Goal: Task Accomplishment & Management: Manage account settings

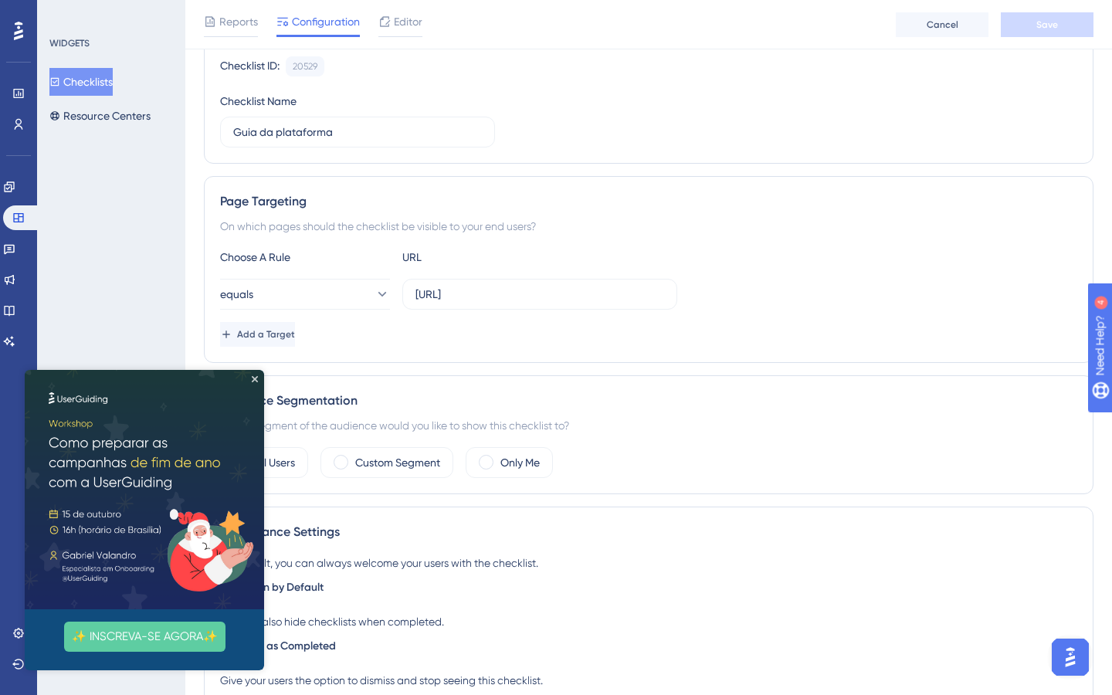
scroll to position [156, 0]
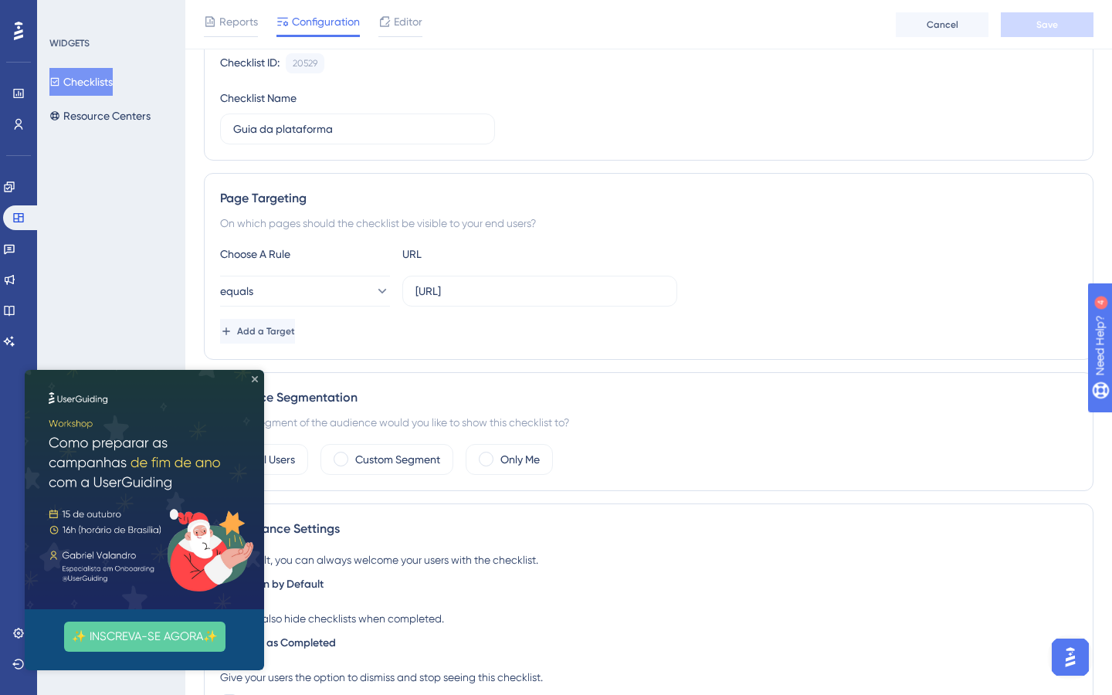
click at [252, 378] on icon "Close Preview" at bounding box center [255, 379] width 6 height 6
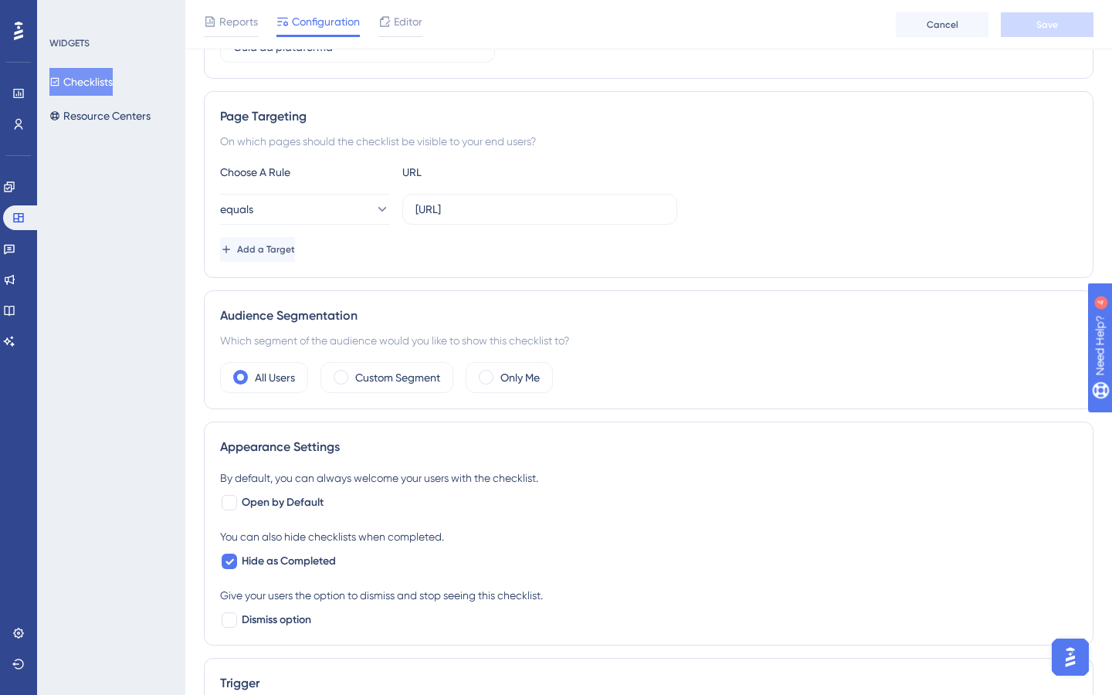
scroll to position [0, 0]
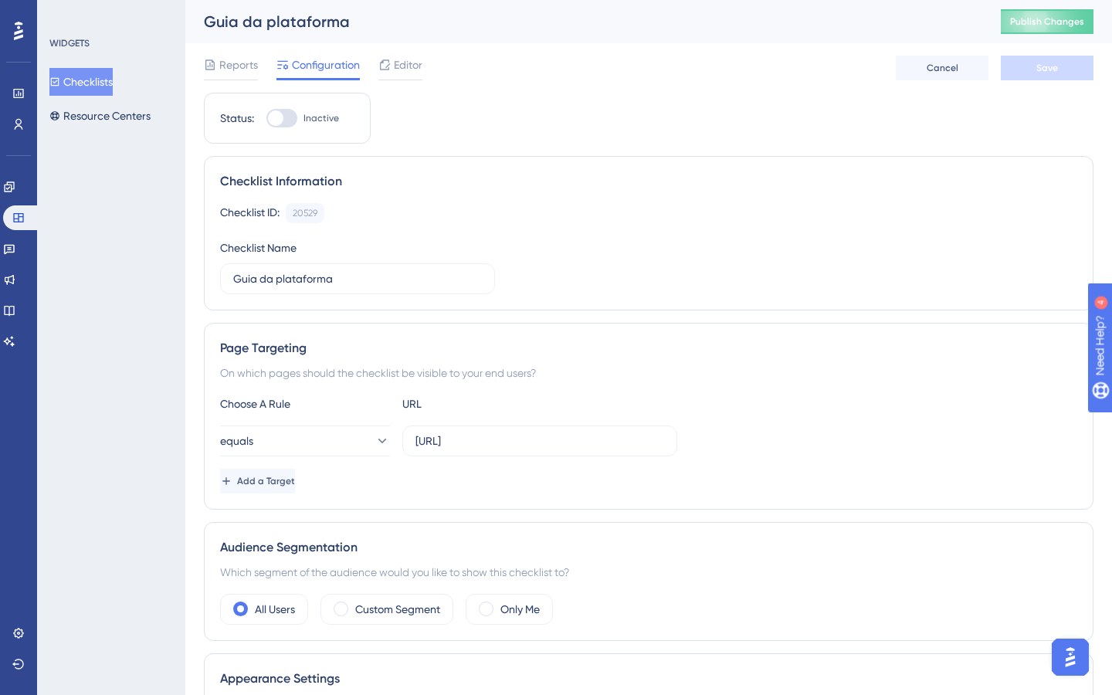
click at [281, 121] on div at bounding box center [275, 117] width 15 height 15
click at [266, 119] on input "Inactive" at bounding box center [266, 118] width 1 height 1
checkbox input "true"
click at [1049, 72] on span "Save" at bounding box center [1047, 68] width 22 height 12
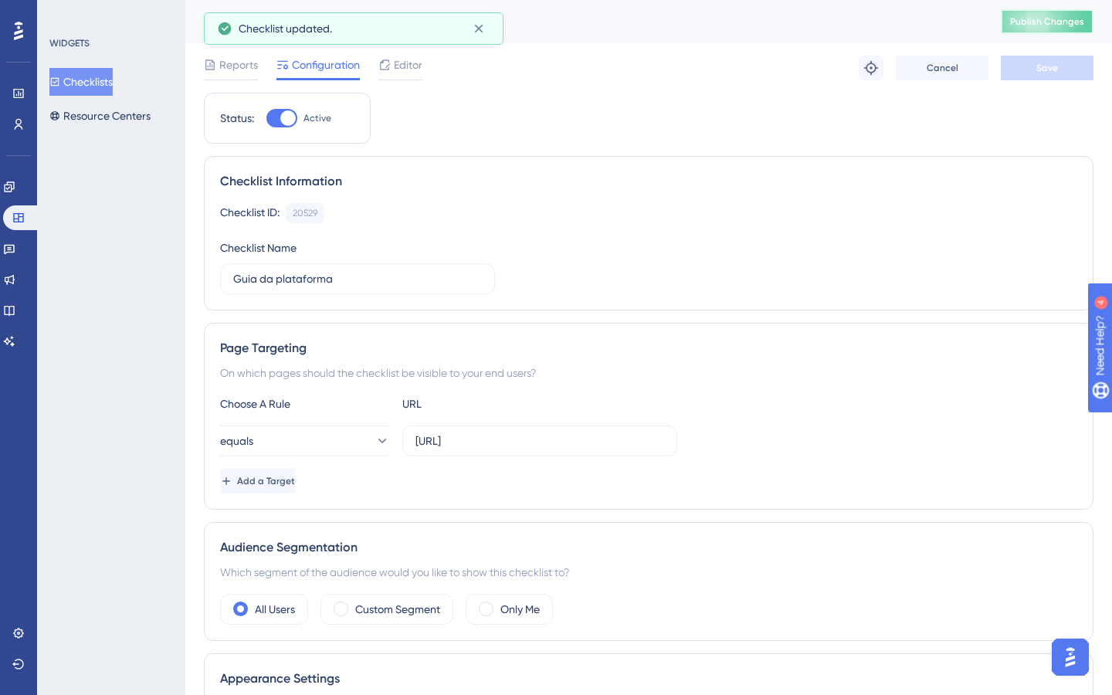
click at [1045, 22] on span "Publish Changes" at bounding box center [1047, 21] width 74 height 12
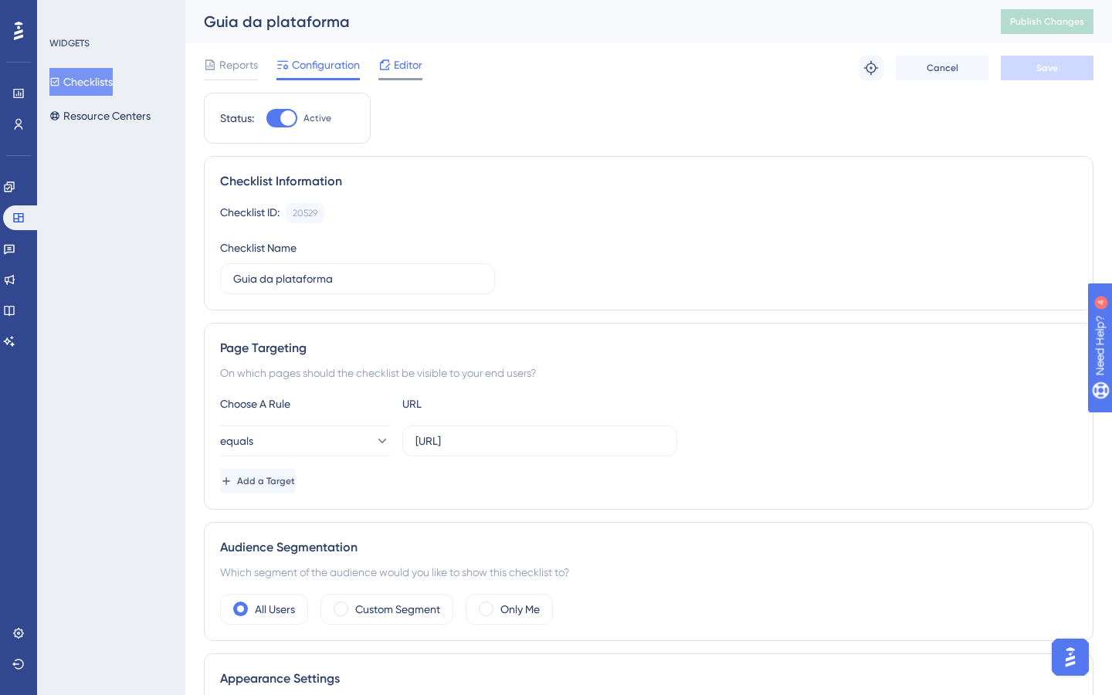
click at [411, 63] on span "Editor" at bounding box center [408, 65] width 29 height 19
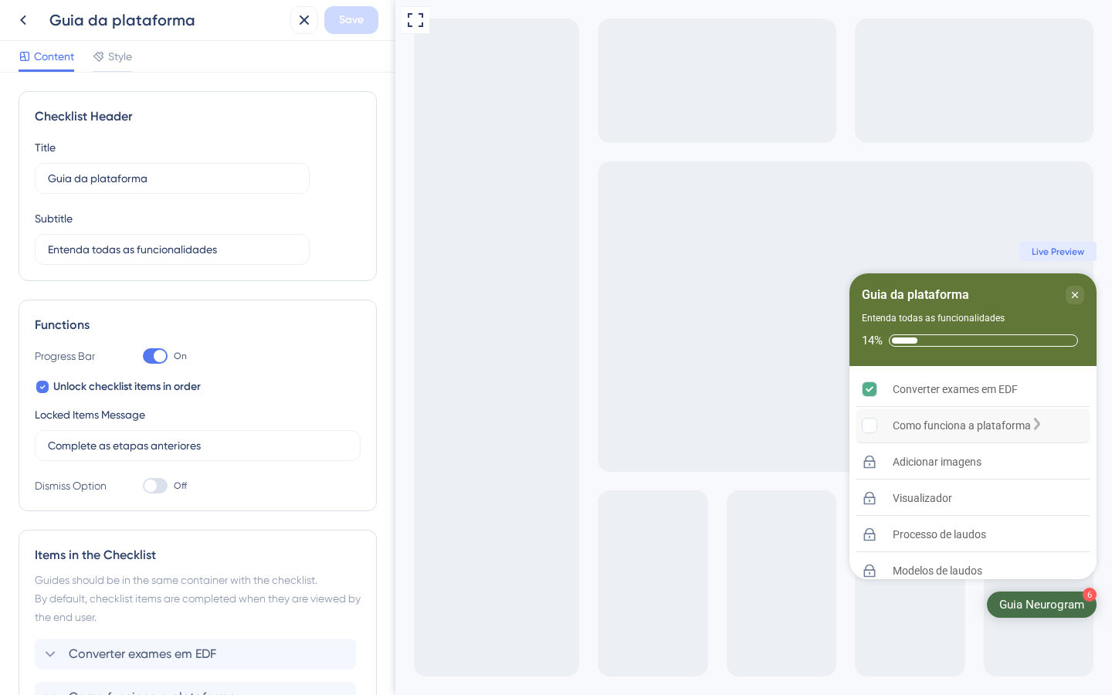
click at [910, 415] on div "Como funciona a plataforma" at bounding box center [972, 425] width 235 height 35
click at [967, 398] on div "Converter exames em EDF" at bounding box center [972, 389] width 235 height 35
click at [962, 422] on div "Como funciona a plataforma" at bounding box center [962, 425] width 138 height 19
drag, startPoint x: 415, startPoint y: 19, endPoint x: 415, endPoint y: 618, distance: 599.1
click at [415, 19] on icon at bounding box center [415, 20] width 19 height 19
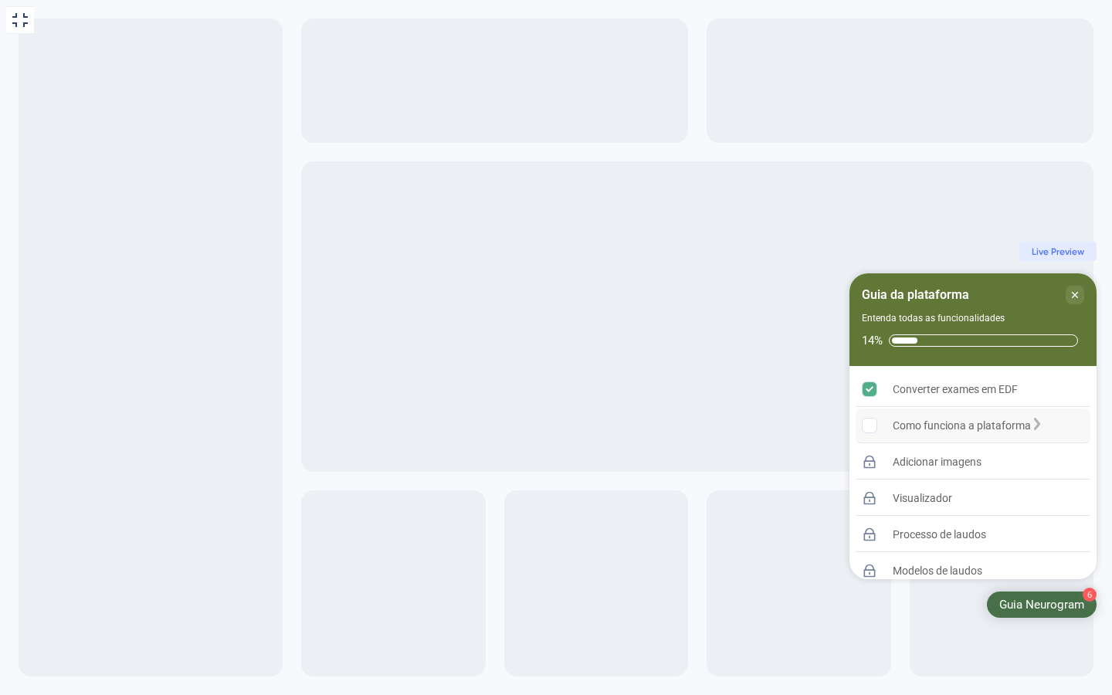
click at [957, 423] on div "Como funciona a plataforma" at bounding box center [962, 425] width 138 height 19
click at [1035, 595] on div "6 Guia Neurogram" at bounding box center [1042, 604] width 110 height 26
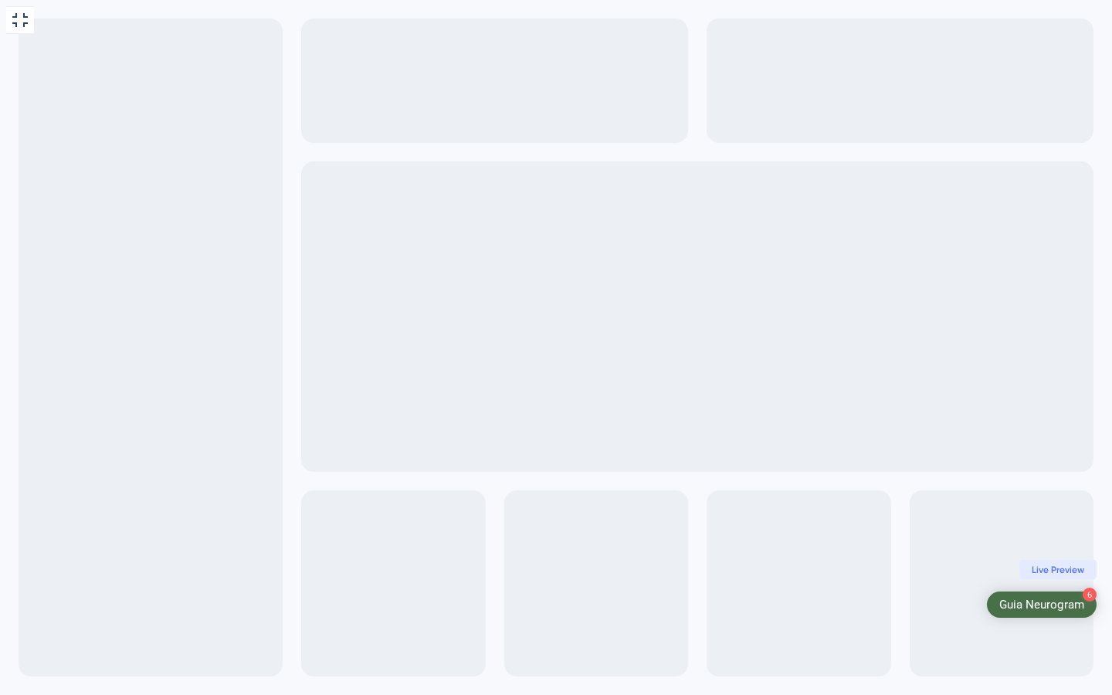
click at [1035, 595] on div "6 Guia Neurogram" at bounding box center [1042, 604] width 110 height 26
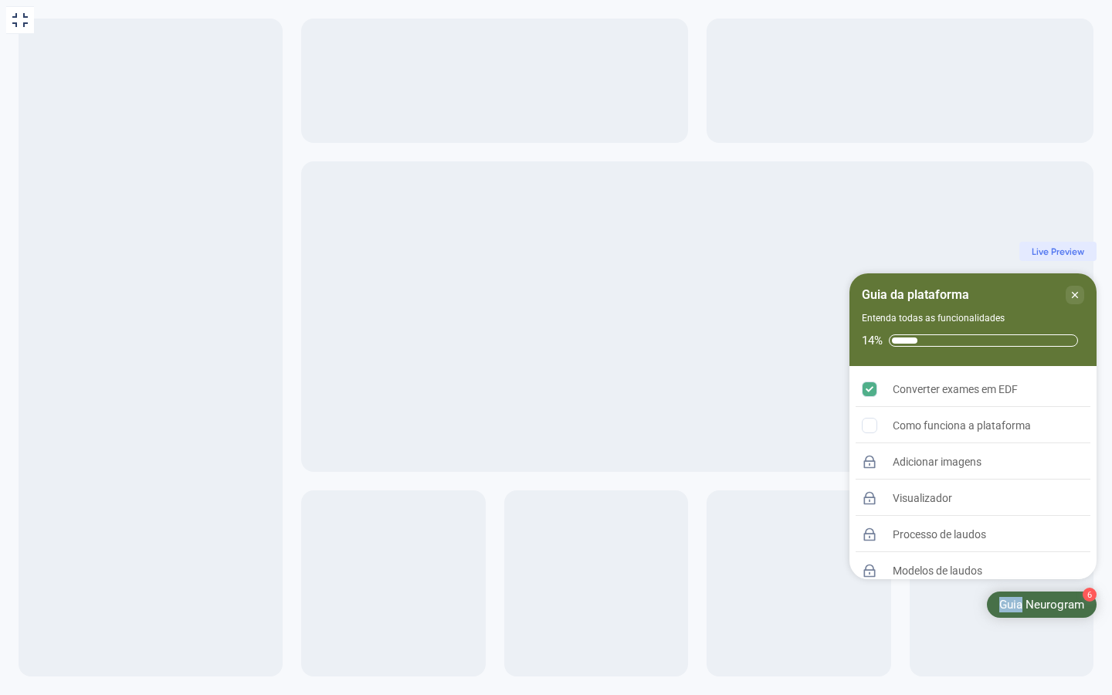
click at [1035, 595] on div "6 Guia Neurogram" at bounding box center [1042, 604] width 110 height 26
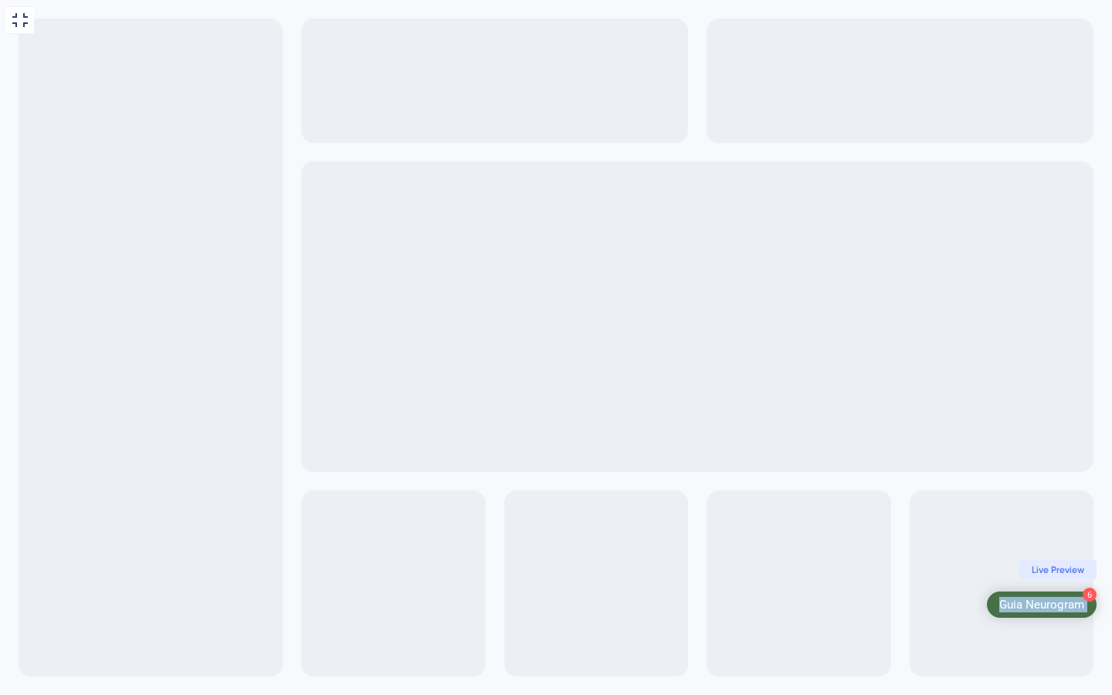
click at [1035, 595] on div "6 Guia Neurogram" at bounding box center [1042, 604] width 110 height 26
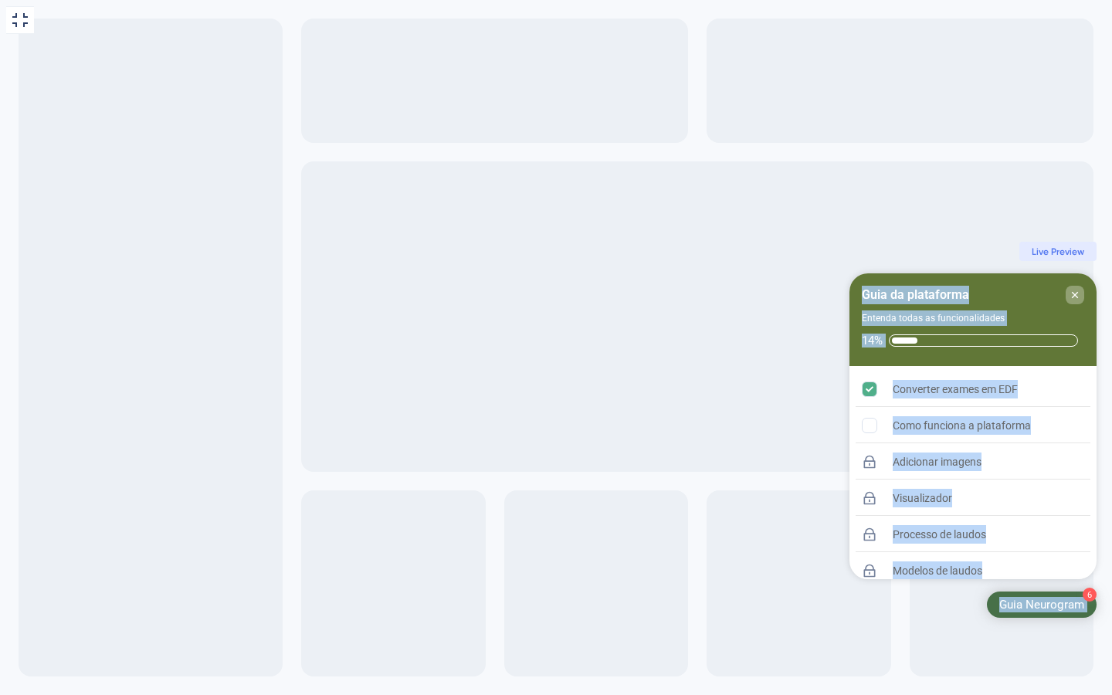
click at [1076, 296] on icon "Close Checklist" at bounding box center [1075, 295] width 6 height 6
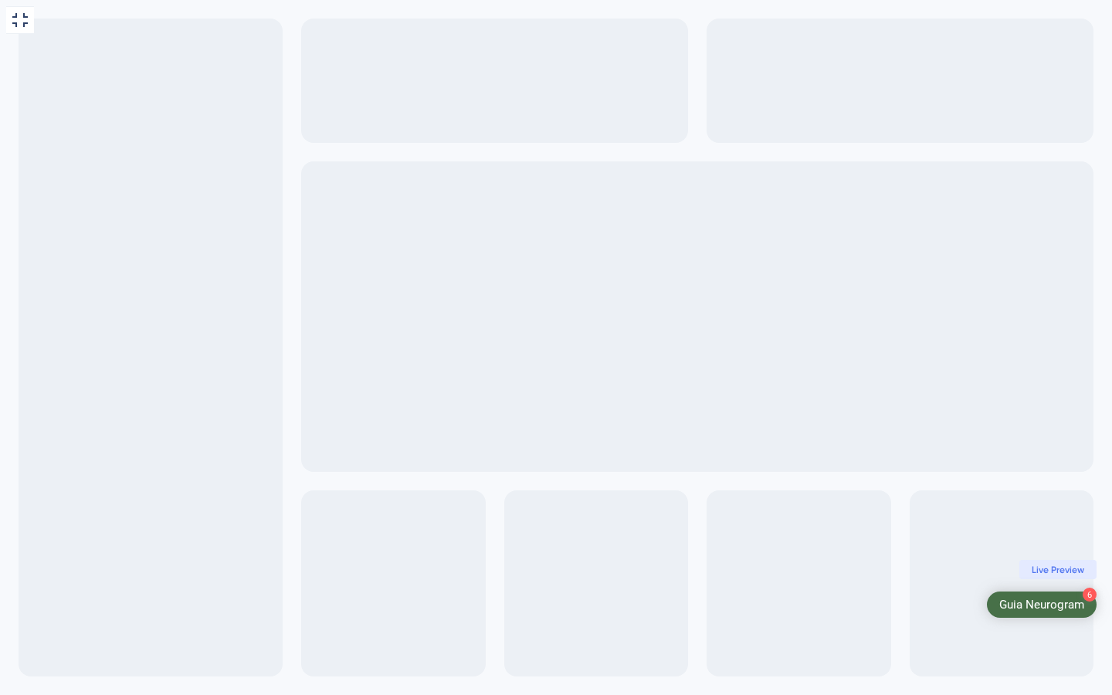
click at [1072, 612] on div "6 Guia Neurogram" at bounding box center [1042, 604] width 110 height 26
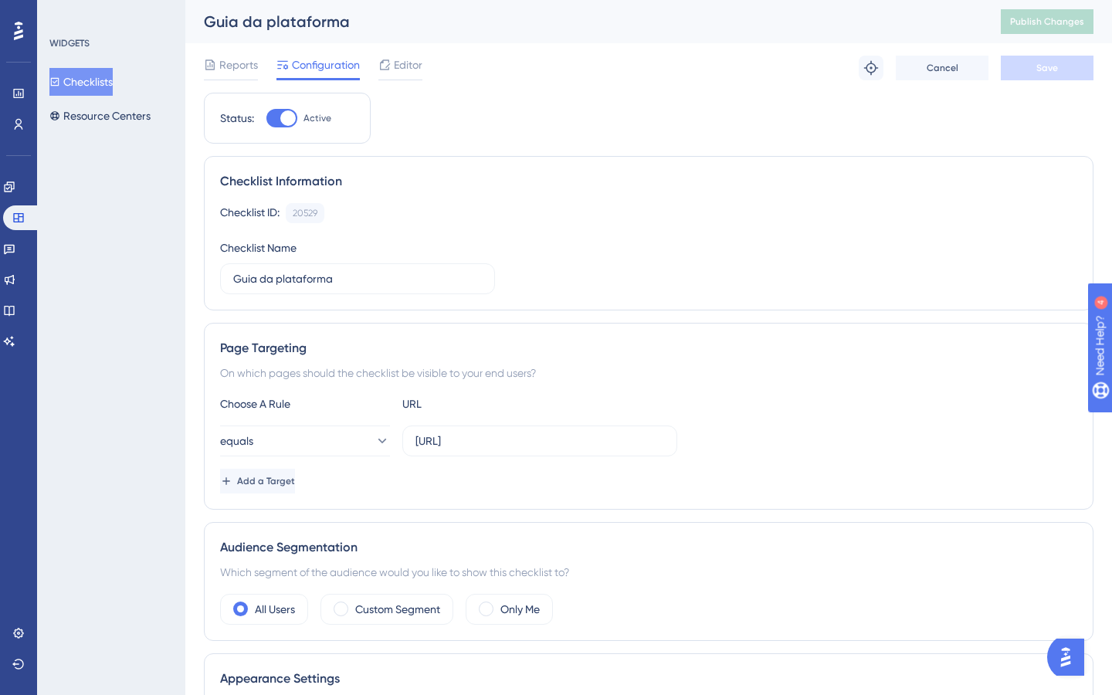
click at [389, 32] on div "Guia da plataforma" at bounding box center [583, 22] width 758 height 22
click at [395, 64] on span "Editor" at bounding box center [408, 65] width 29 height 19
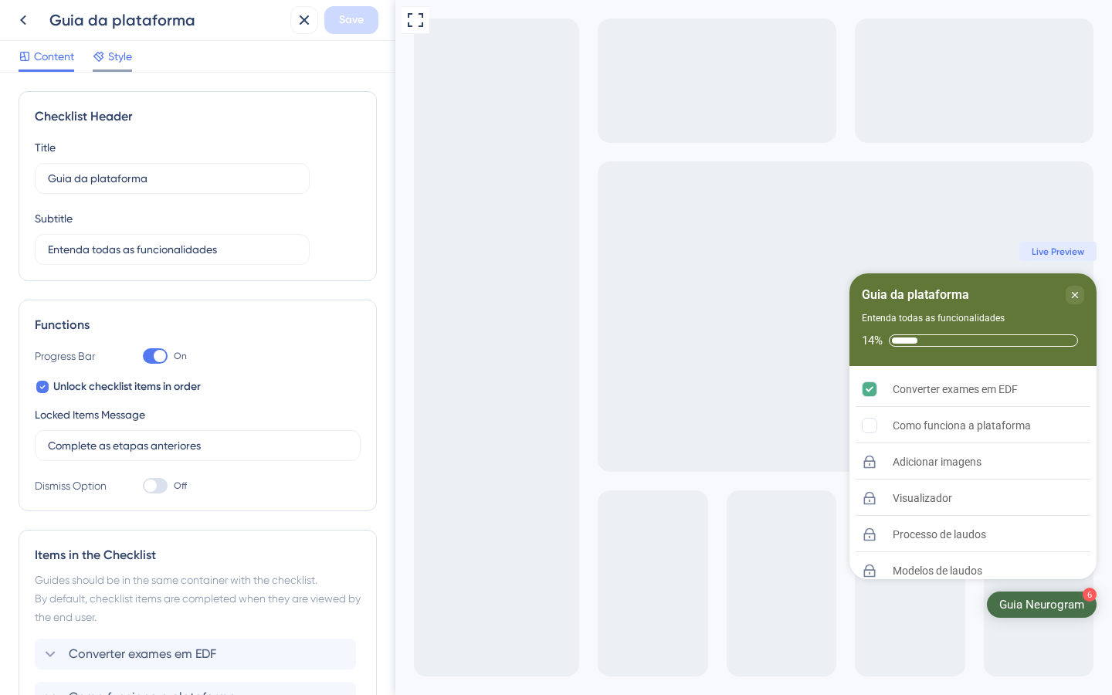
click at [113, 57] on span "Style" at bounding box center [120, 56] width 24 height 19
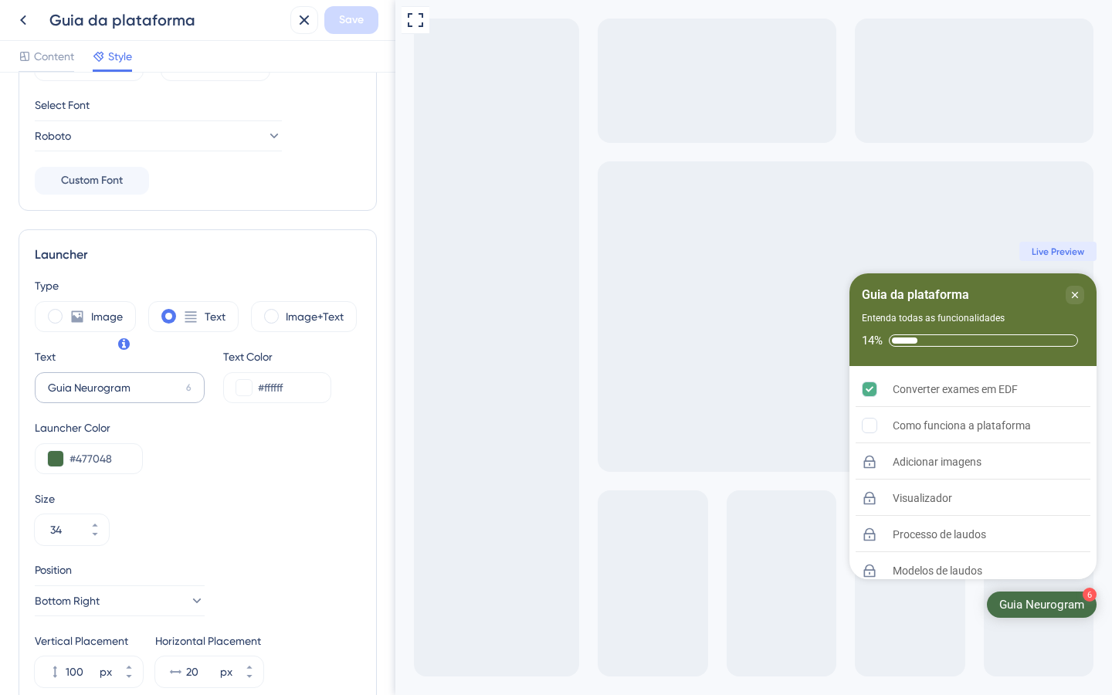
scroll to position [279, 0]
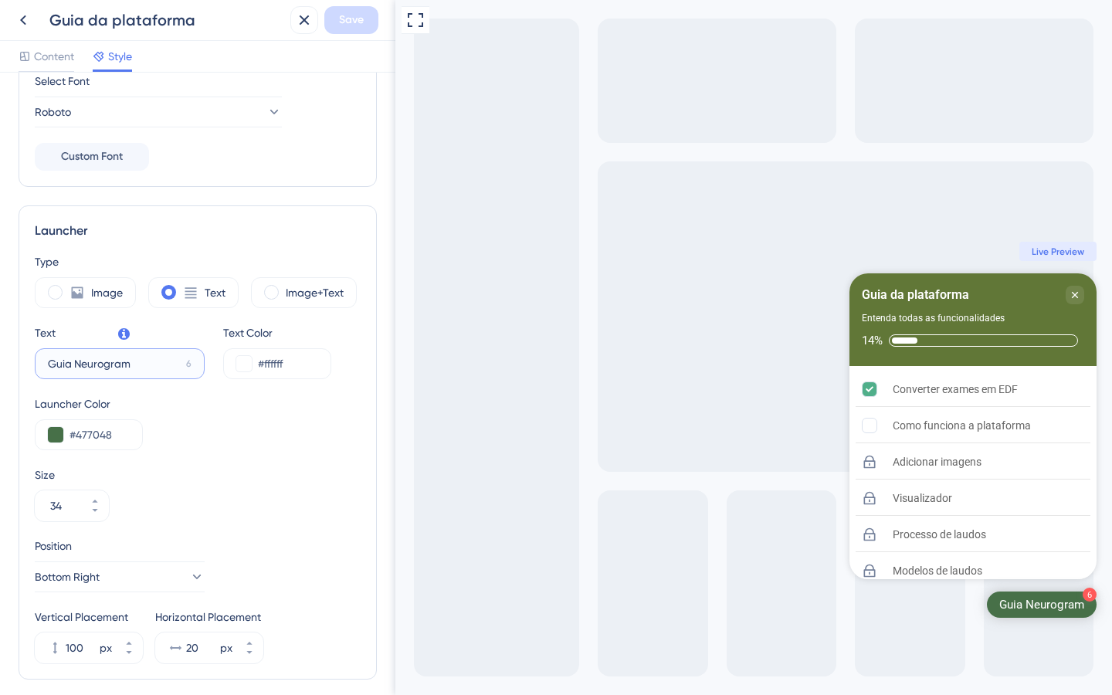
click at [142, 366] on input "Guia Neurogram" at bounding box center [114, 363] width 132 height 17
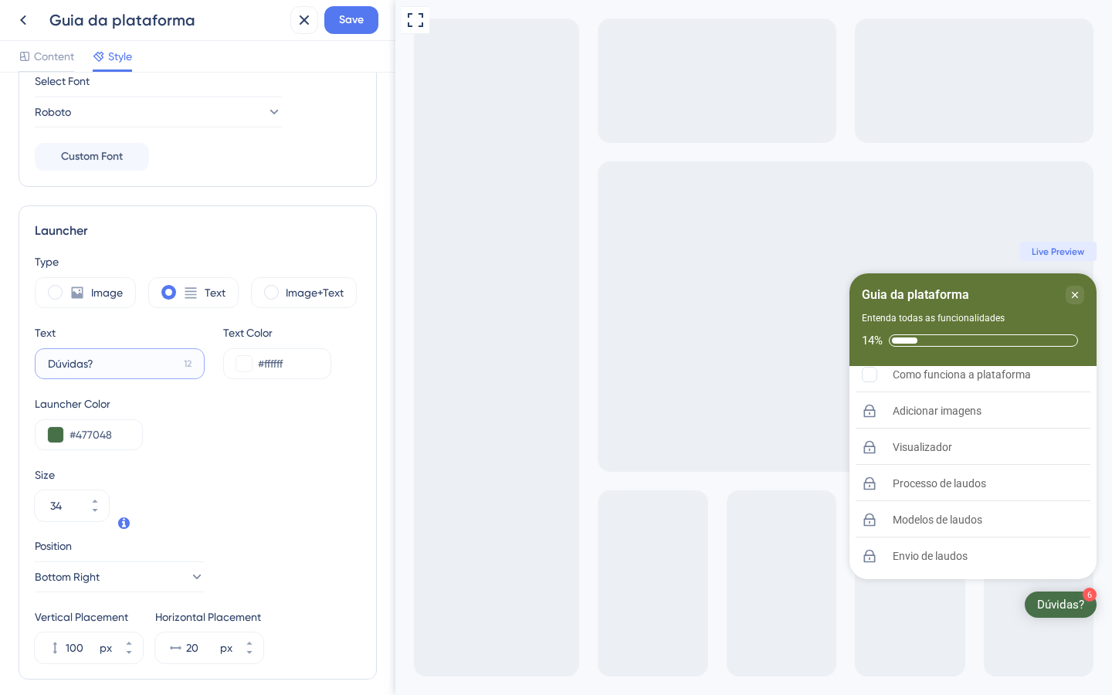
scroll to position [0, 0]
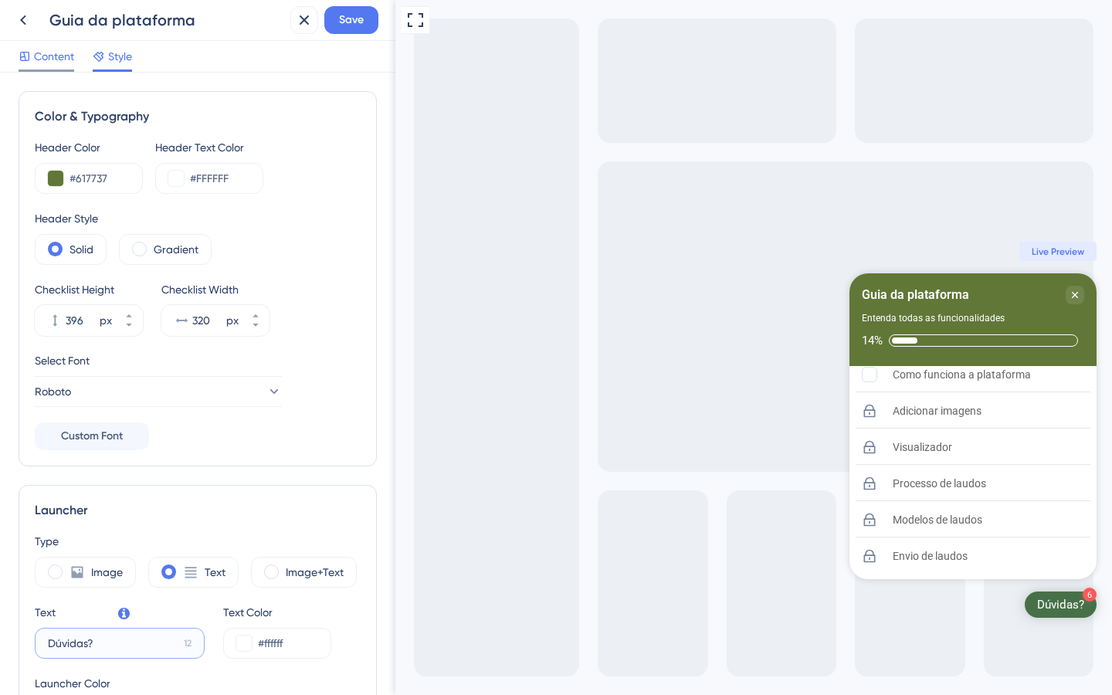
type input "Dúvidas?"
click at [42, 62] on span "Content" at bounding box center [54, 56] width 40 height 19
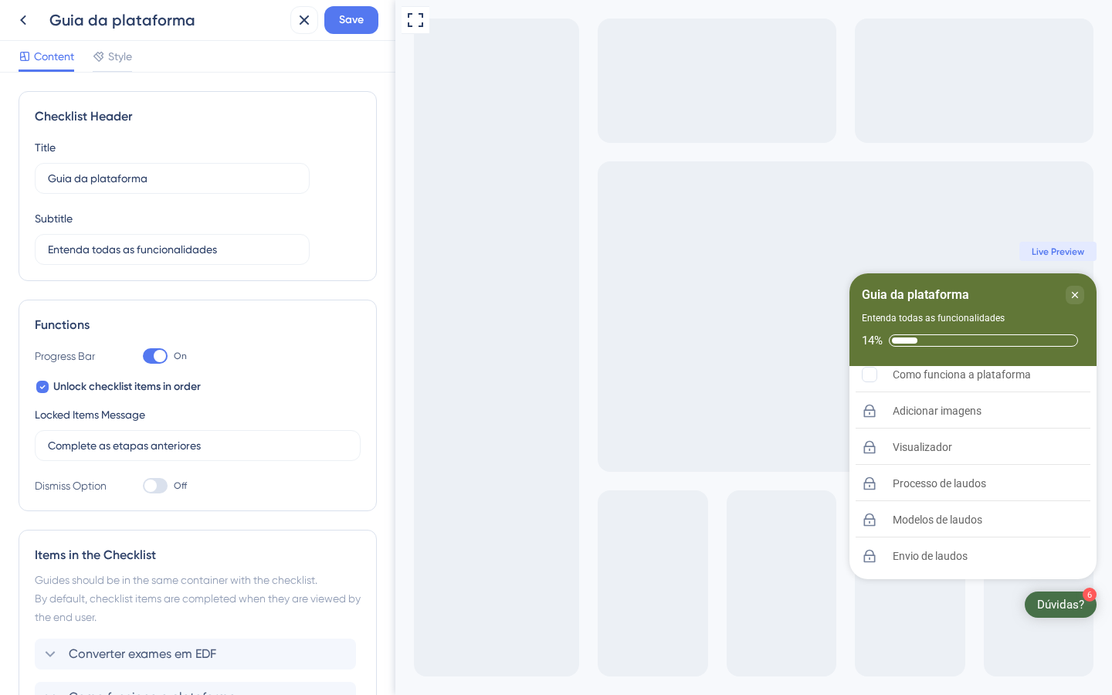
click at [344, 18] on span "Save" at bounding box center [351, 20] width 25 height 19
click at [21, 25] on icon at bounding box center [23, 20] width 19 height 19
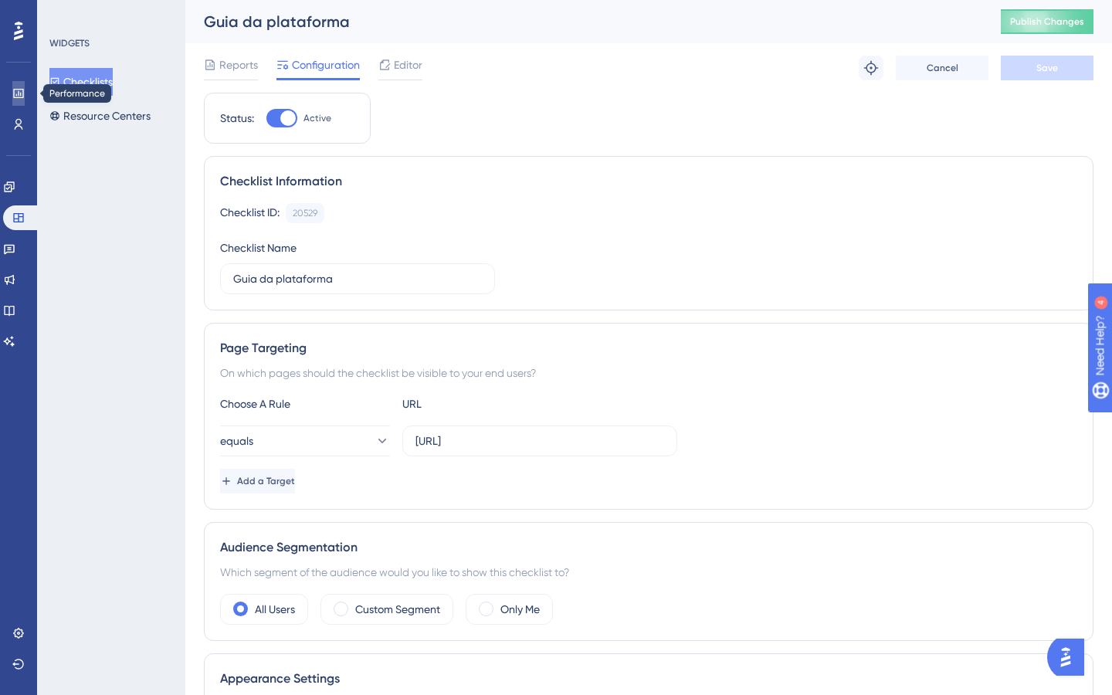
click at [22, 96] on icon at bounding box center [18, 93] width 12 height 12
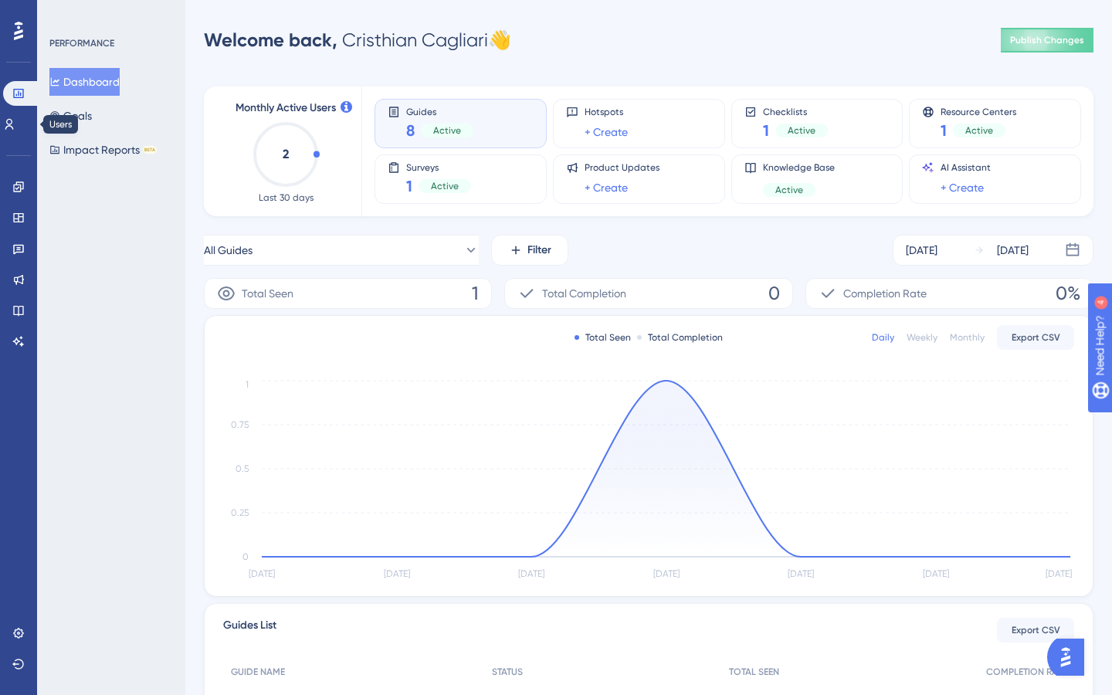
click at [15, 137] on div "Engagement Widgets Feedback Product Updates Knowledge Base AI Assistant" at bounding box center [18, 245] width 25 height 217
click at [15, 130] on icon at bounding box center [9, 124] width 12 height 12
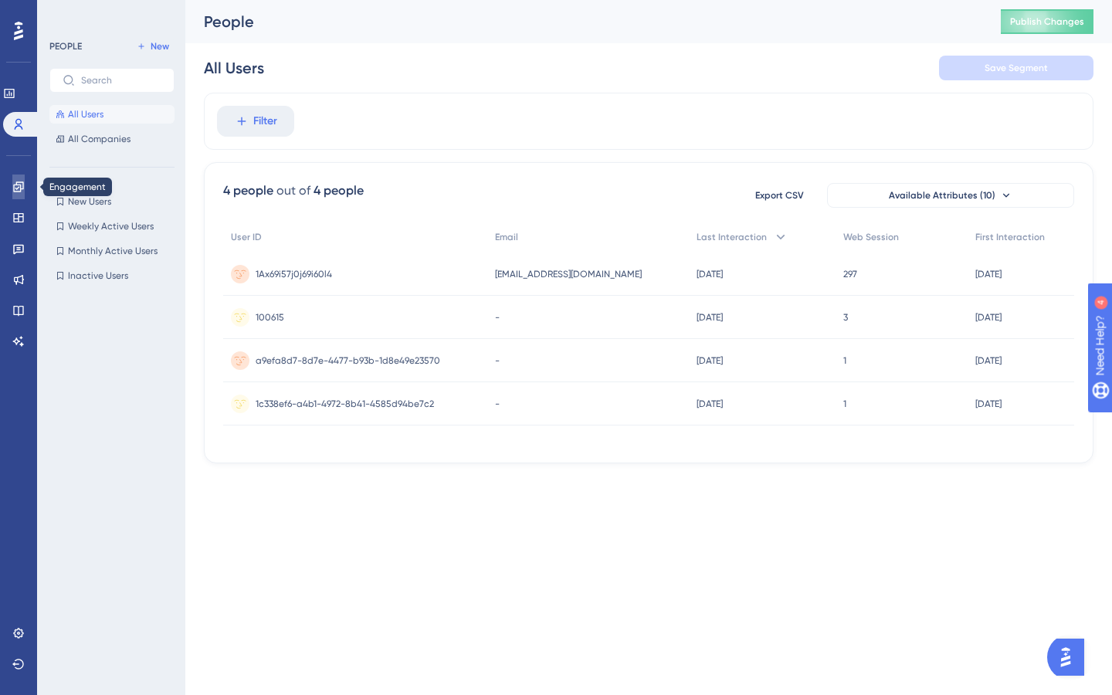
click at [13, 185] on icon at bounding box center [18, 186] width 10 height 10
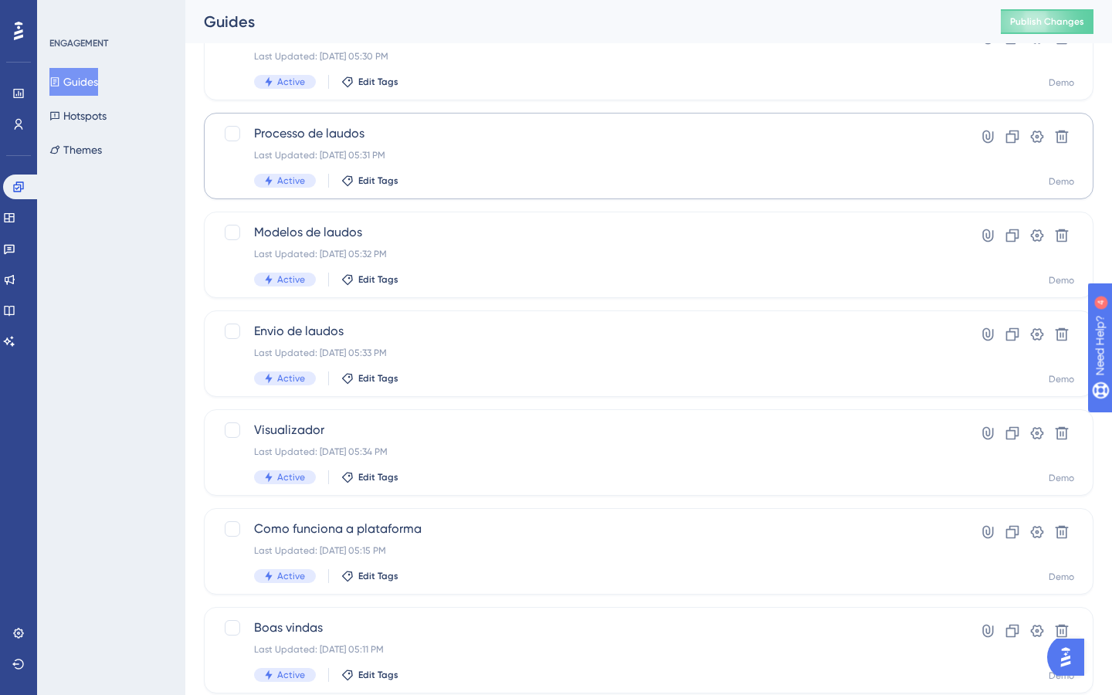
scroll to position [473, 0]
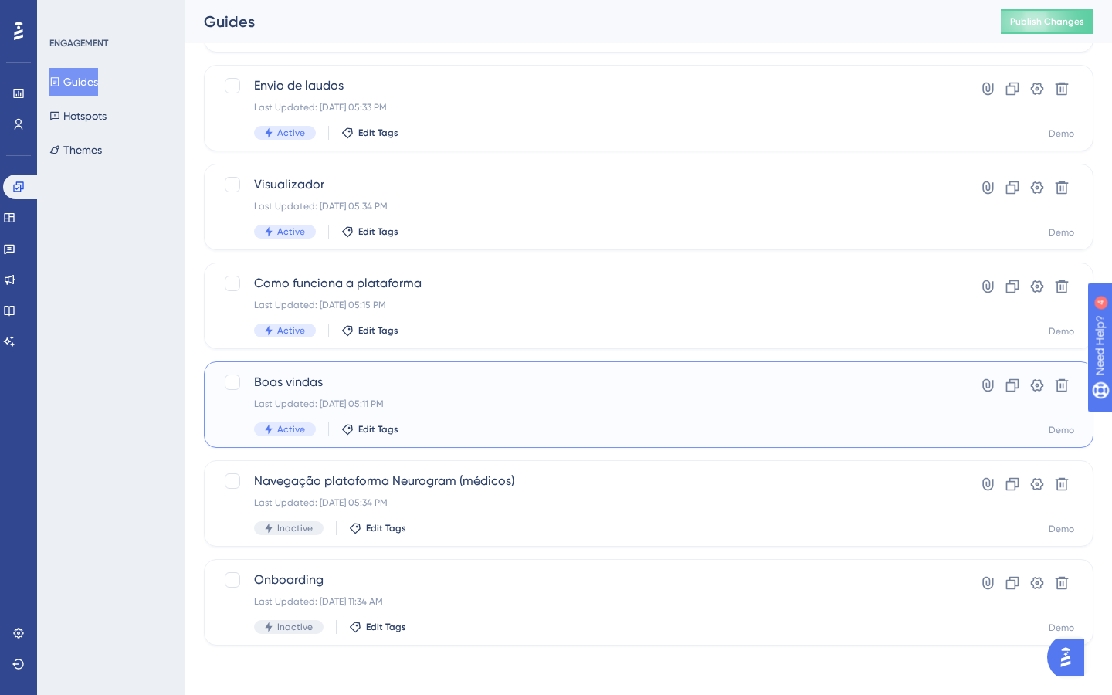
click at [438, 408] on div "Last Updated: Sep 19 2025, 05:11 PM" at bounding box center [587, 404] width 666 height 12
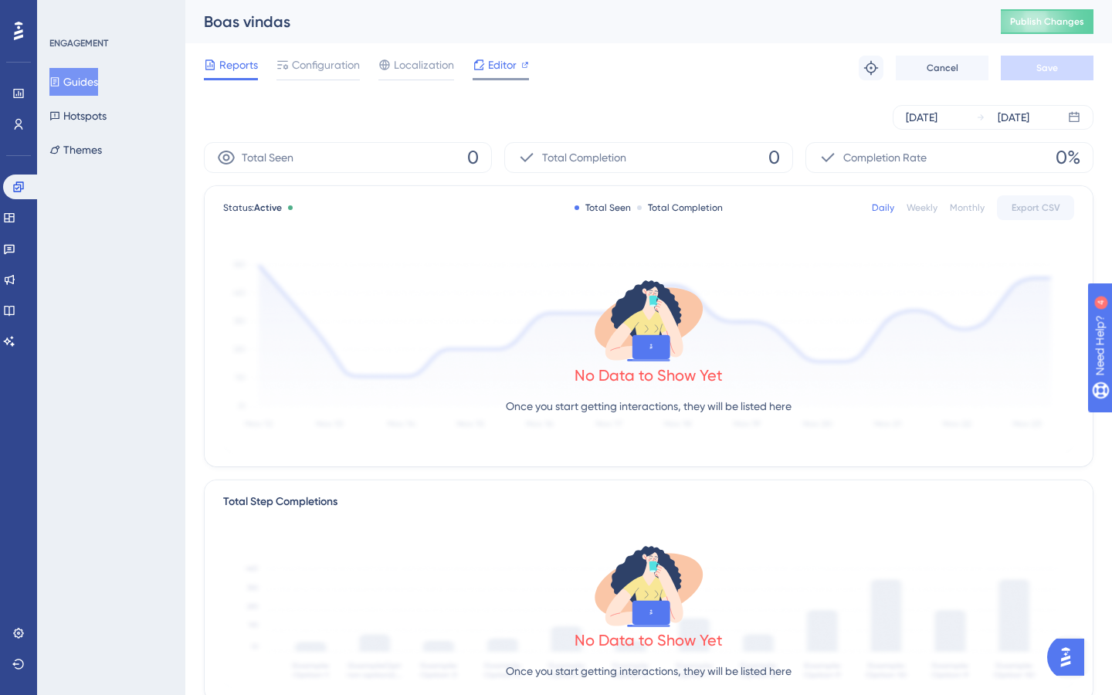
click at [502, 73] on span "Editor" at bounding box center [502, 65] width 29 height 19
click at [15, 219] on icon at bounding box center [9, 218] width 12 height 12
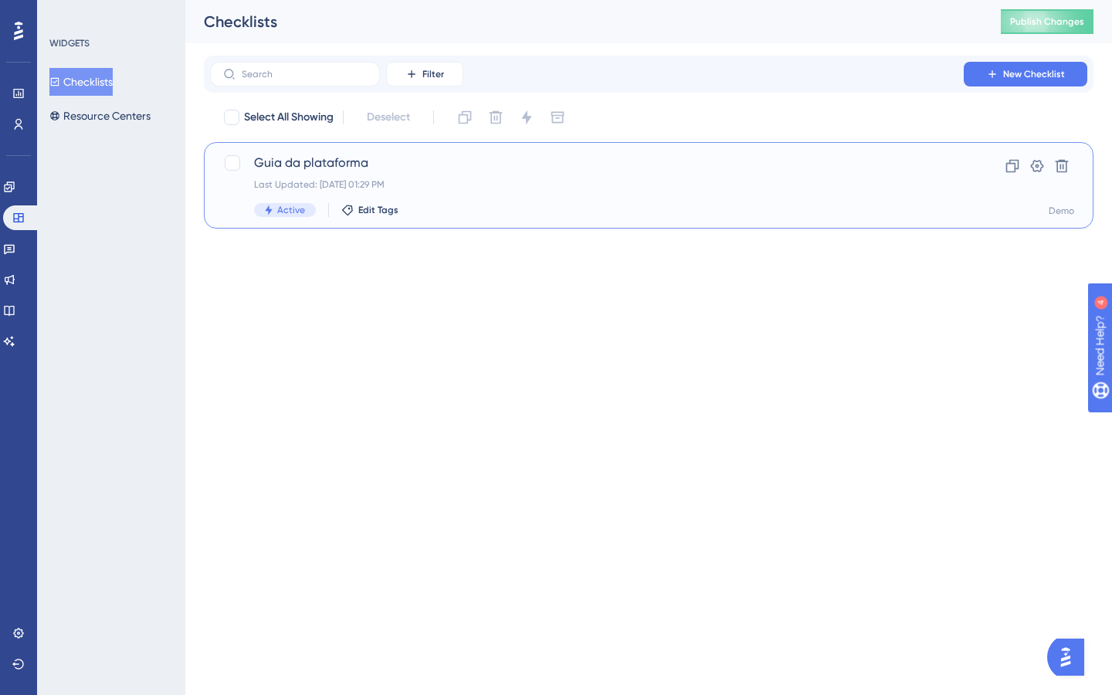
click at [491, 178] on div "Guia da plataforma Last Updated: Oct 03 2025, 01:29 PM Active Edit Tags" at bounding box center [587, 185] width 666 height 63
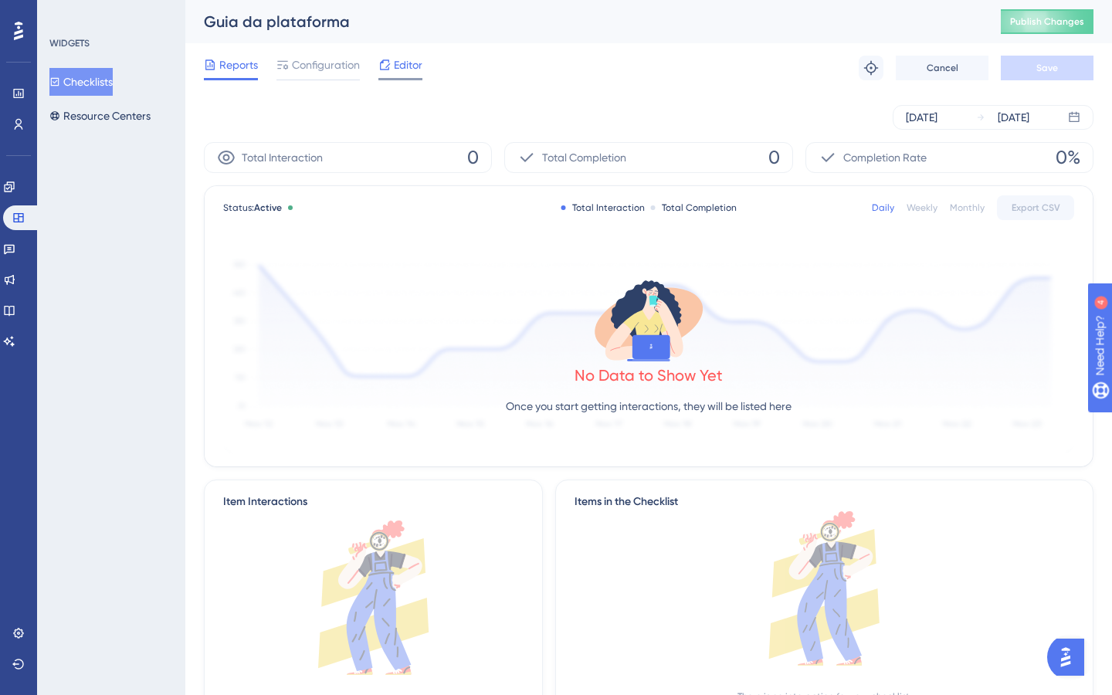
click at [408, 65] on span "Editor" at bounding box center [408, 65] width 29 height 19
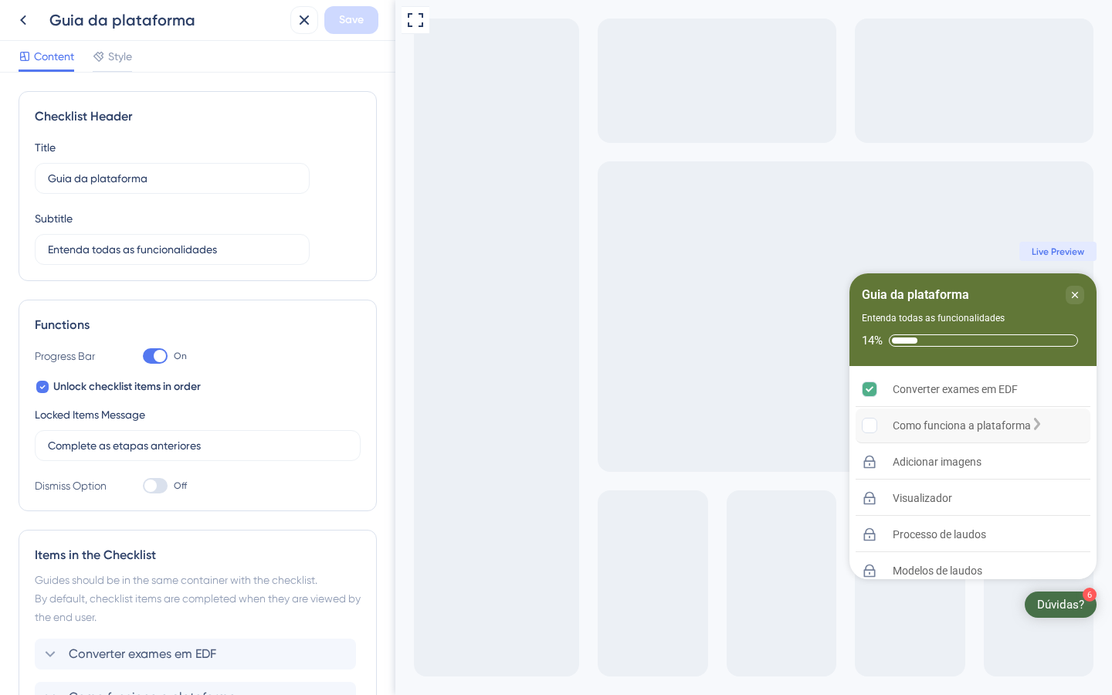
click at [1043, 419] on div "Como funciona a plataforma is incomplete." at bounding box center [1037, 425] width 12 height 15
click at [969, 418] on div "Como funciona a plataforma" at bounding box center [962, 425] width 138 height 19
click at [1060, 425] on div "Como funciona a plataforma" at bounding box center [972, 425] width 235 height 35
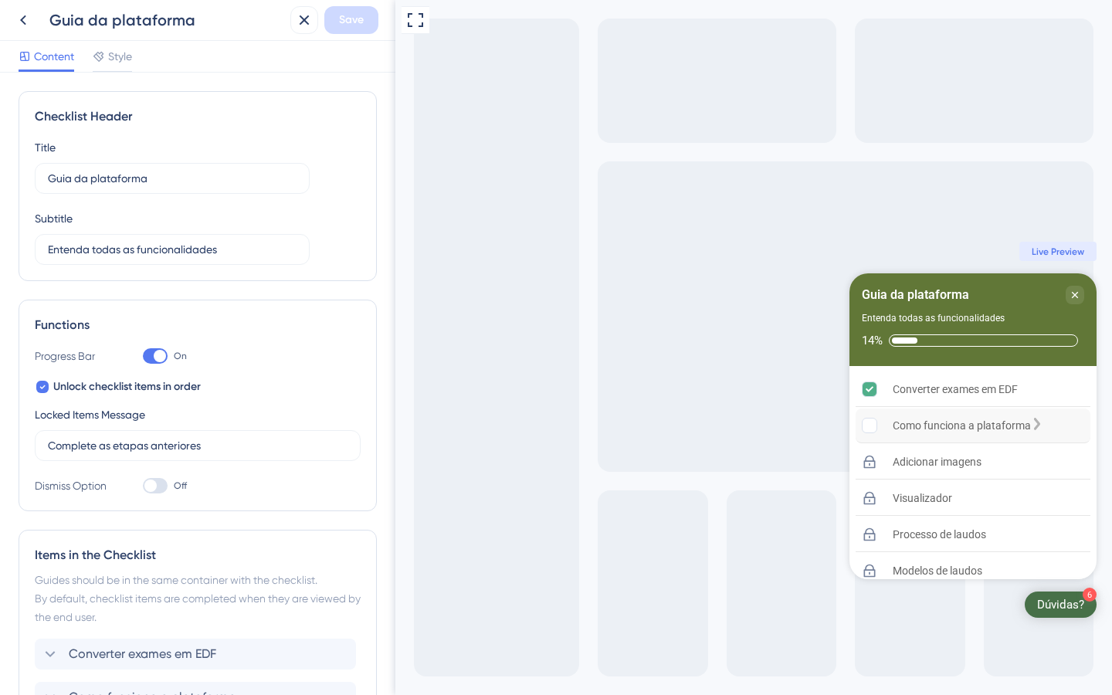
click at [1008, 439] on div "Como funciona a plataforma" at bounding box center [972, 425] width 235 height 35
click at [23, 22] on icon at bounding box center [23, 20] width 6 height 10
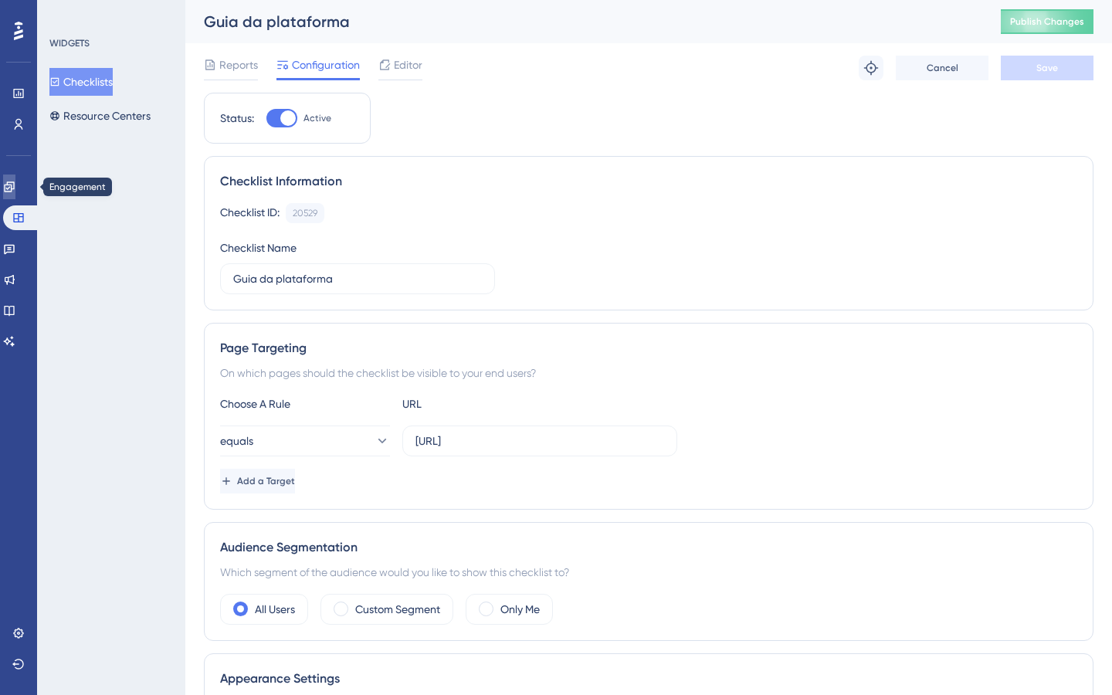
click at [14, 187] on icon at bounding box center [9, 186] width 10 height 10
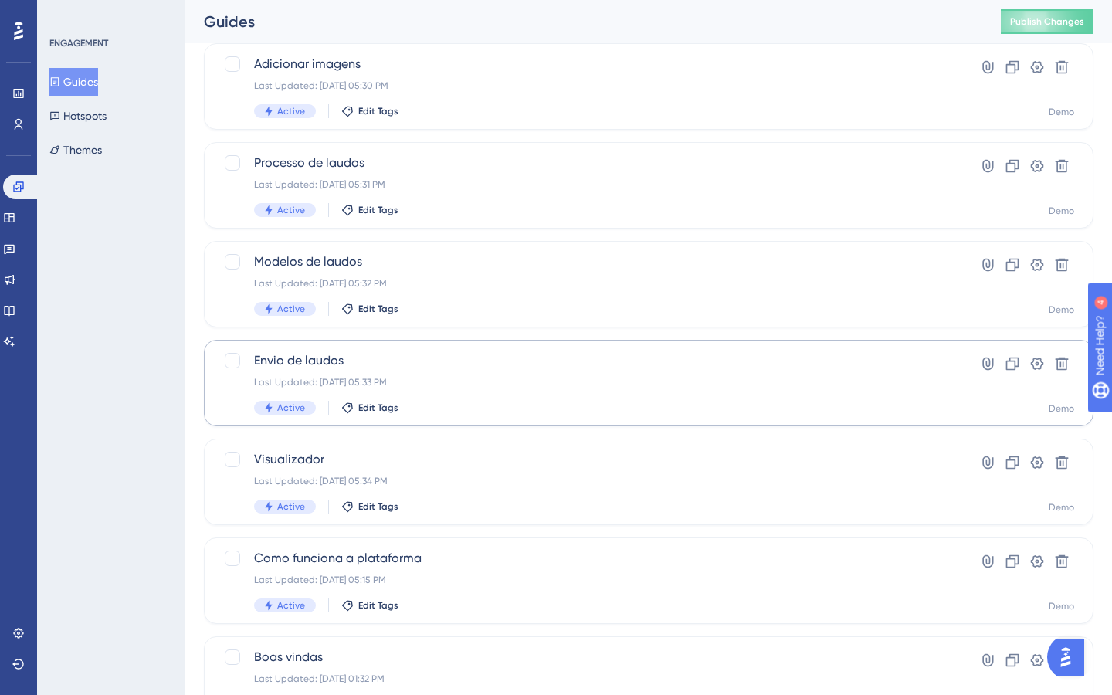
scroll to position [197, 0]
click at [451, 386] on div "Last Updated: [DATE] 05:33 PM" at bounding box center [587, 383] width 666 height 12
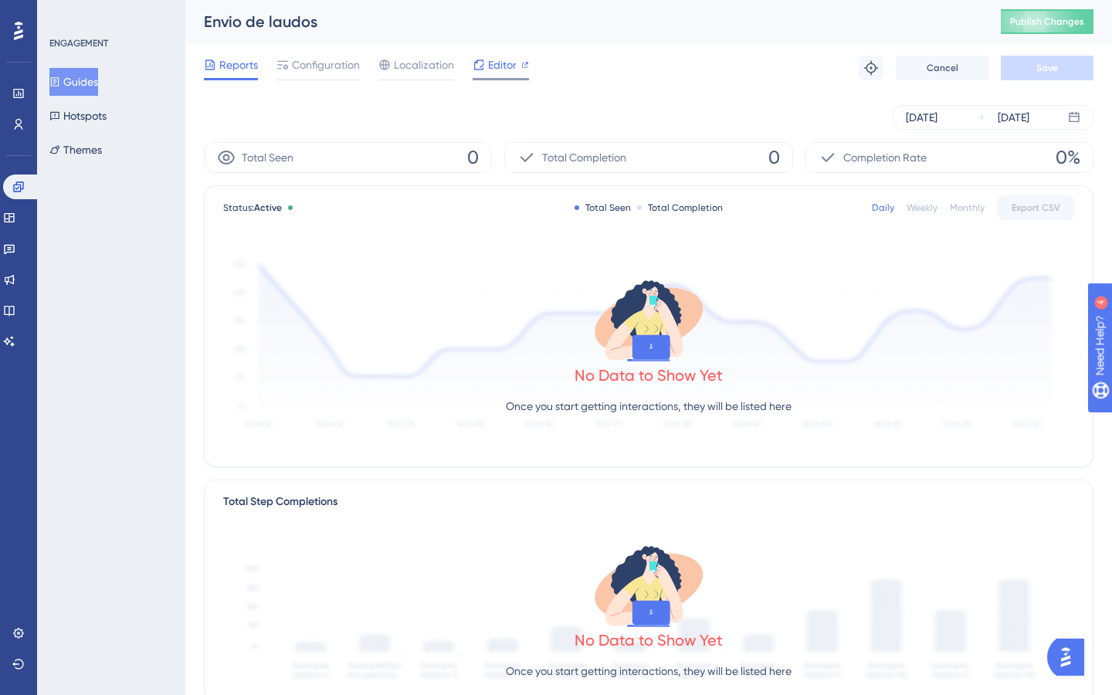
click at [491, 73] on span "Editor" at bounding box center [502, 65] width 29 height 19
click at [298, 66] on span "Configuration" at bounding box center [326, 65] width 68 height 19
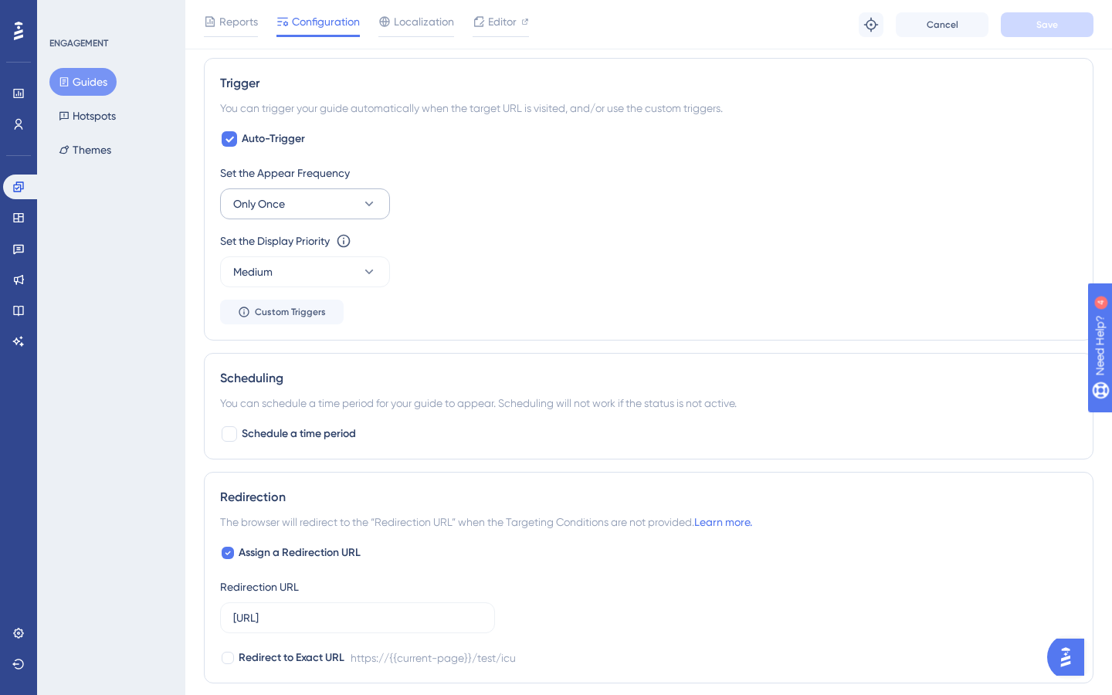
scroll to position [668, 0]
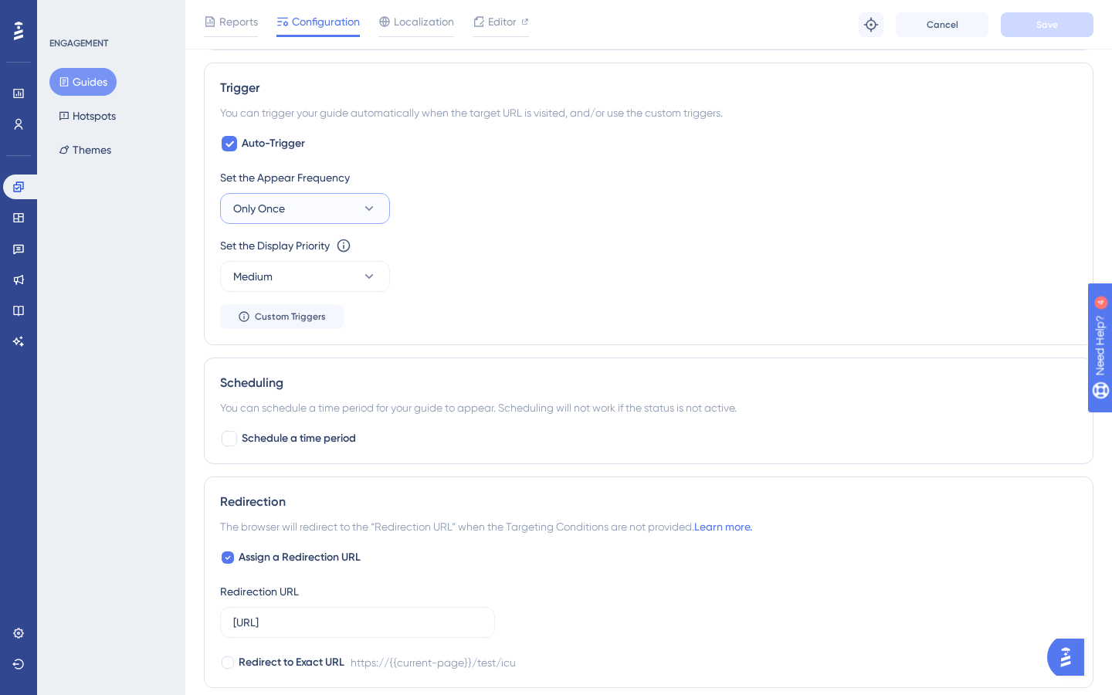
click at [342, 205] on button "Only Once" at bounding box center [305, 208] width 170 height 31
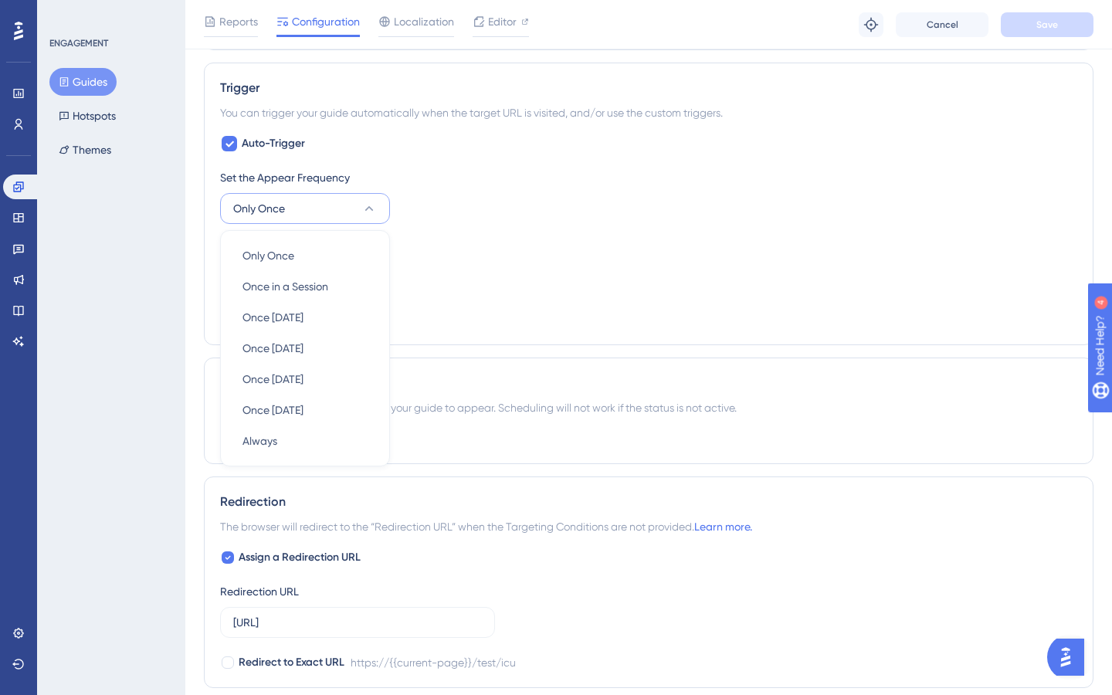
scroll to position [669, 0]
click at [342, 204] on button "Only Once" at bounding box center [305, 207] width 170 height 31
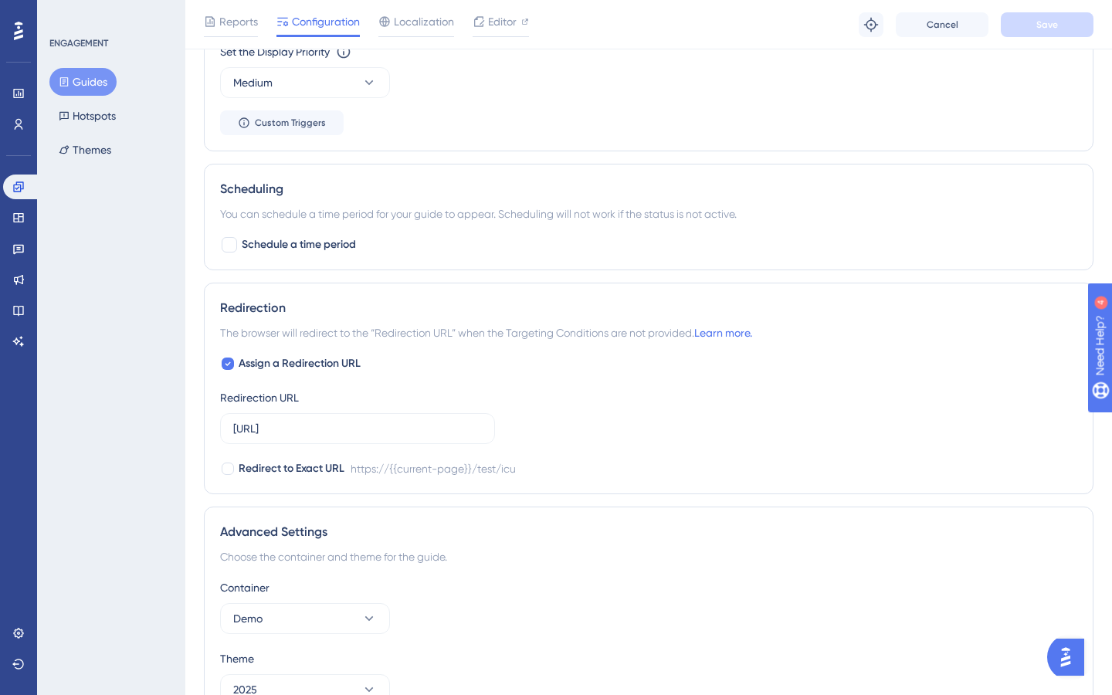
scroll to position [865, 0]
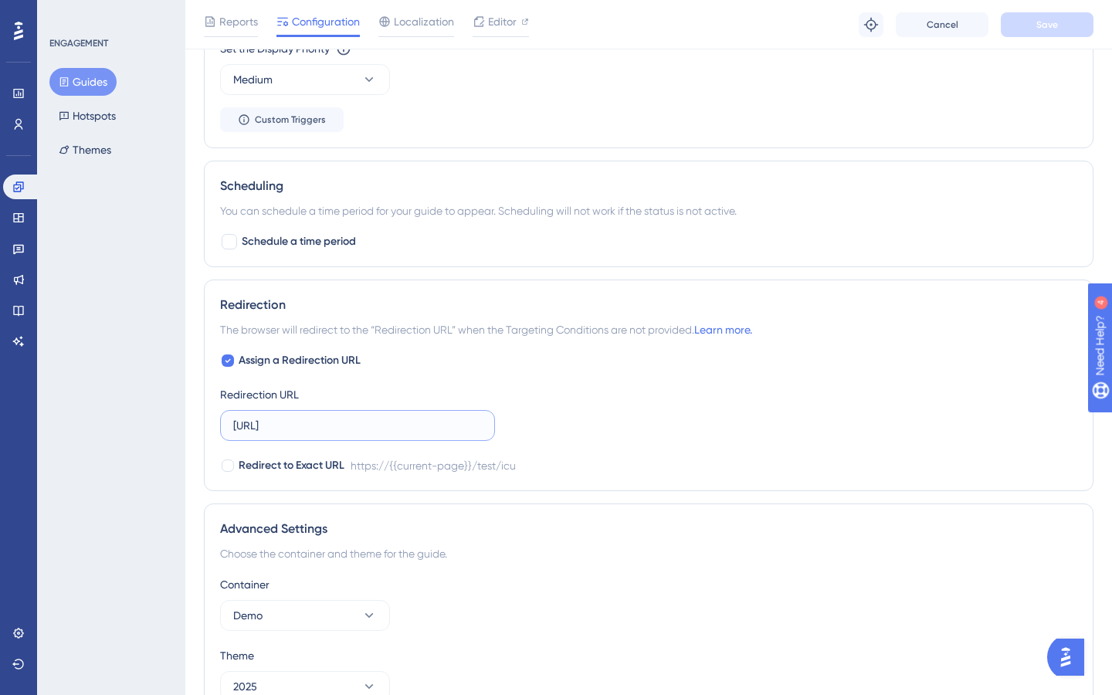
click at [416, 429] on input "https://ds-plataforma.neurogram.ai/test/icu" at bounding box center [357, 425] width 249 height 17
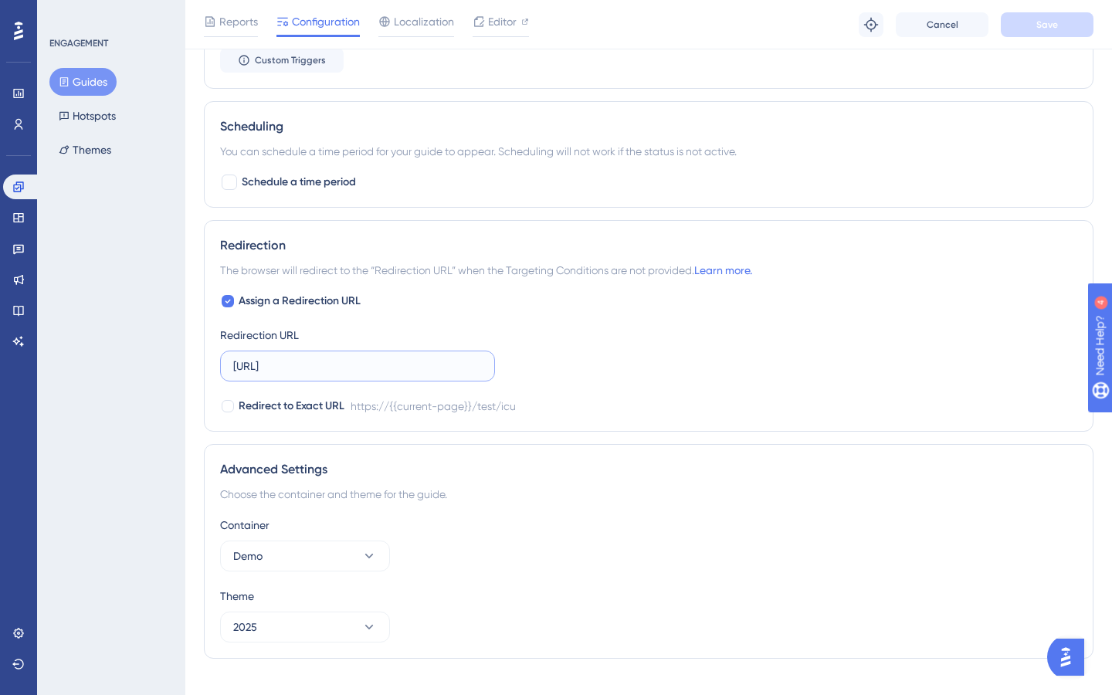
scroll to position [950, 0]
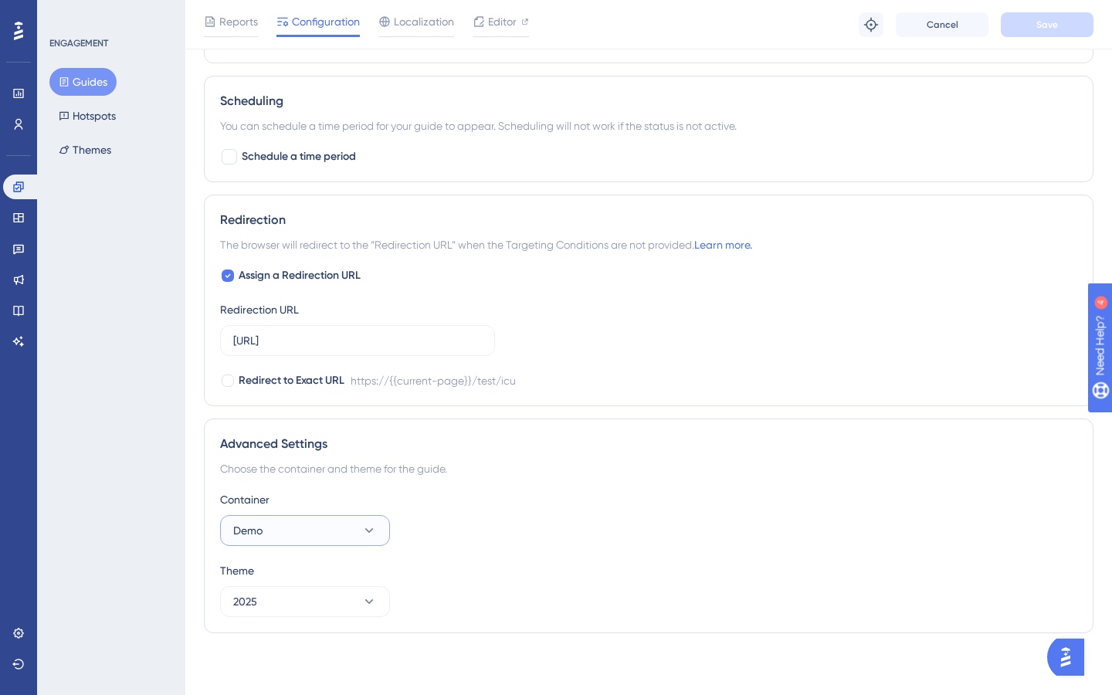
click at [360, 535] on button "Demo" at bounding box center [305, 530] width 170 height 31
click at [360, 533] on button "Demo" at bounding box center [305, 530] width 170 height 31
click at [359, 611] on button "2025" at bounding box center [305, 601] width 170 height 31
click at [359, 602] on button "2025" at bounding box center [305, 601] width 170 height 31
click at [448, 561] on div "Container Demo Theme 2025" at bounding box center [648, 553] width 857 height 127
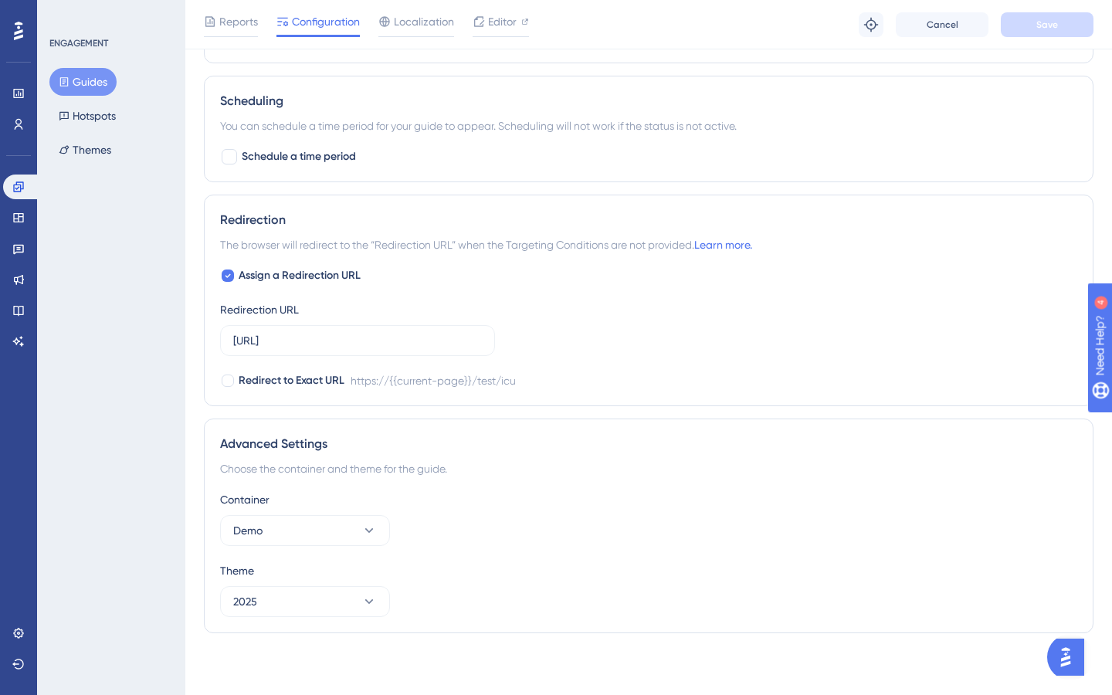
click at [338, 469] on div "Choose the container and theme for the guide." at bounding box center [648, 468] width 857 height 19
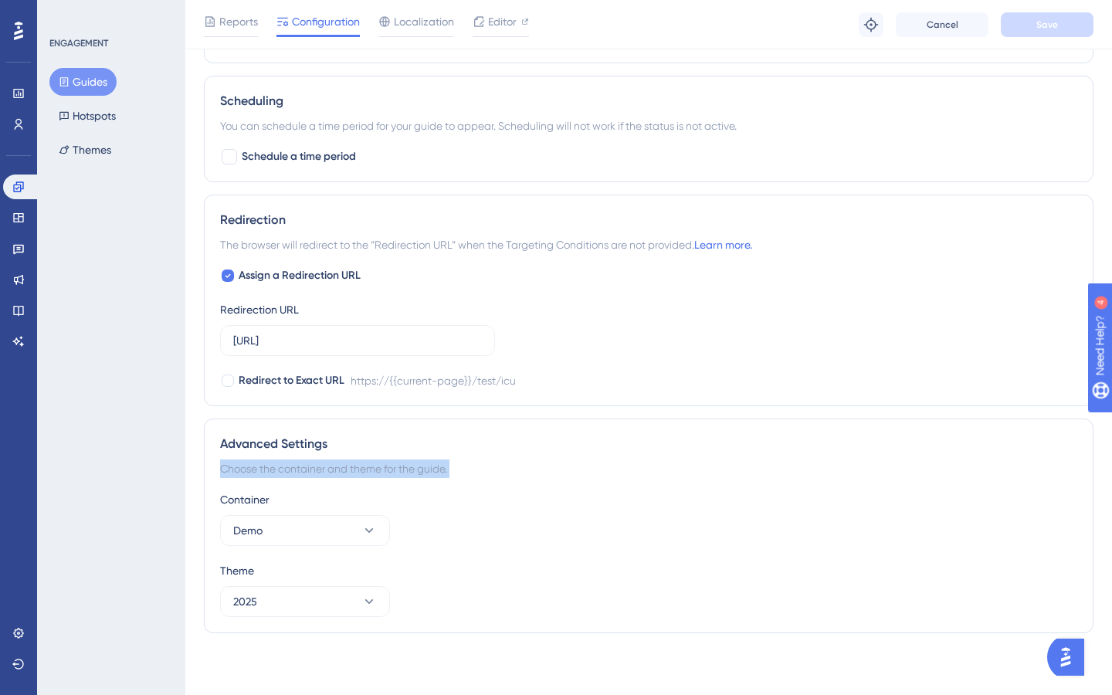
click at [338, 469] on div "Choose the container and theme for the guide." at bounding box center [648, 468] width 857 height 19
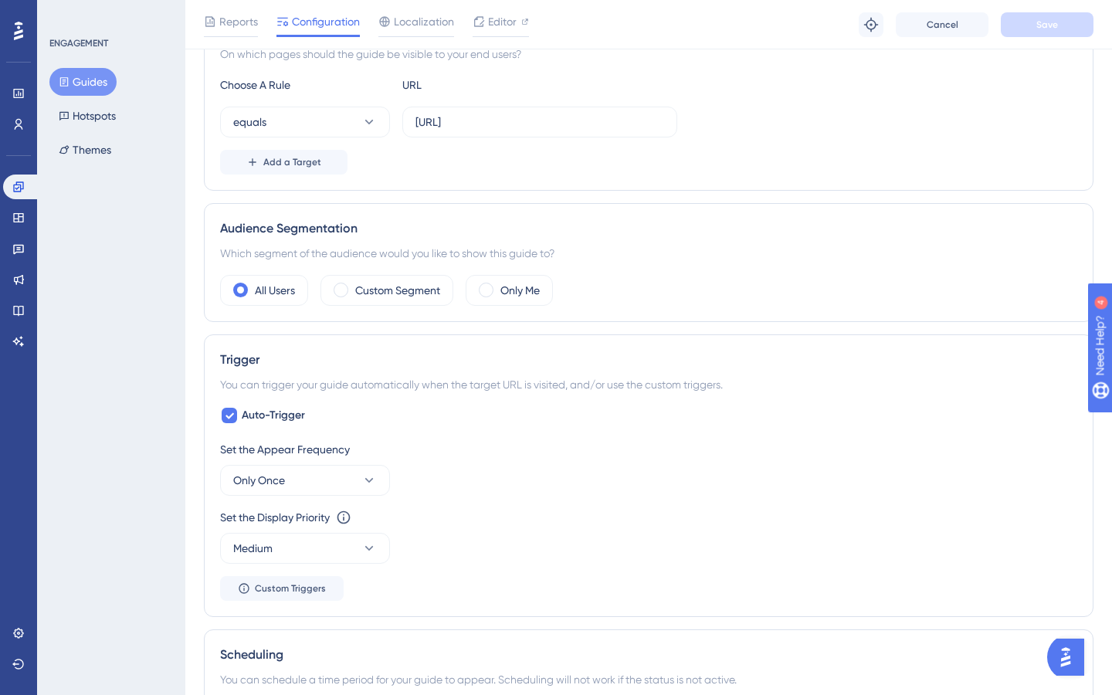
scroll to position [408, 0]
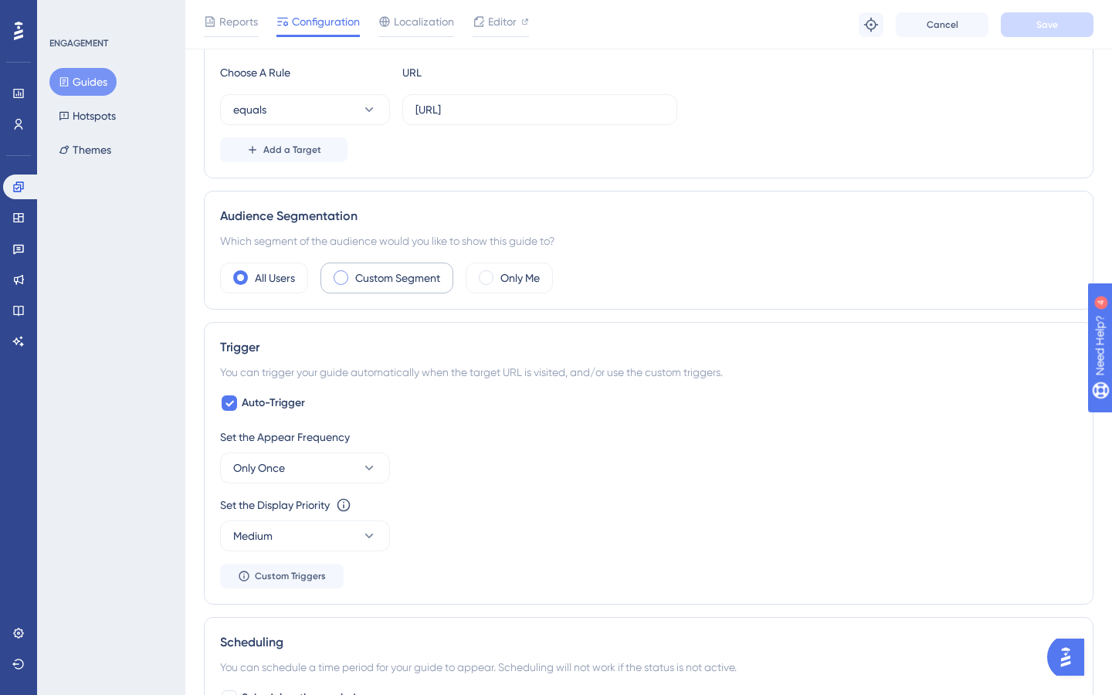
click at [381, 278] on label "Custom Segment" at bounding box center [397, 278] width 85 height 19
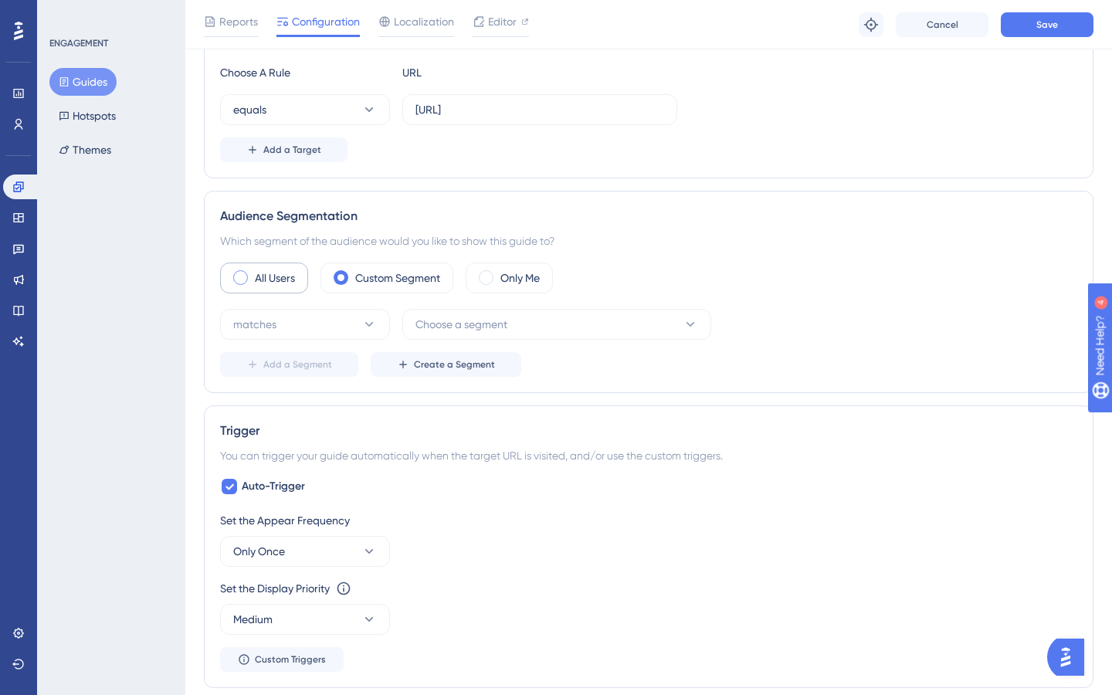
click at [263, 276] on label "All Users" at bounding box center [275, 278] width 40 height 19
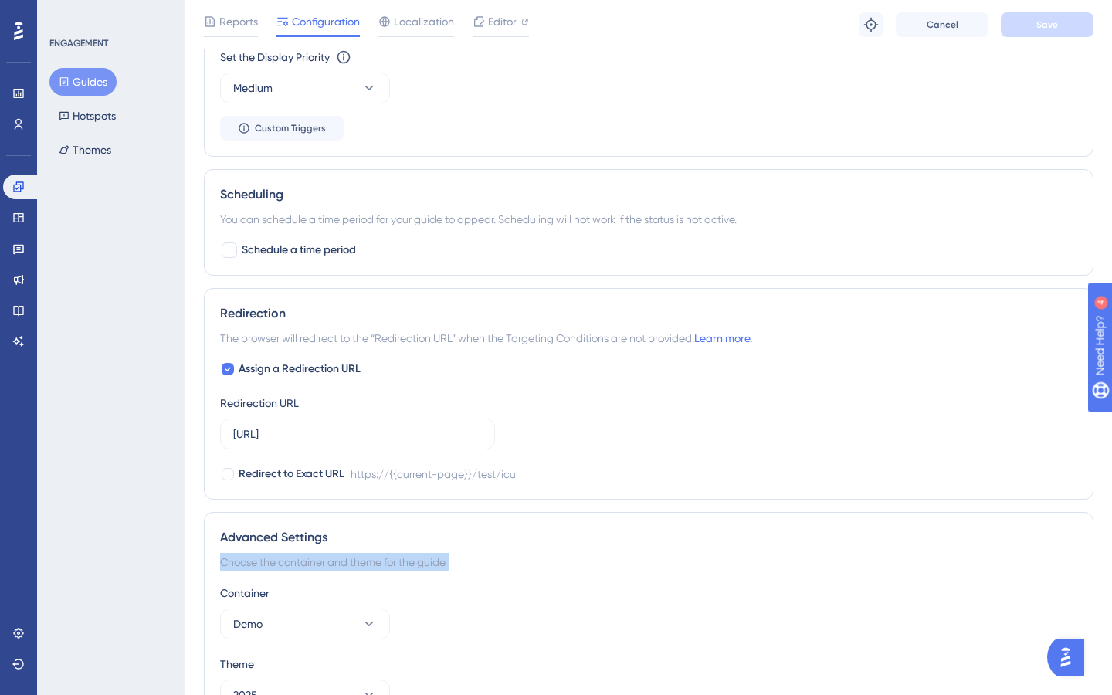
scroll to position [807, 0]
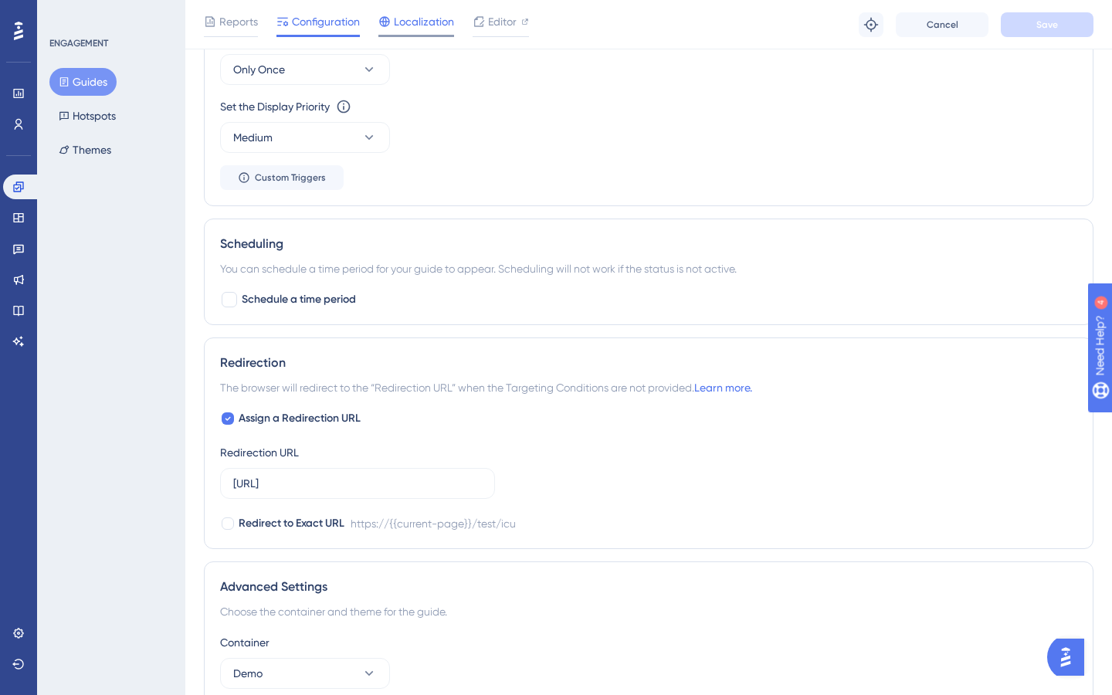
click at [430, 27] on span "Localization" at bounding box center [424, 21] width 60 height 19
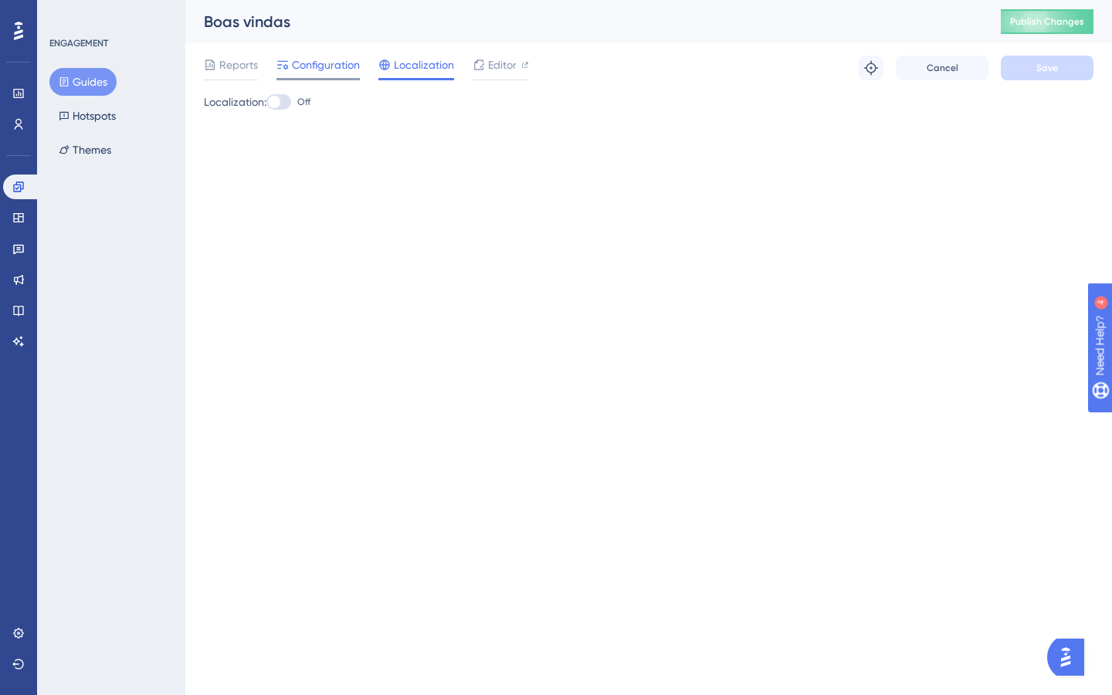
click at [333, 73] on span "Configuration" at bounding box center [326, 65] width 68 height 19
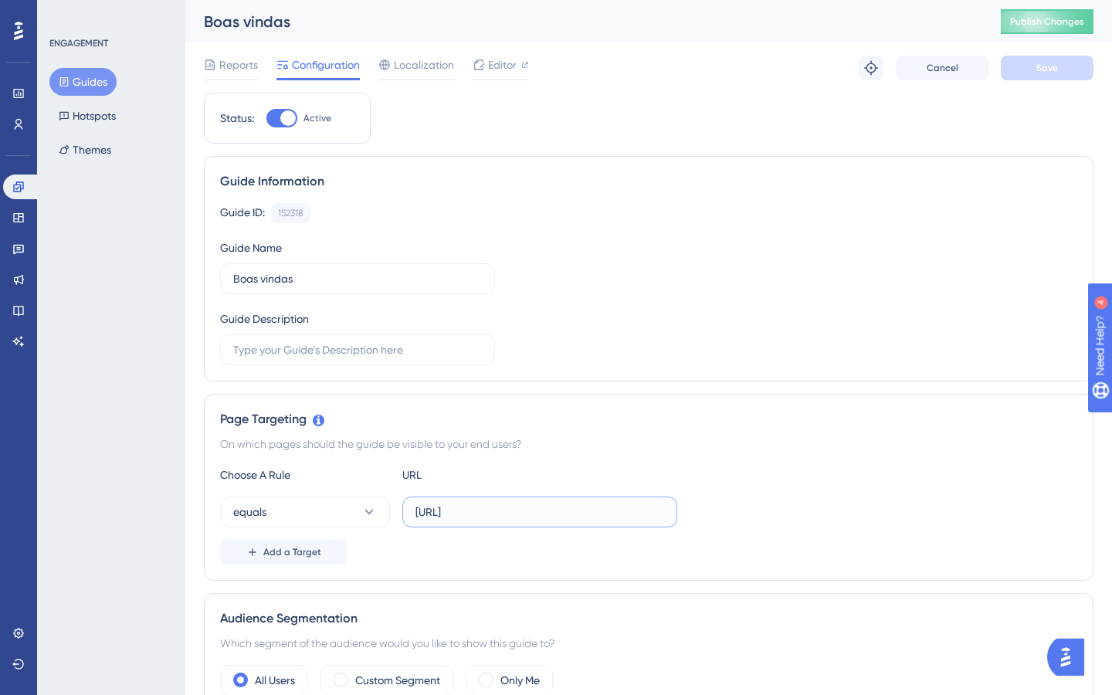
click at [498, 518] on input "https://ds-plataforma.neurogram.ai/test/icu" at bounding box center [539, 511] width 249 height 17
click at [496, 512] on input "https://ds-plataforma.neurogram.ai/test/icu" at bounding box center [539, 511] width 249 height 17
click at [459, 510] on input "https://ds-plataforma.neurogram.ai/test/icu" at bounding box center [539, 511] width 249 height 17
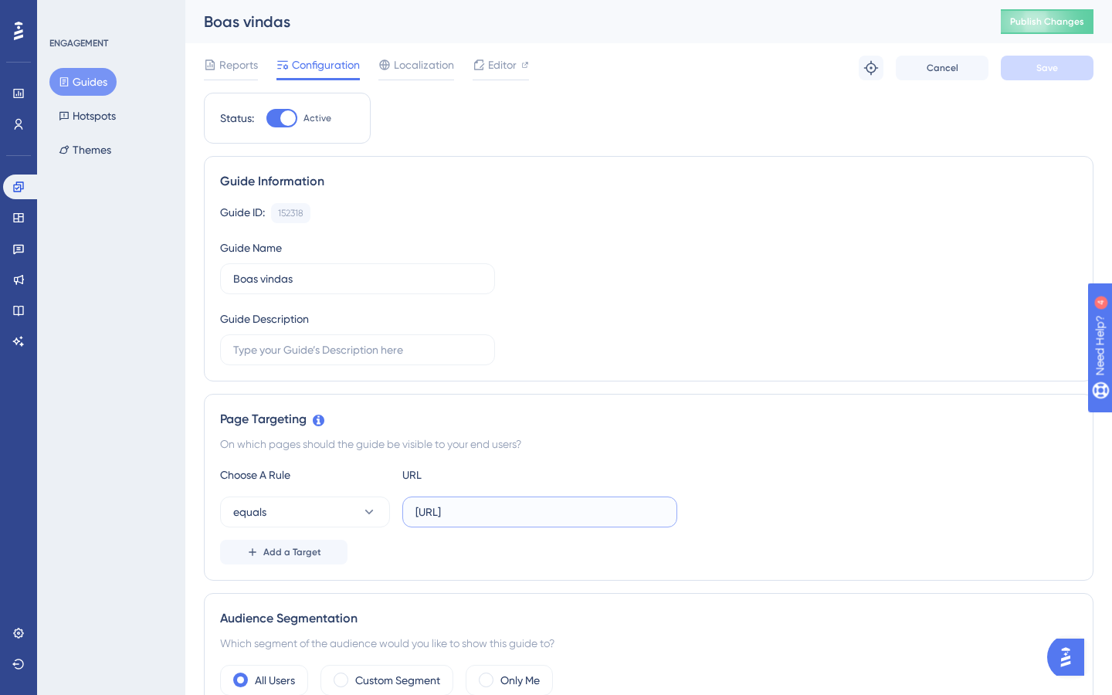
click at [466, 510] on input "https://ds-plataforma.neurogram.ai/test/icu" at bounding box center [539, 511] width 249 height 17
click at [659, 516] on input "[URL]" at bounding box center [539, 511] width 249 height 17
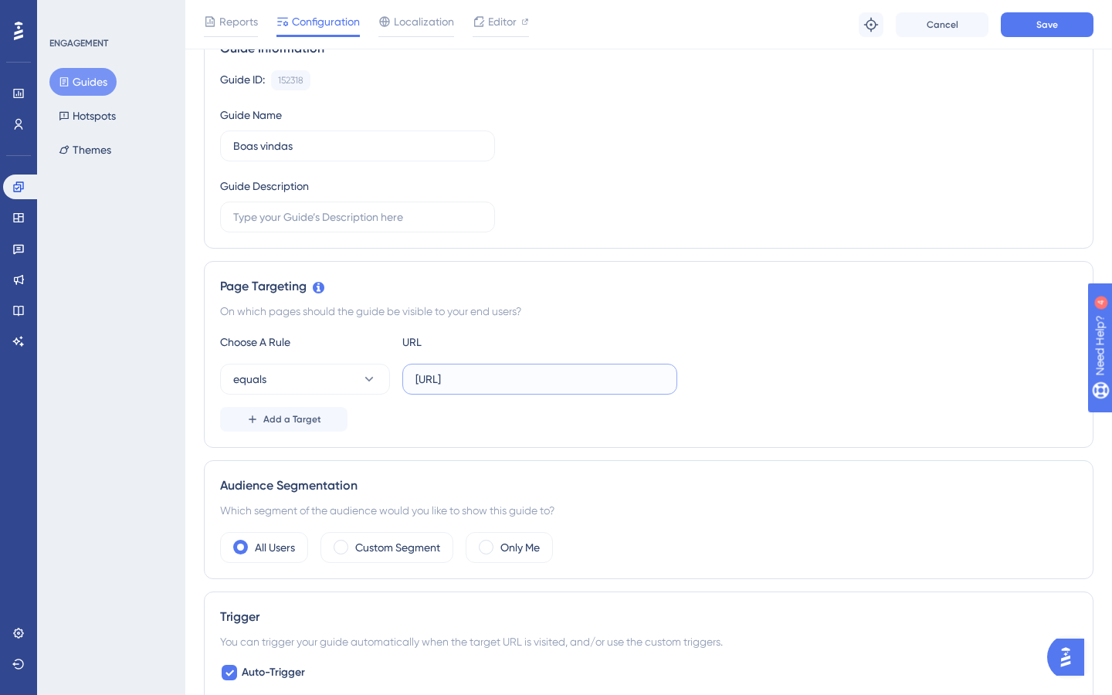
scroll to position [111, 0]
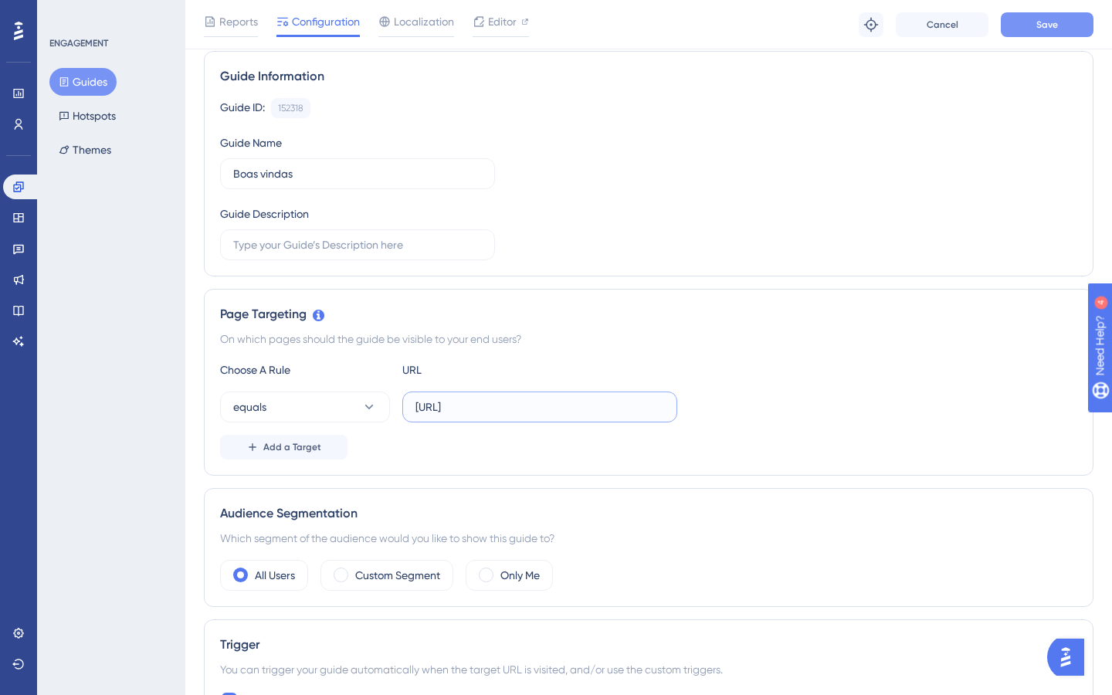
type input "[URL]"
click at [1043, 25] on span "Save" at bounding box center [1047, 25] width 22 height 12
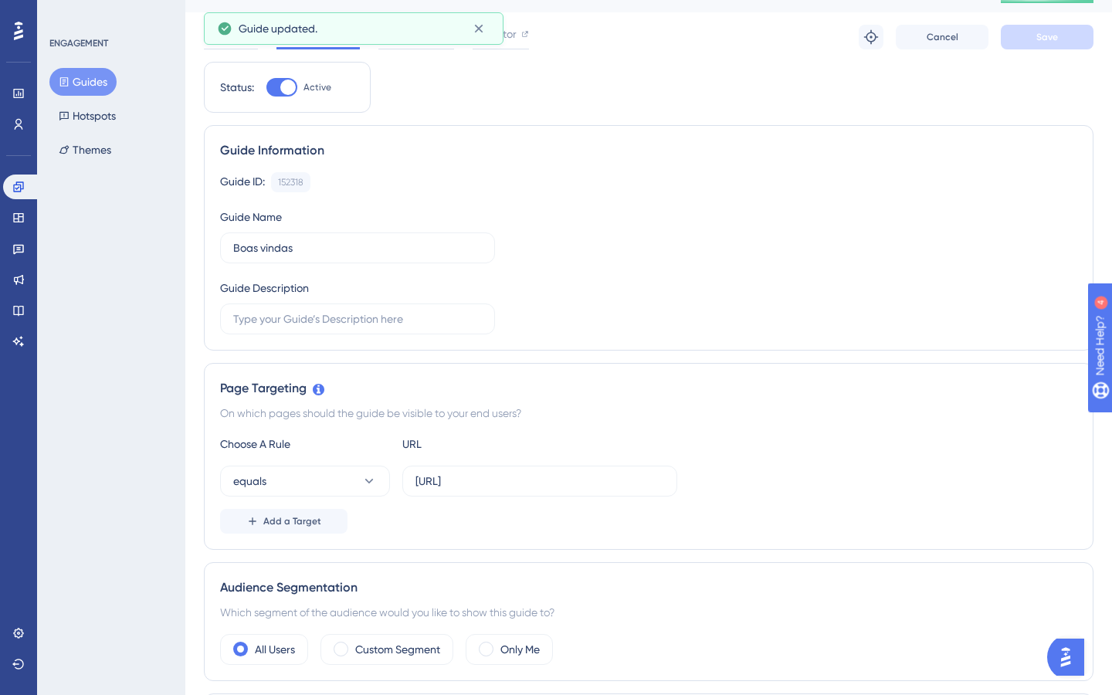
scroll to position [17, 0]
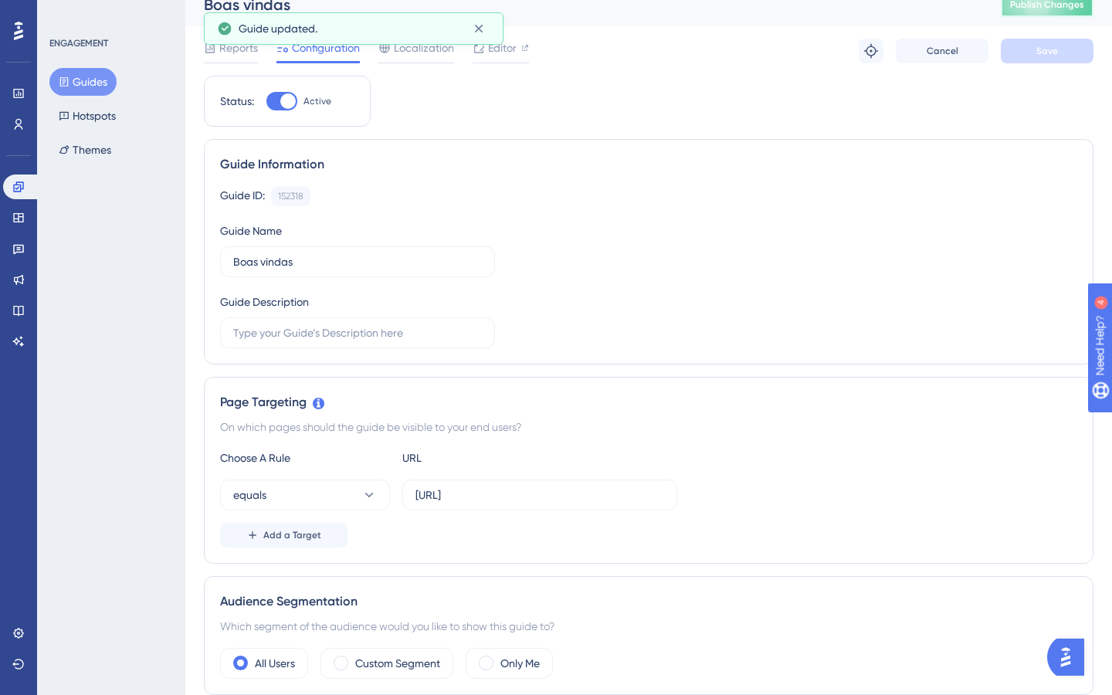
drag, startPoint x: 1055, startPoint y: 8, endPoint x: 1055, endPoint y: 608, distance: 599.1
click at [1055, 8] on span "Publish Changes" at bounding box center [1047, 4] width 74 height 12
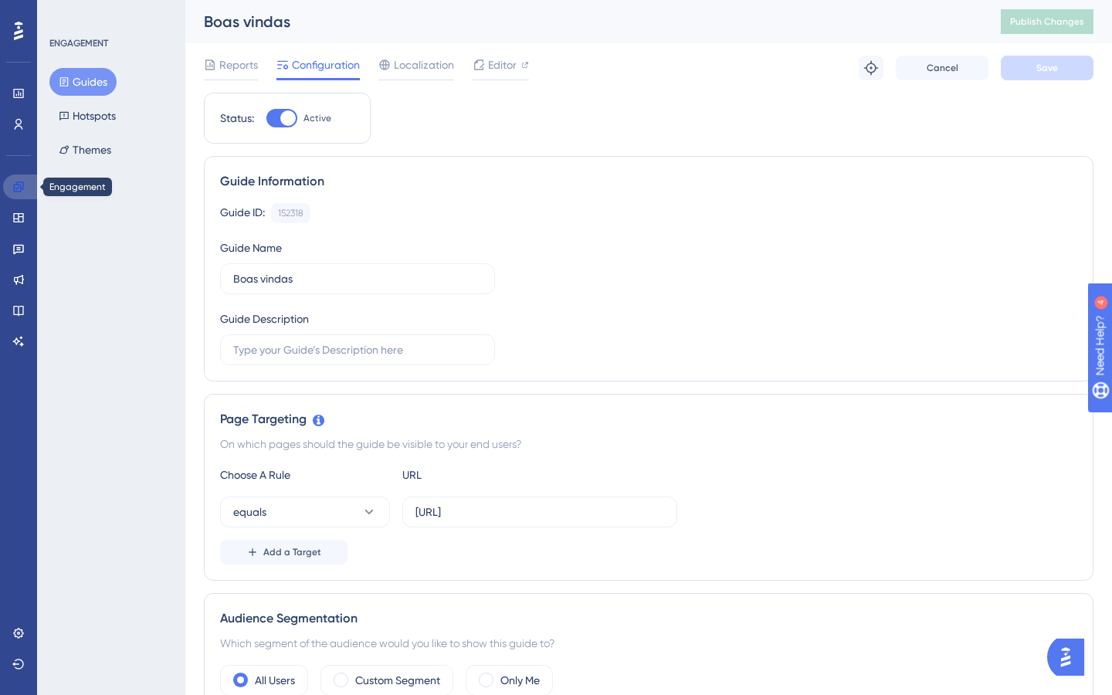
click at [20, 183] on icon at bounding box center [18, 187] width 12 height 12
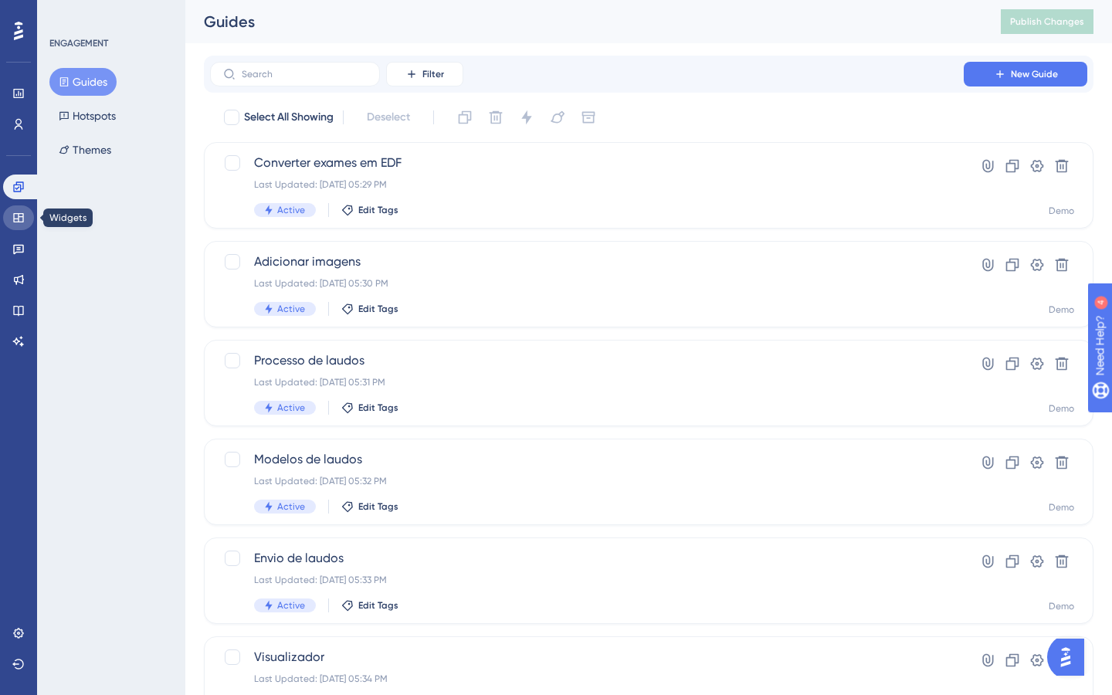
click at [22, 218] on icon at bounding box center [18, 218] width 12 height 12
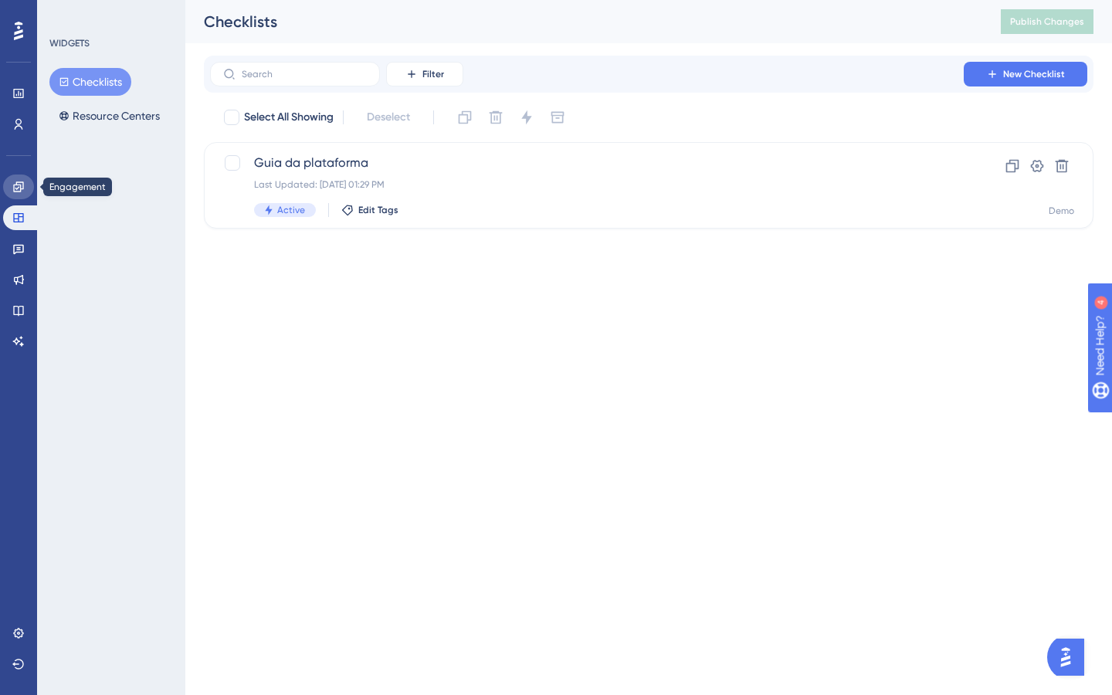
click at [18, 184] on icon at bounding box center [18, 187] width 12 height 12
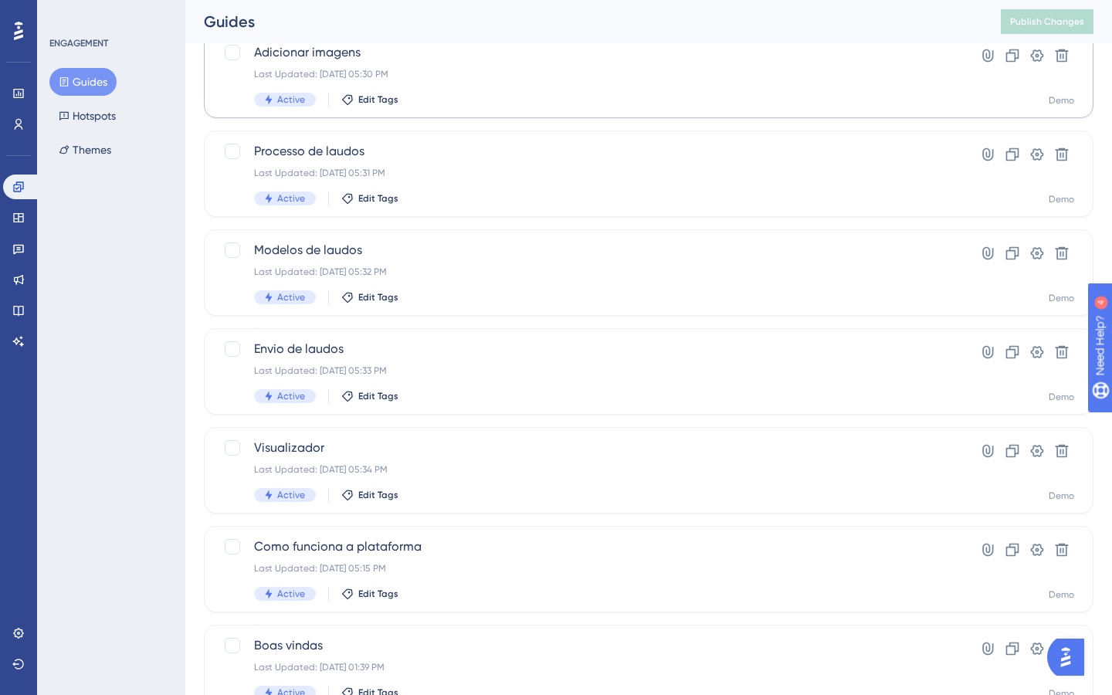
scroll to position [473, 0]
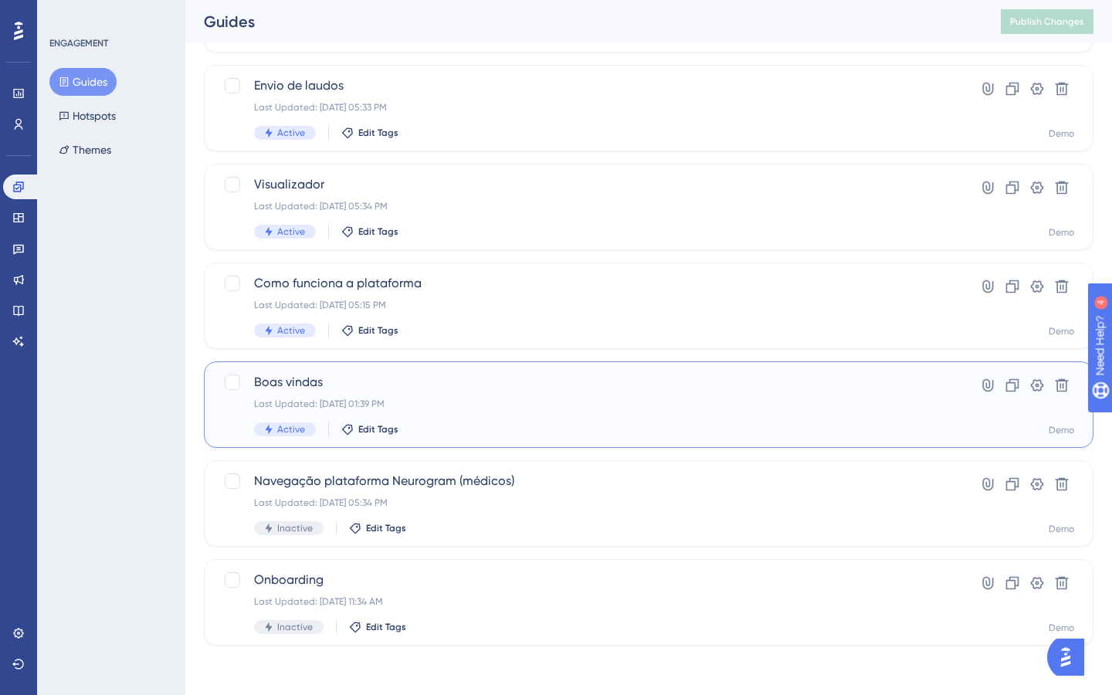
click at [382, 388] on span "Boas vindas" at bounding box center [587, 382] width 666 height 19
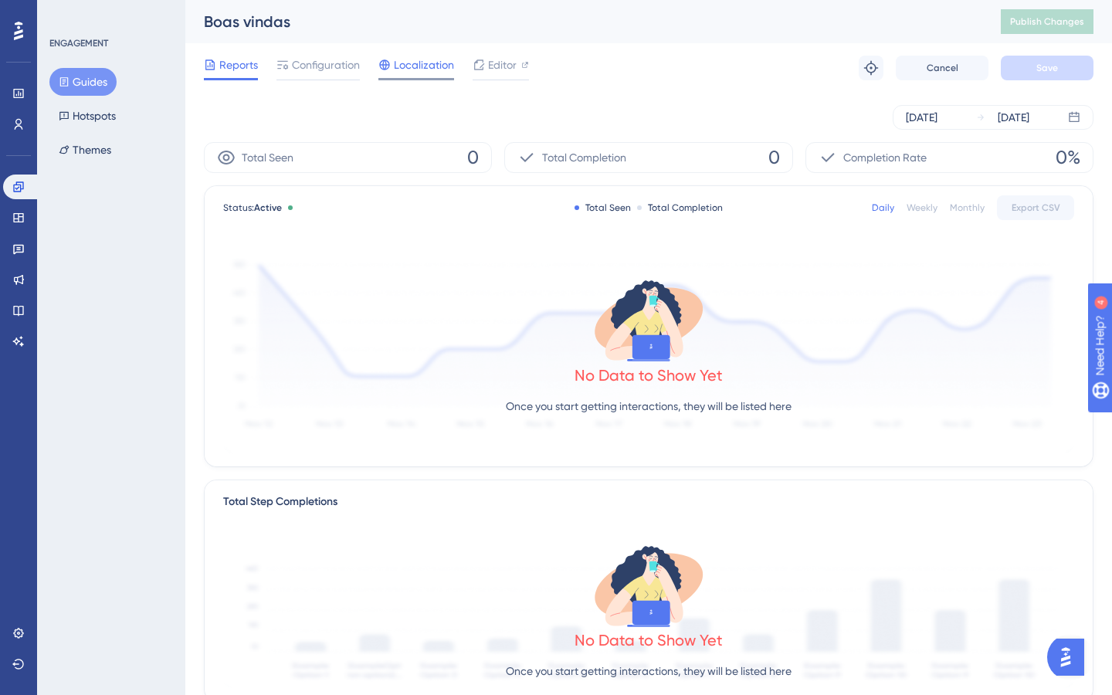
click at [405, 72] on span "Localization" at bounding box center [424, 65] width 60 height 19
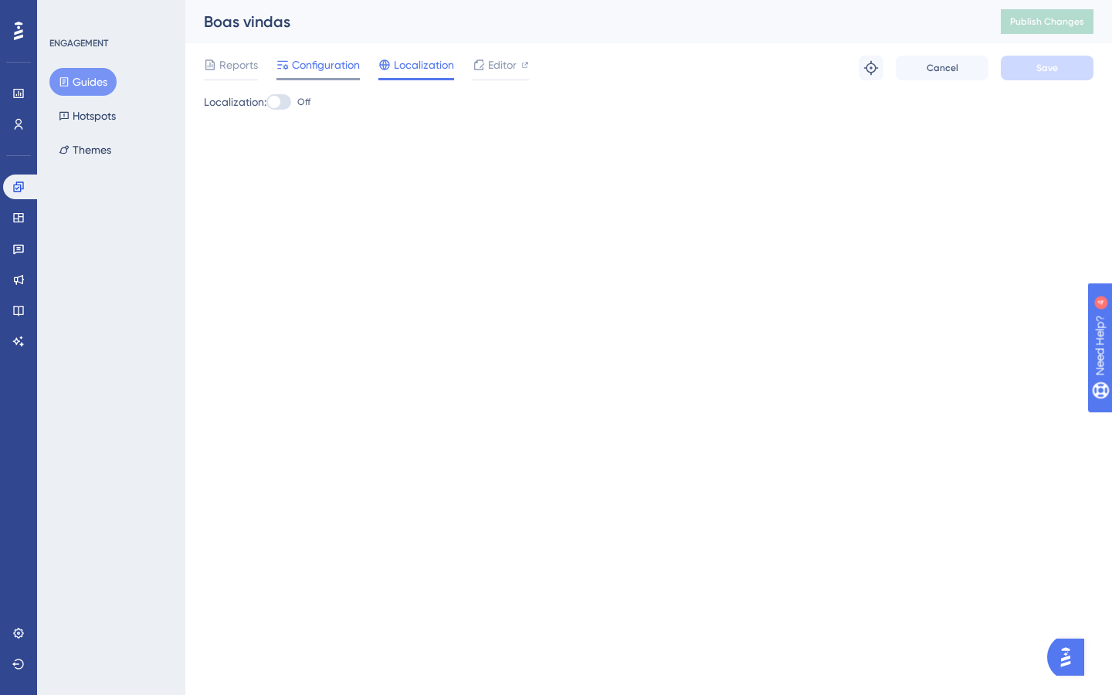
click at [307, 59] on span "Configuration" at bounding box center [326, 65] width 68 height 19
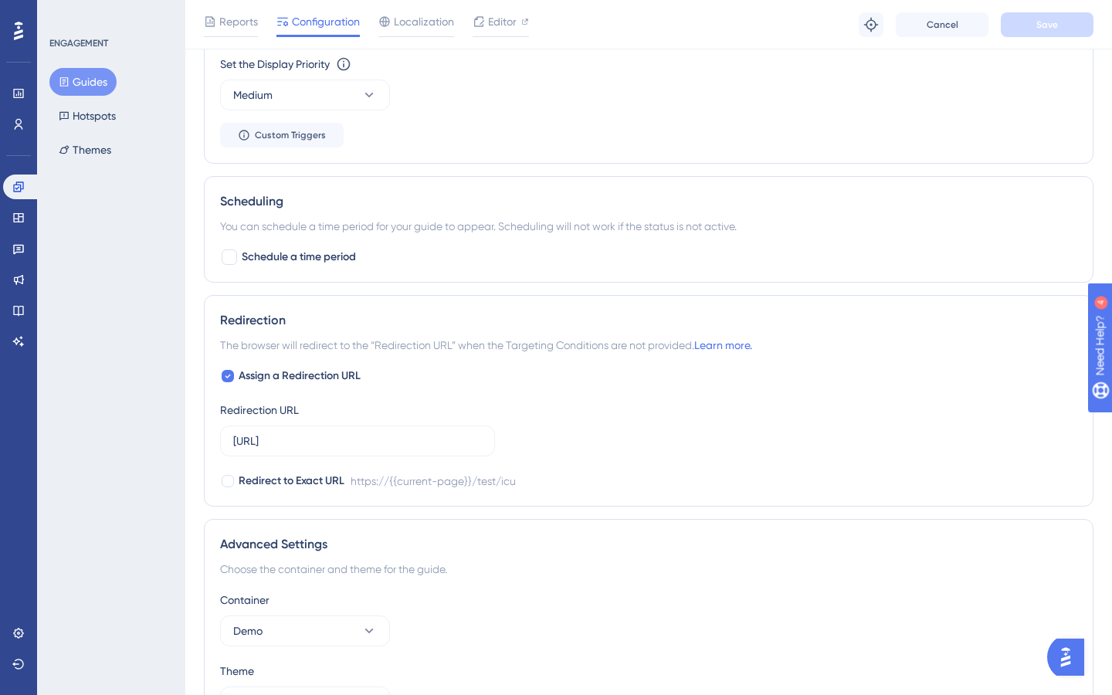
scroll to position [850, 0]
click at [283, 443] on input "https://ds-plataforma.neurogram.ai/test/icu" at bounding box center [357, 440] width 249 height 17
type input "[URL]"
click at [1040, 31] on button "Save" at bounding box center [1047, 24] width 93 height 25
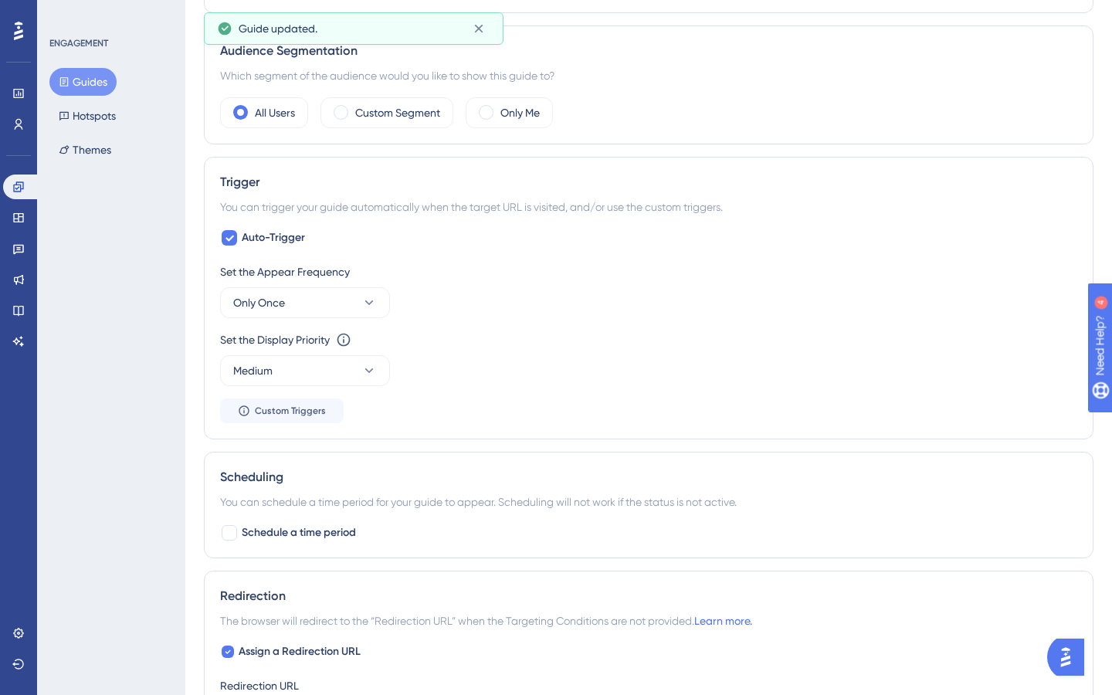
scroll to position [0, 0]
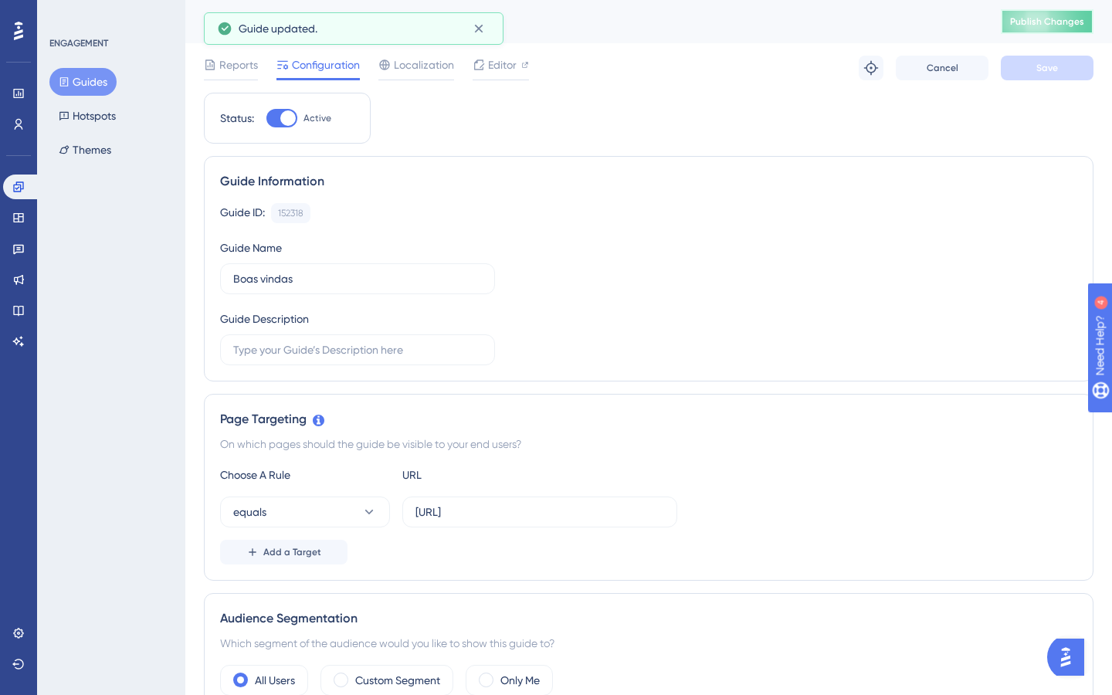
click at [1045, 25] on span "Publish Changes" at bounding box center [1047, 21] width 74 height 12
click at [76, 77] on button "Guides" at bounding box center [82, 82] width 67 height 28
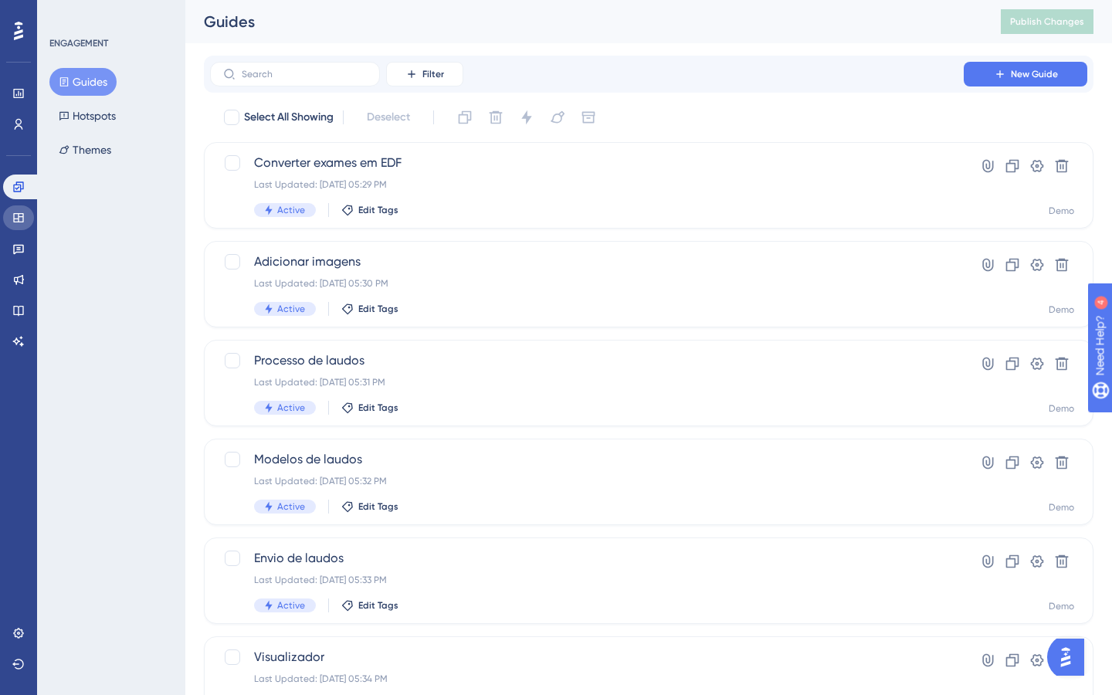
click at [21, 216] on icon at bounding box center [18, 217] width 10 height 9
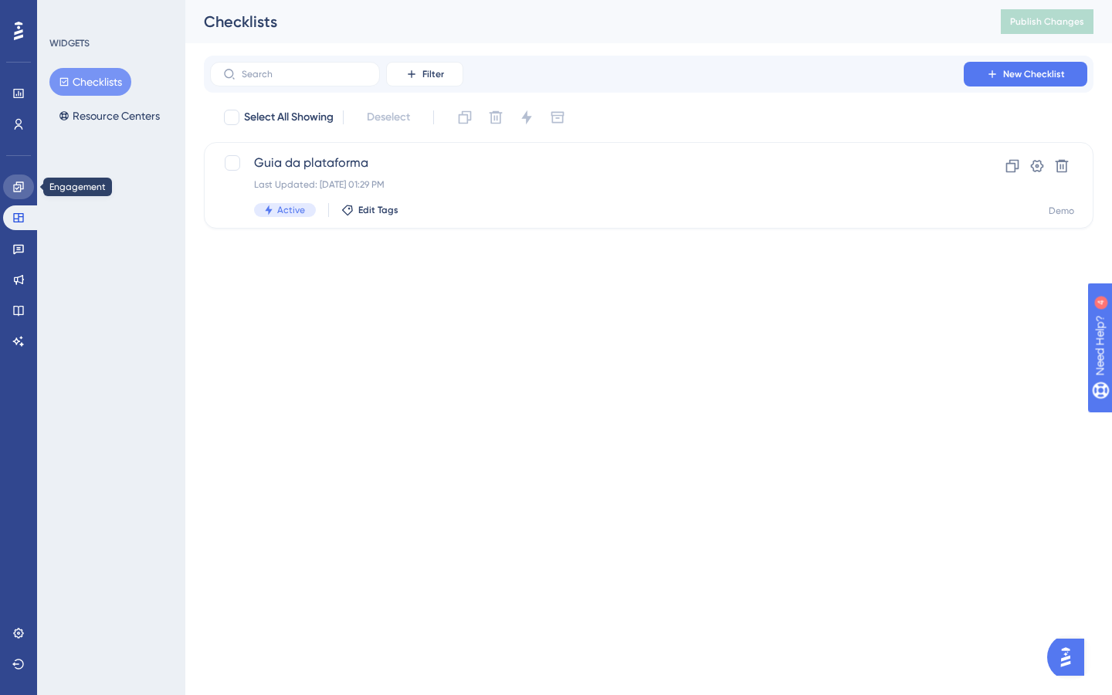
click at [21, 175] on link at bounding box center [18, 186] width 31 height 25
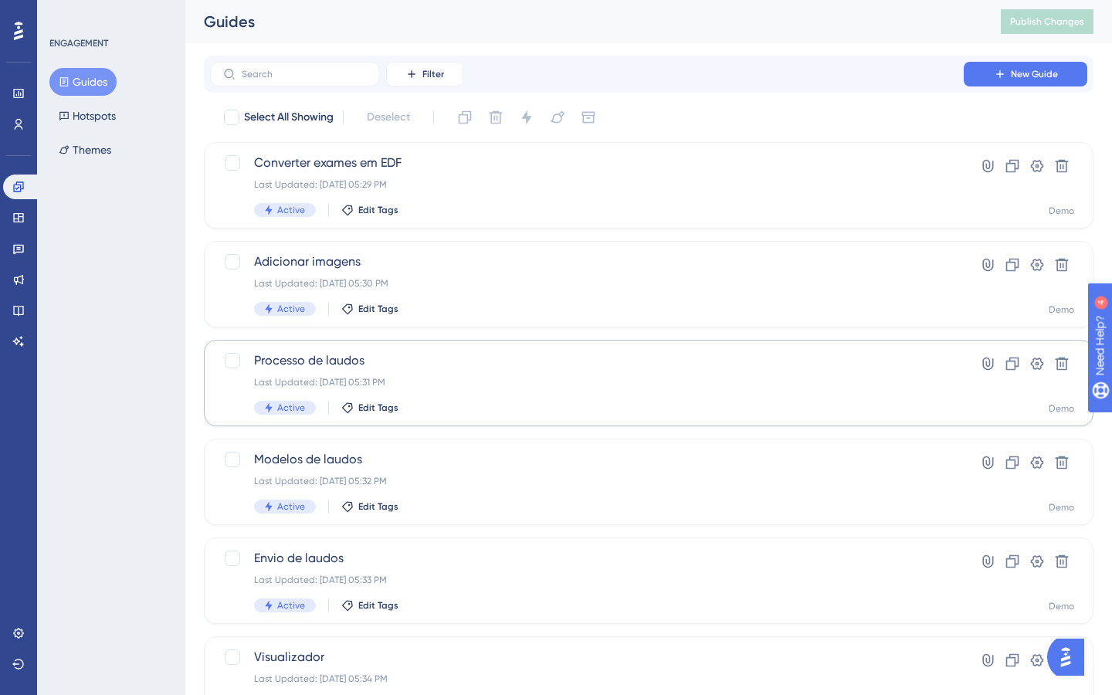
scroll to position [473, 0]
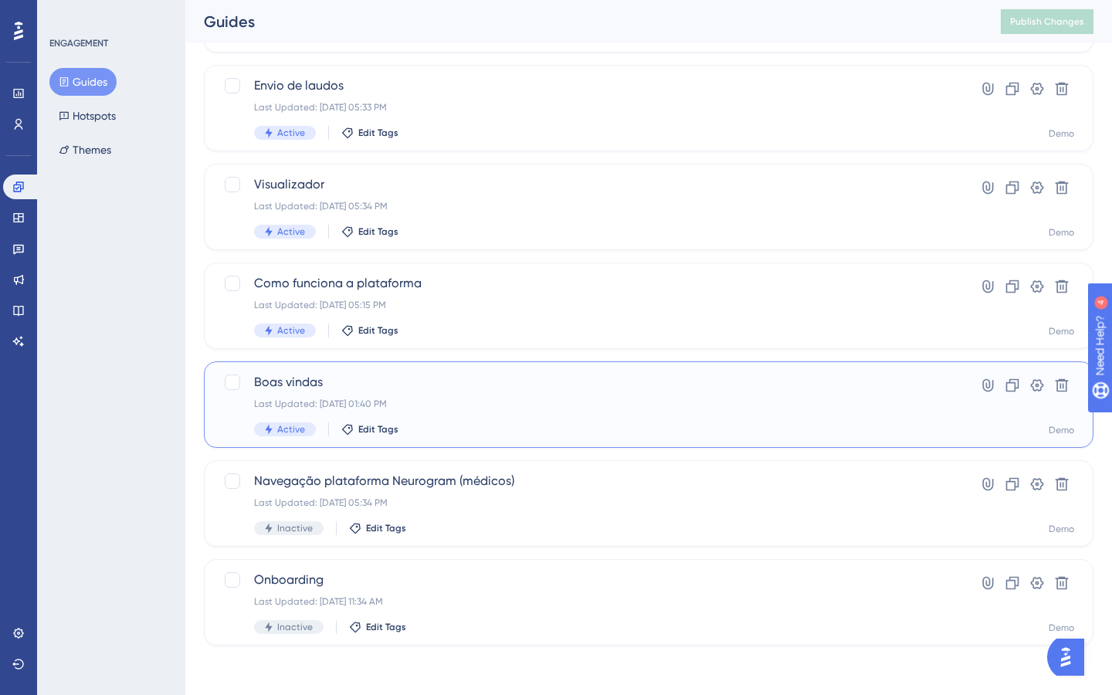
click at [481, 412] on div "Boas vindas Last Updated: Oct 03 2025, 01:40 PM Active Edit Tags" at bounding box center [587, 404] width 666 height 63
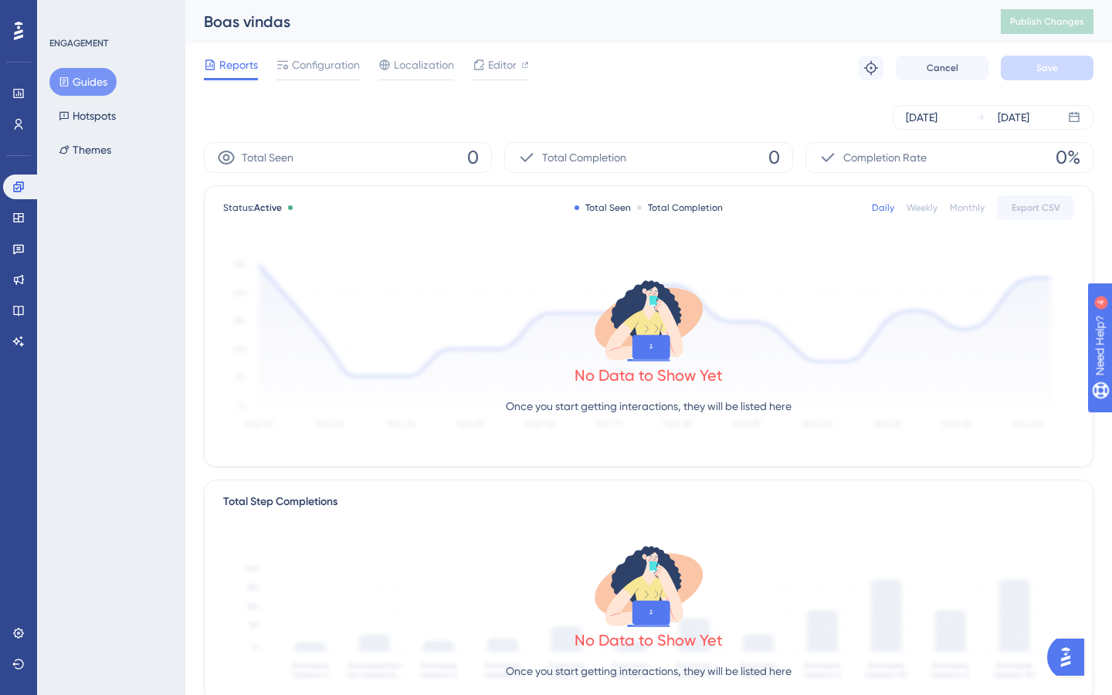
click at [99, 86] on button "Guides" at bounding box center [82, 82] width 67 height 28
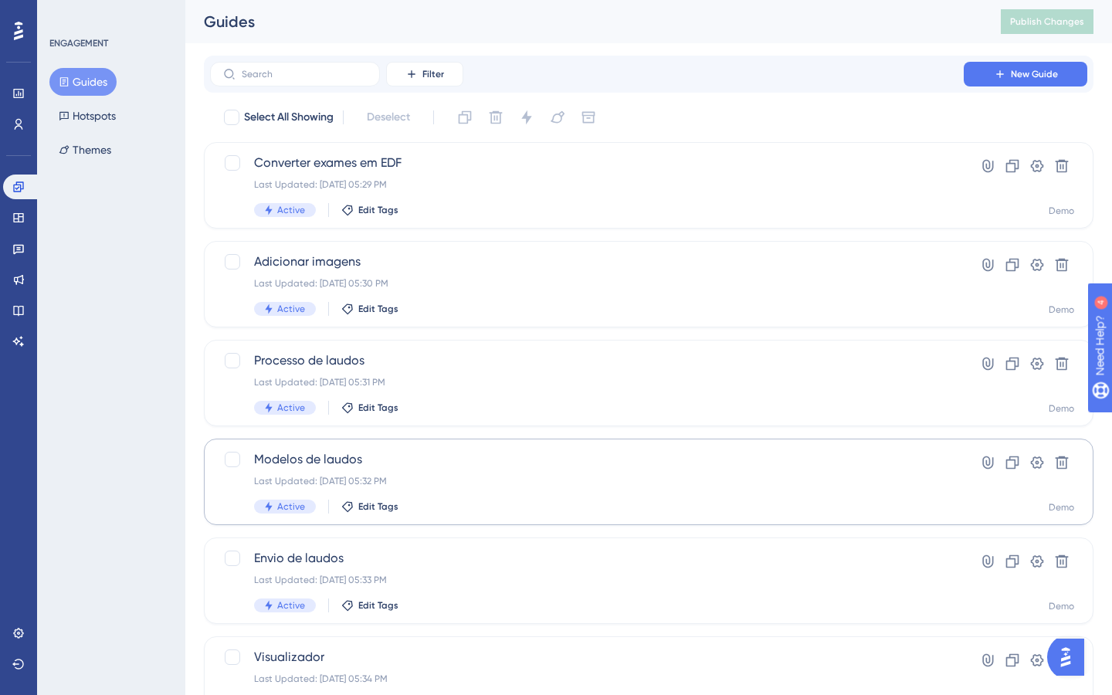
scroll to position [473, 0]
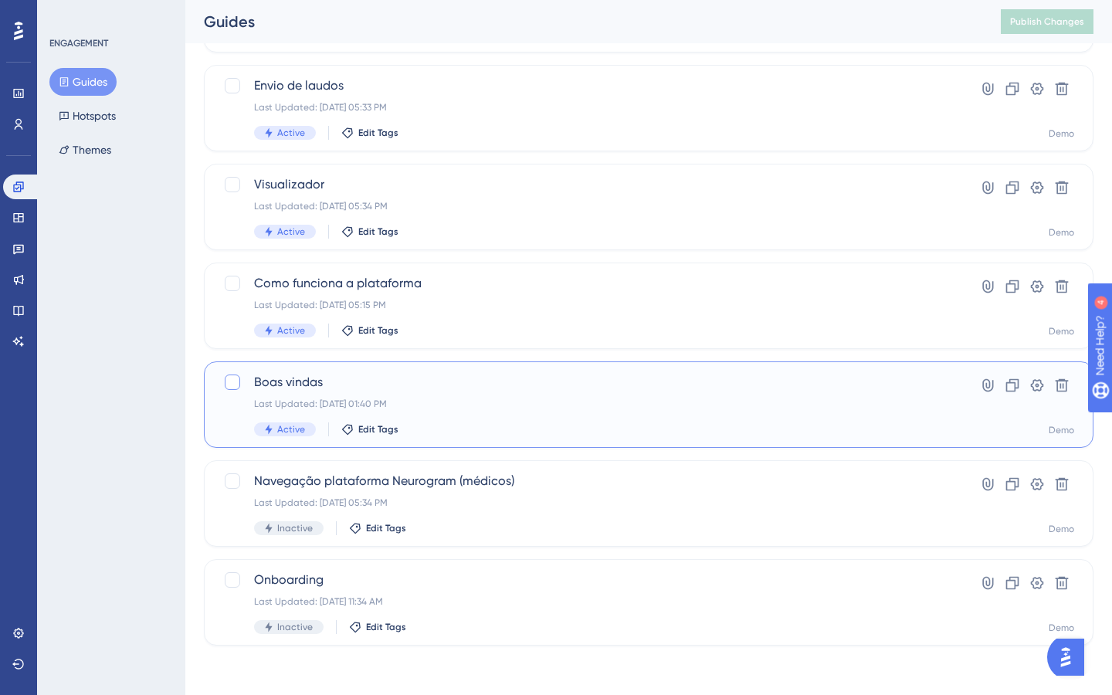
click at [233, 381] on div at bounding box center [232, 381] width 15 height 15
checkbox input "true"
click at [1042, 390] on icon at bounding box center [1036, 385] width 15 height 15
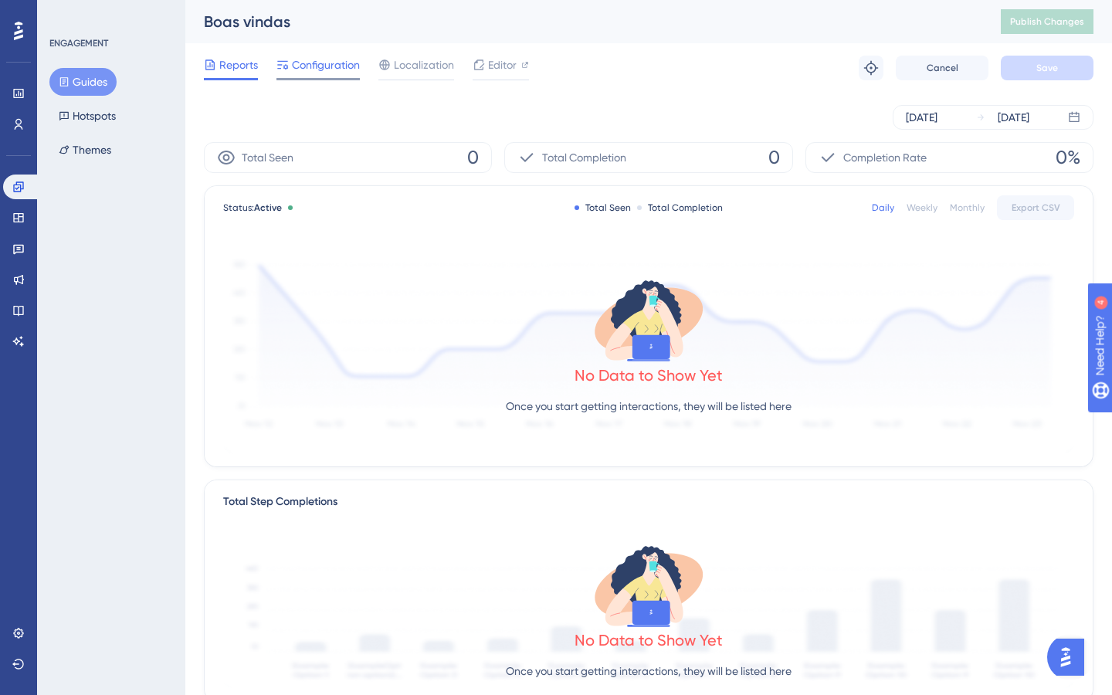
click at [347, 72] on span "Configuration" at bounding box center [326, 65] width 68 height 19
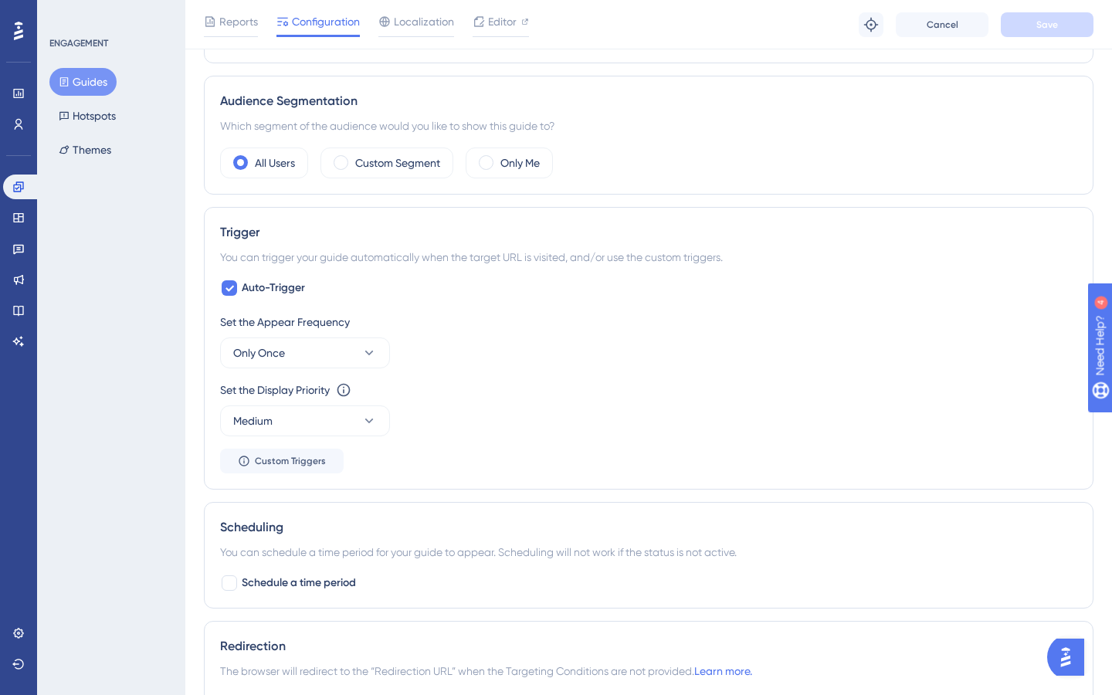
scroll to position [527, 0]
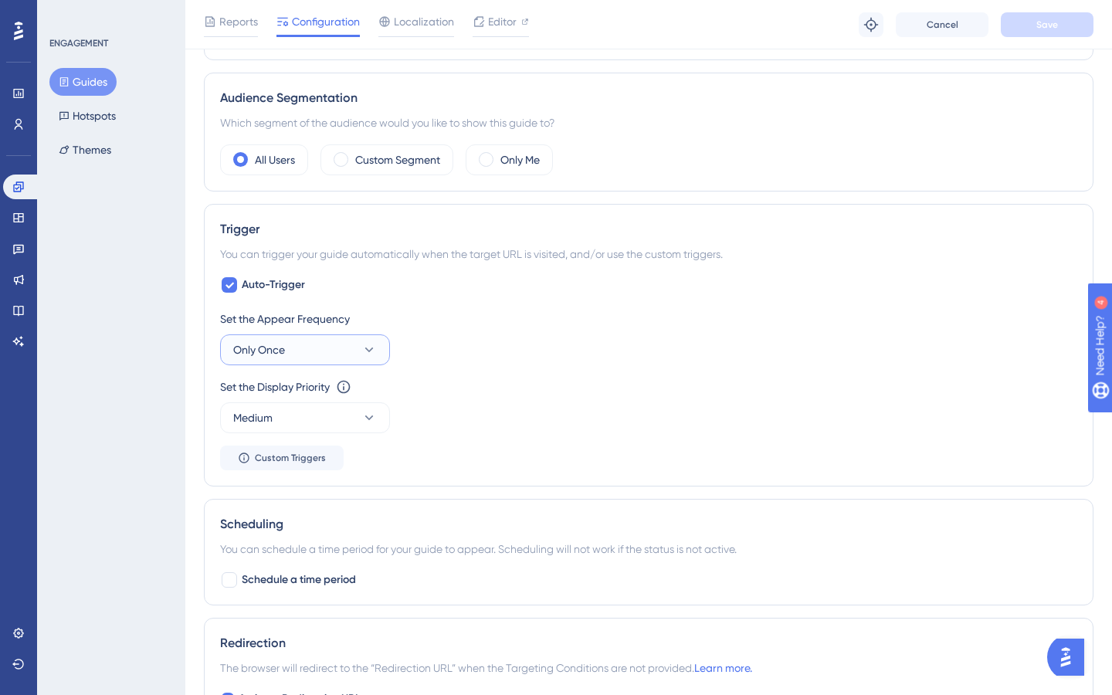
click at [319, 358] on button "Only Once" at bounding box center [305, 349] width 170 height 31
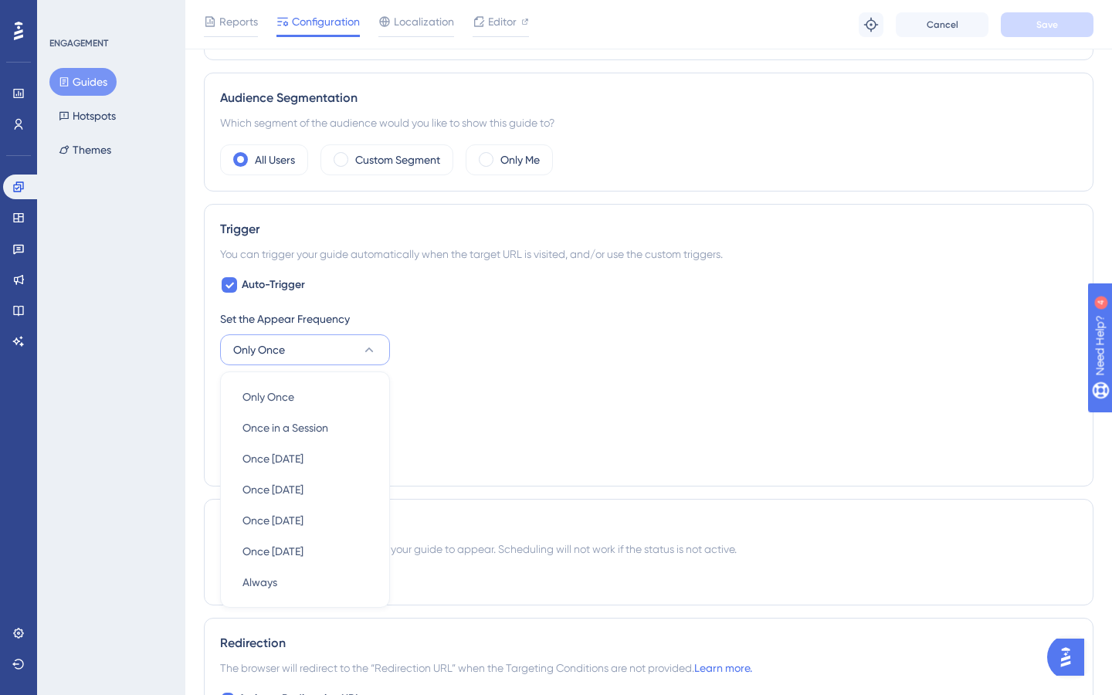
scroll to position [669, 0]
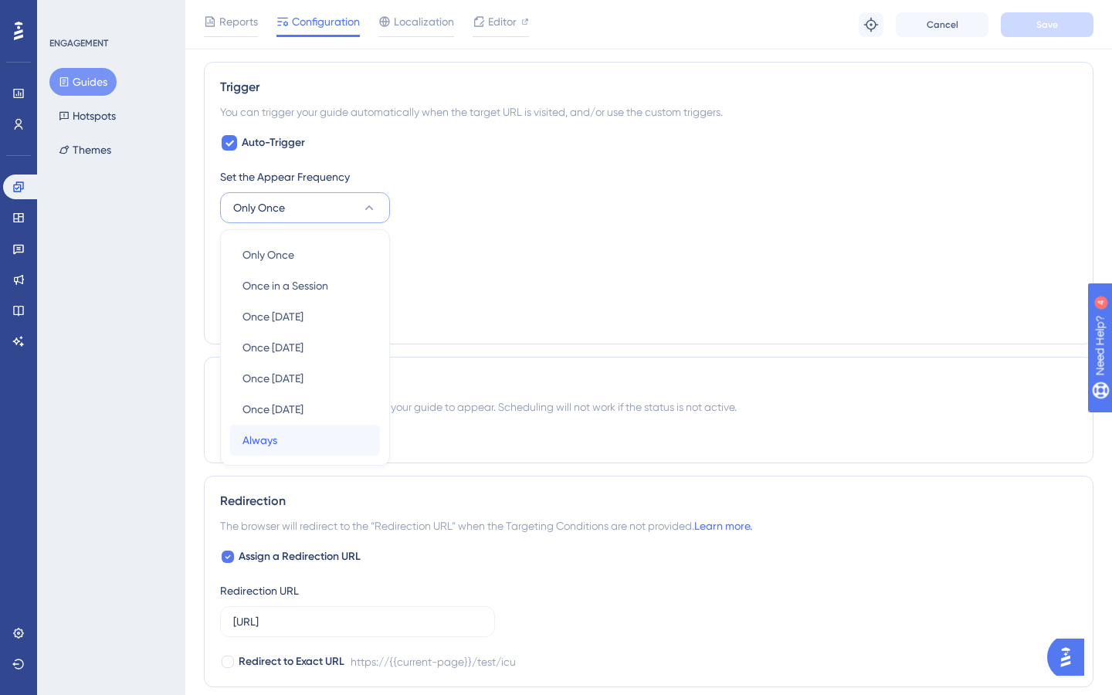
click at [334, 445] on div "Always Always" at bounding box center [304, 440] width 125 height 31
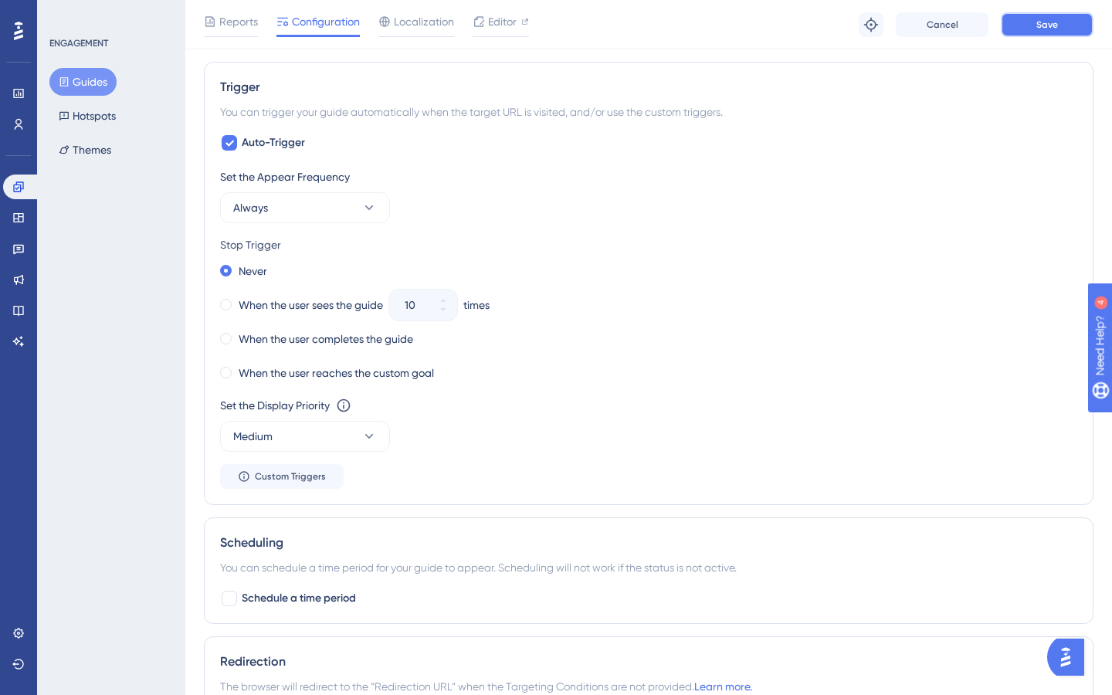
click at [1061, 29] on button "Save" at bounding box center [1047, 24] width 93 height 25
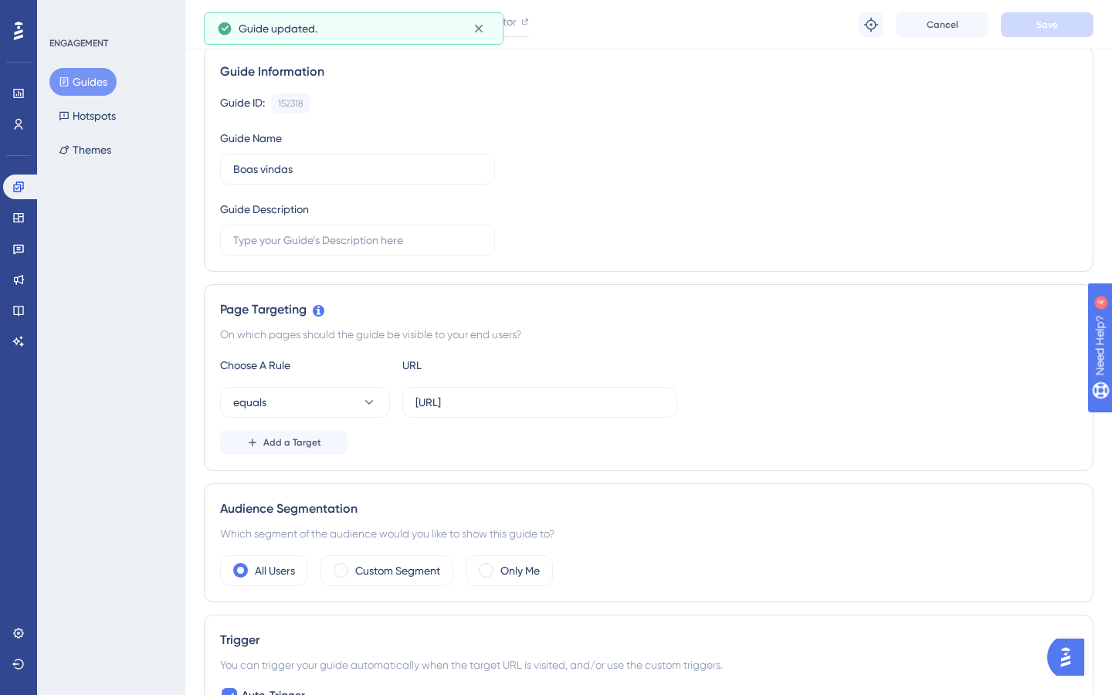
scroll to position [0, 0]
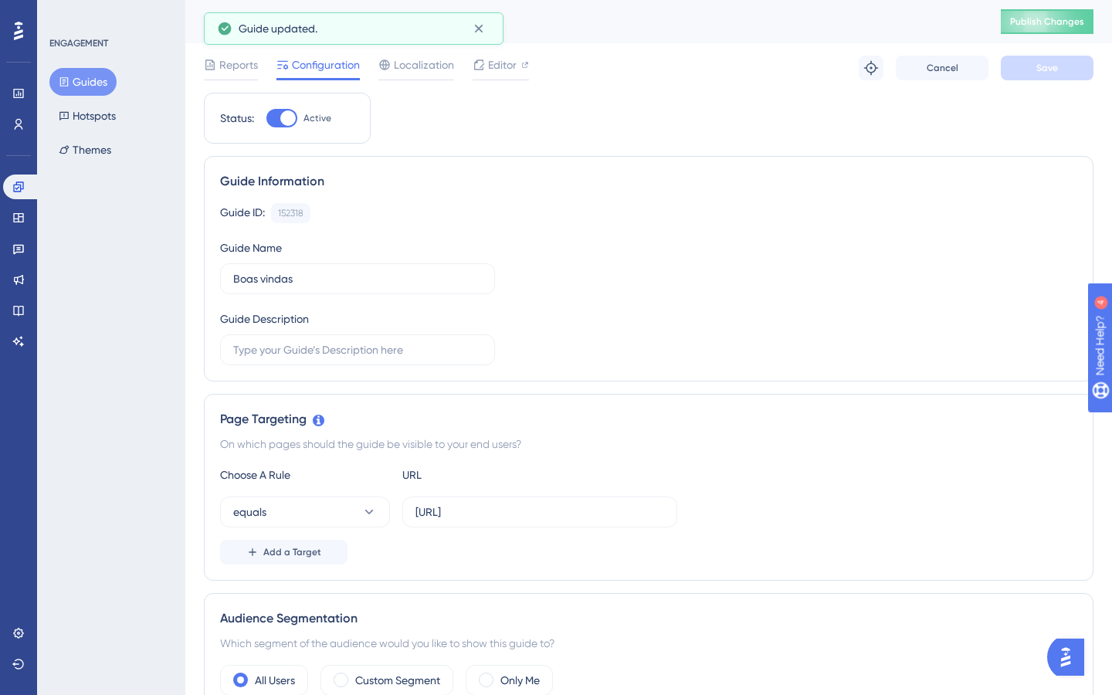
click at [1052, 19] on button "Publish Changes" at bounding box center [1047, 21] width 93 height 25
click at [422, 65] on span "Localization" at bounding box center [424, 65] width 60 height 19
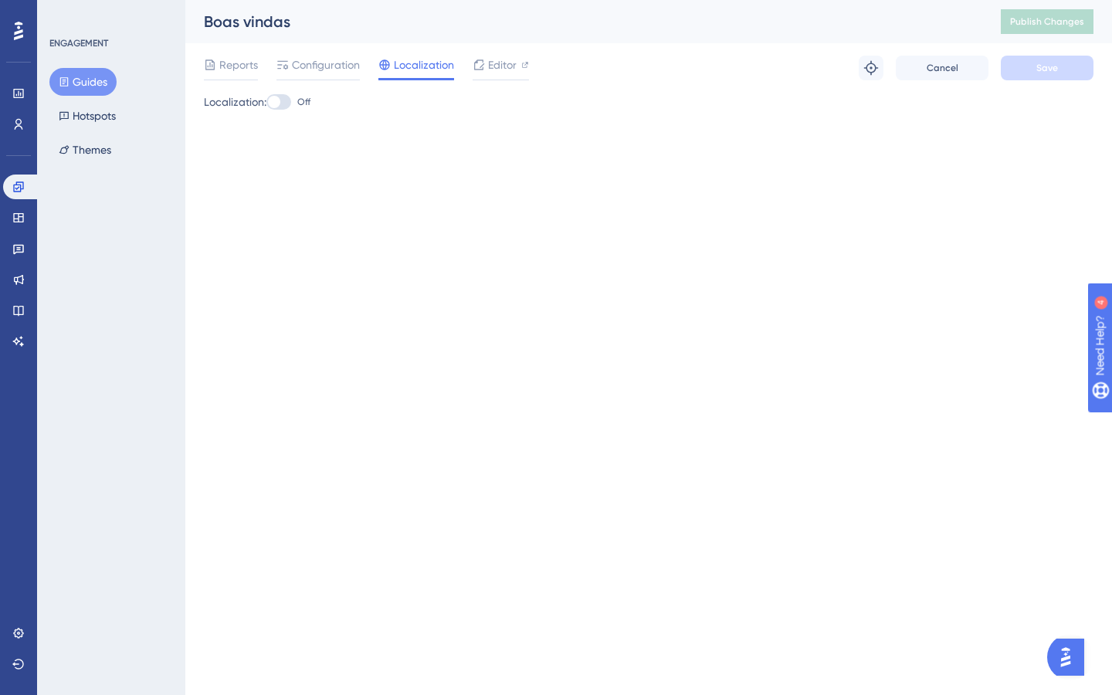
click at [280, 103] on div at bounding box center [274, 102] width 12 height 12
click at [266, 103] on input "Off" at bounding box center [266, 102] width 1 height 1
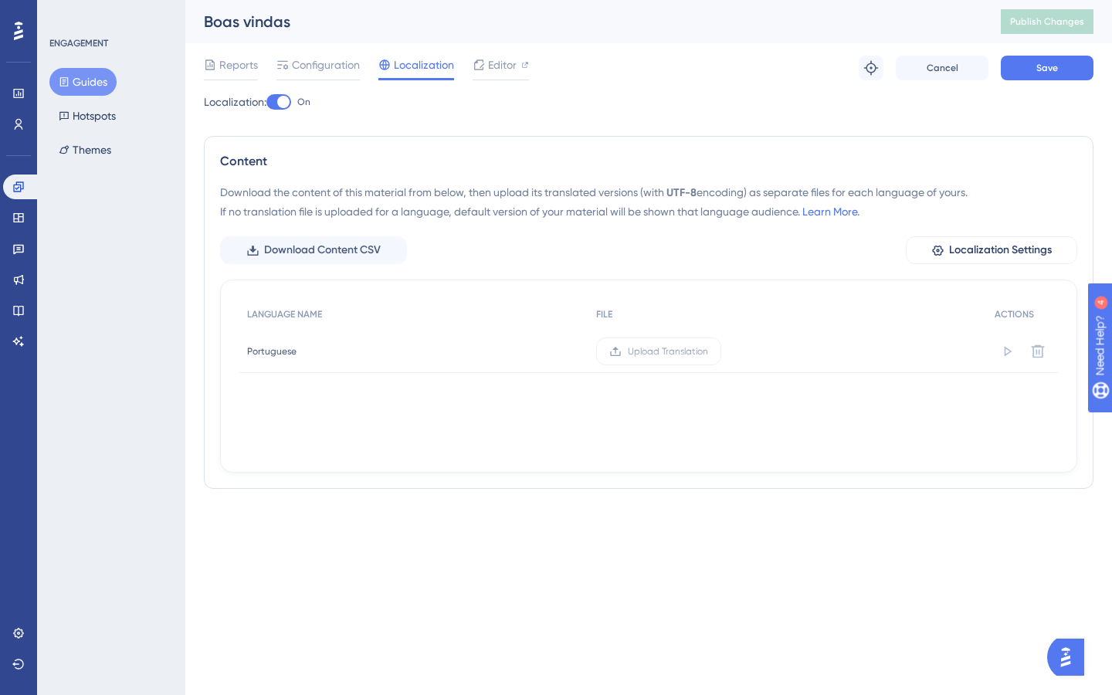
click at [281, 103] on div at bounding box center [278, 101] width 25 height 15
click at [266, 103] on input "On" at bounding box center [266, 102] width 1 height 1
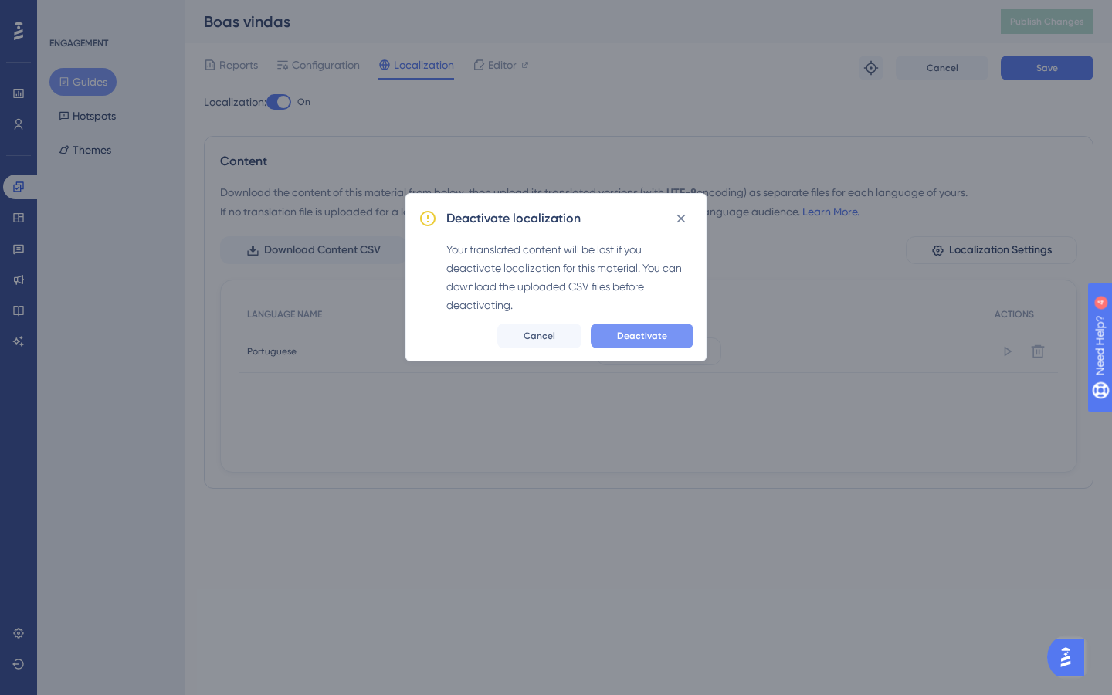
click at [633, 335] on span "Deactivate" at bounding box center [642, 336] width 50 height 12
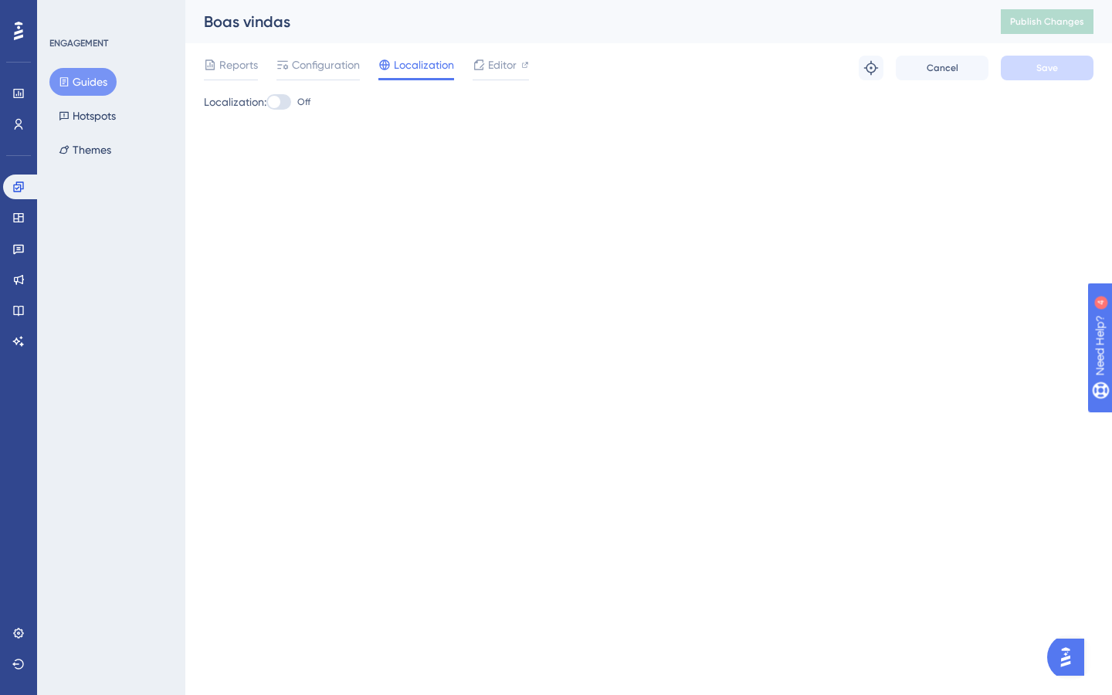
click at [280, 103] on div at bounding box center [274, 102] width 12 height 12
click at [266, 103] on input "Off" at bounding box center [266, 102] width 1 height 1
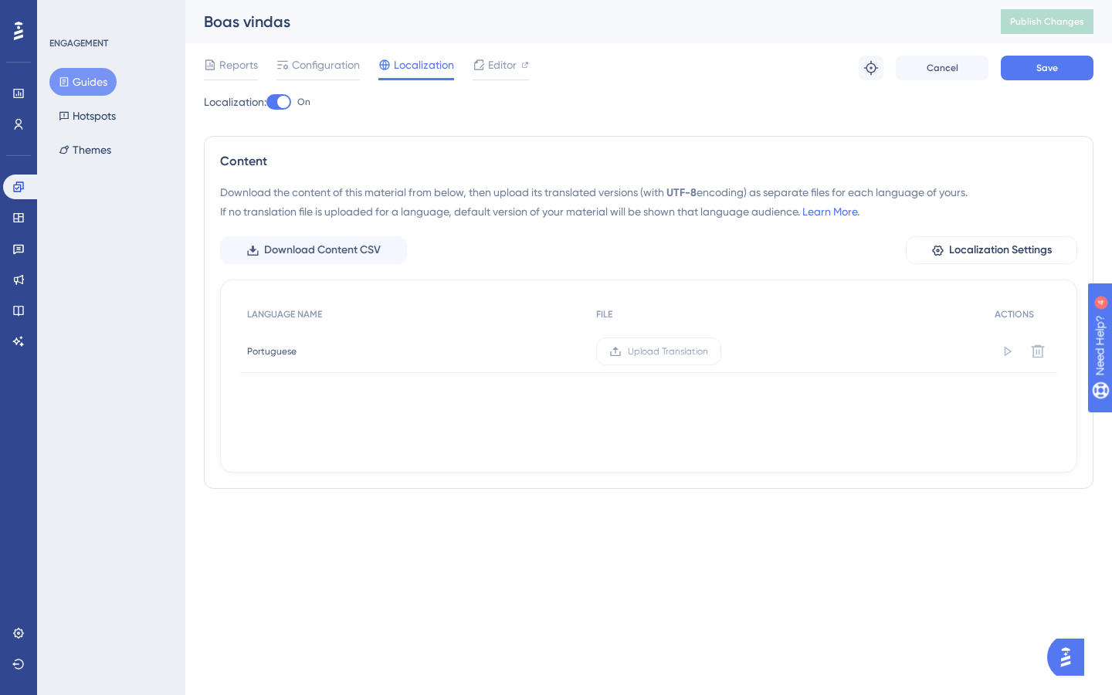
click at [283, 103] on div at bounding box center [283, 102] width 12 height 12
click at [266, 103] on input "On" at bounding box center [266, 102] width 1 height 1
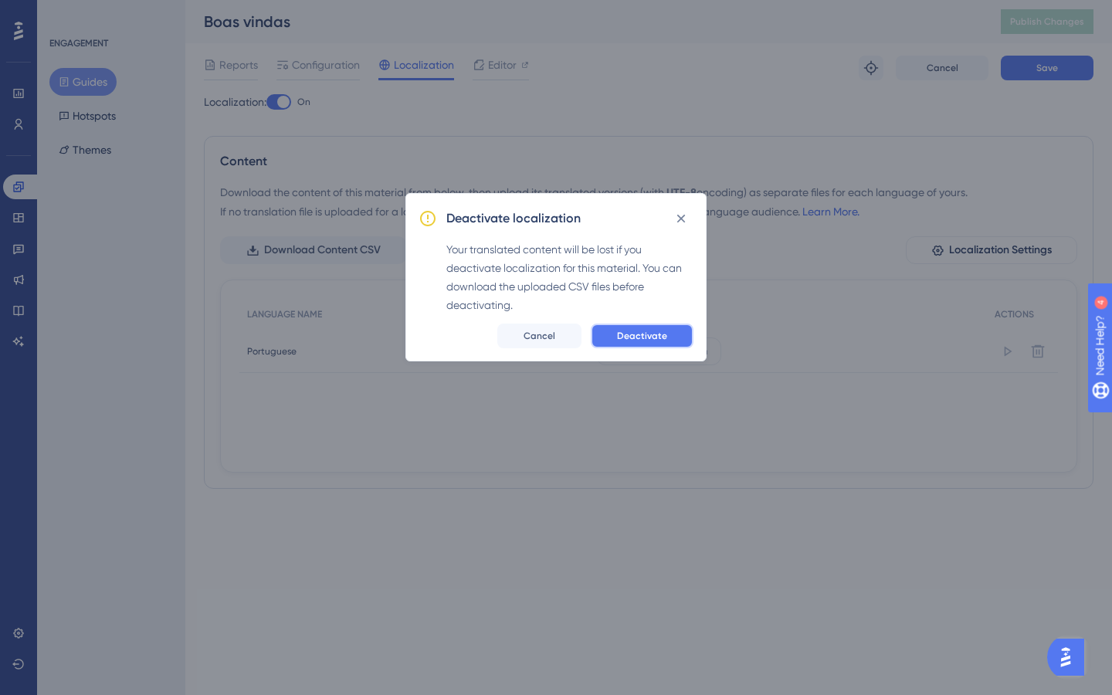
click at [664, 344] on button "Deactivate" at bounding box center [642, 336] width 103 height 25
checkbox input "false"
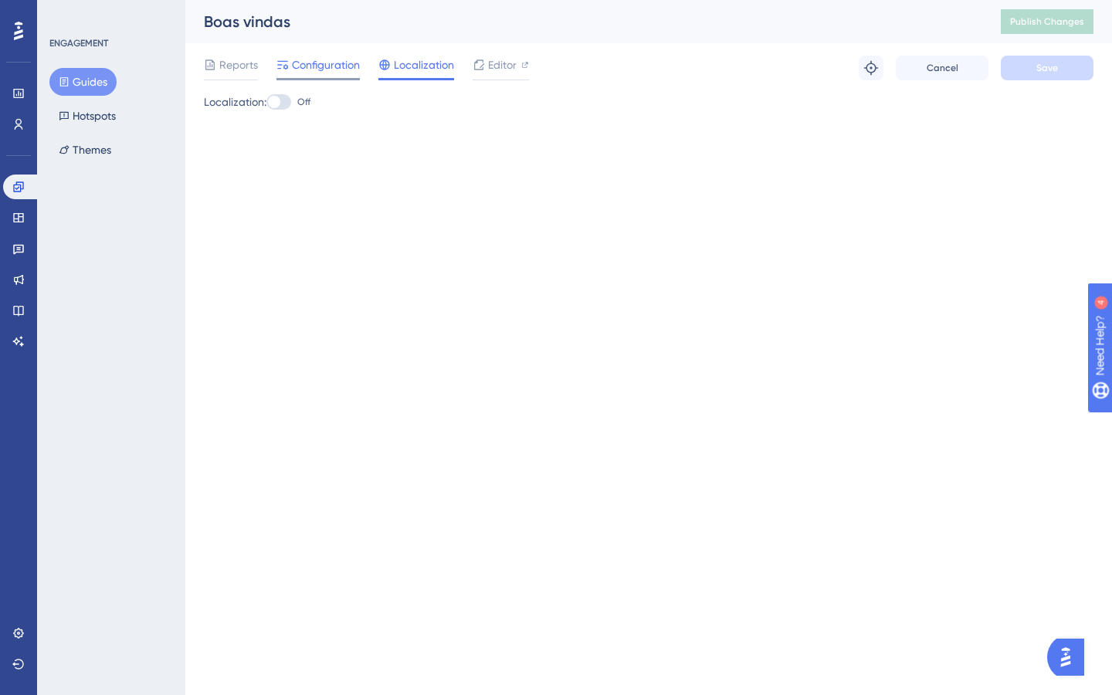
click at [336, 73] on span "Configuration" at bounding box center [326, 65] width 68 height 19
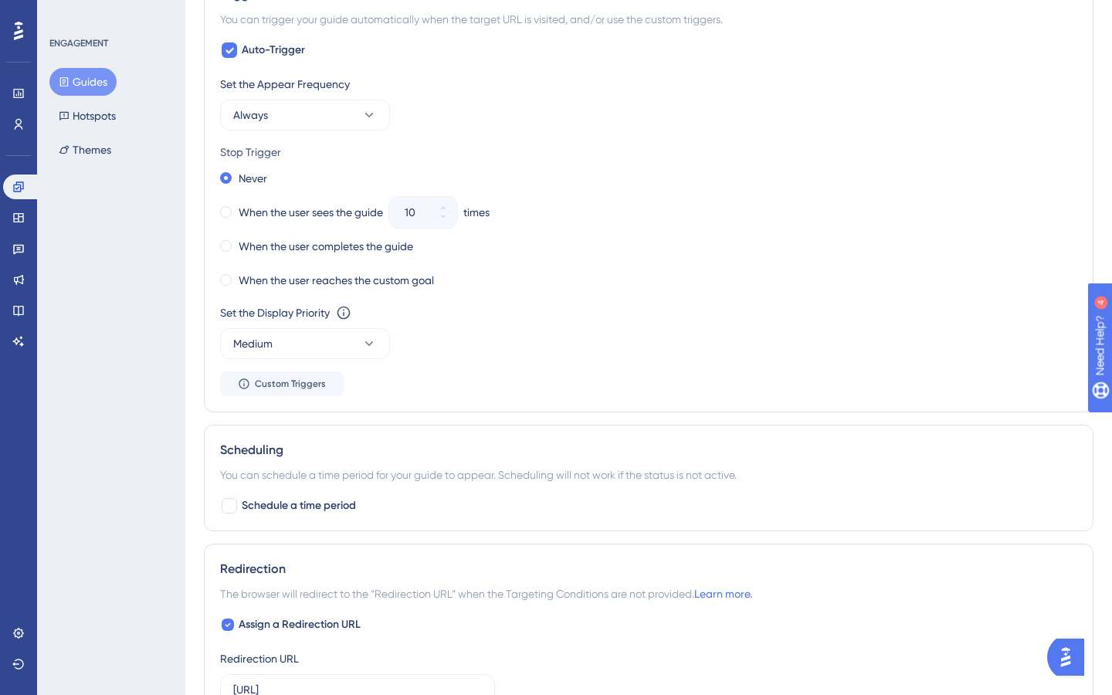
scroll to position [1110, 0]
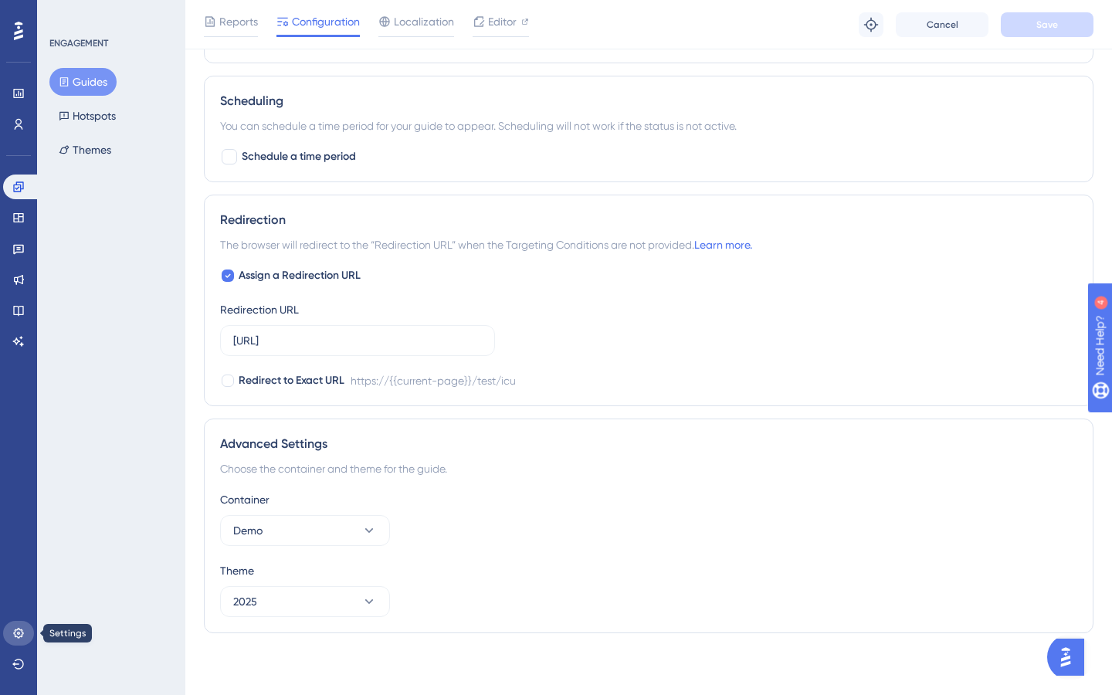
click at [16, 631] on icon at bounding box center [18, 633] width 12 height 12
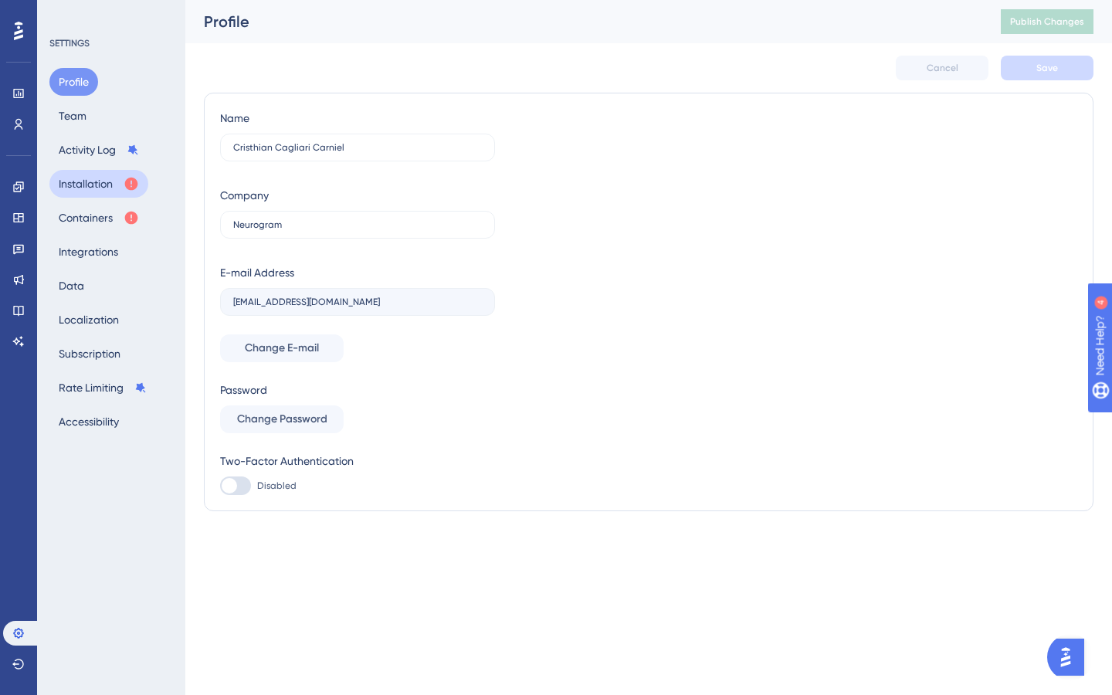
click at [124, 186] on icon at bounding box center [131, 183] width 15 height 15
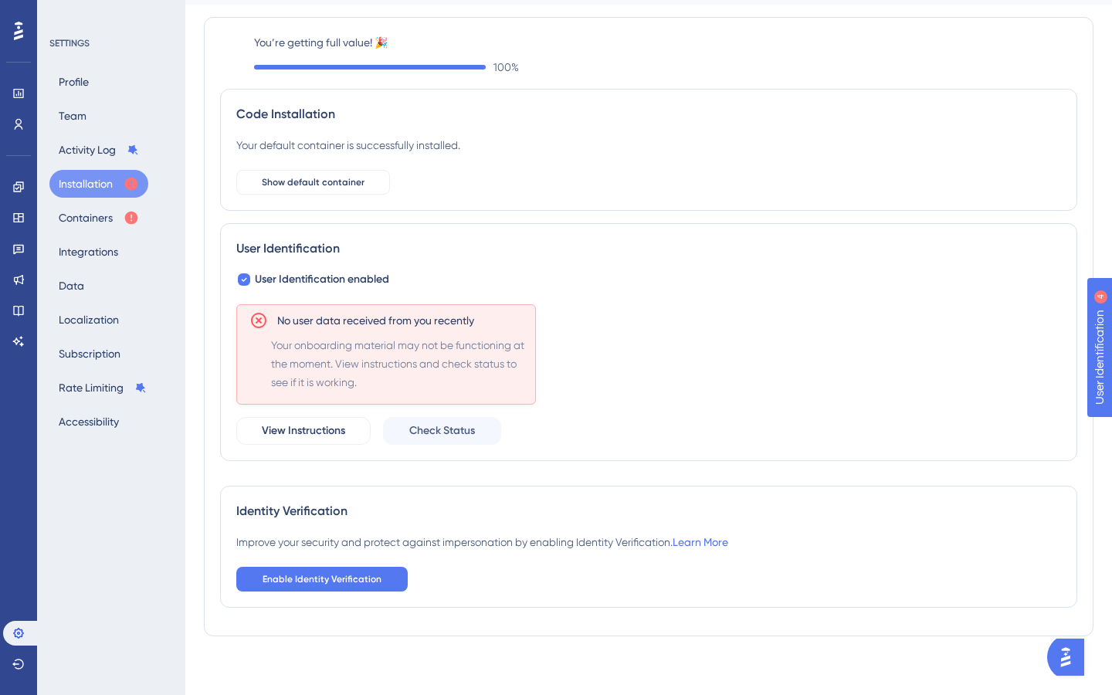
scroll to position [42, 0]
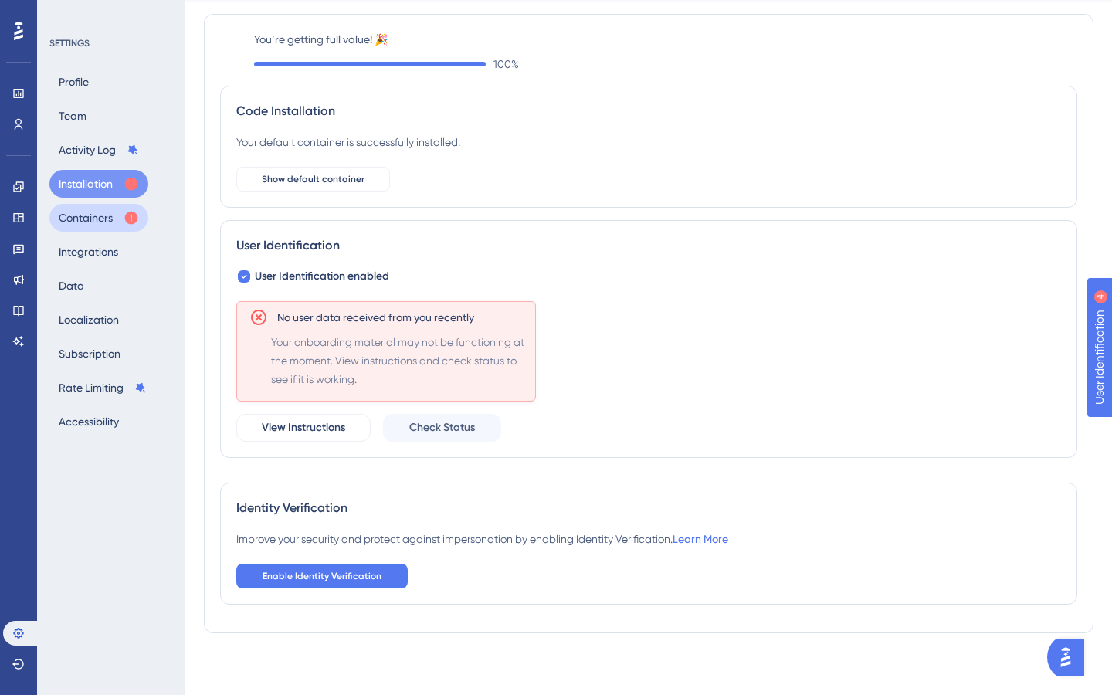
click at [117, 213] on button "Containers" at bounding box center [98, 218] width 99 height 28
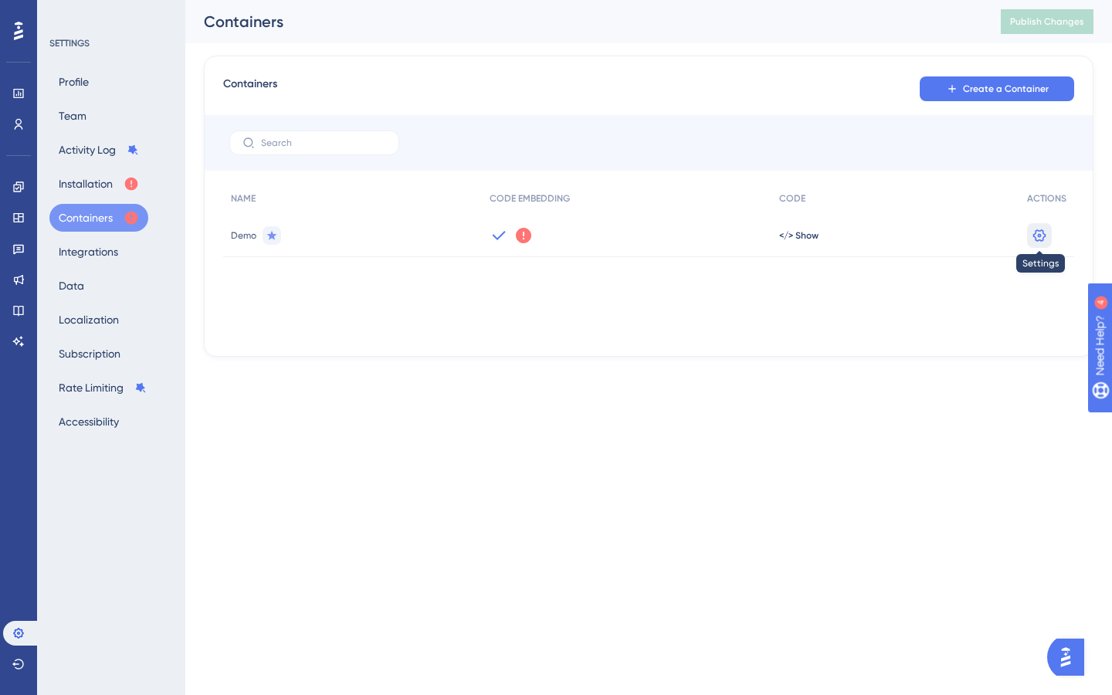
click at [1034, 235] on icon at bounding box center [1039, 235] width 13 height 12
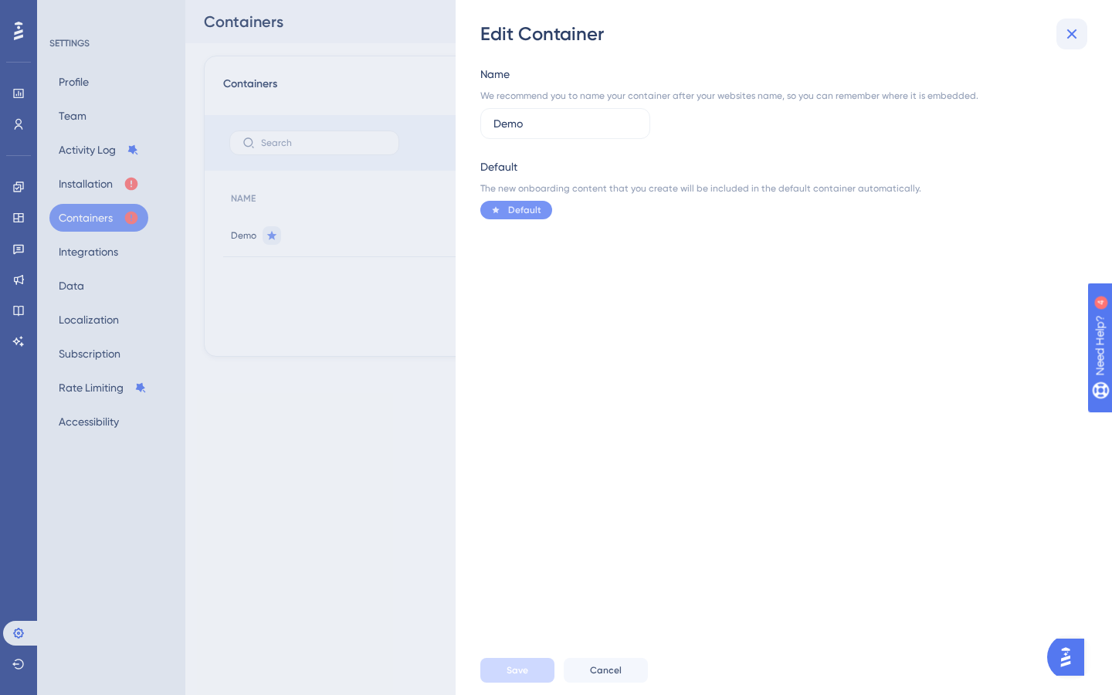
click at [1070, 22] on button at bounding box center [1071, 34] width 31 height 31
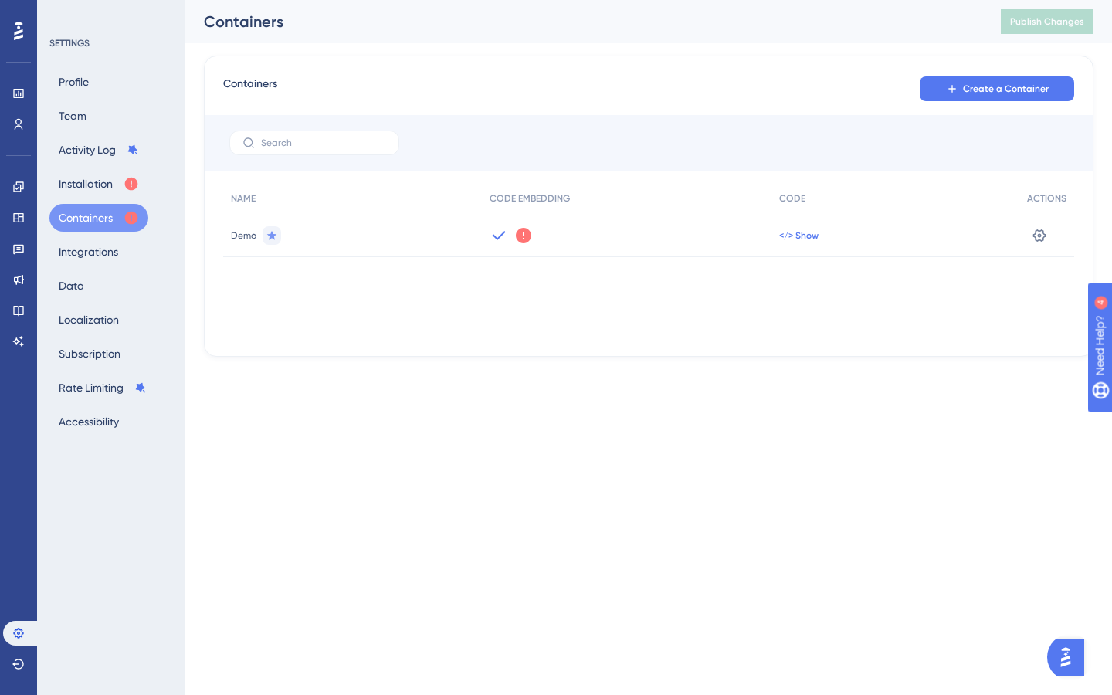
click at [796, 235] on span "</> Show" at bounding box center [798, 235] width 39 height 12
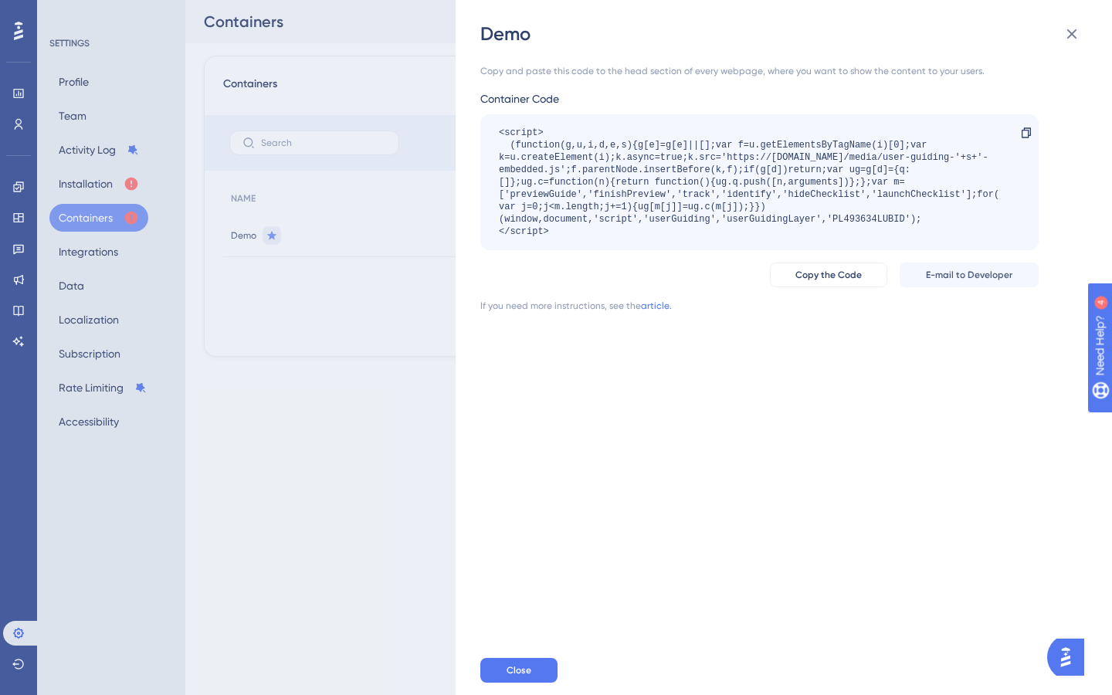
click at [111, 187] on div "Demo Copy and paste this code to the head section of every webpage, where you w…" at bounding box center [556, 347] width 1112 height 695
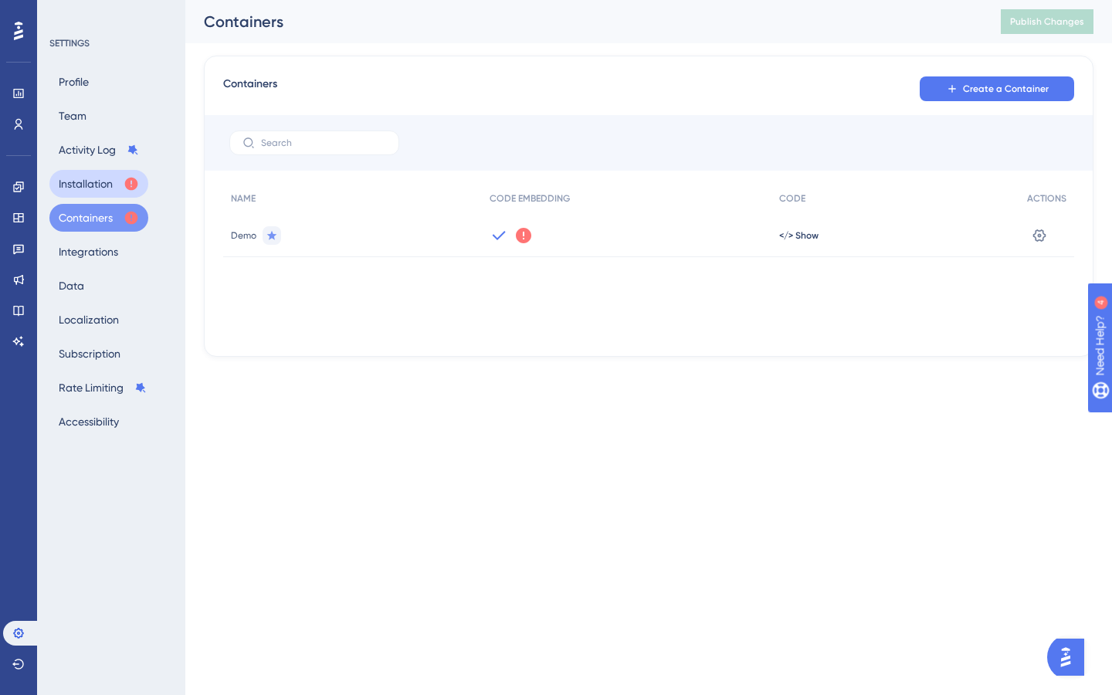
click at [106, 185] on button "Installation" at bounding box center [98, 184] width 99 height 28
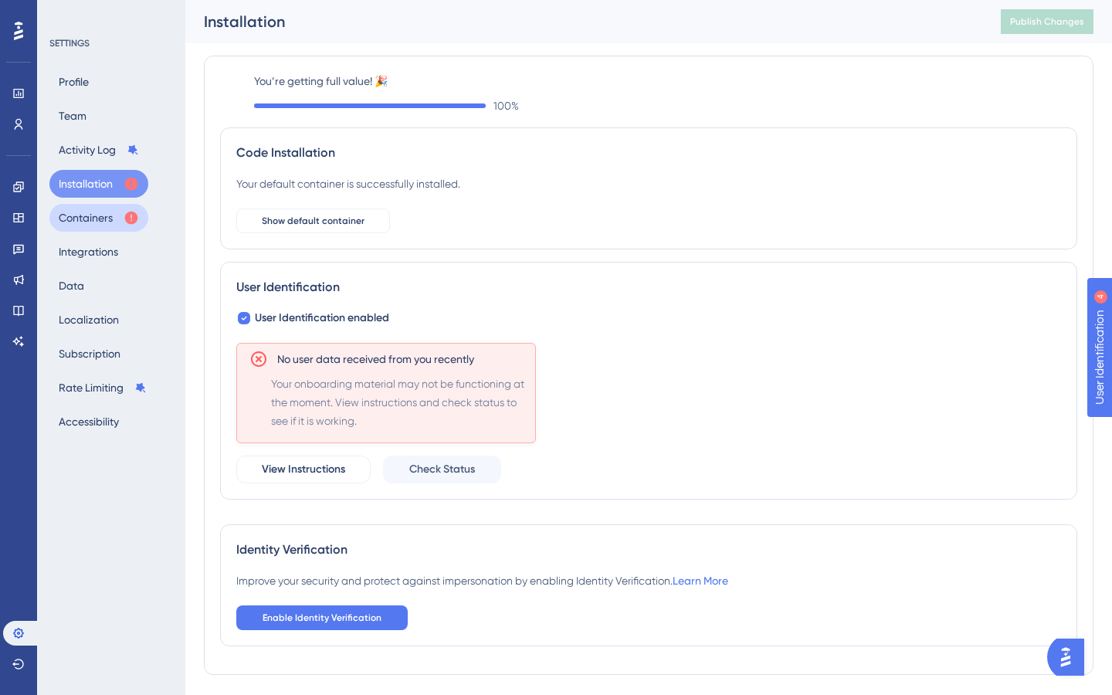
click at [111, 222] on button "Containers" at bounding box center [98, 218] width 99 height 28
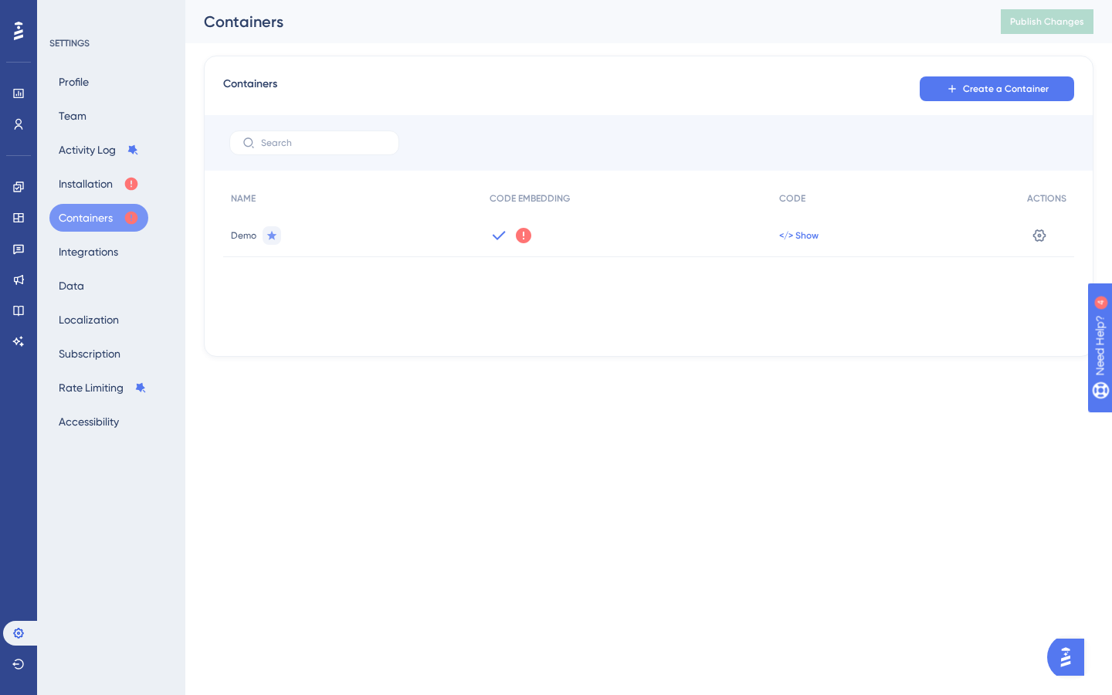
click at [798, 237] on span "</> Show" at bounding box center [798, 235] width 39 height 12
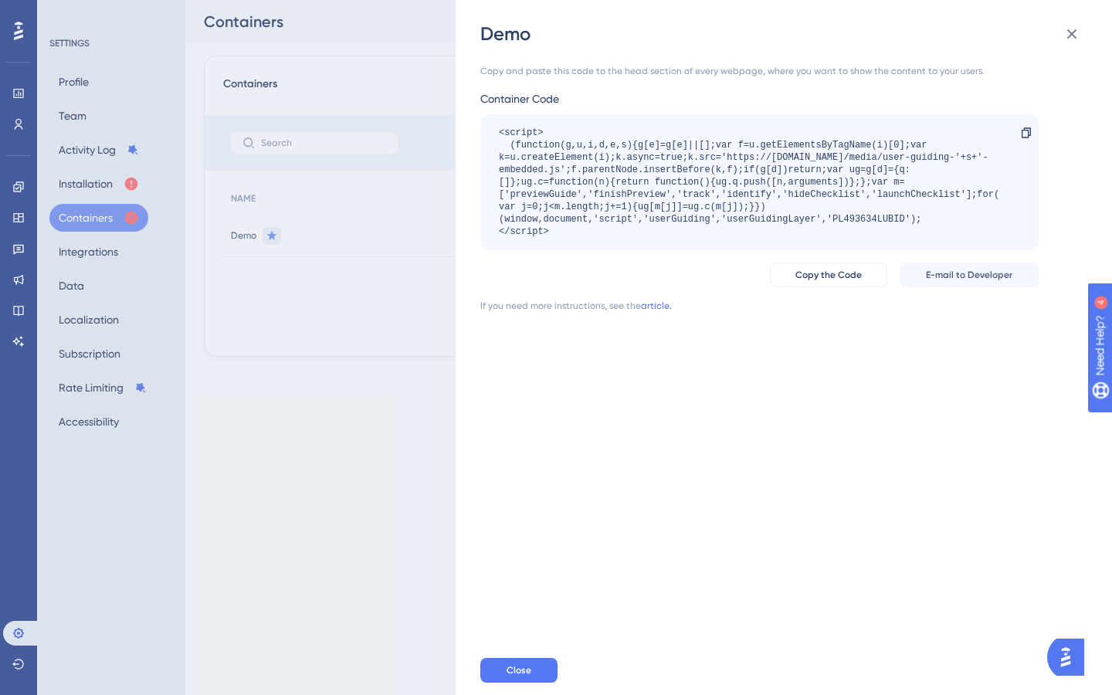
click at [602, 195] on div "<script> (function(g,u,i,d,e,s){g[e]=g[e]||[];var f=u.getElementsByTagName(i)[0…" at bounding box center [752, 182] width 506 height 111
click at [1023, 128] on icon at bounding box center [1026, 133] width 12 height 12
click at [1079, 29] on icon at bounding box center [1071, 34] width 19 height 19
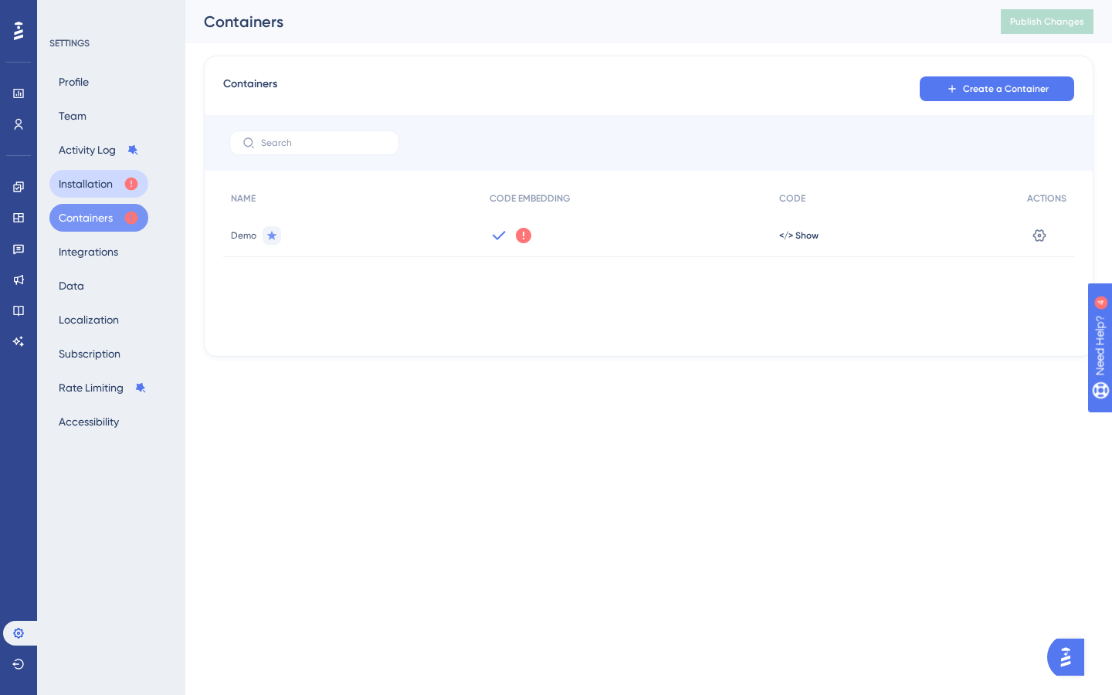
click at [103, 182] on button "Installation" at bounding box center [98, 184] width 99 height 28
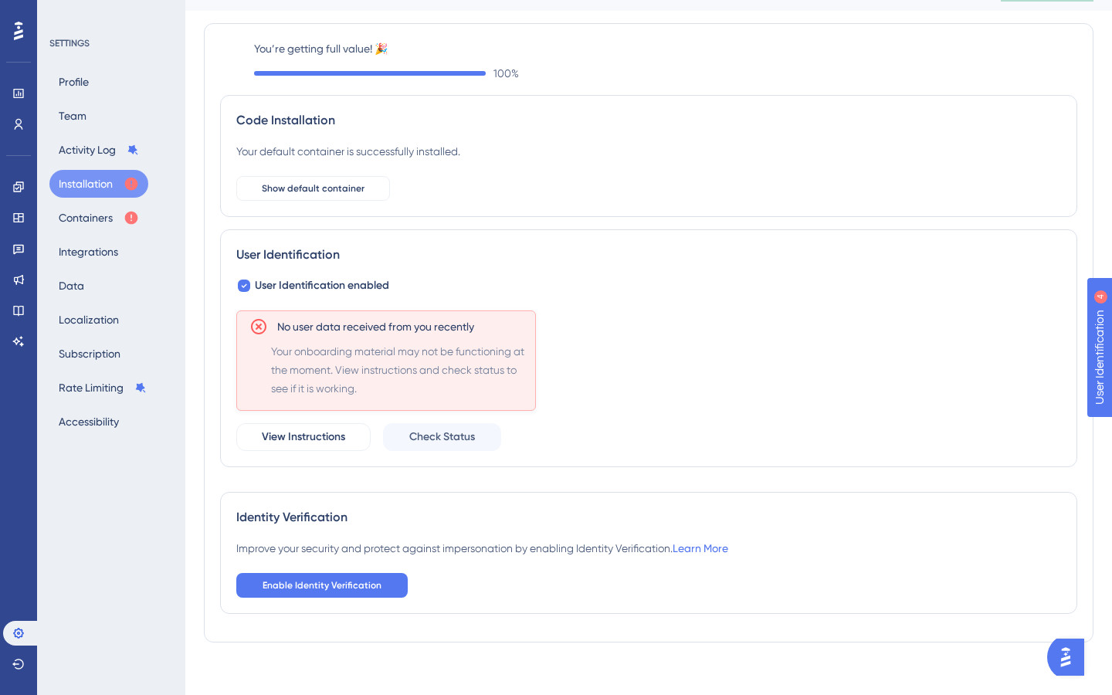
scroll to position [42, 0]
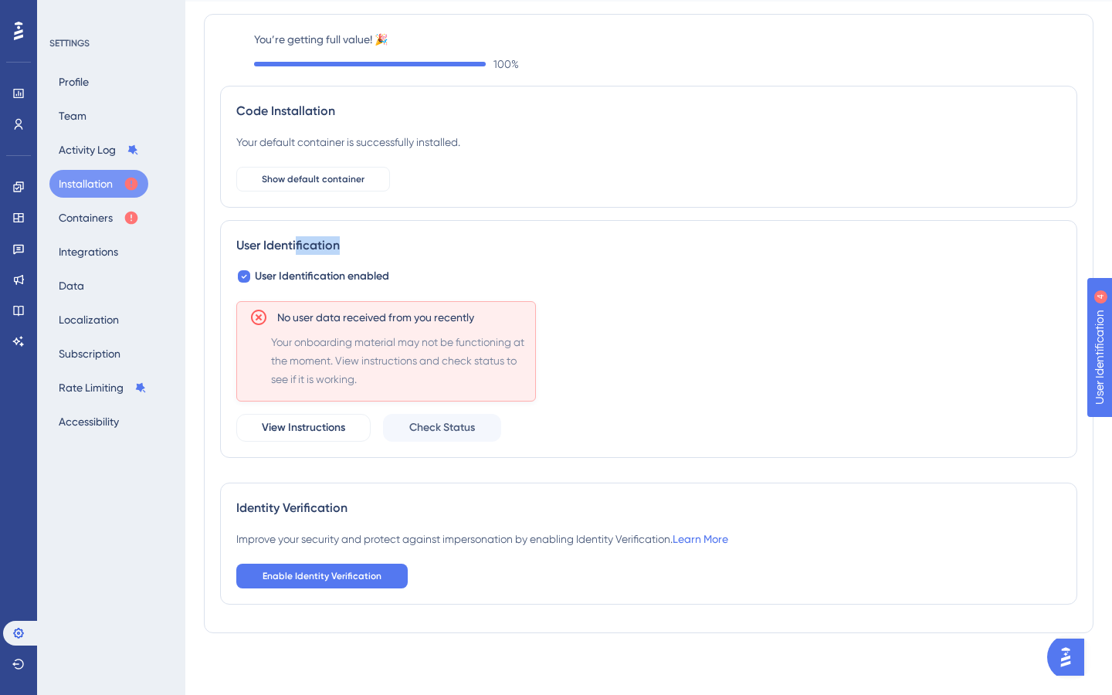
drag, startPoint x: 296, startPoint y: 246, endPoint x: 389, endPoint y: 245, distance: 93.4
click at [389, 246] on div "User Identification" at bounding box center [648, 245] width 825 height 19
click at [389, 245] on div "User Identification" at bounding box center [648, 245] width 825 height 19
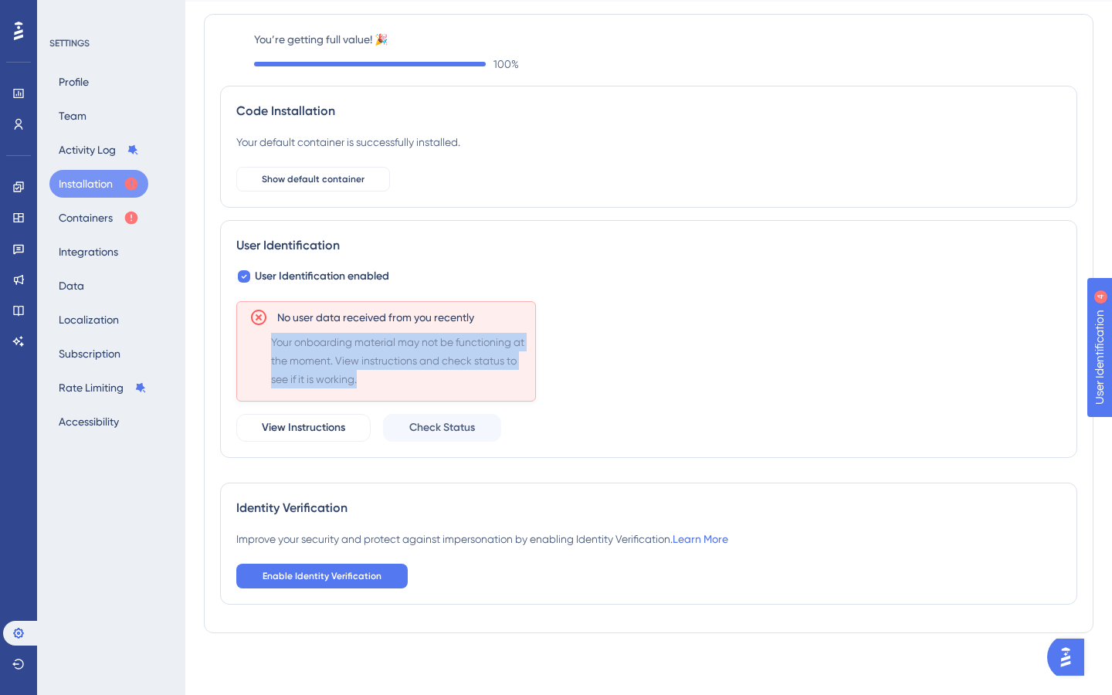
drag, startPoint x: 267, startPoint y: 340, endPoint x: 448, endPoint y: 385, distance: 186.0
click at [448, 385] on div "No user data received from you recently Your onboarding material may not be fun…" at bounding box center [386, 351] width 300 height 100
click at [94, 223] on button "Containers" at bounding box center [98, 218] width 99 height 28
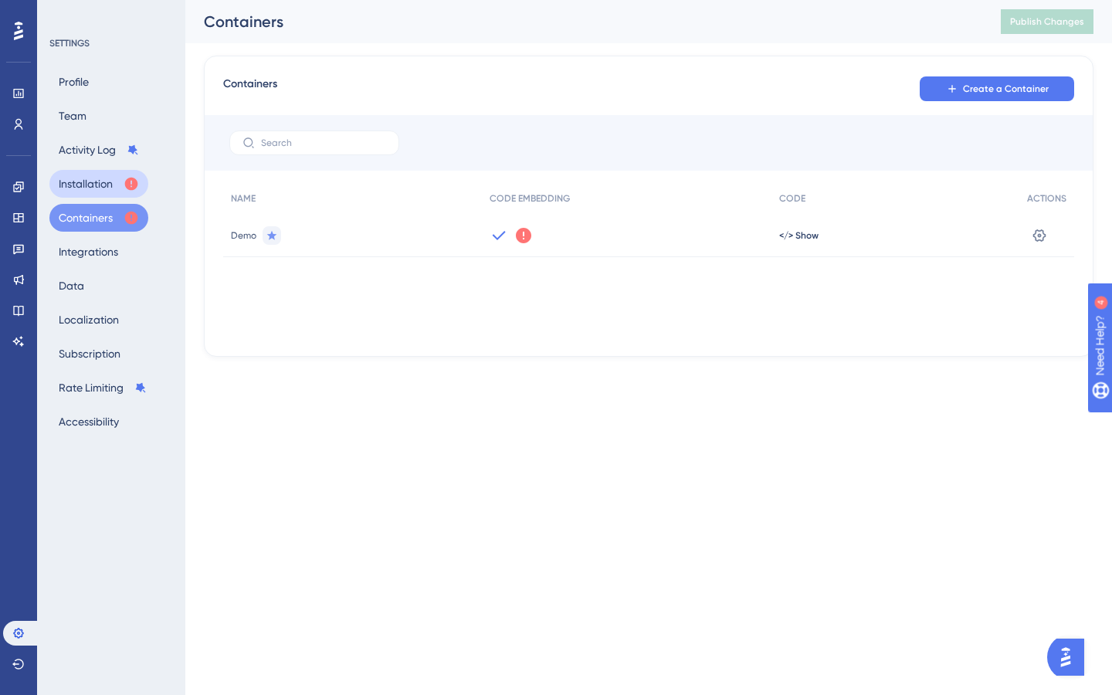
click at [94, 193] on button "Installation" at bounding box center [98, 184] width 99 height 28
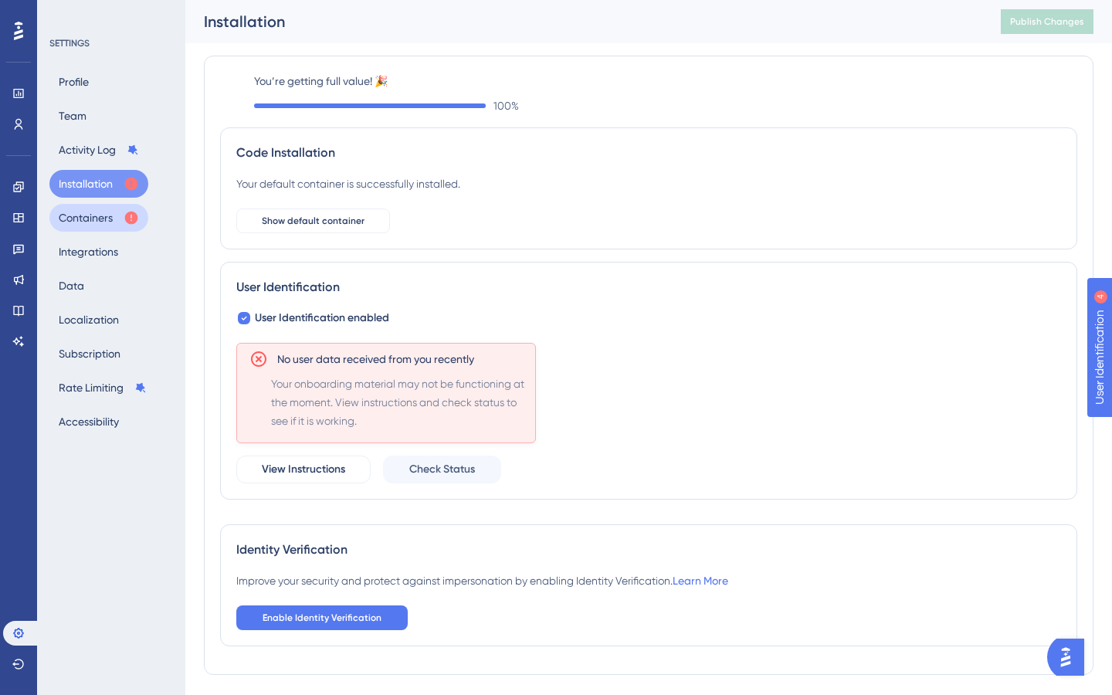
click at [107, 215] on button "Containers" at bounding box center [98, 218] width 99 height 28
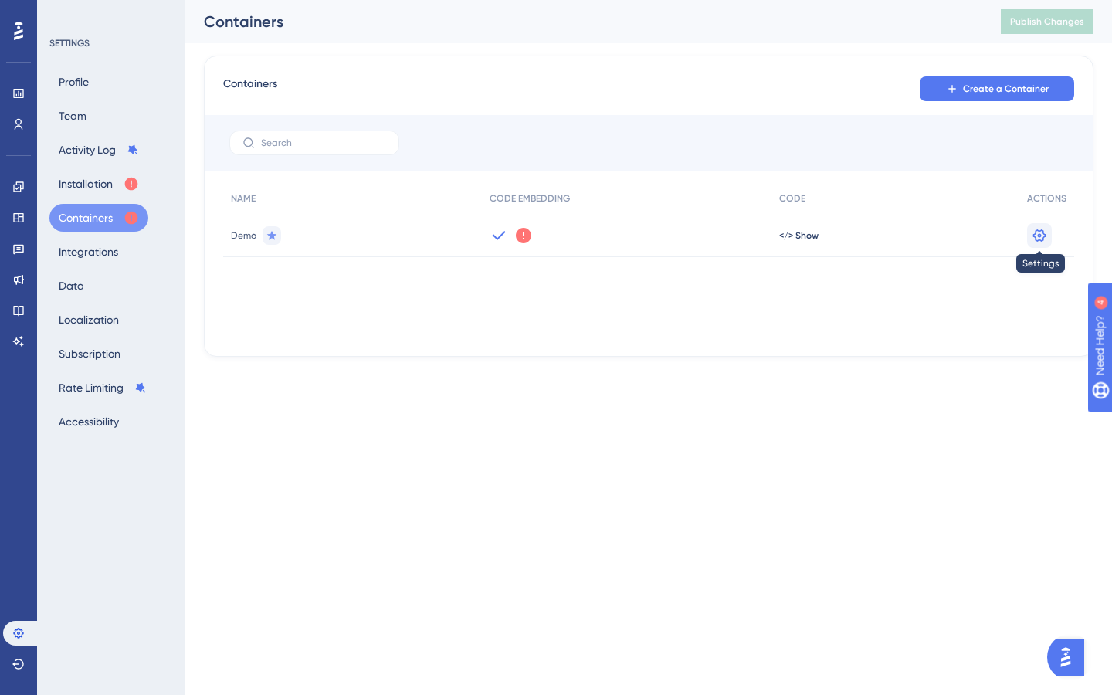
click at [1040, 230] on icon at bounding box center [1039, 235] width 13 height 12
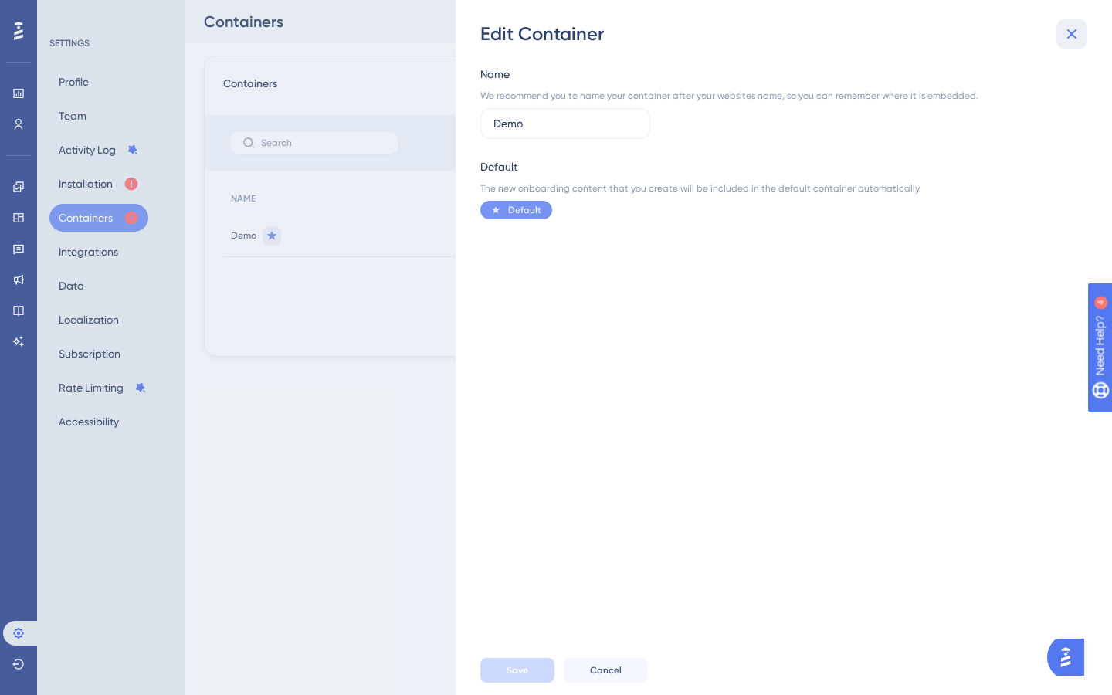
click at [1072, 42] on icon at bounding box center [1071, 34] width 19 height 19
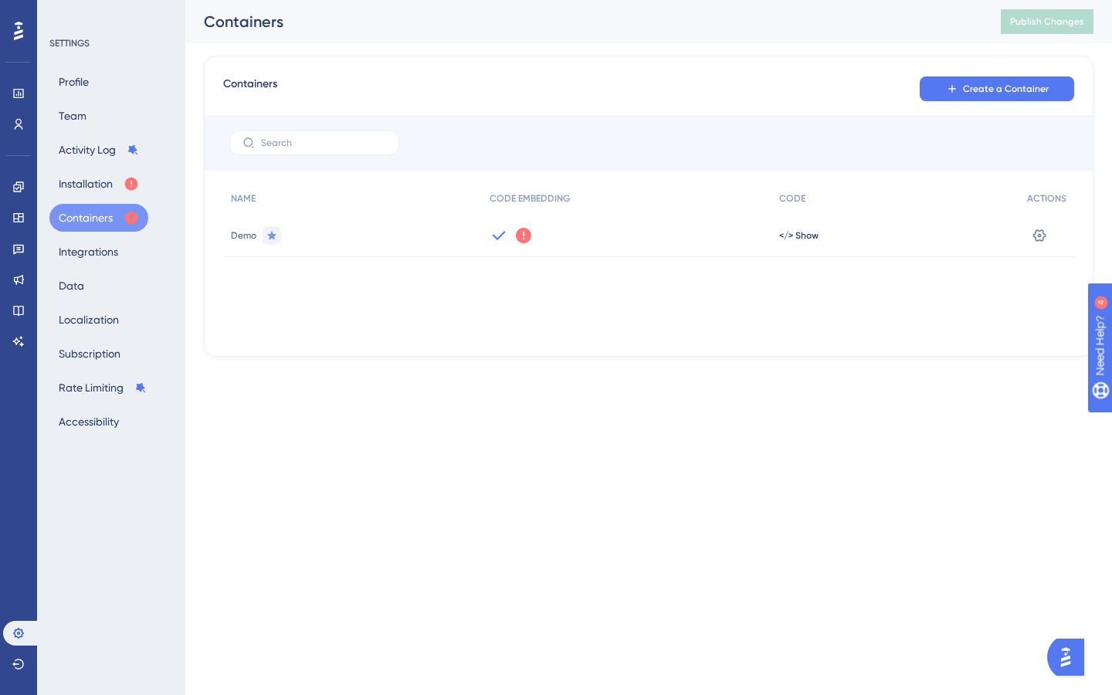
click at [245, 235] on span "Demo" at bounding box center [243, 235] width 25 height 12
click at [523, 238] on icon at bounding box center [523, 235] width 19 height 19
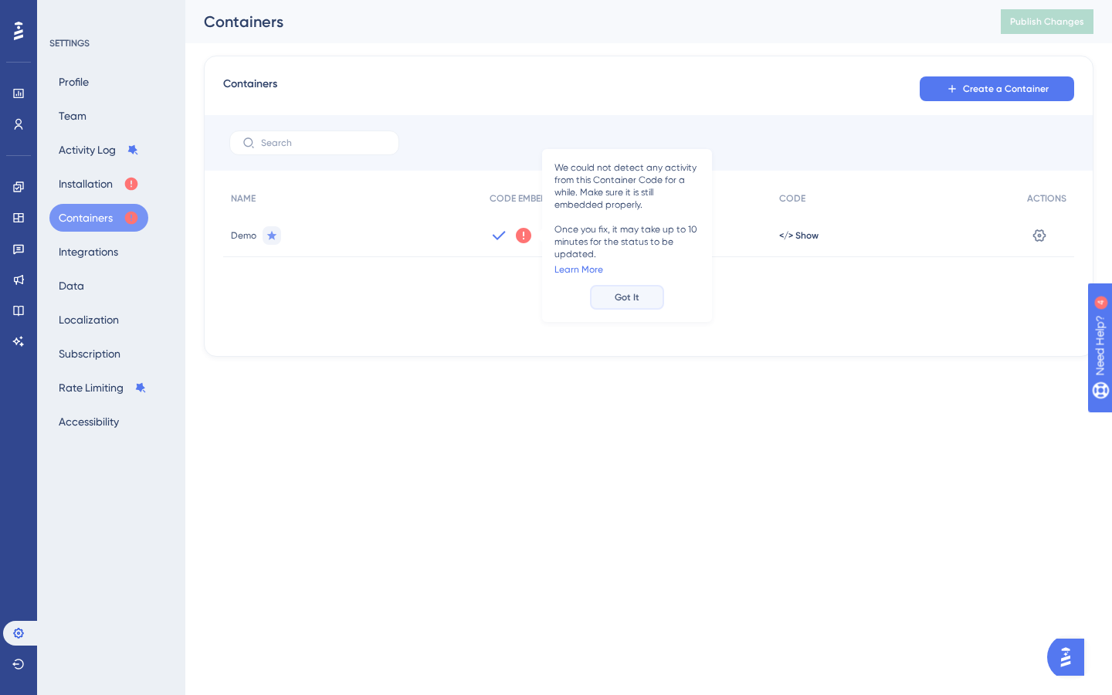
click at [641, 296] on button "Got It" at bounding box center [627, 297] width 74 height 25
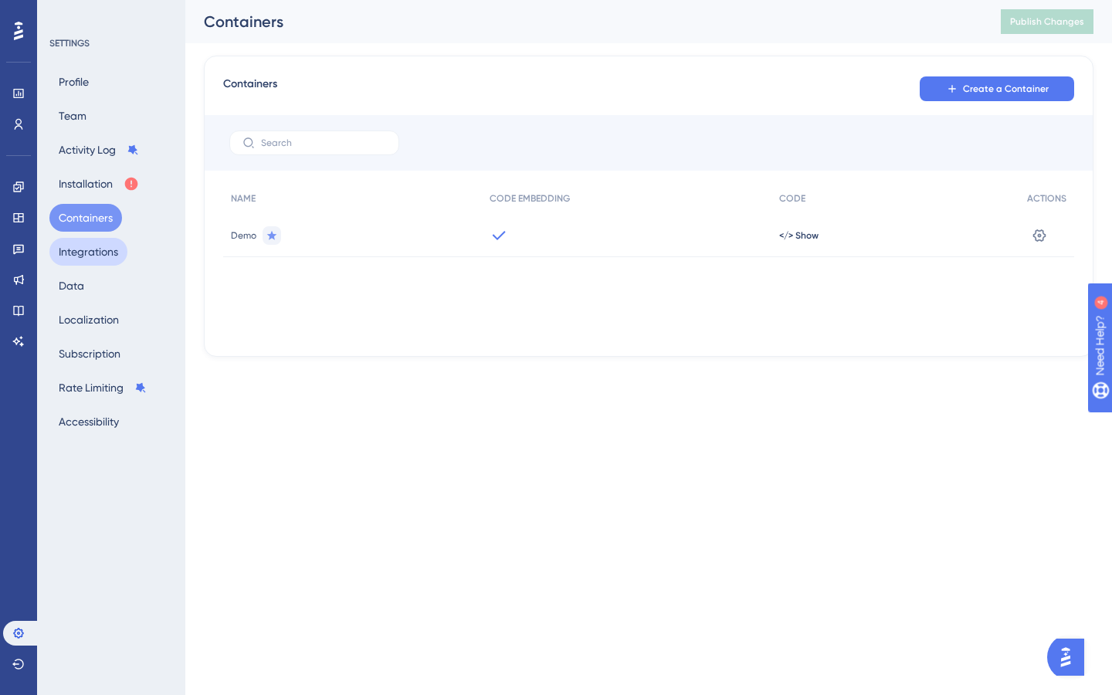
click at [96, 249] on button "Integrations" at bounding box center [88, 252] width 78 height 28
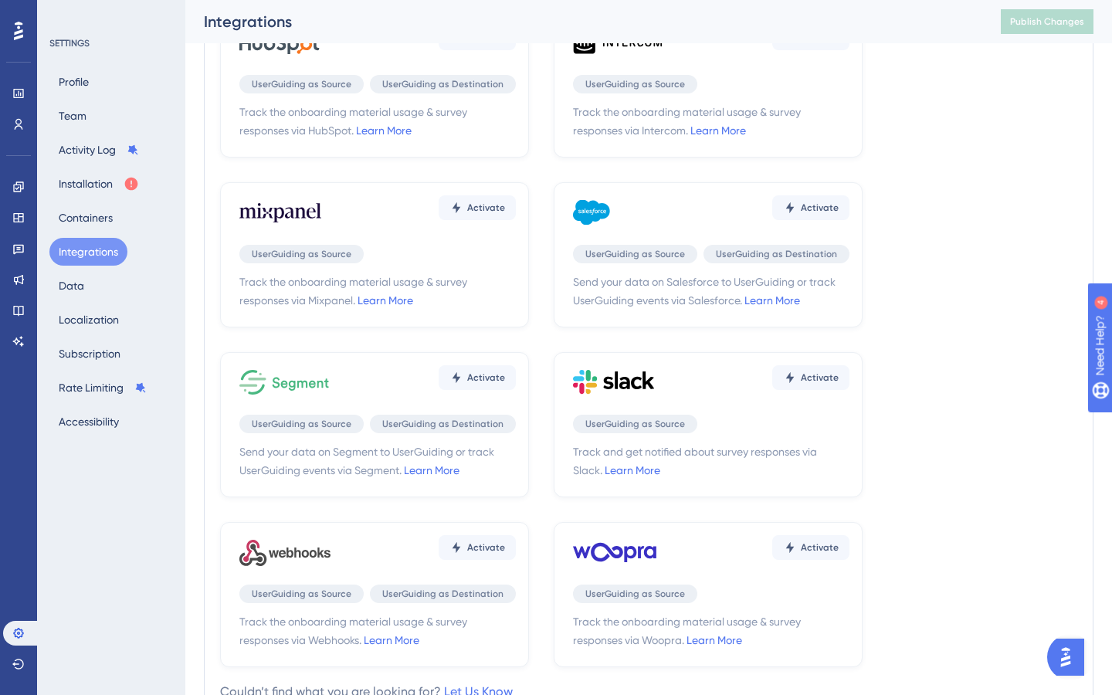
scroll to position [279, 0]
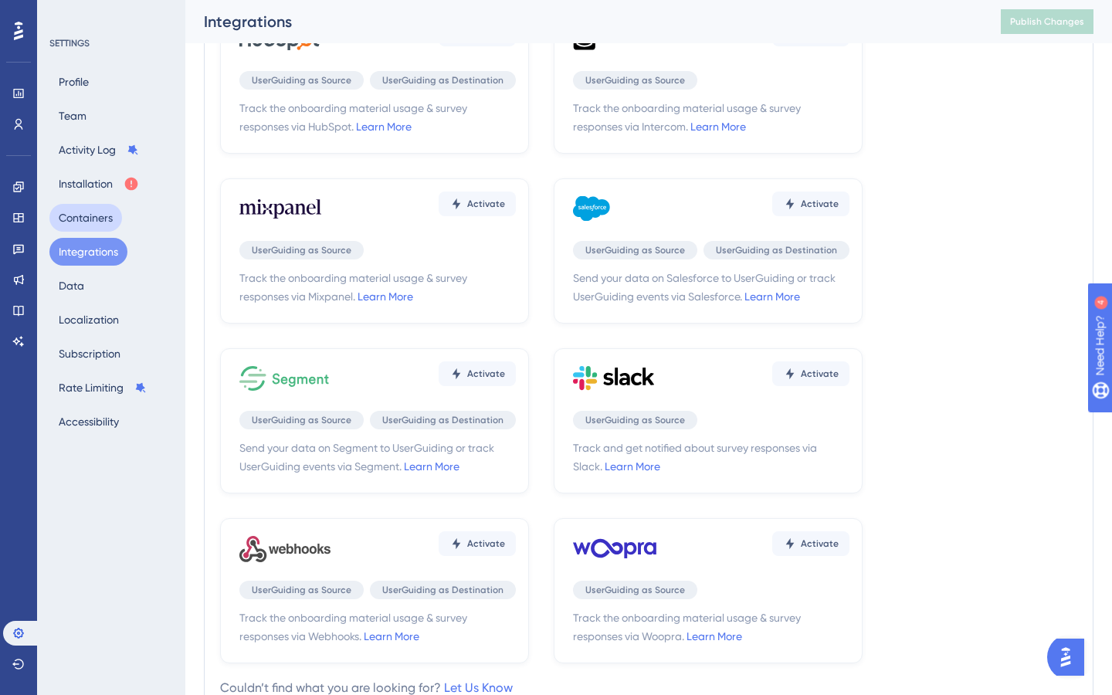
click at [92, 212] on button "Containers" at bounding box center [85, 218] width 73 height 28
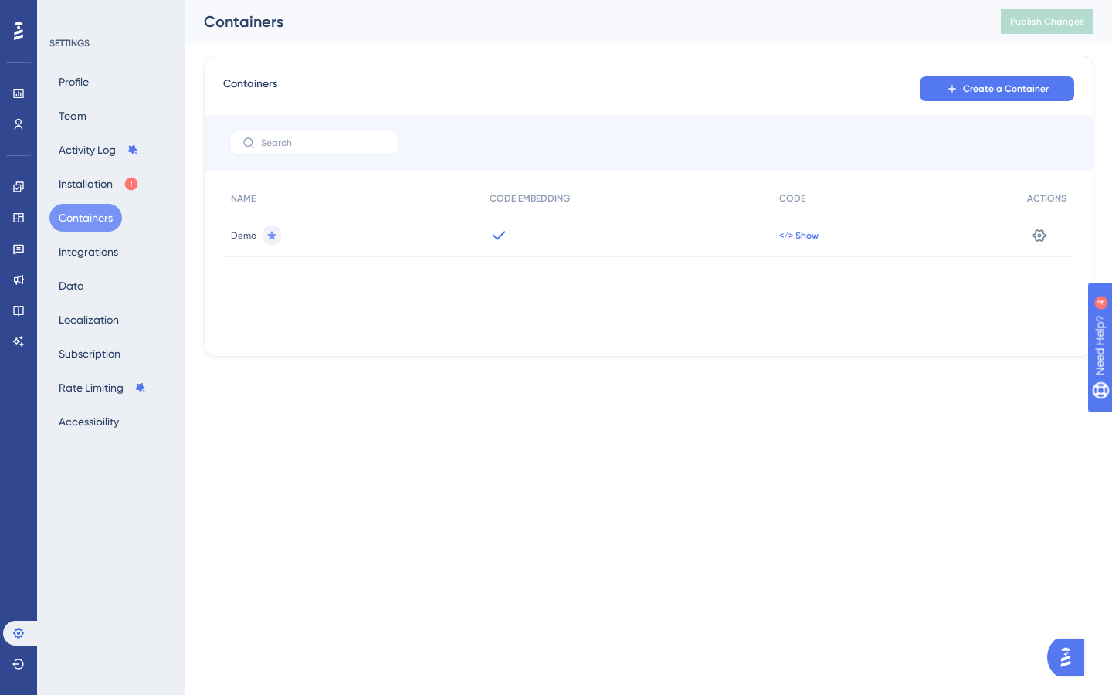
click at [798, 235] on span "</> Show" at bounding box center [798, 235] width 39 height 12
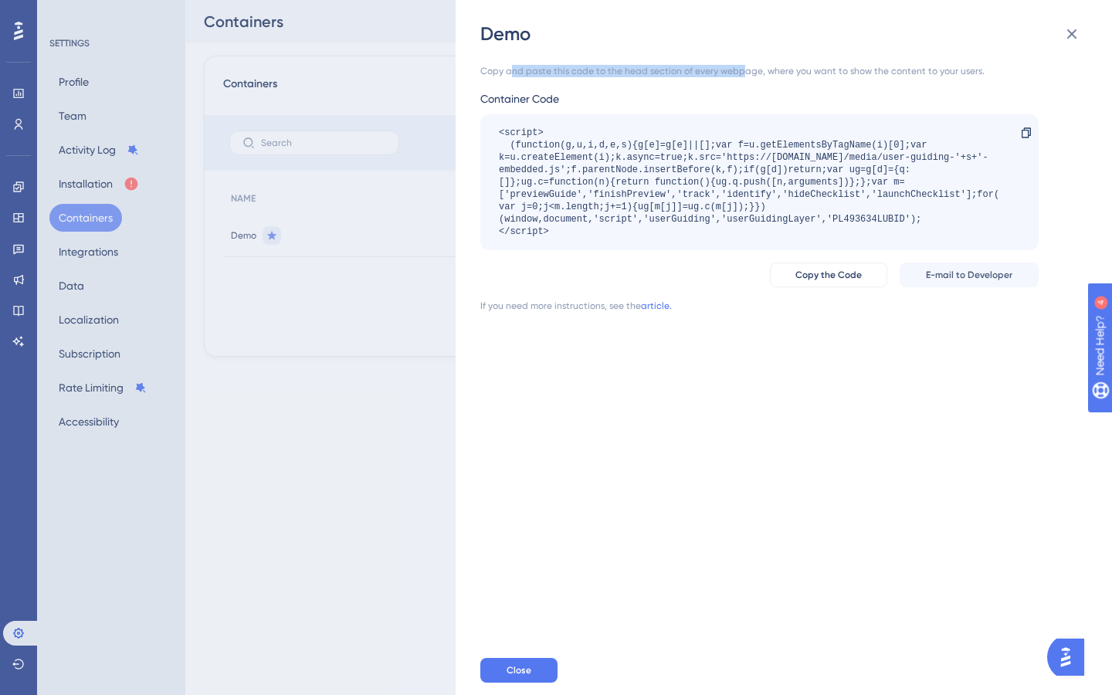
drag, startPoint x: 508, startPoint y: 68, endPoint x: 736, endPoint y: 66, distance: 227.8
click at [737, 67] on div "Copy and paste this code to the head section of every webpage, where you want t…" at bounding box center [759, 71] width 558 height 12
click at [736, 66] on div "Copy and paste this code to the head section of every webpage, where you want t…" at bounding box center [759, 71] width 558 height 12
click at [1063, 46] on button at bounding box center [1071, 34] width 31 height 31
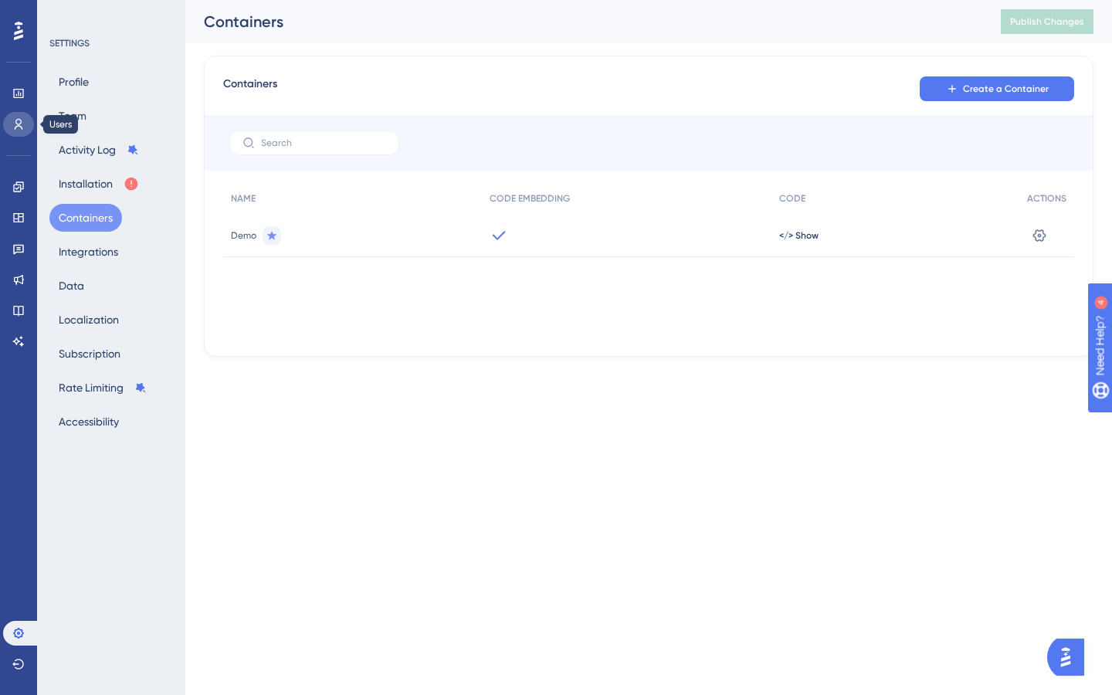
click at [19, 127] on icon at bounding box center [18, 124] width 12 height 12
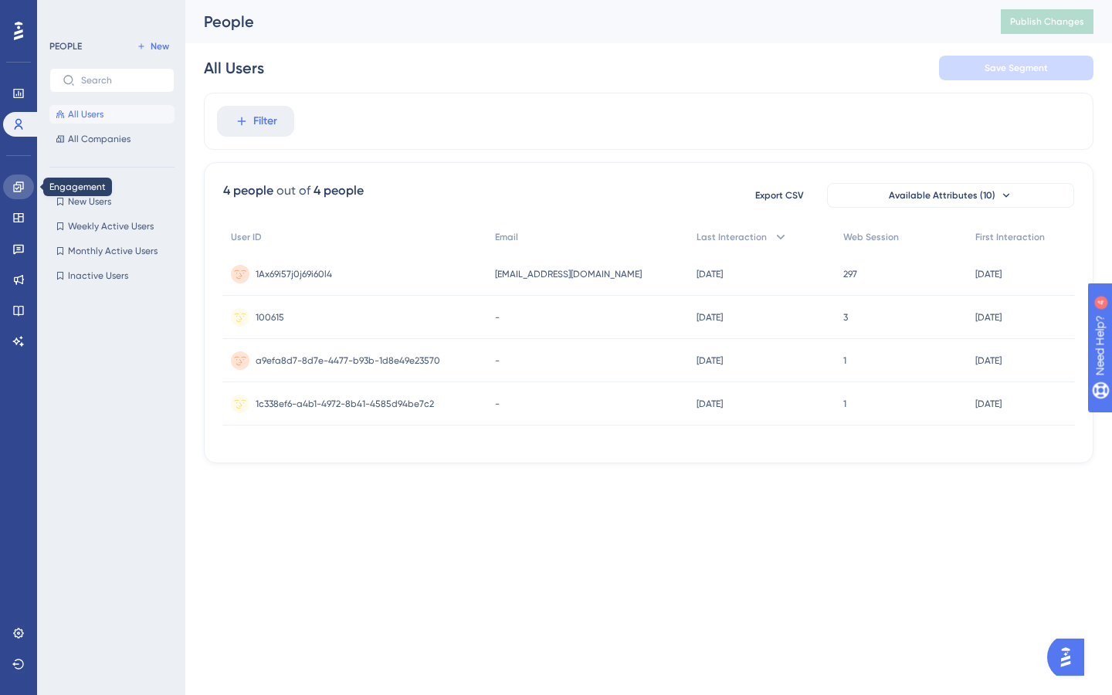
click at [17, 189] on icon at bounding box center [18, 187] width 12 height 12
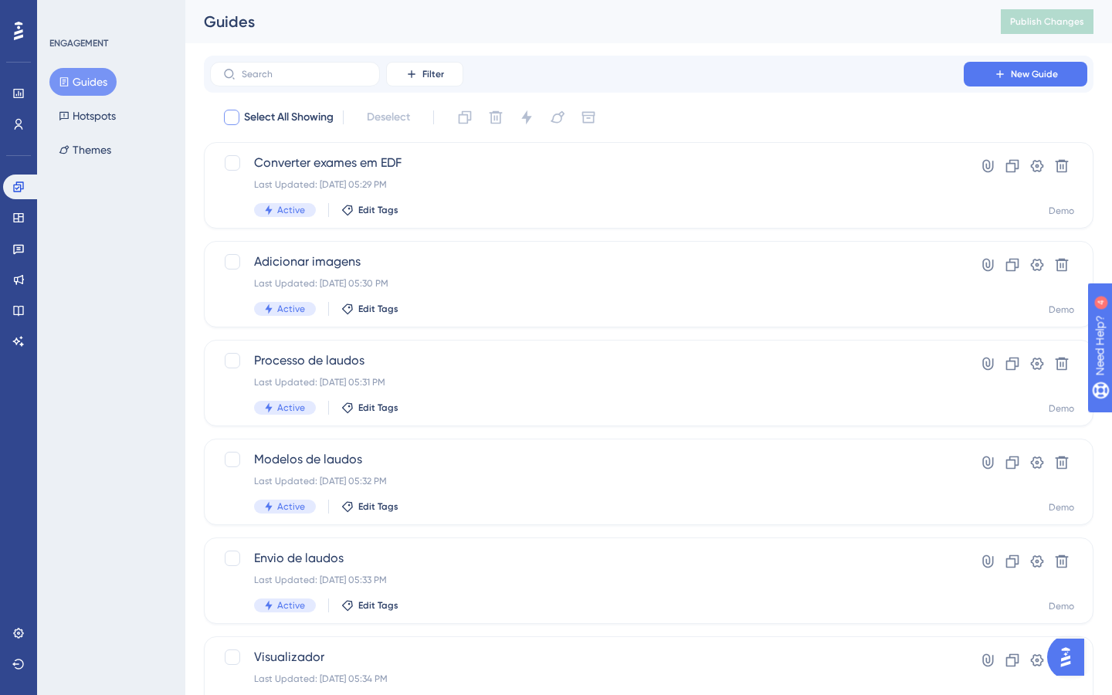
click at [235, 120] on div at bounding box center [231, 117] width 15 height 15
checkbox input "true"
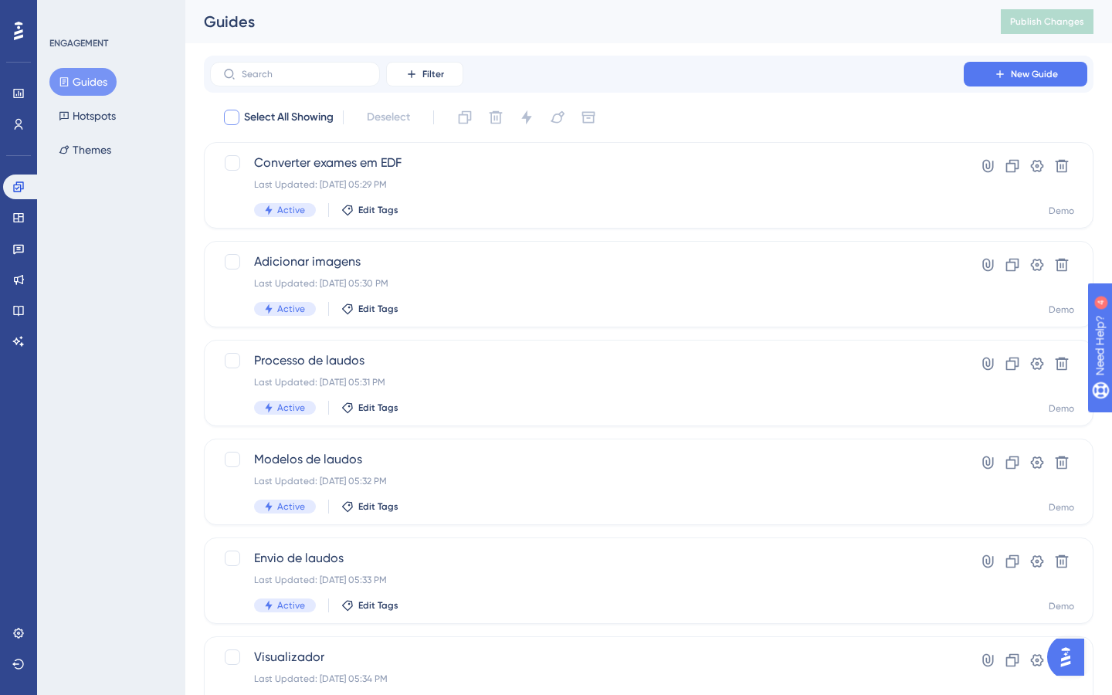
checkbox input "true"
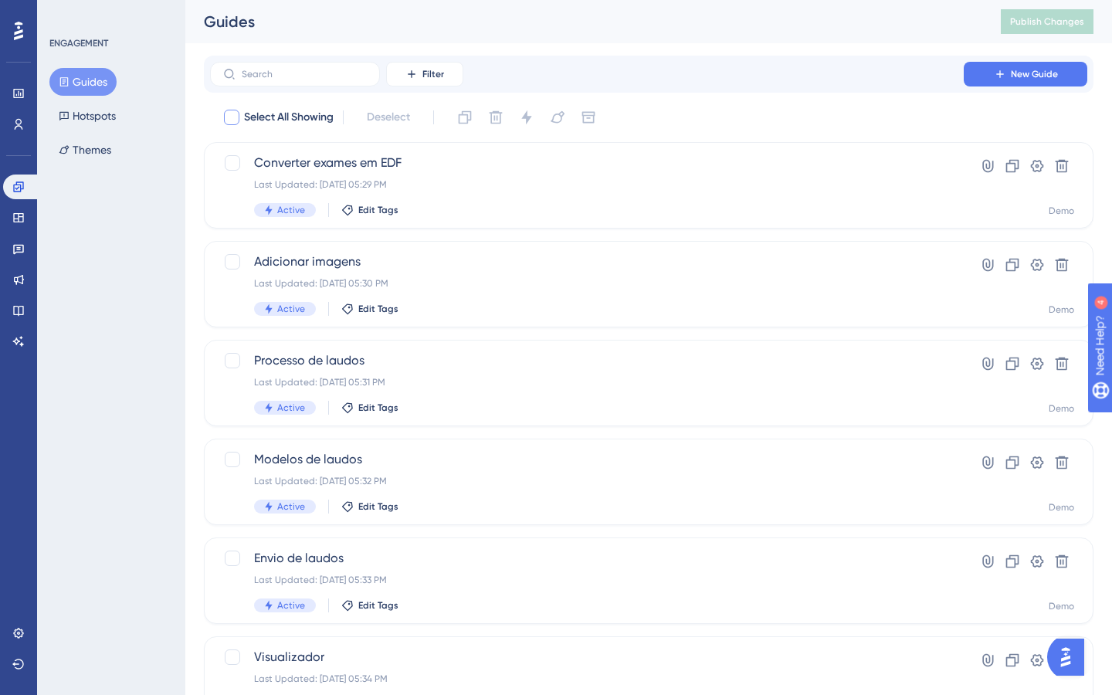
checkbox input "true"
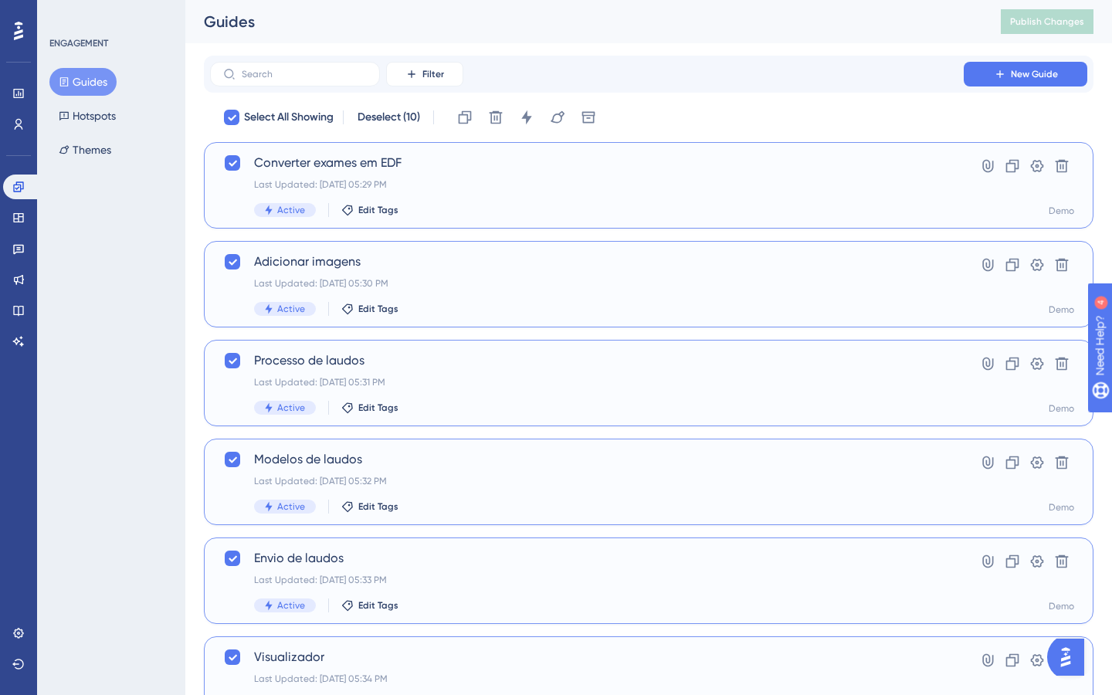
scroll to position [473, 0]
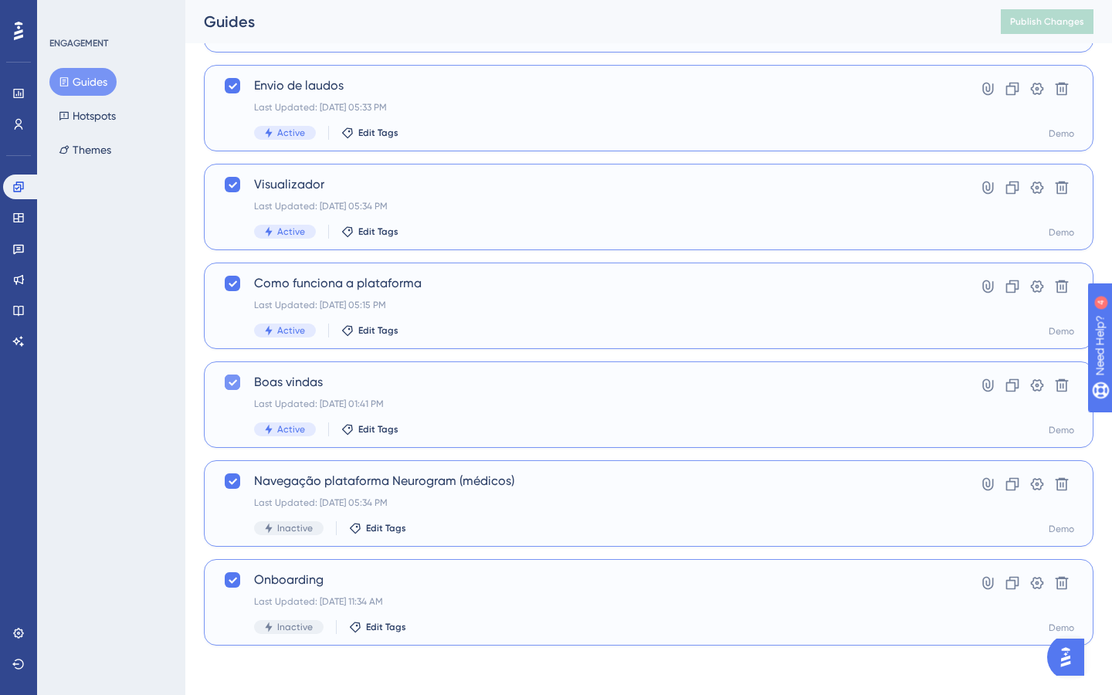
click at [229, 386] on icon at bounding box center [232, 382] width 9 height 12
checkbox input "false"
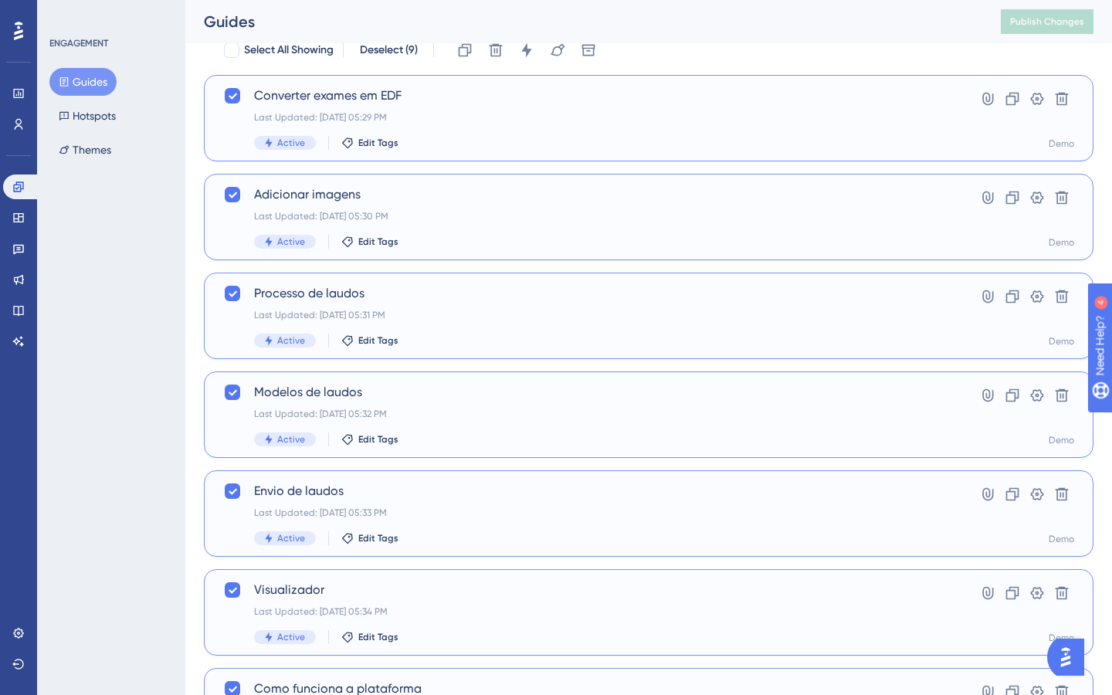
scroll to position [0, 0]
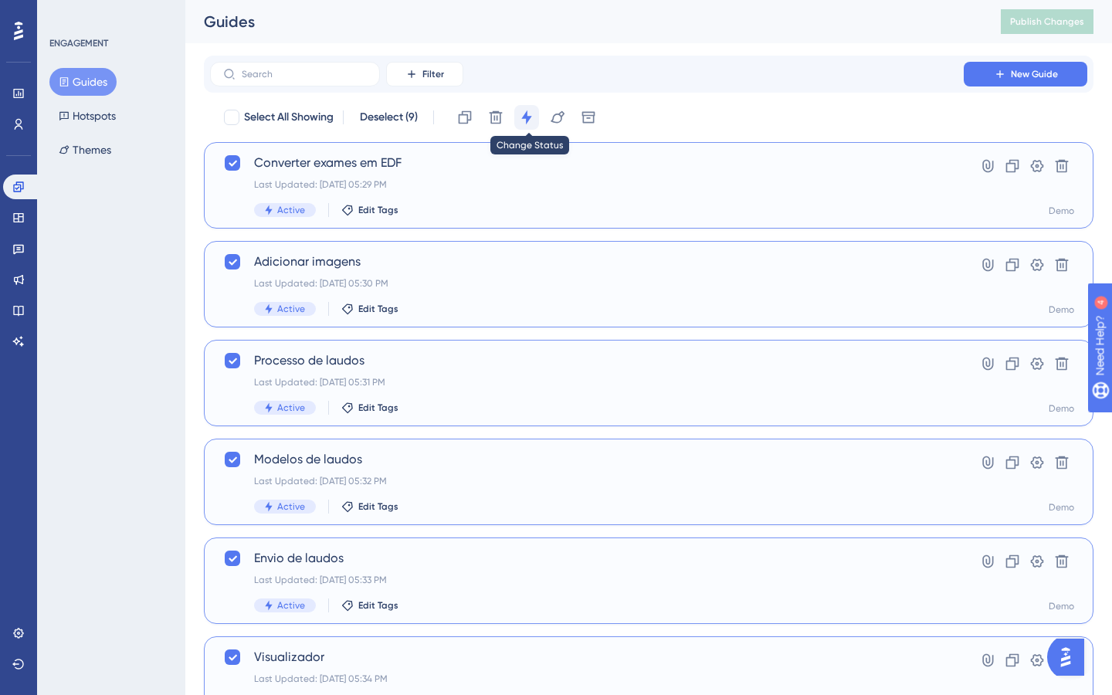
click at [523, 125] on button at bounding box center [526, 117] width 25 height 25
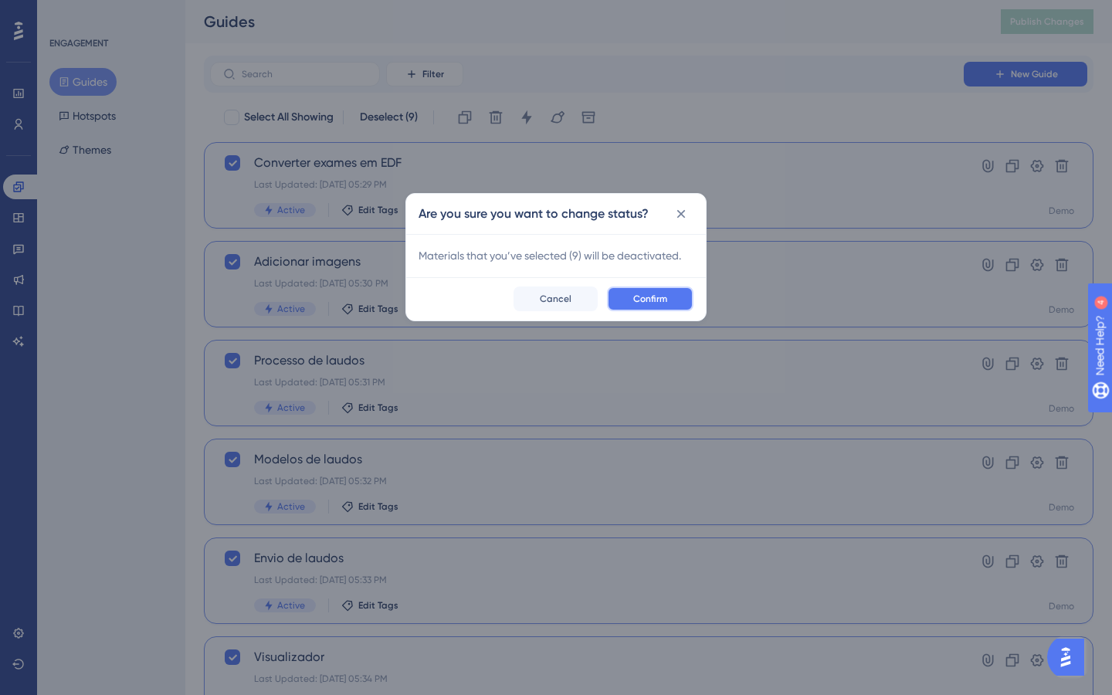
click at [662, 291] on button "Confirm" at bounding box center [650, 298] width 86 height 25
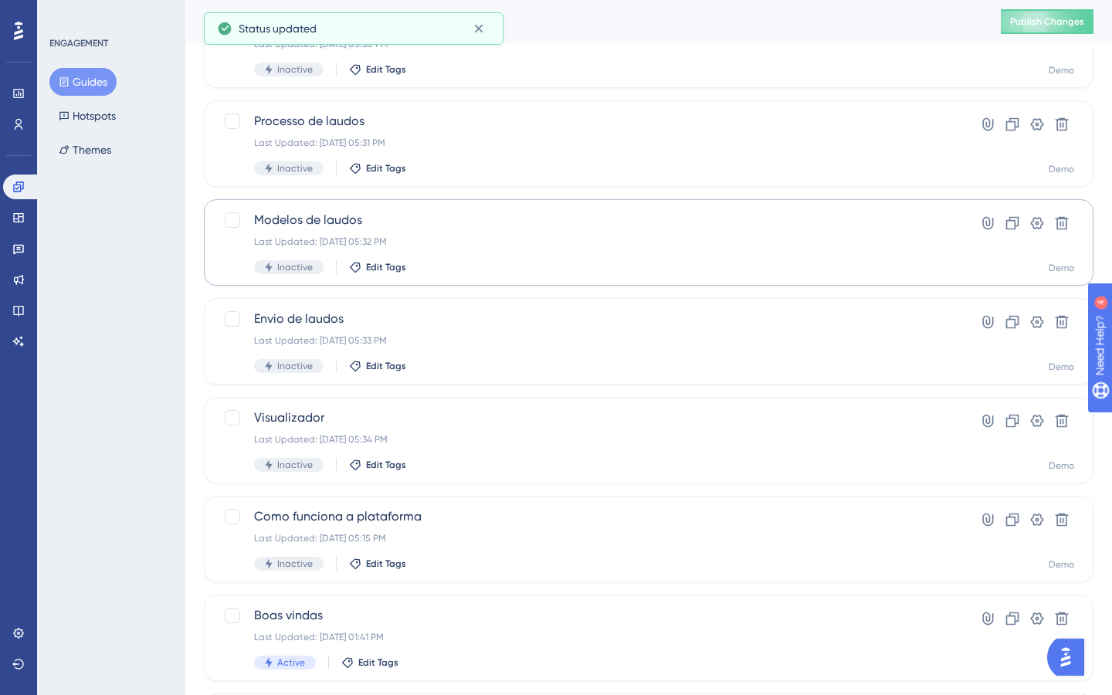
scroll to position [473, 0]
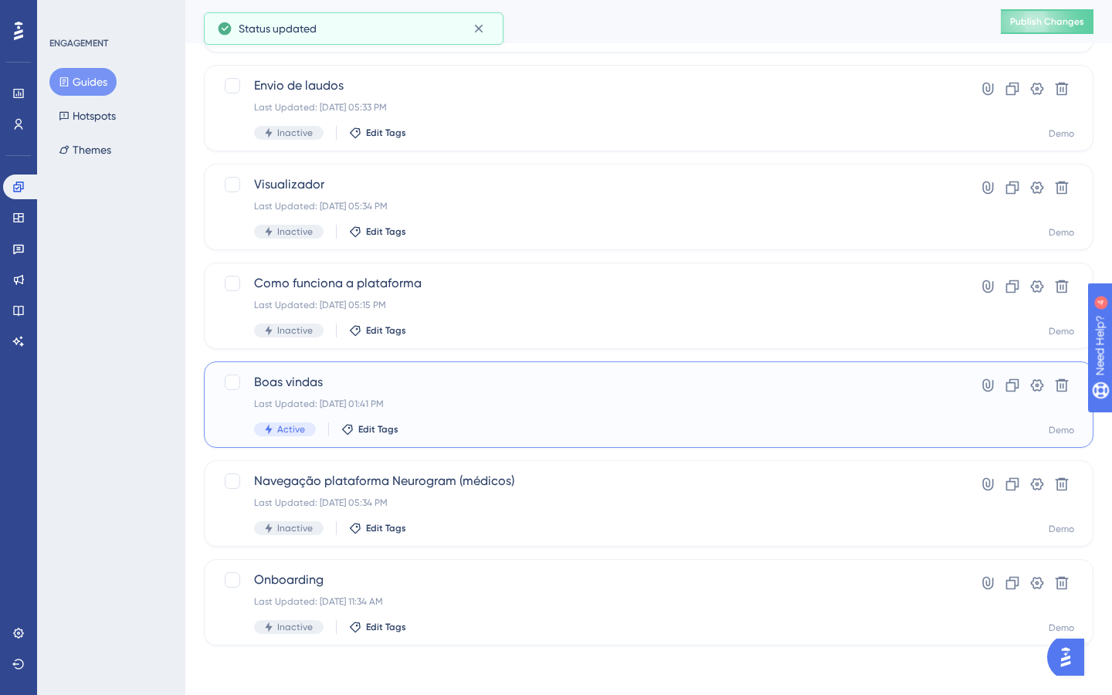
click at [506, 417] on div "Boas vindas Last Updated: Oct 03 2025, 01:41 PM Active Edit Tags" at bounding box center [587, 404] width 666 height 63
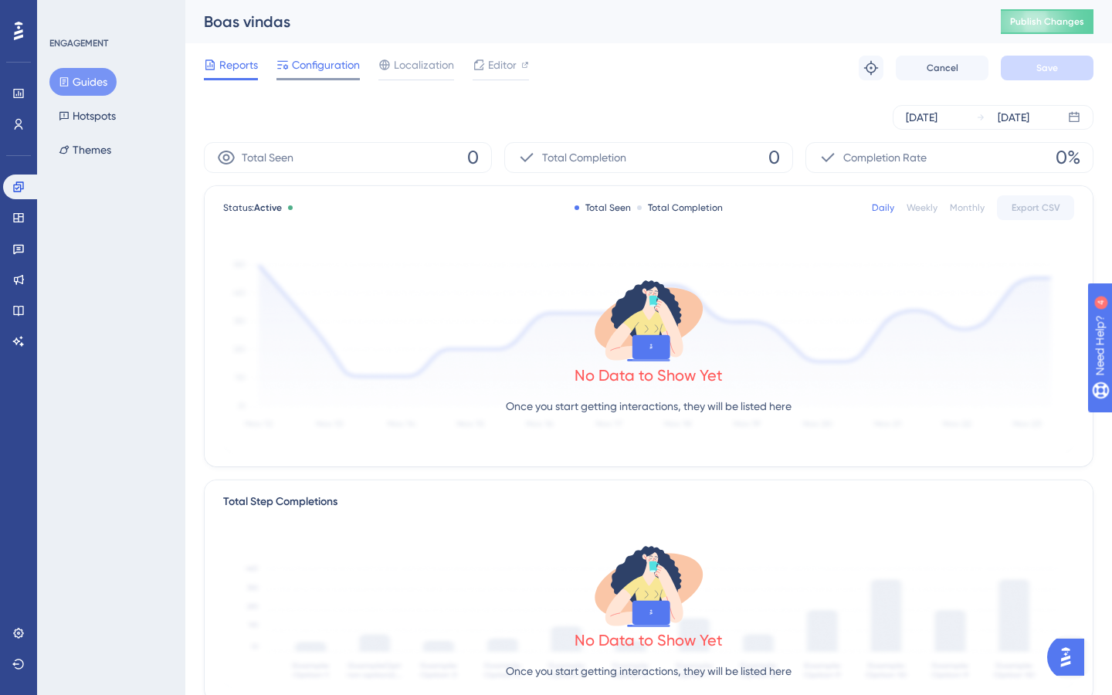
click at [337, 68] on span "Configuration" at bounding box center [326, 65] width 68 height 19
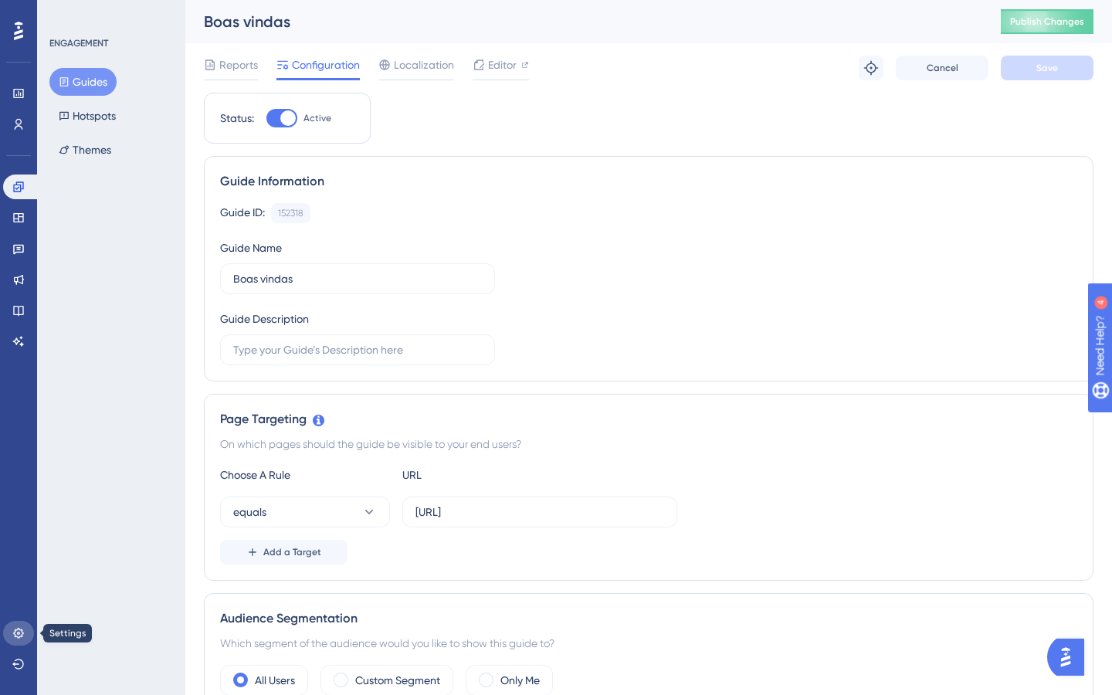
click at [24, 637] on icon at bounding box center [18, 633] width 12 height 12
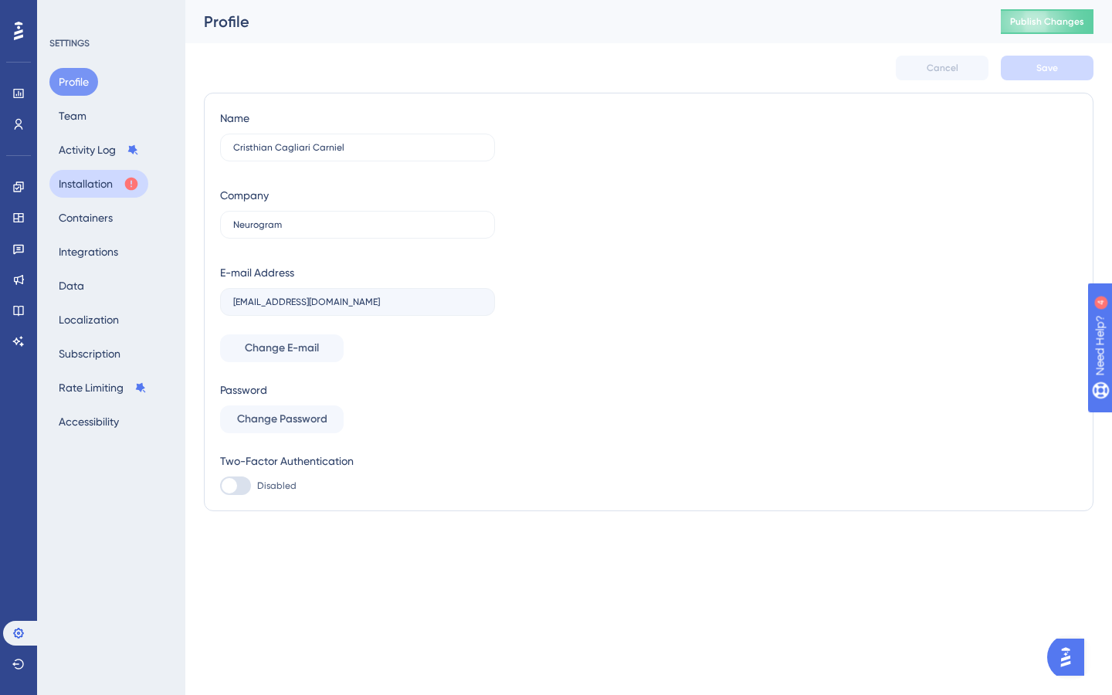
click at [101, 182] on button "Installation" at bounding box center [98, 184] width 99 height 28
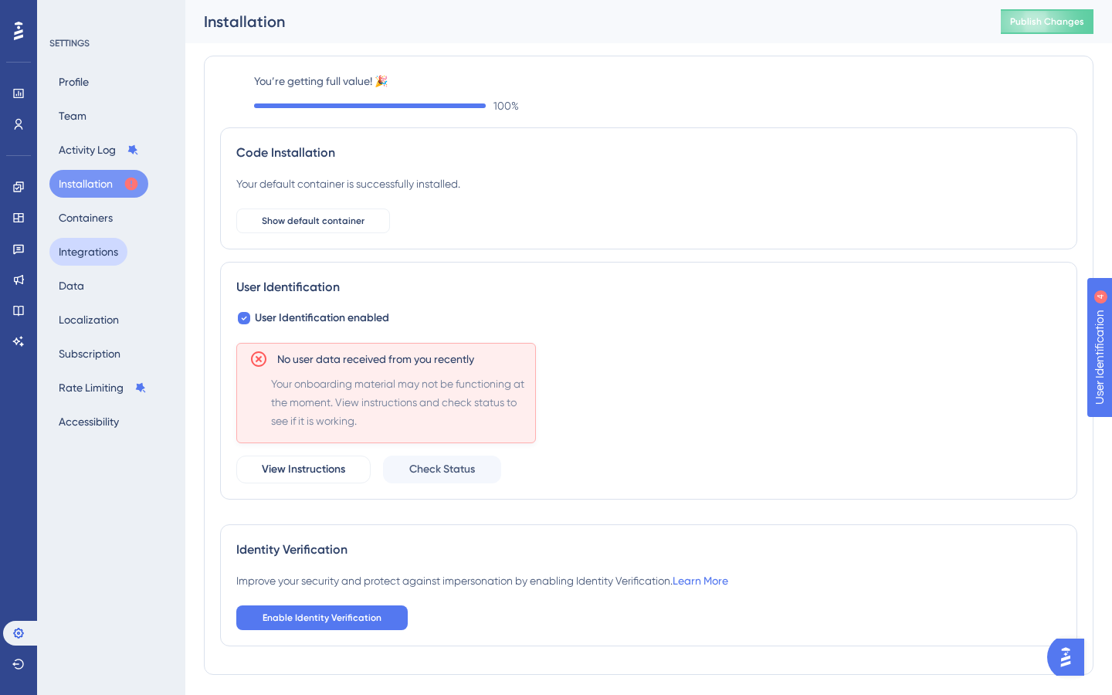
click at [103, 257] on button "Integrations" at bounding box center [88, 252] width 78 height 28
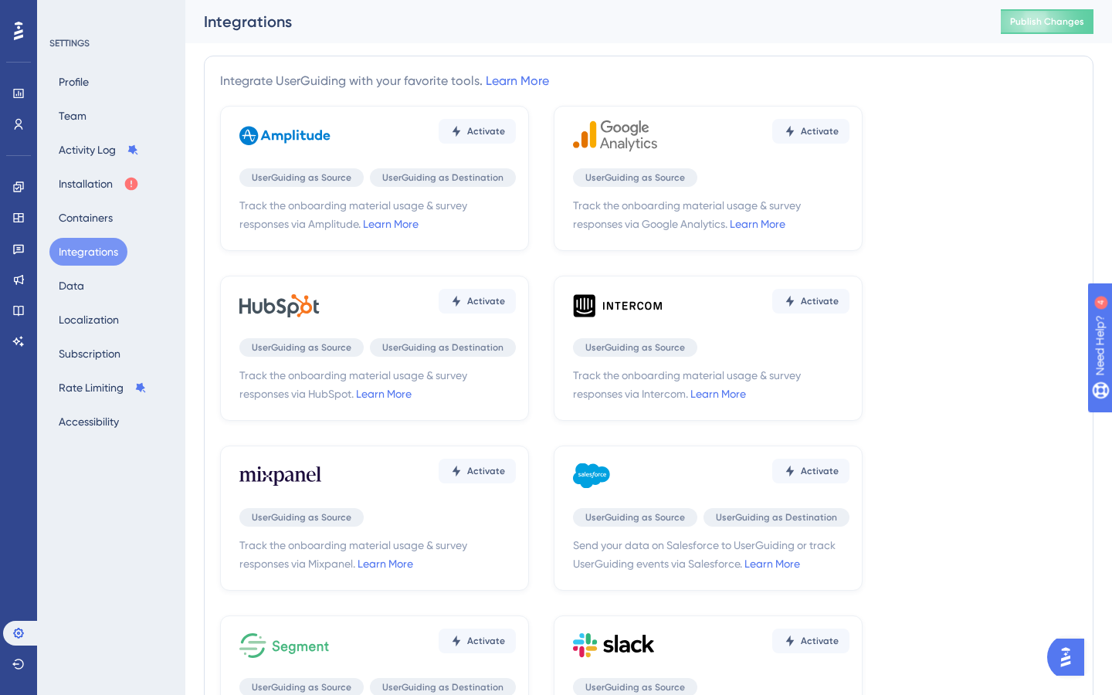
click at [340, 352] on span "UserGuiding as Source" at bounding box center [302, 347] width 100 height 12
click at [428, 344] on span "UserGuiding as Destination" at bounding box center [442, 347] width 121 height 12
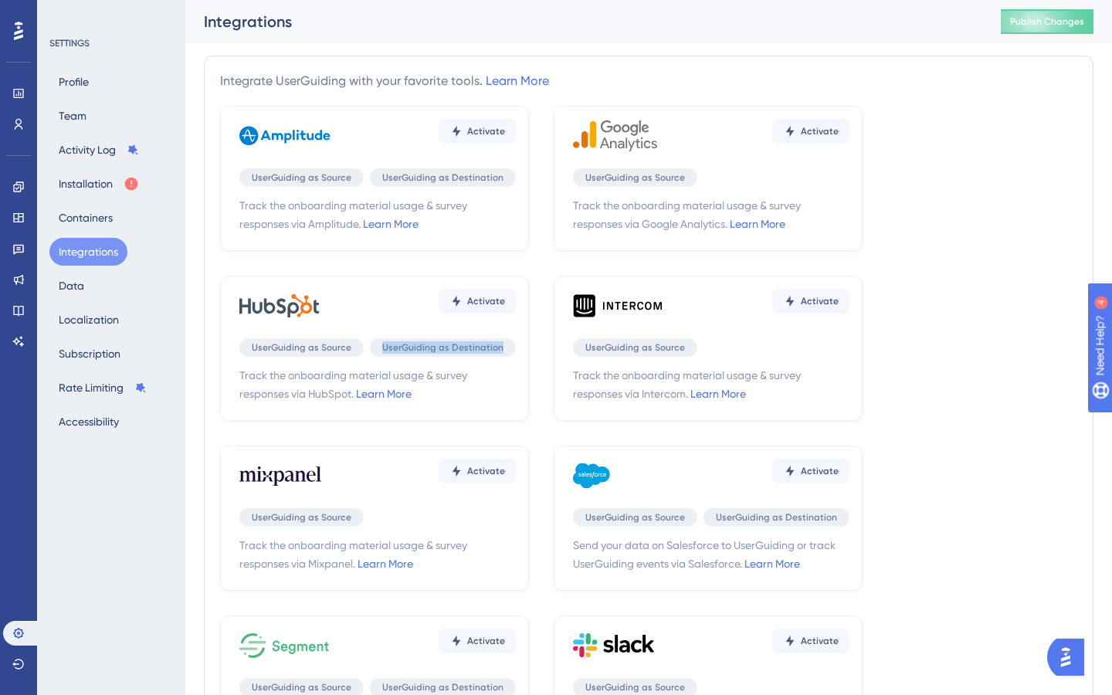
click at [428, 344] on span "UserGuiding as Destination" at bounding box center [442, 347] width 121 height 12
click at [418, 324] on div "Activate" at bounding box center [377, 306] width 276 height 46
click at [77, 287] on button "Data" at bounding box center [71, 286] width 44 height 28
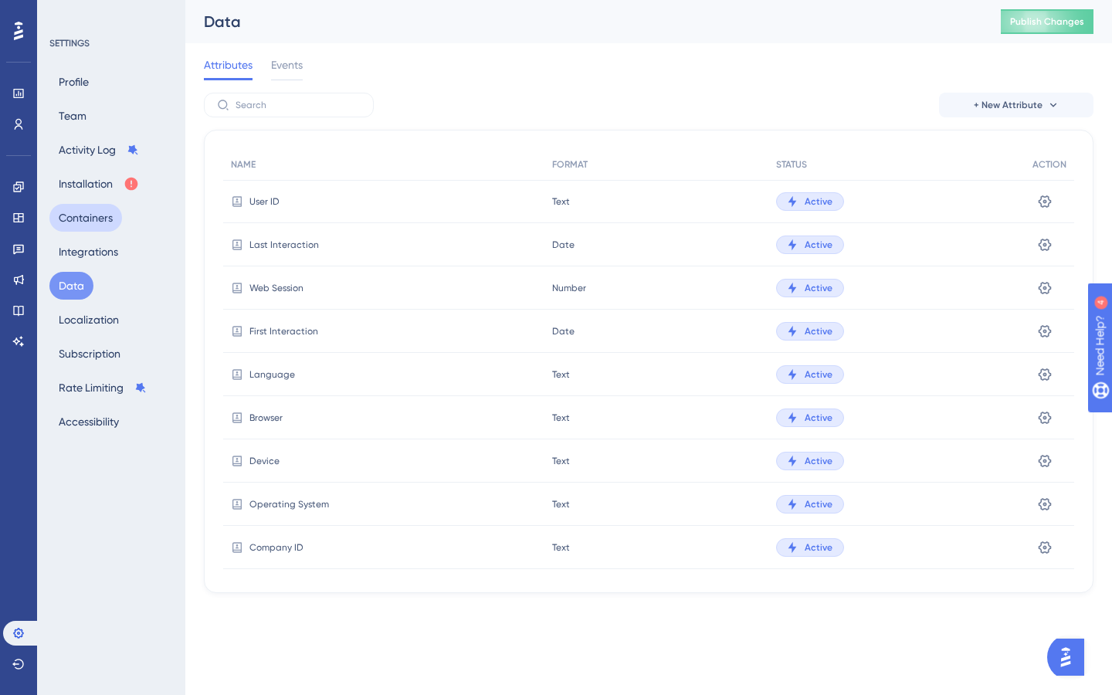
click at [96, 215] on button "Containers" at bounding box center [85, 218] width 73 height 28
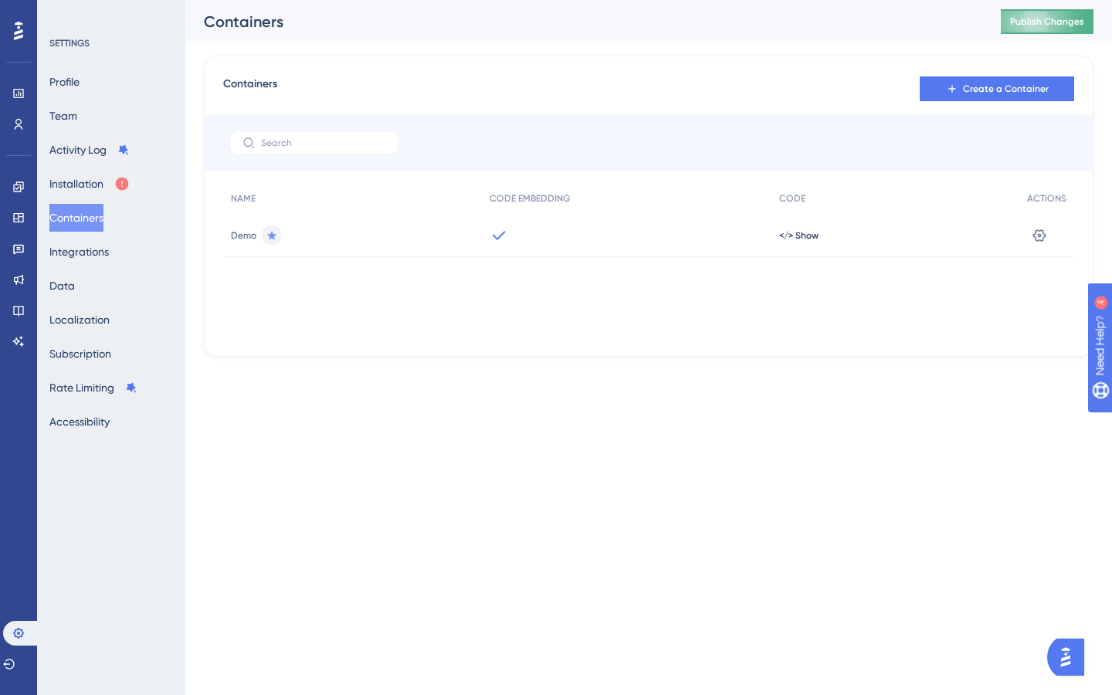
click at [1052, 23] on span "Publish Changes" at bounding box center [1047, 21] width 74 height 12
click at [18, 182] on icon at bounding box center [18, 187] width 12 height 12
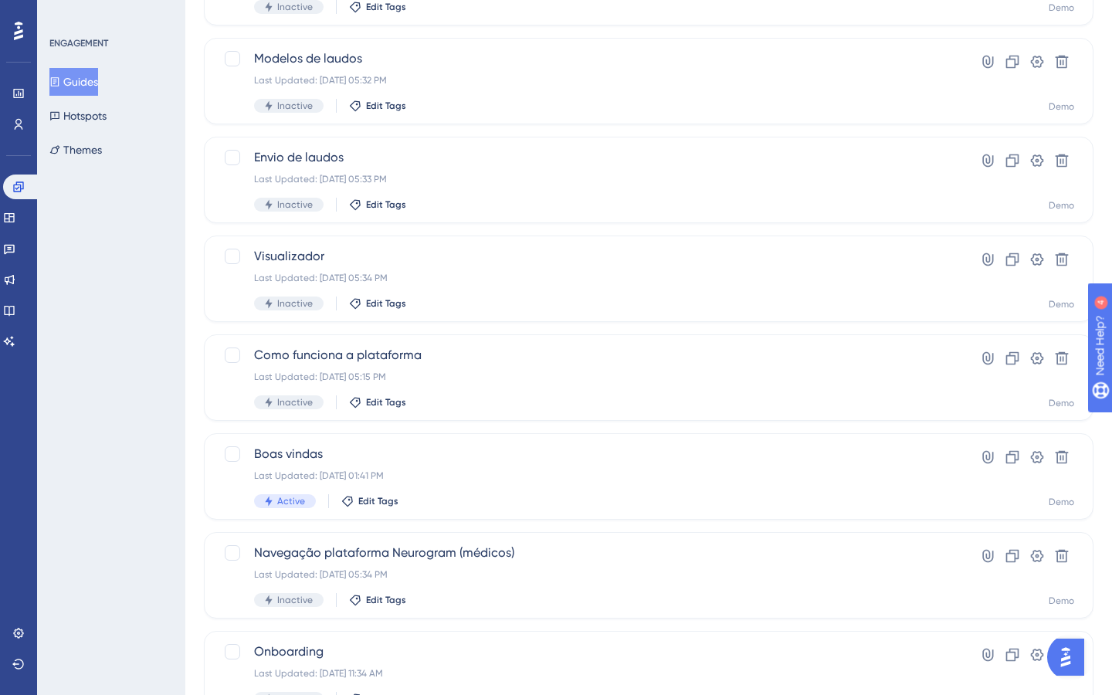
scroll to position [473, 0]
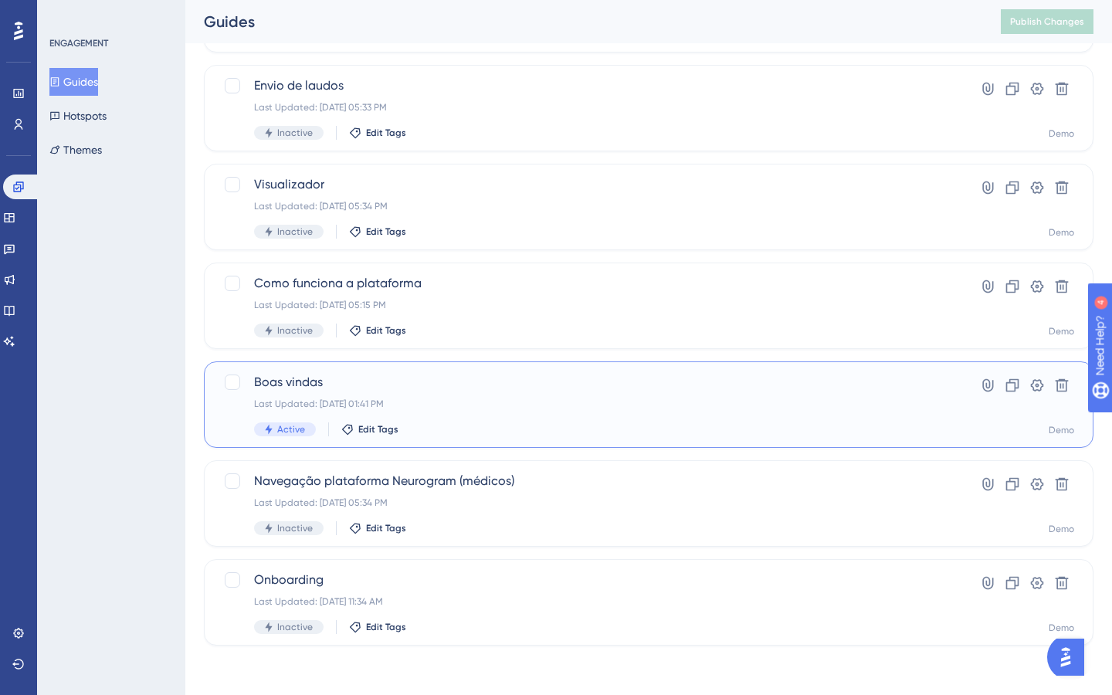
click at [520, 398] on div "Last Updated: [DATE] 01:41 PM" at bounding box center [587, 404] width 666 height 12
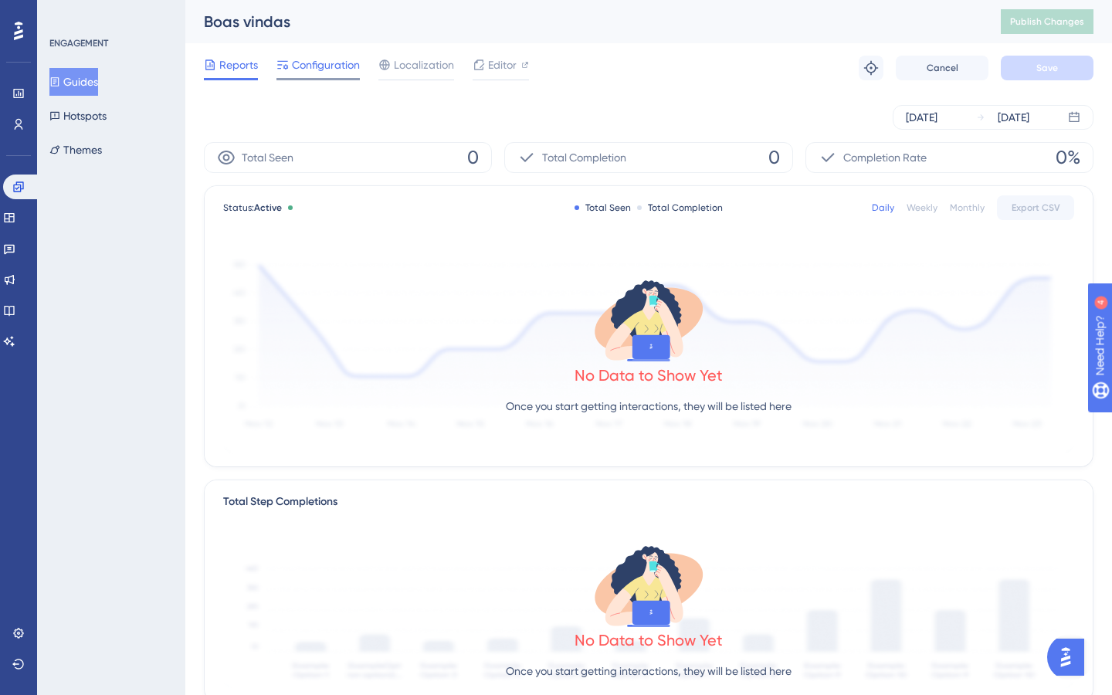
click at [308, 71] on span "Configuration" at bounding box center [326, 65] width 68 height 19
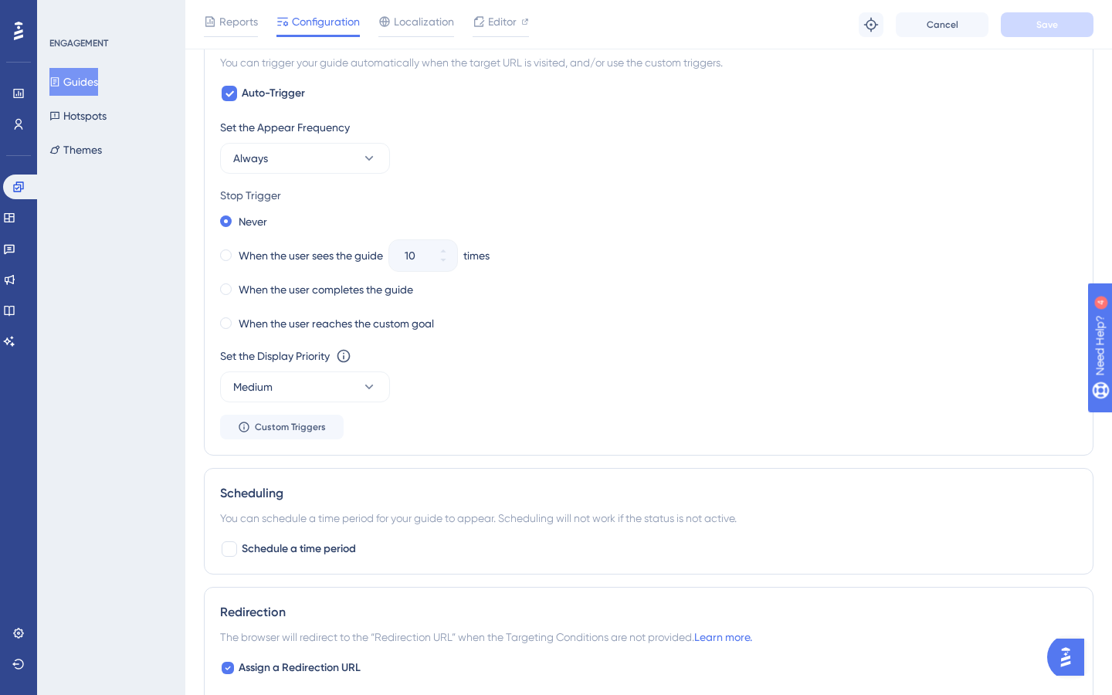
scroll to position [642, 0]
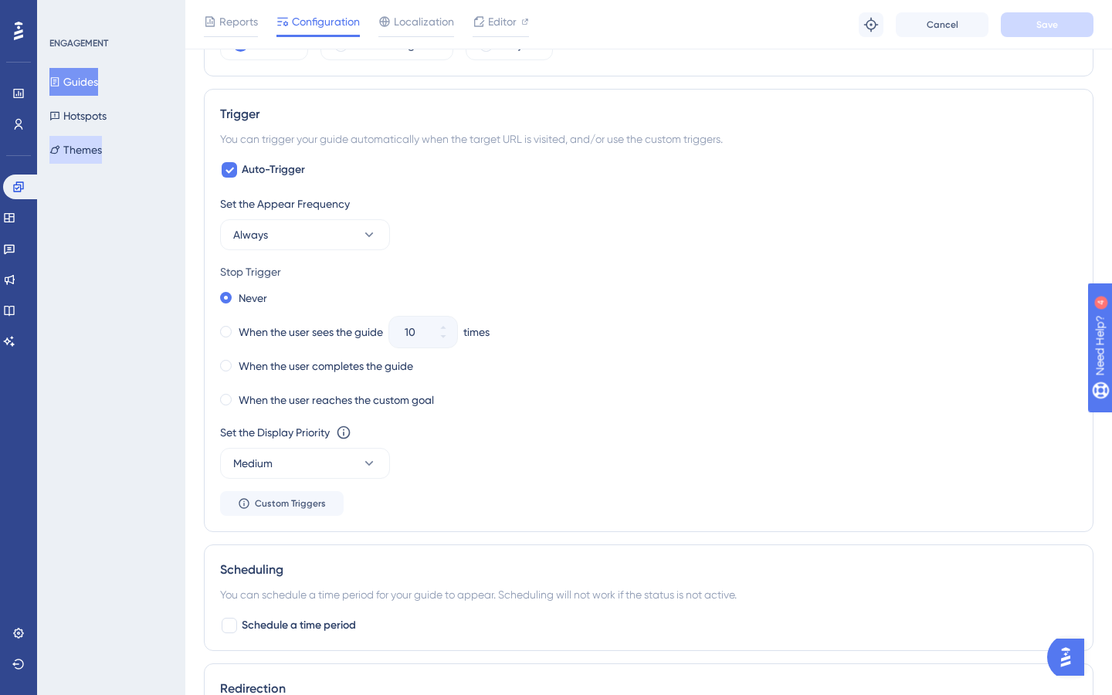
click at [97, 151] on button "Themes" at bounding box center [75, 150] width 53 height 28
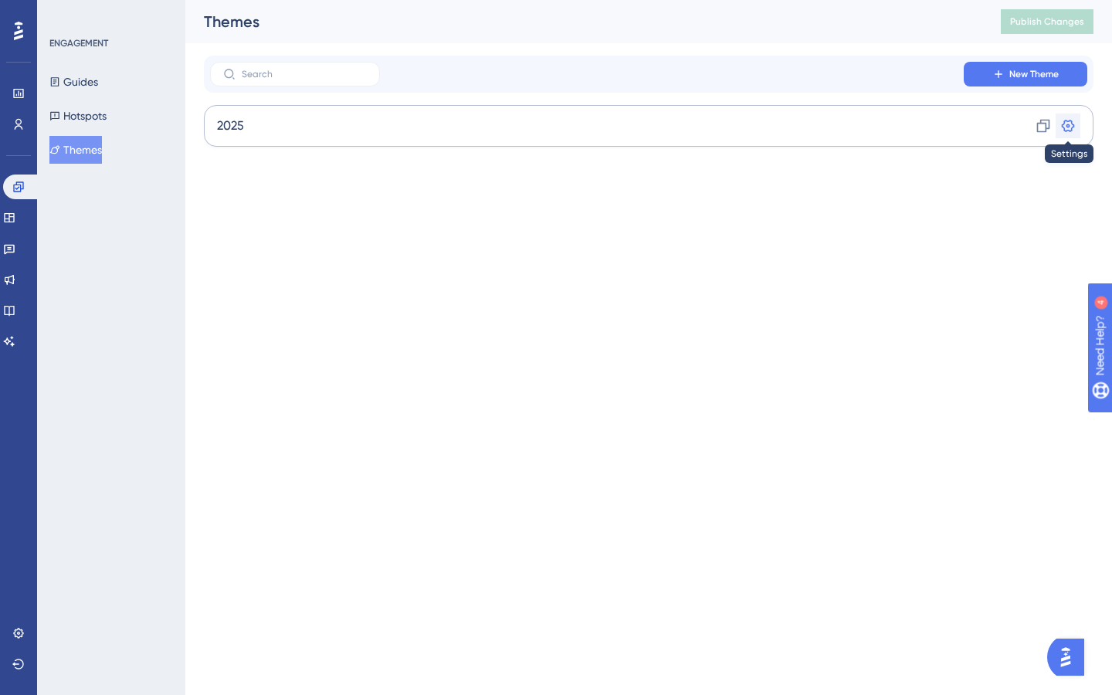
click at [1071, 126] on icon at bounding box center [1067, 125] width 15 height 15
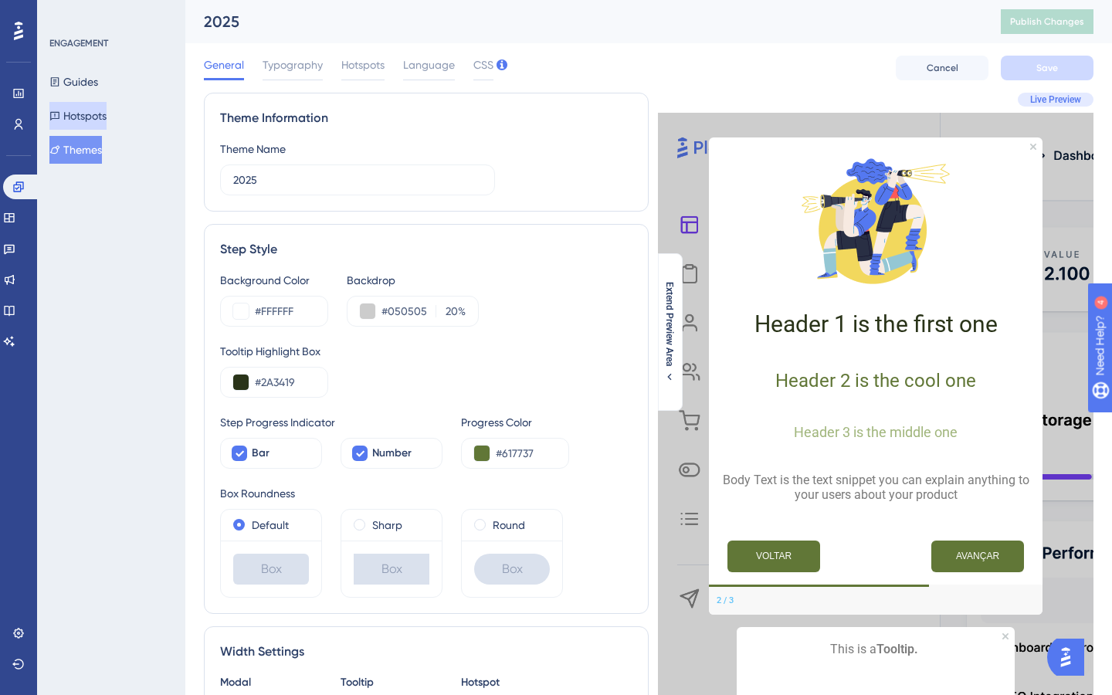
click at [77, 117] on button "Hotspots" at bounding box center [77, 116] width 57 height 28
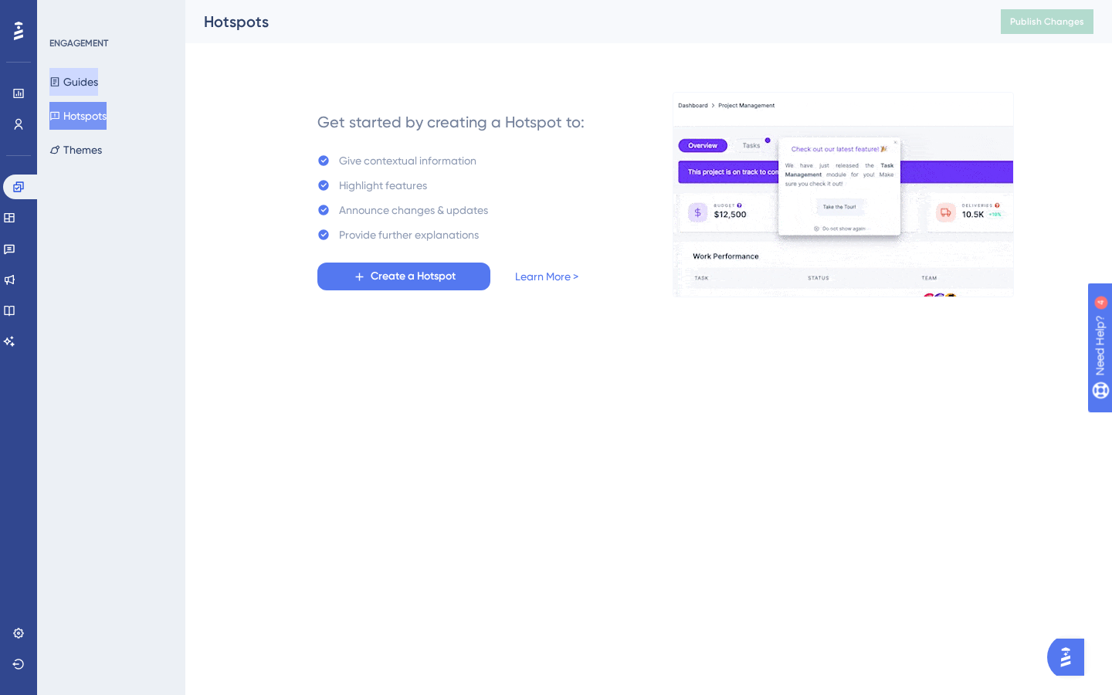
click at [87, 80] on button "Guides" at bounding box center [73, 82] width 49 height 28
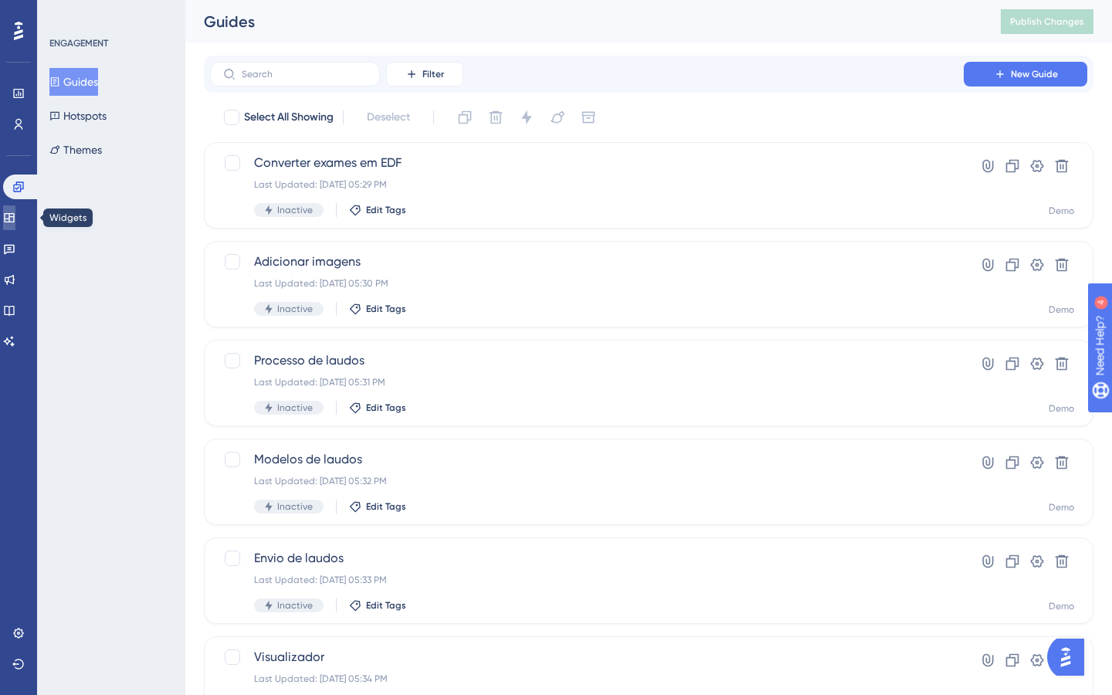
click at [15, 218] on icon at bounding box center [9, 218] width 12 height 12
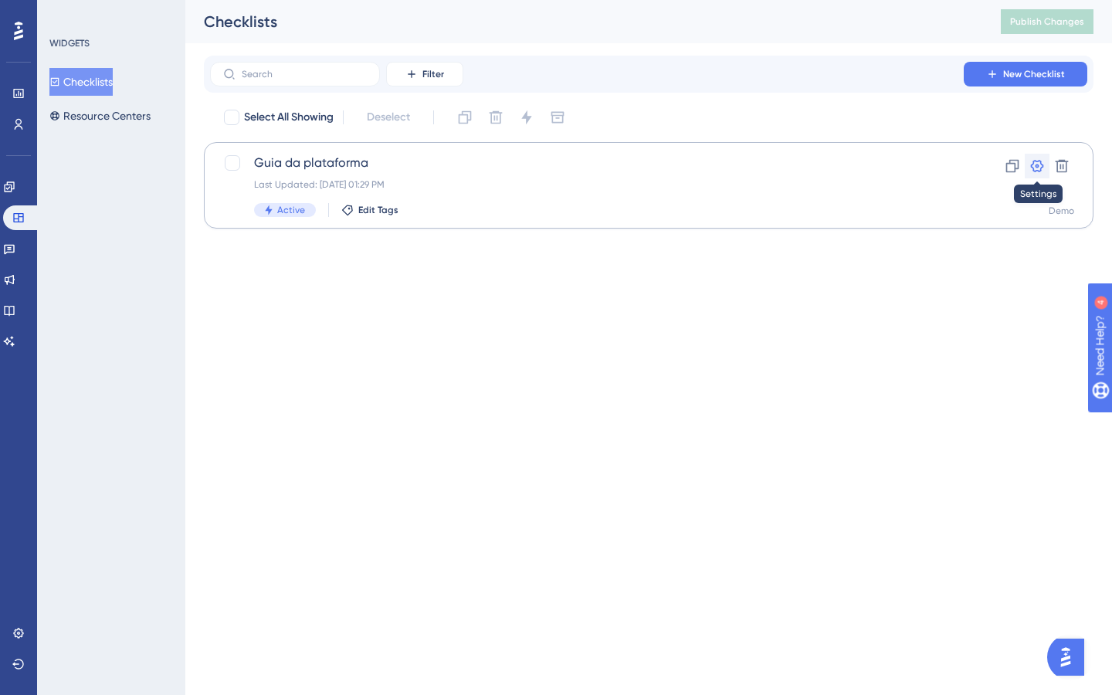
click at [1033, 167] on icon at bounding box center [1036, 165] width 15 height 15
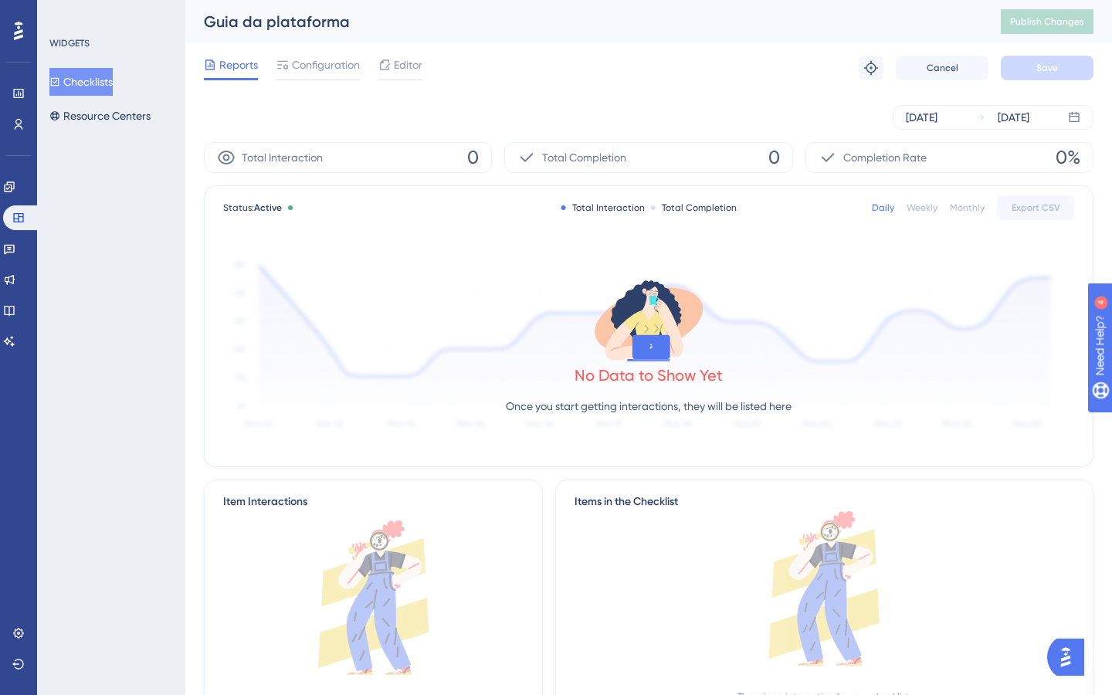
click at [110, 87] on button "Checklists" at bounding box center [80, 82] width 63 height 28
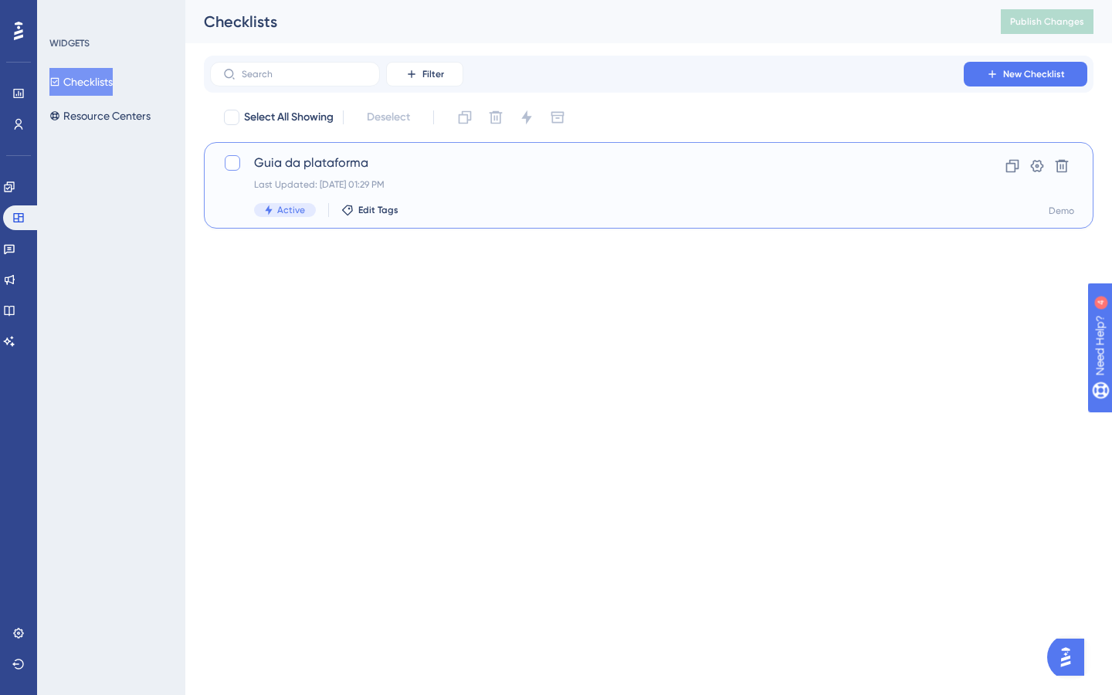
click at [226, 162] on div at bounding box center [232, 162] width 15 height 15
checkbox input "true"
click at [538, 117] on button at bounding box center [526, 117] width 25 height 25
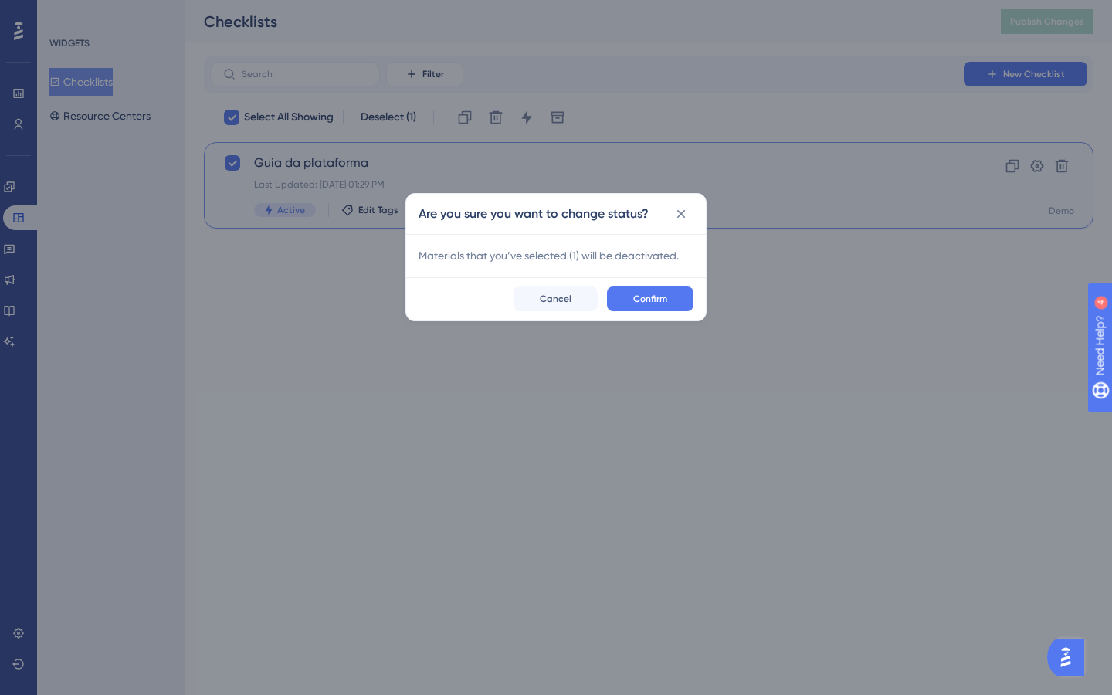
click at [653, 283] on div "Confirm Cancel" at bounding box center [556, 298] width 300 height 43
click at [654, 303] on span "Confirm" at bounding box center [650, 299] width 34 height 12
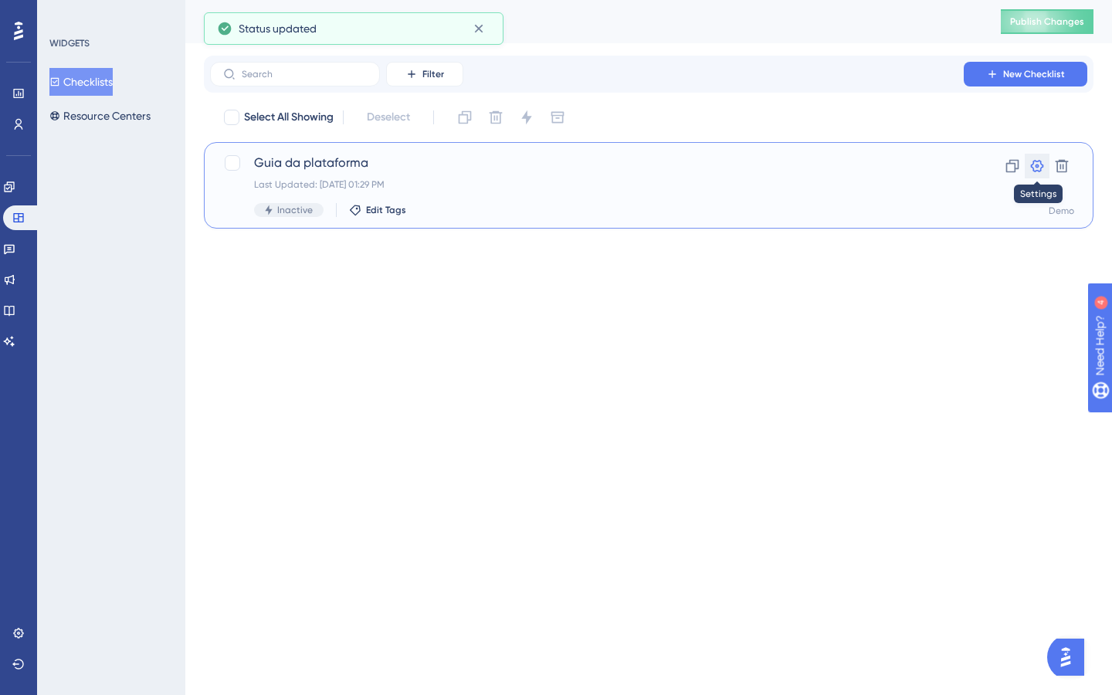
click at [1034, 168] on icon at bounding box center [1036, 165] width 15 height 15
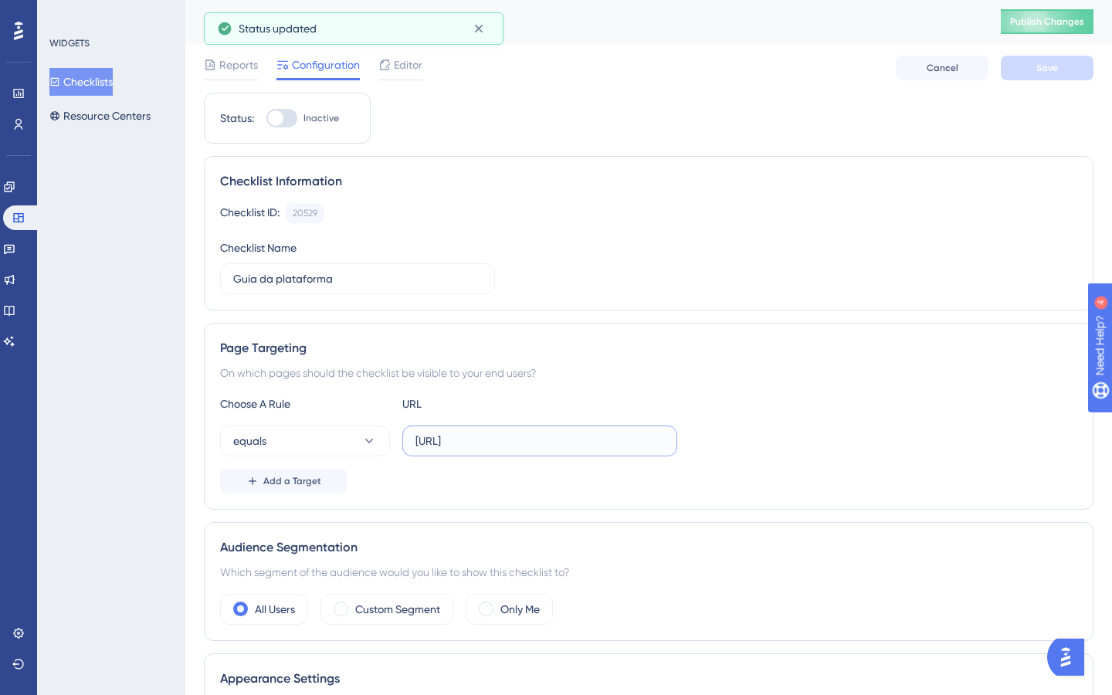
click at [465, 439] on input "https://ds-plataforma.neurogram.ai/test/icu" at bounding box center [539, 440] width 249 height 17
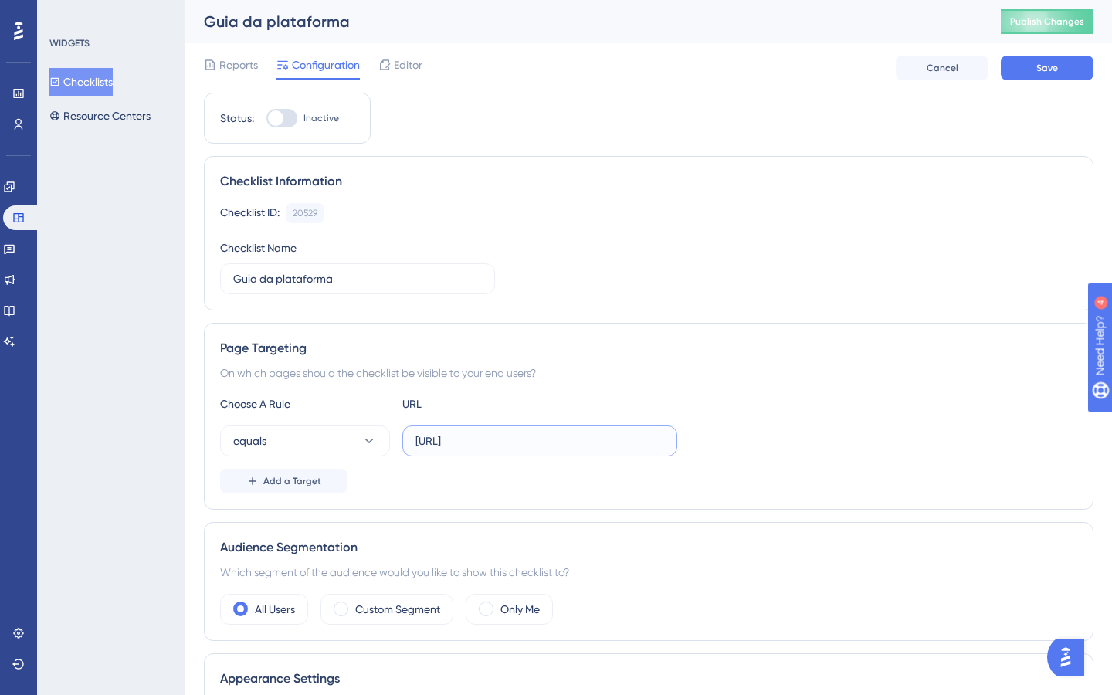
scroll to position [66, 0]
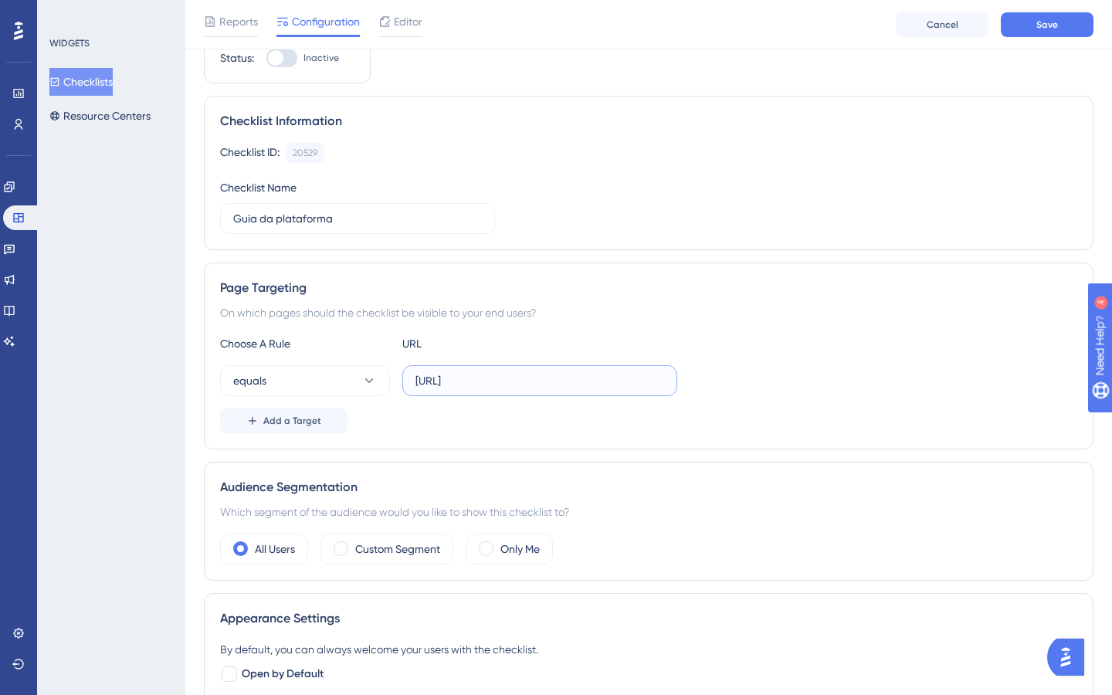
type input "[URL]"
click at [665, 268] on div "Page Targeting On which pages should the checklist be visible to your end users…" at bounding box center [648, 356] width 889 height 187
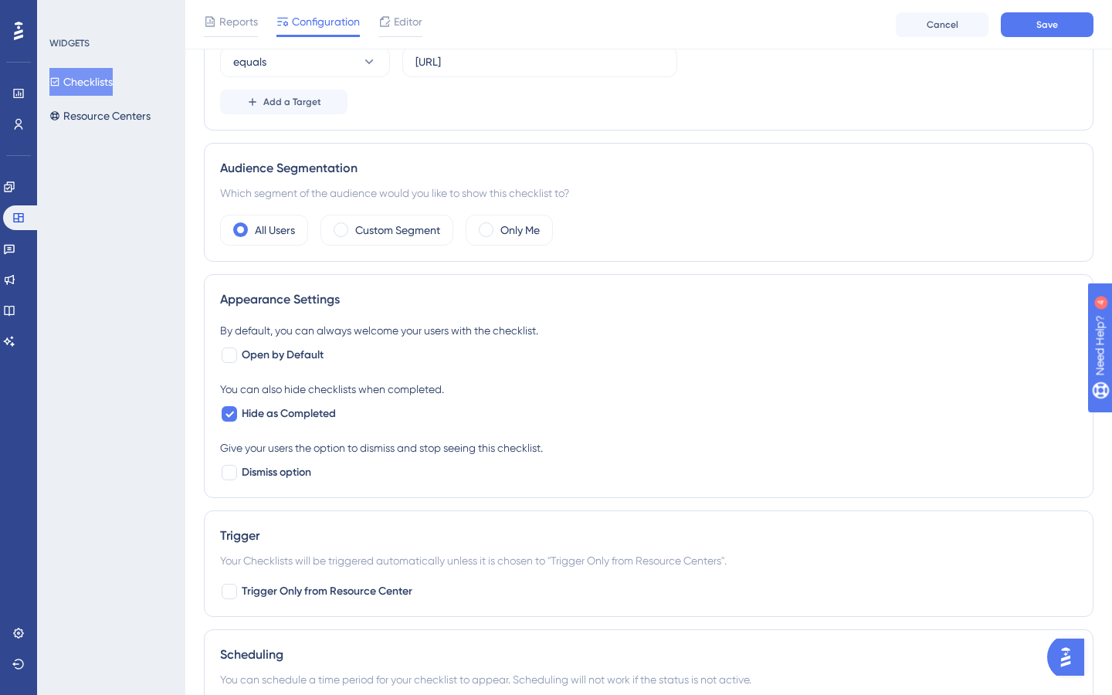
scroll to position [388, 0]
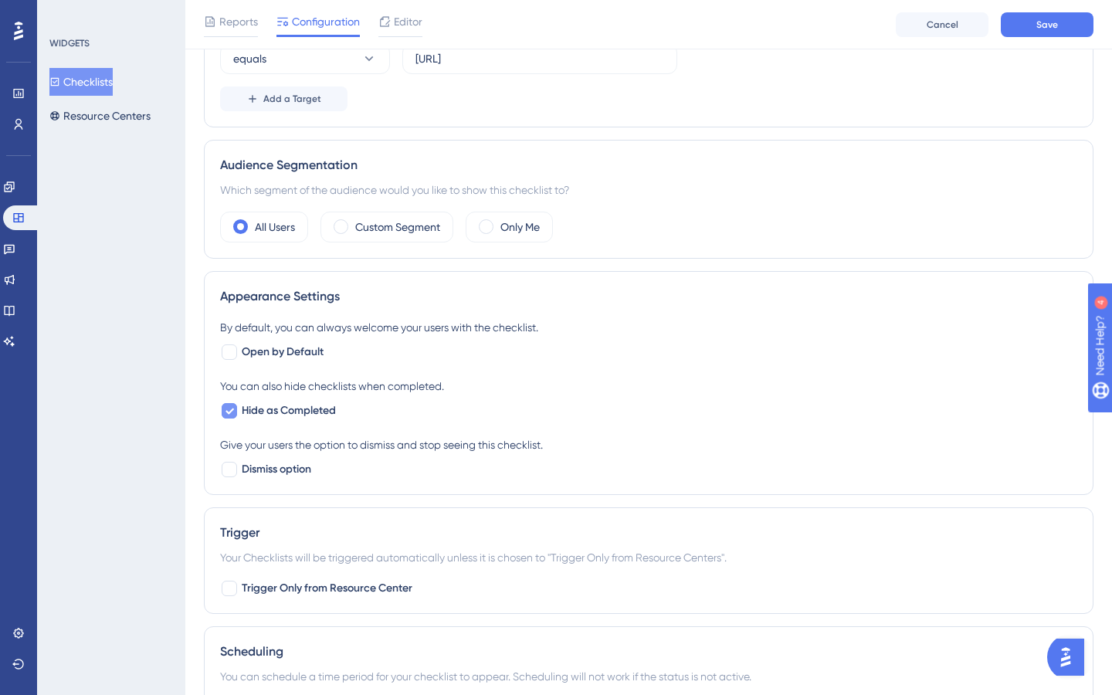
click at [239, 407] on label "Hide as Completed" at bounding box center [278, 410] width 116 height 19
checkbox input "false"
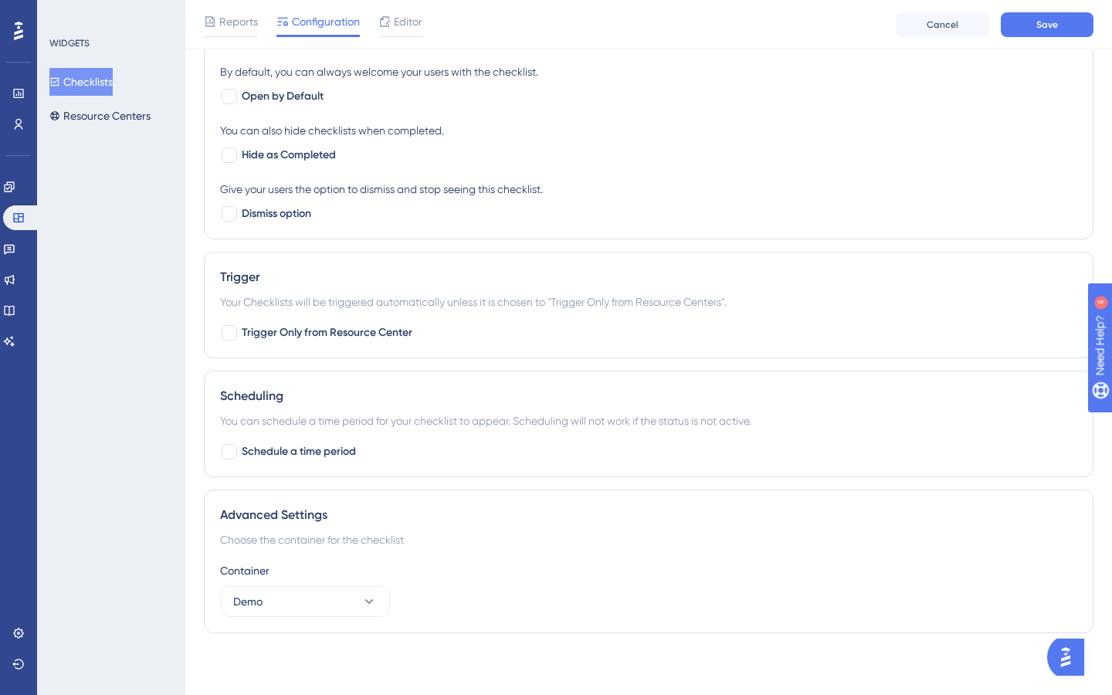
scroll to position [0, 0]
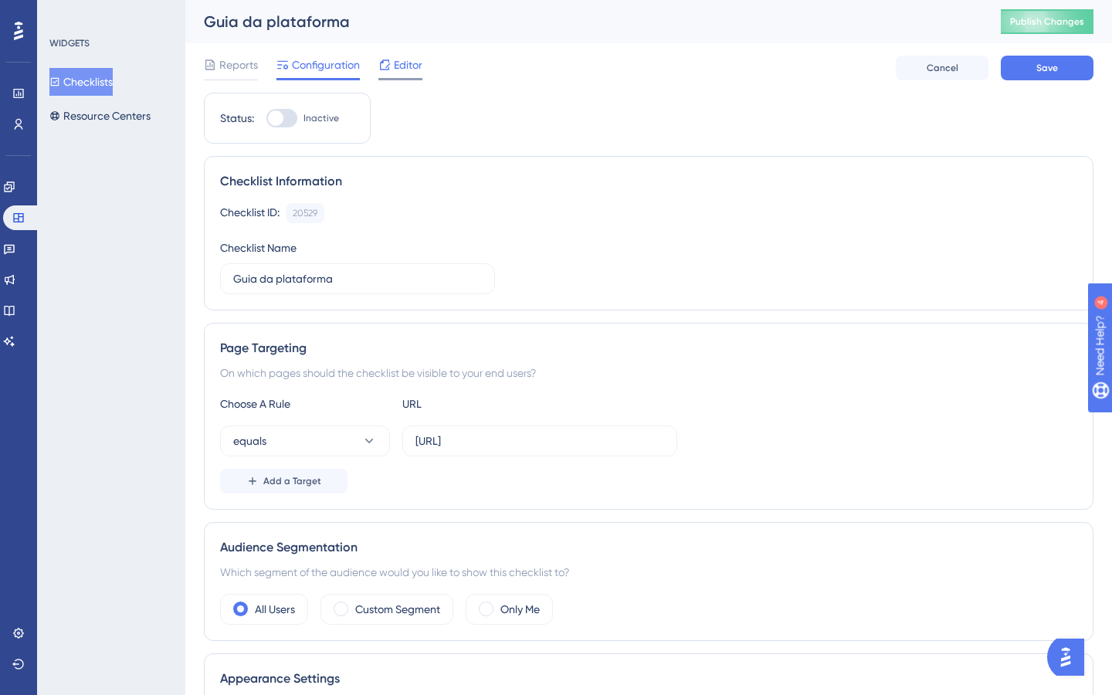
click at [409, 63] on span "Editor" at bounding box center [408, 65] width 29 height 19
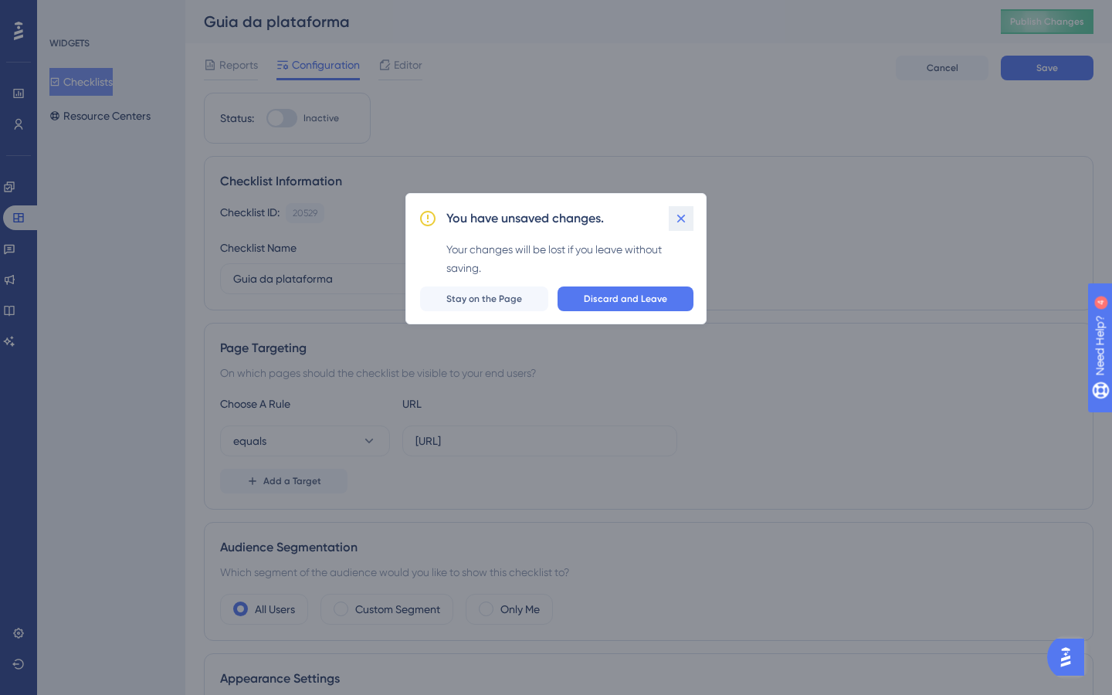
click at [683, 217] on icon at bounding box center [680, 218] width 15 height 15
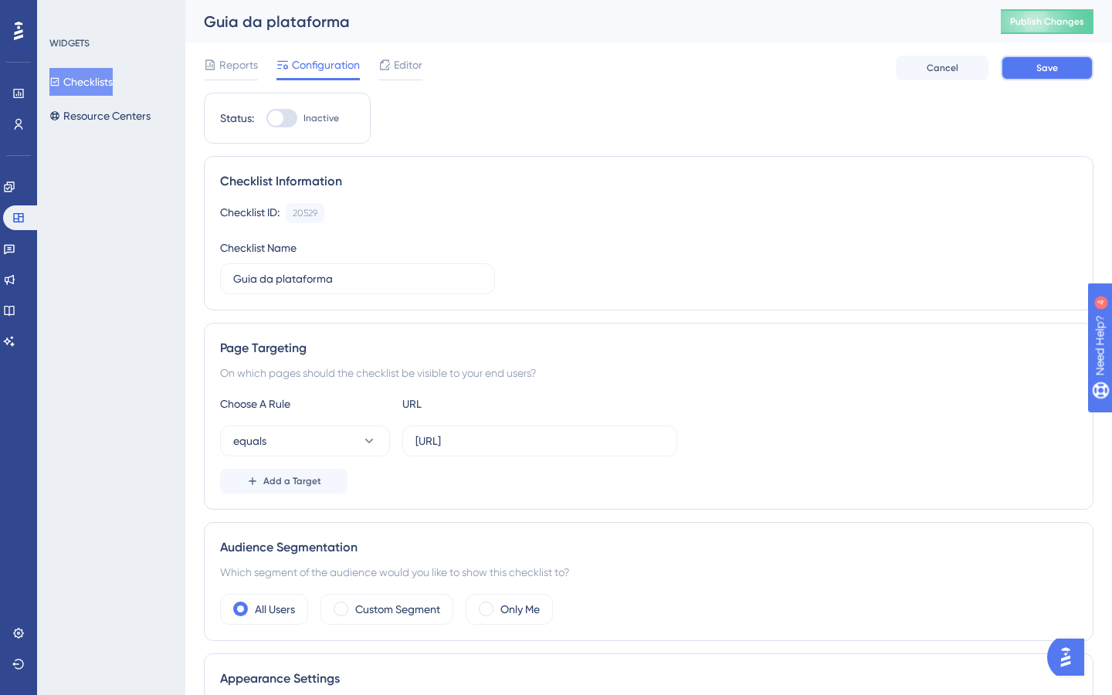
click at [1045, 73] on span "Save" at bounding box center [1047, 68] width 22 height 12
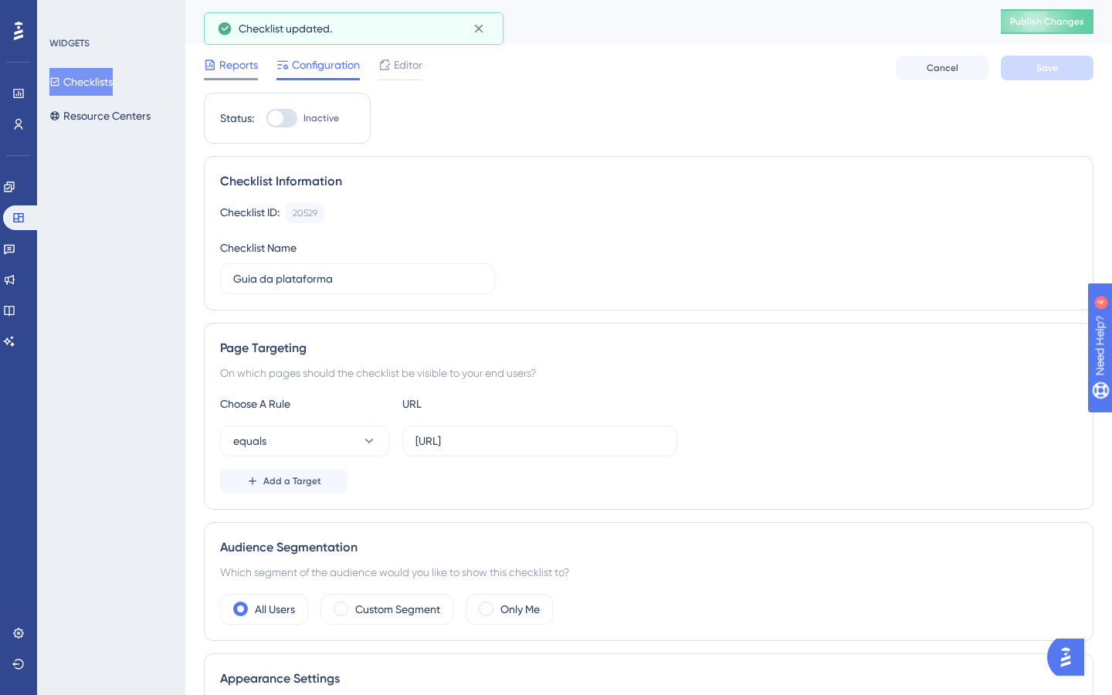
click at [248, 70] on span "Reports" at bounding box center [238, 65] width 39 height 19
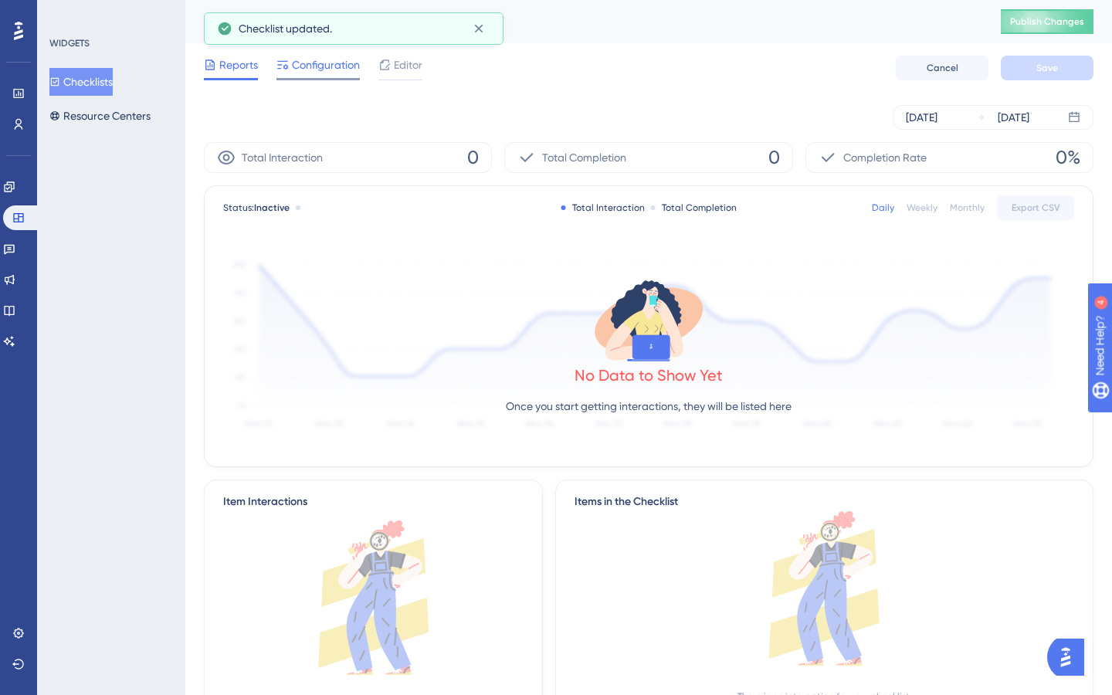
click at [319, 68] on span "Configuration" at bounding box center [326, 65] width 68 height 19
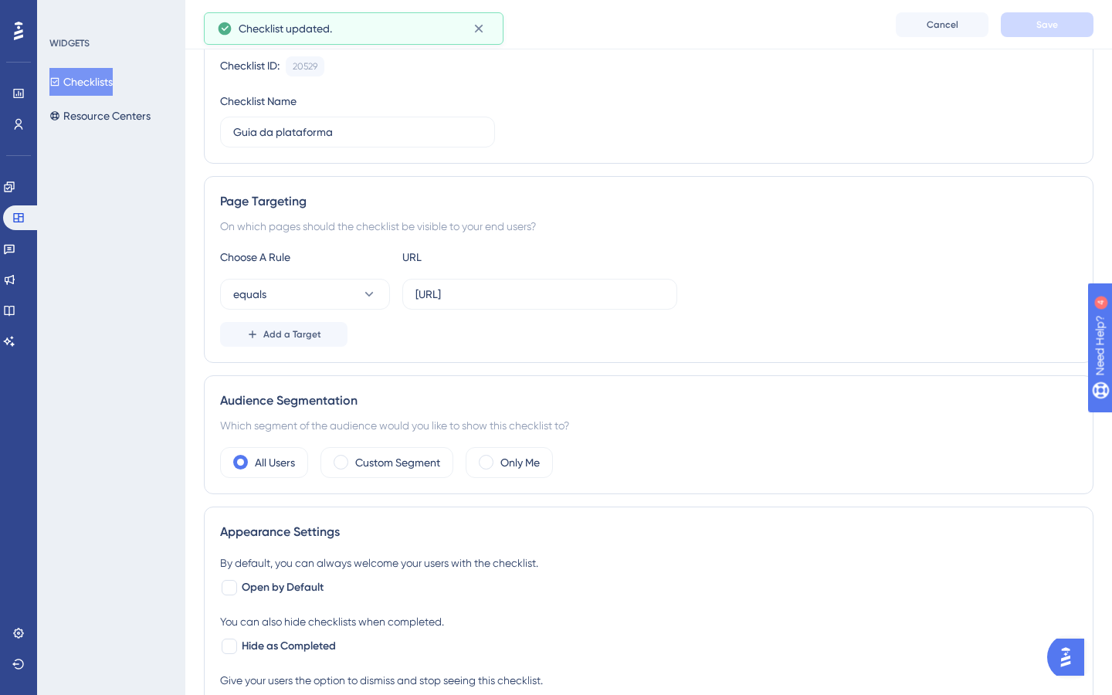
scroll to position [164, 0]
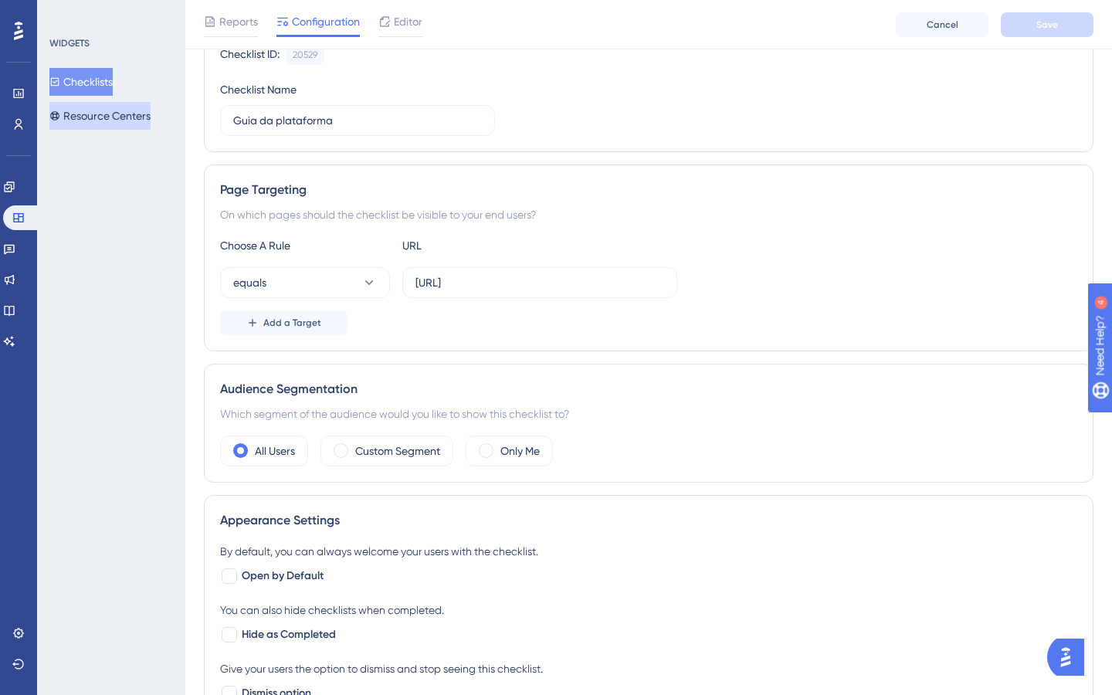
click at [98, 117] on button "Resource Centers" at bounding box center [99, 116] width 101 height 28
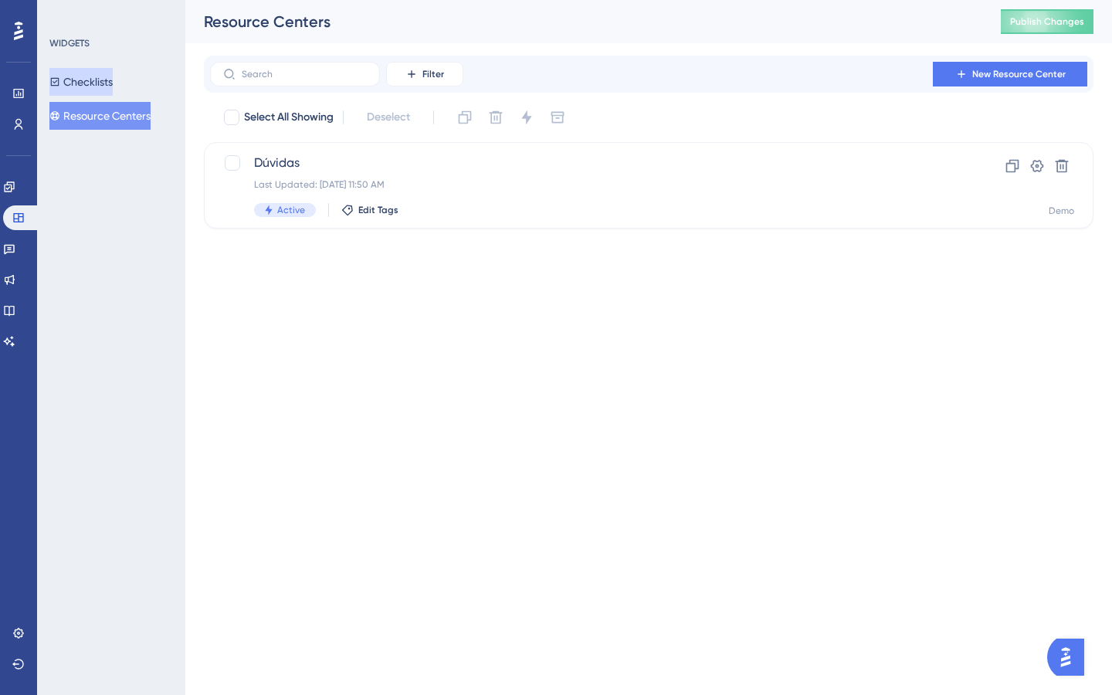
click at [94, 90] on button "Checklists" at bounding box center [80, 82] width 63 height 28
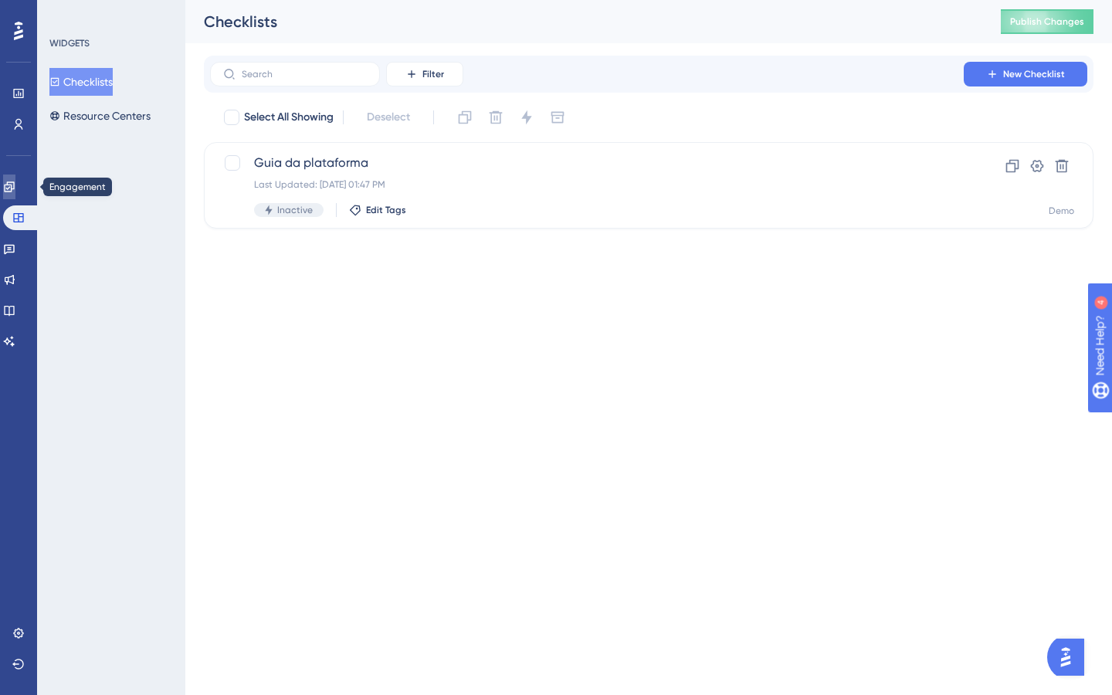
click at [15, 193] on link at bounding box center [9, 186] width 12 height 25
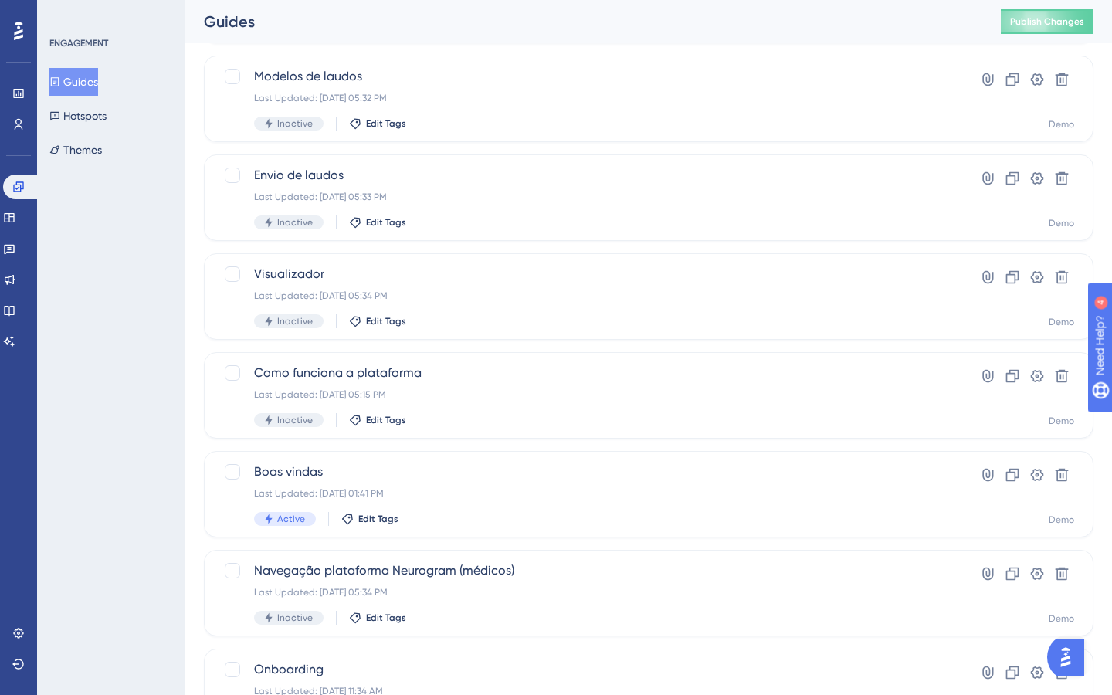
scroll to position [473, 0]
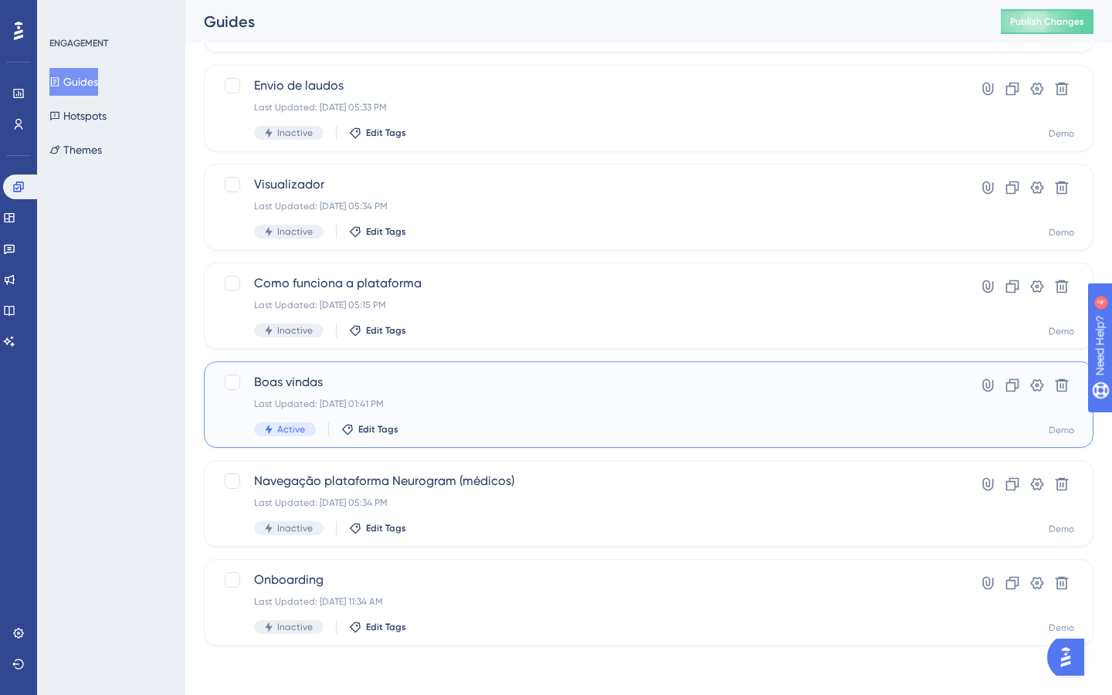
click at [487, 403] on div "Last Updated: [DATE] 01:41 PM" at bounding box center [587, 404] width 666 height 12
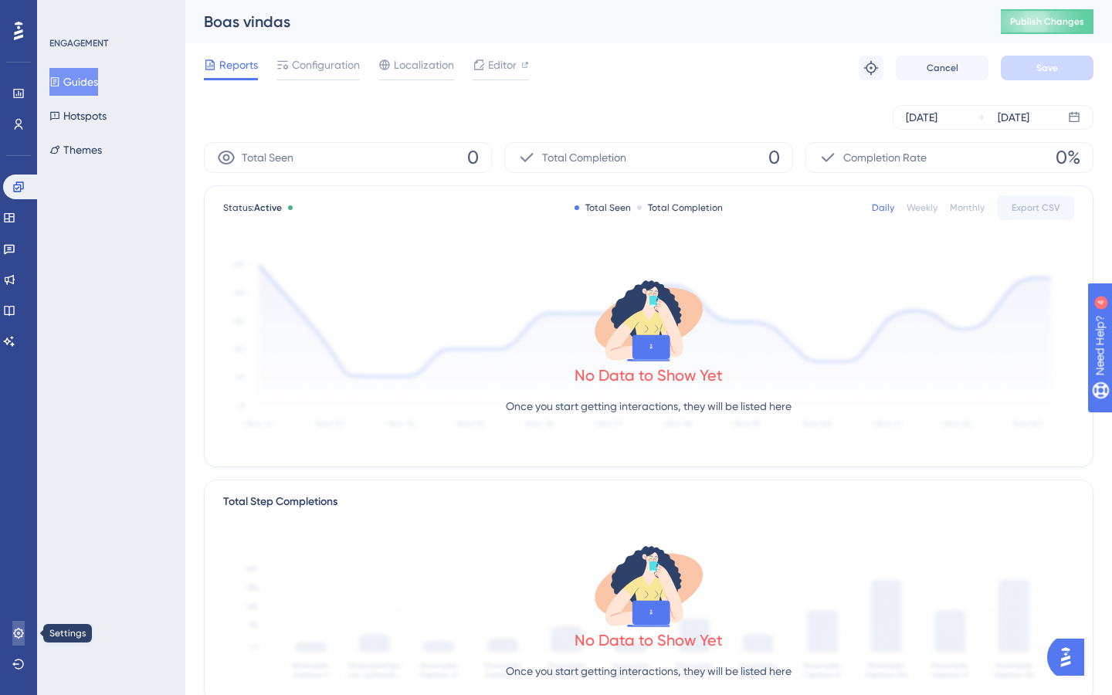
click at [17, 625] on link at bounding box center [18, 633] width 12 height 25
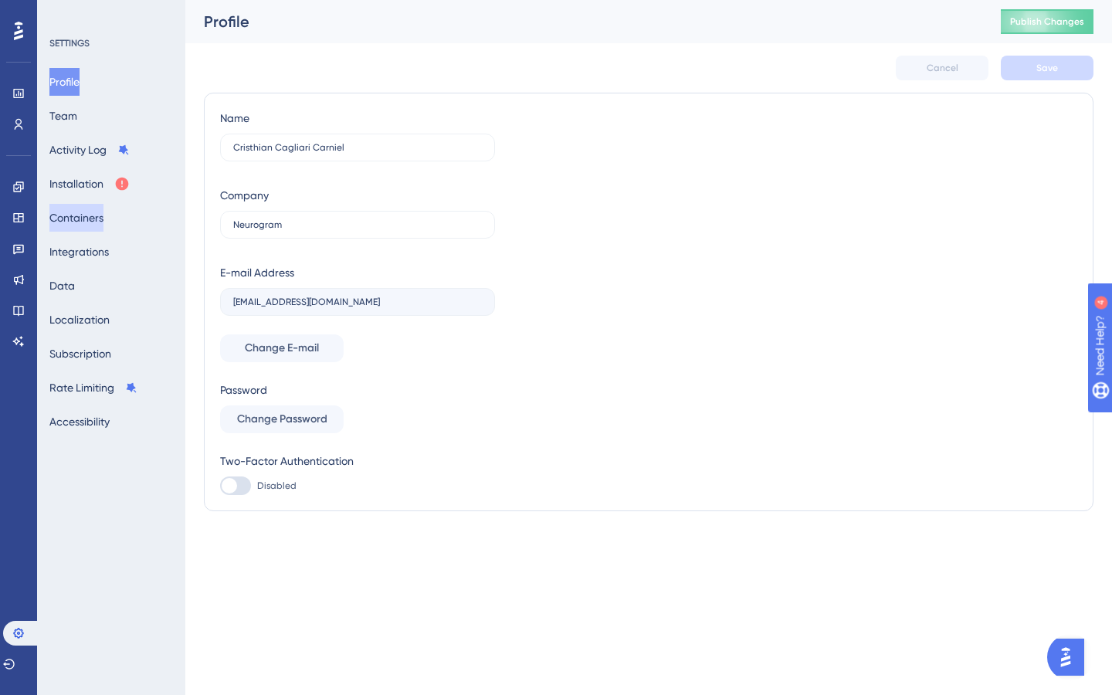
click at [103, 217] on button "Containers" at bounding box center [76, 218] width 54 height 28
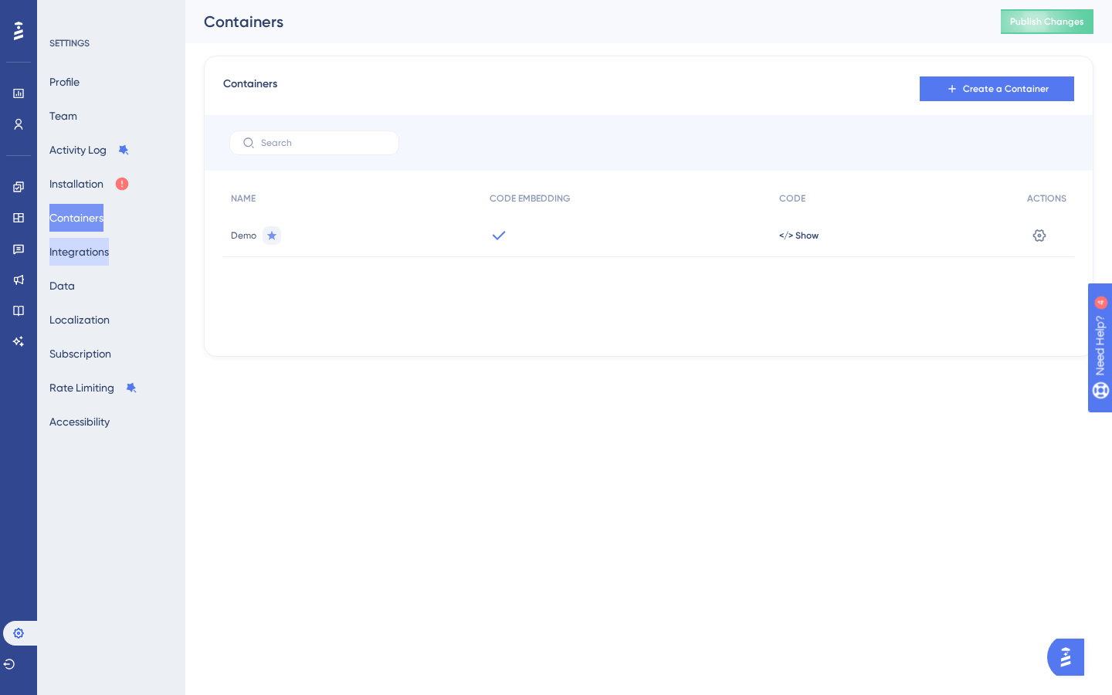
click at [101, 255] on button "Integrations" at bounding box center [78, 252] width 59 height 28
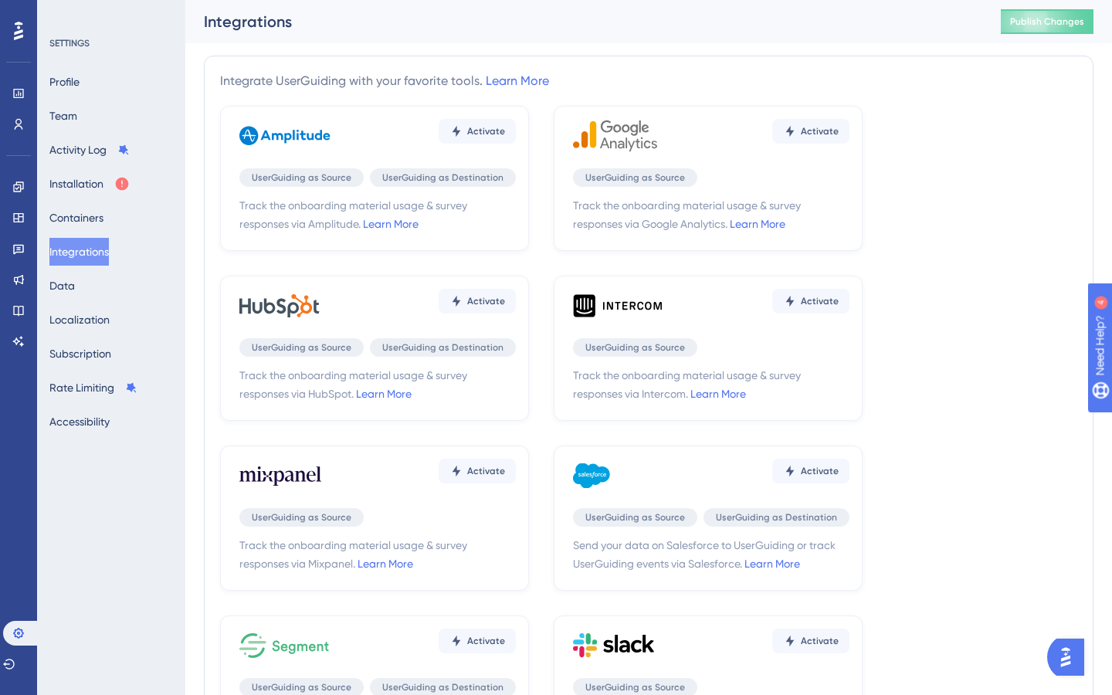
click at [92, 279] on div "Profile Team Activity Log Installation Containers Integrations Data Localizatio…" at bounding box center [111, 252] width 125 height 368
click at [93, 357] on button "Subscription" at bounding box center [80, 354] width 62 height 28
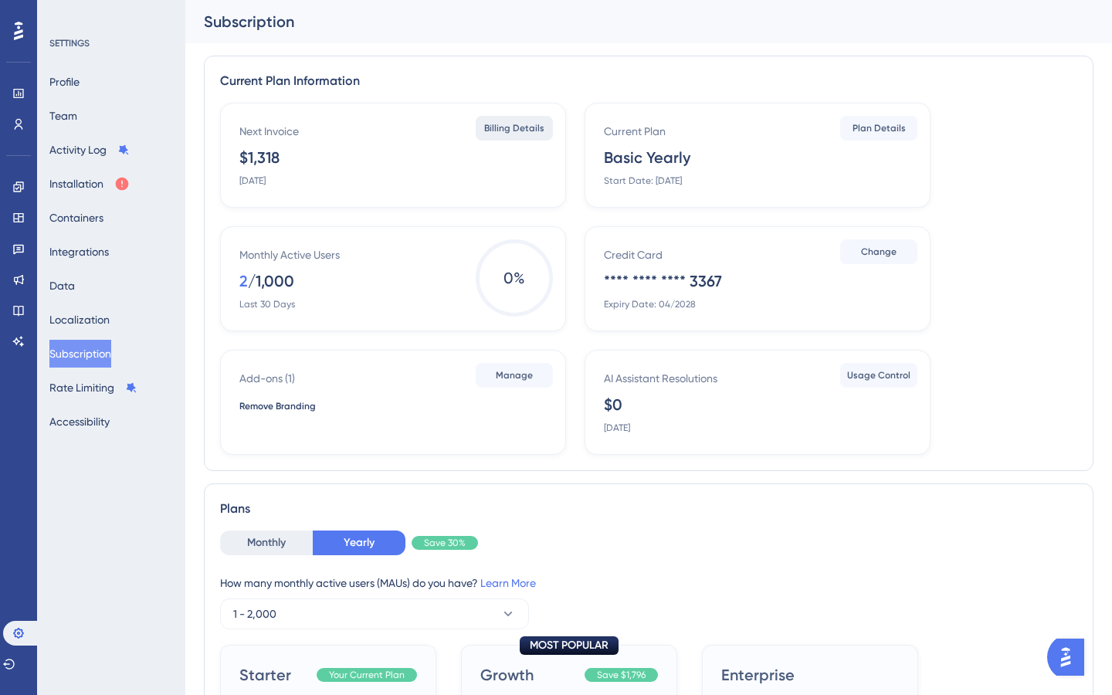
click at [511, 123] on span "Billing Details" at bounding box center [514, 128] width 60 height 12
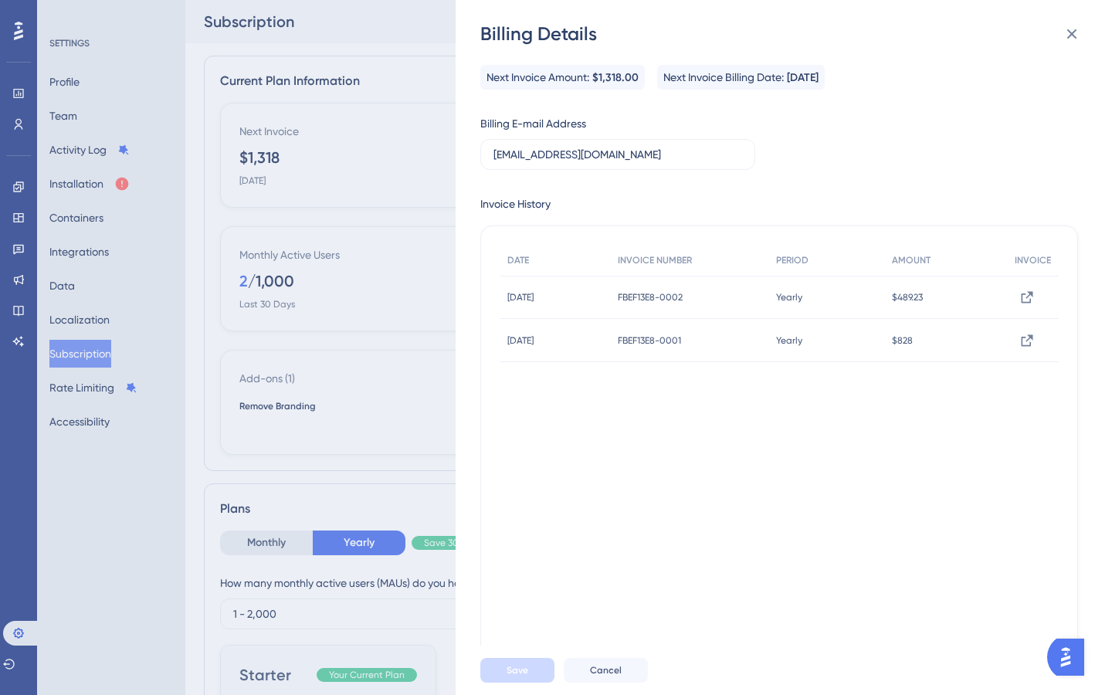
click at [949, 368] on div "DATE INVOICE NUMBER PERIOD AMOUNT INVOICE November 23, 2024 November 23, 2024 F…" at bounding box center [779, 322] width 559 height 154
click at [1019, 301] on icon at bounding box center [1026, 297] width 15 height 15
click at [1019, 346] on icon at bounding box center [1026, 340] width 15 height 15
drag, startPoint x: 843, startPoint y: 77, endPoint x: 873, endPoint y: 77, distance: 30.1
click at [818, 77] on span "November 22, 2025" at bounding box center [803, 78] width 32 height 19
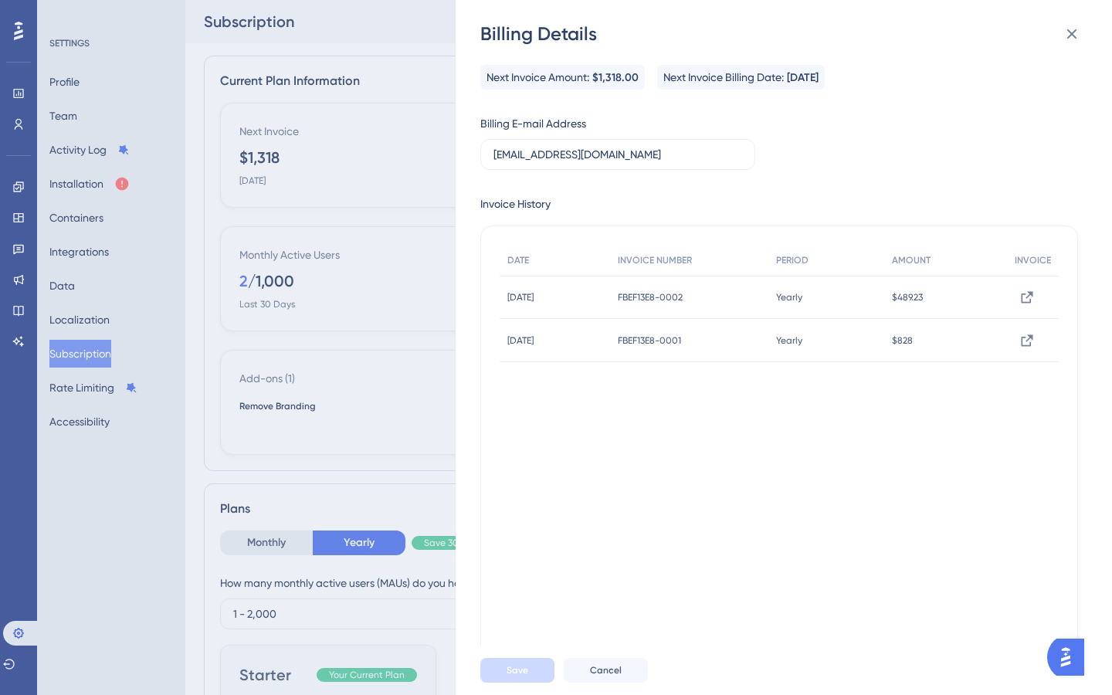
click at [818, 77] on span "November 22, 2025" at bounding box center [803, 78] width 32 height 19
click at [1021, 292] on icon at bounding box center [1026, 297] width 15 height 15
click at [431, 357] on div "Billing Details Next Invoice Amount: $1,318.00 Next Invoice Billing Date: Novem…" at bounding box center [556, 347] width 1112 height 695
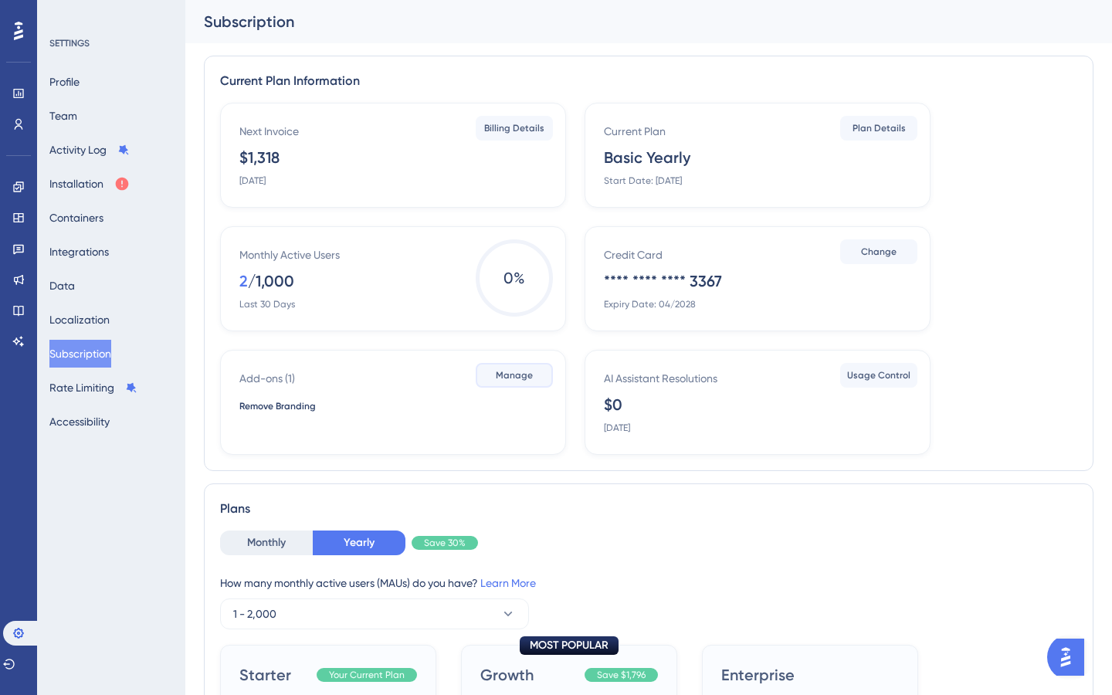
click at [501, 380] on span "Manage" at bounding box center [514, 375] width 37 height 12
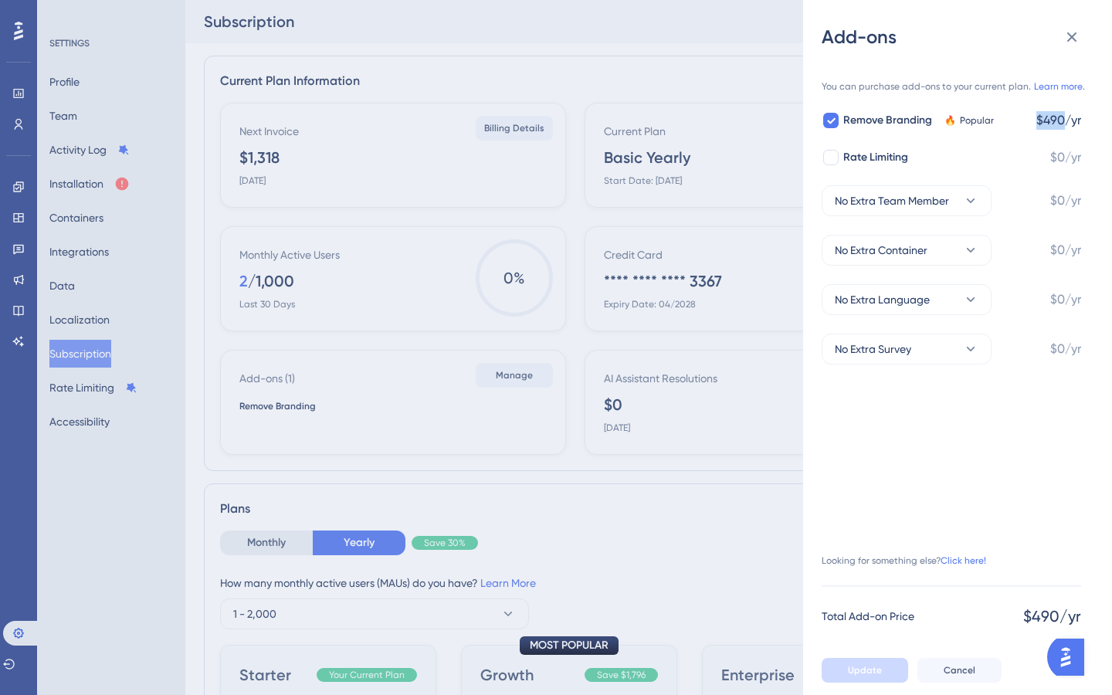
drag, startPoint x: 1062, startPoint y: 120, endPoint x: 1031, endPoint y: 124, distance: 31.2
click at [1036, 124] on span "$490/yr" at bounding box center [1058, 120] width 45 height 19
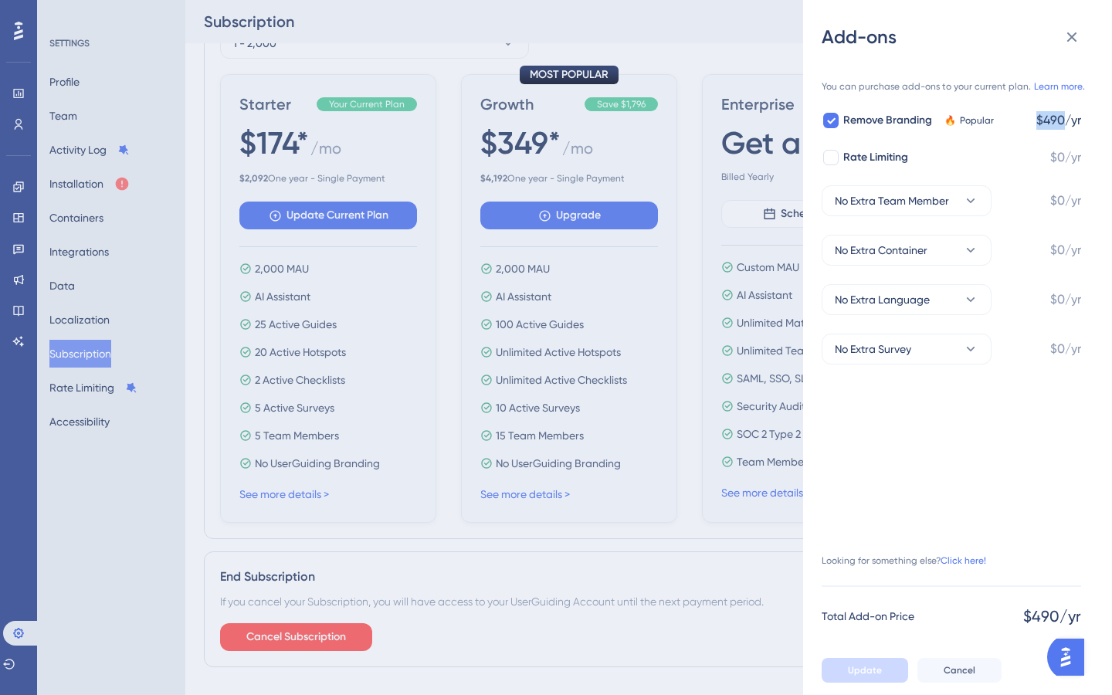
scroll to position [571, 0]
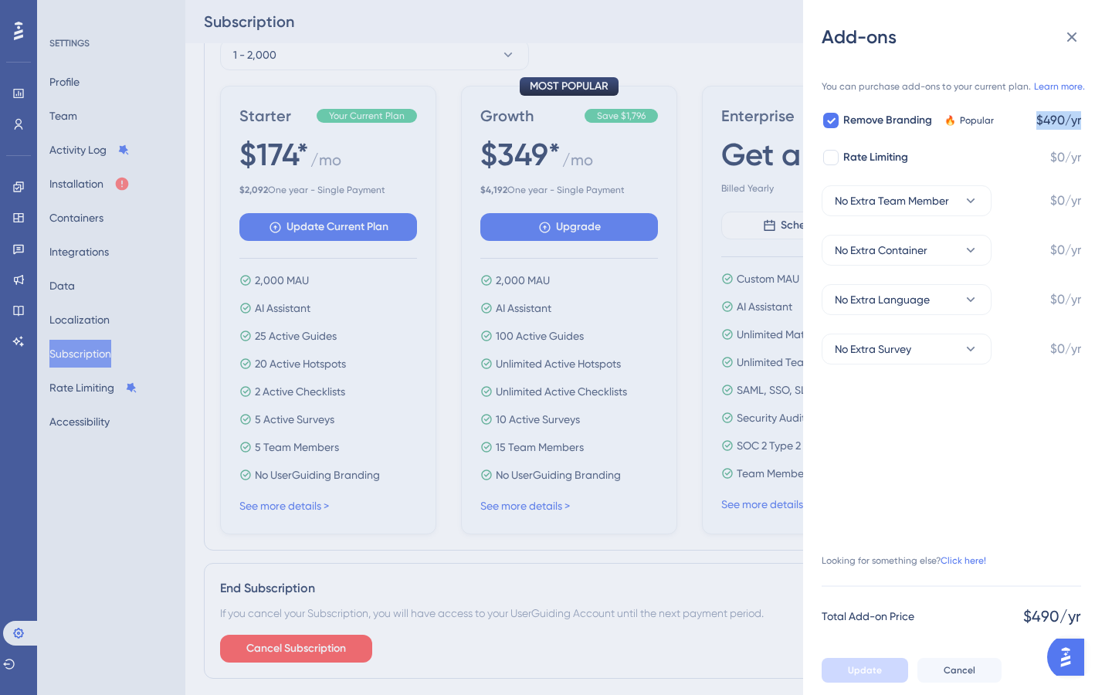
drag, startPoint x: 1032, startPoint y: 117, endPoint x: 1074, endPoint y: 115, distance: 42.5
click at [1074, 115] on span "$490/yr" at bounding box center [1058, 120] width 45 height 19
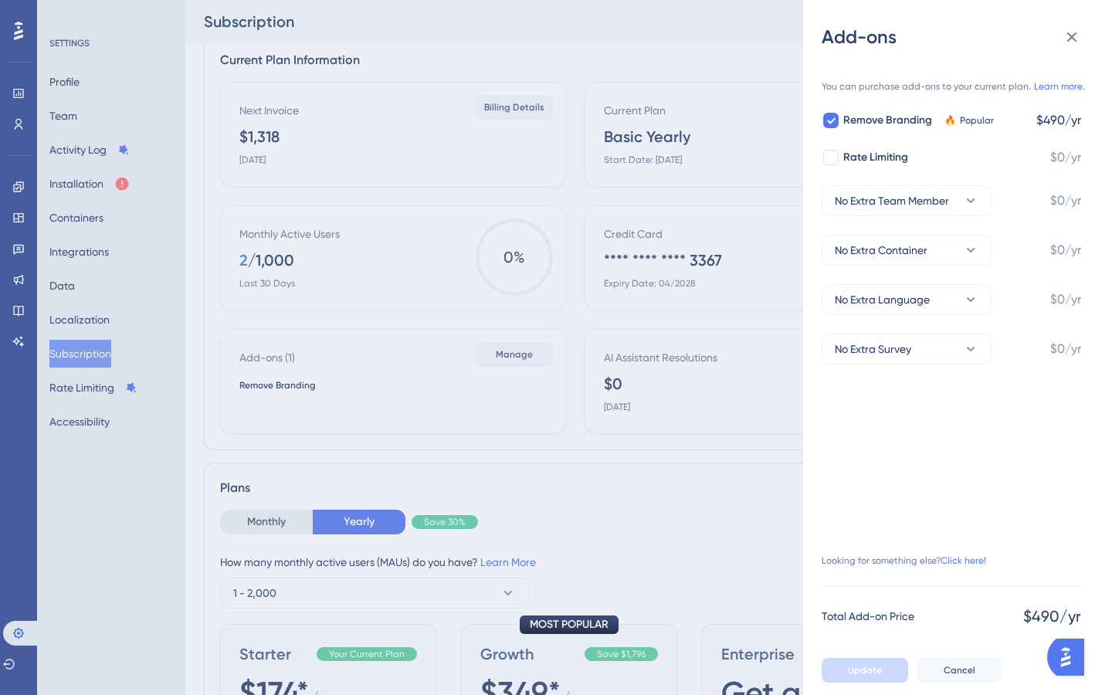
scroll to position [0, 0]
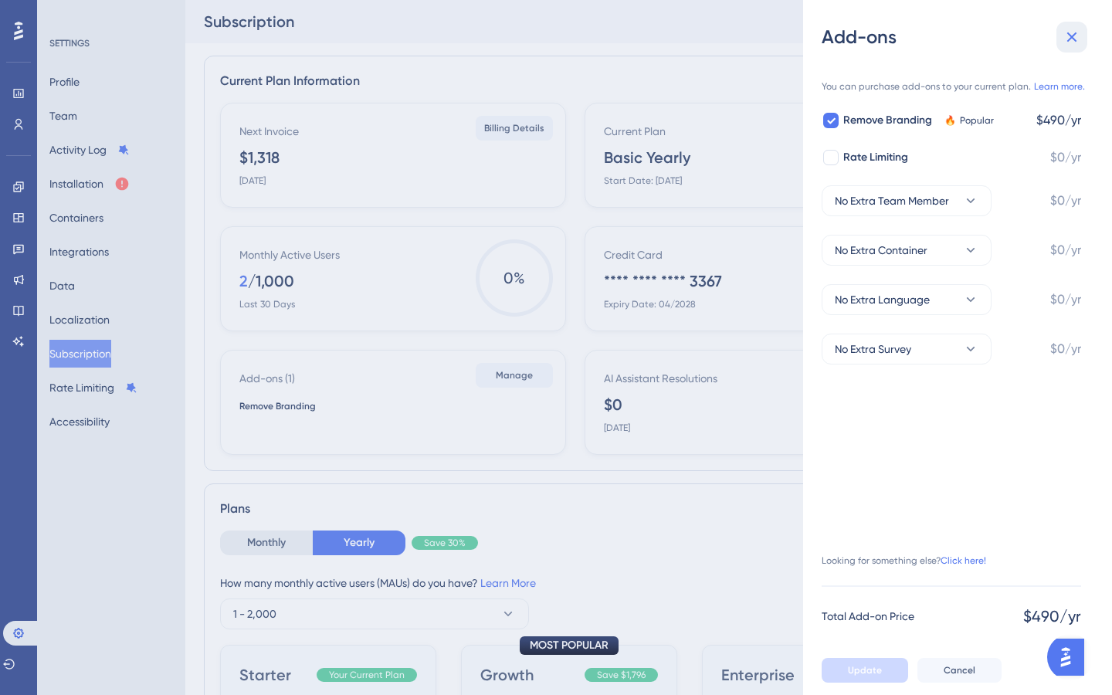
click at [1073, 36] on icon at bounding box center [1071, 37] width 19 height 19
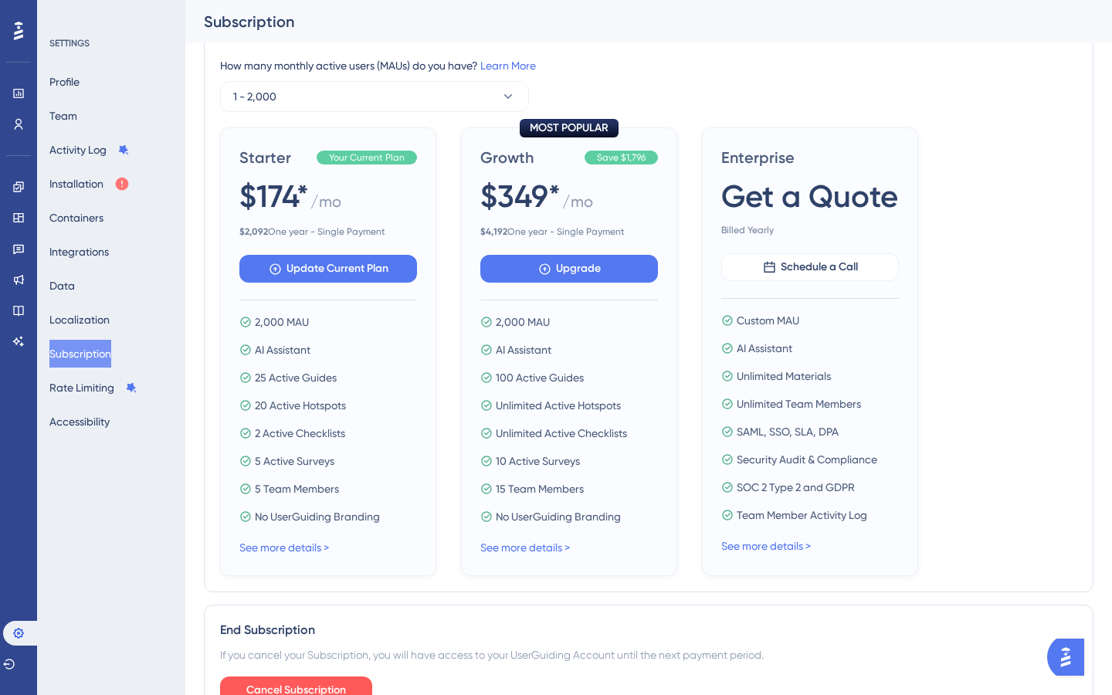
scroll to position [531, 0]
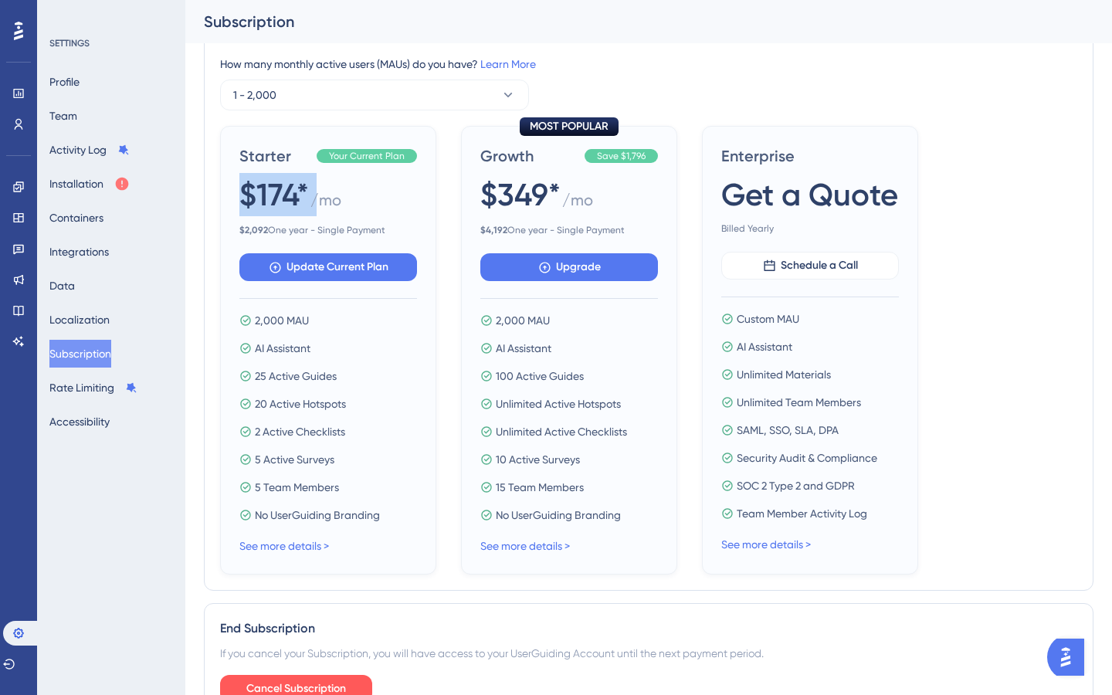
drag, startPoint x: 246, startPoint y: 179, endPoint x: 335, endPoint y: 180, distance: 88.8
click at [335, 180] on div "$174* / mo" at bounding box center [328, 195] width 178 height 45
drag, startPoint x: 257, startPoint y: 229, endPoint x: 439, endPoint y: 228, distance: 181.4
click at [439, 229] on div "Starter Your Current Plan $174* / mo $ 2,092 One year - Single Payment Update C…" at bounding box center [648, 350] width 857 height 449
drag, startPoint x: 246, startPoint y: 164, endPoint x: 410, endPoint y: 246, distance: 183.0
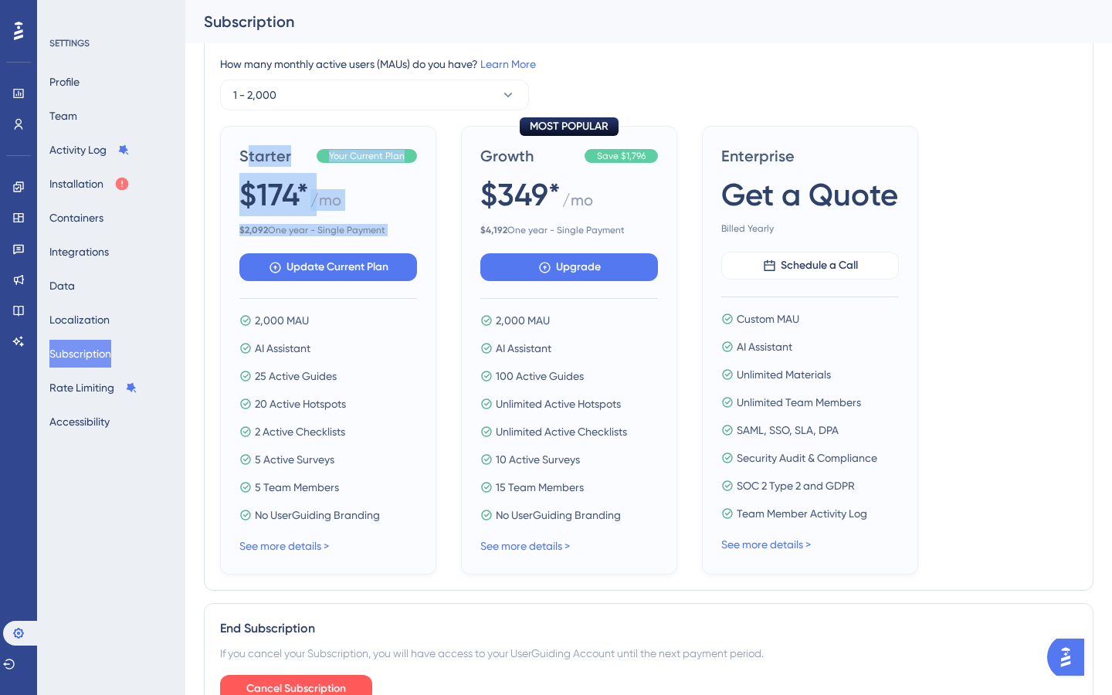
click at [410, 246] on div "Starter Your Current Plan $174* / mo $ 2,092 One year - Single Payment Update C…" at bounding box center [328, 350] width 216 height 449
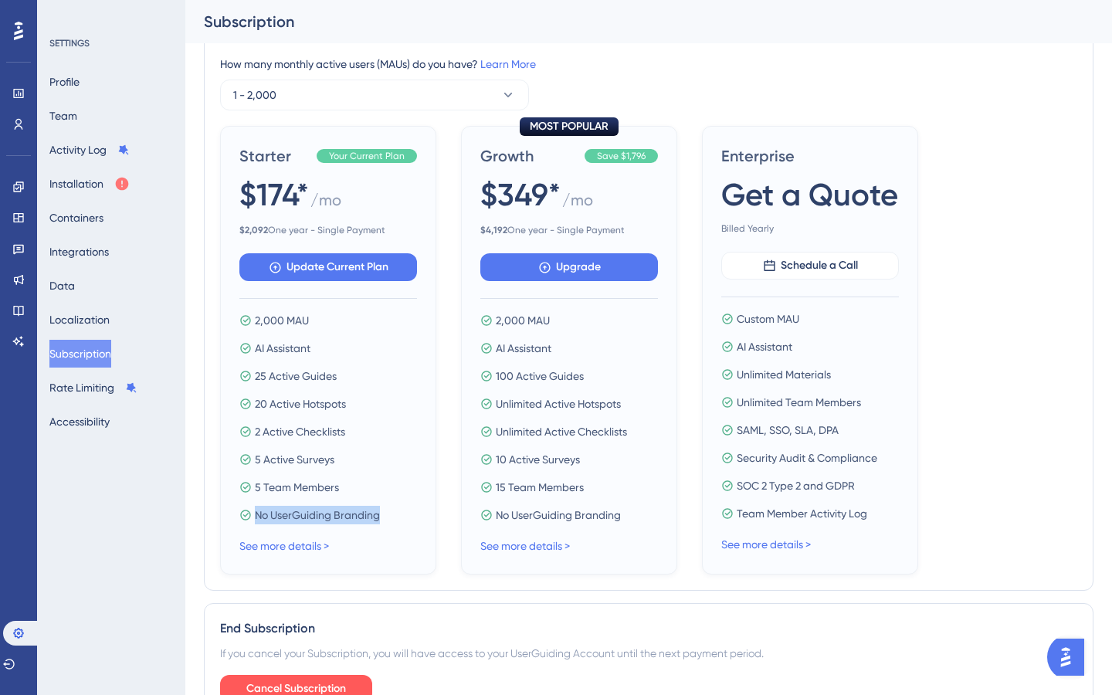
drag, startPoint x: 243, startPoint y: 516, endPoint x: 398, endPoint y: 513, distance: 155.2
click at [398, 513] on div "No UserGuiding Branding" at bounding box center [328, 515] width 178 height 19
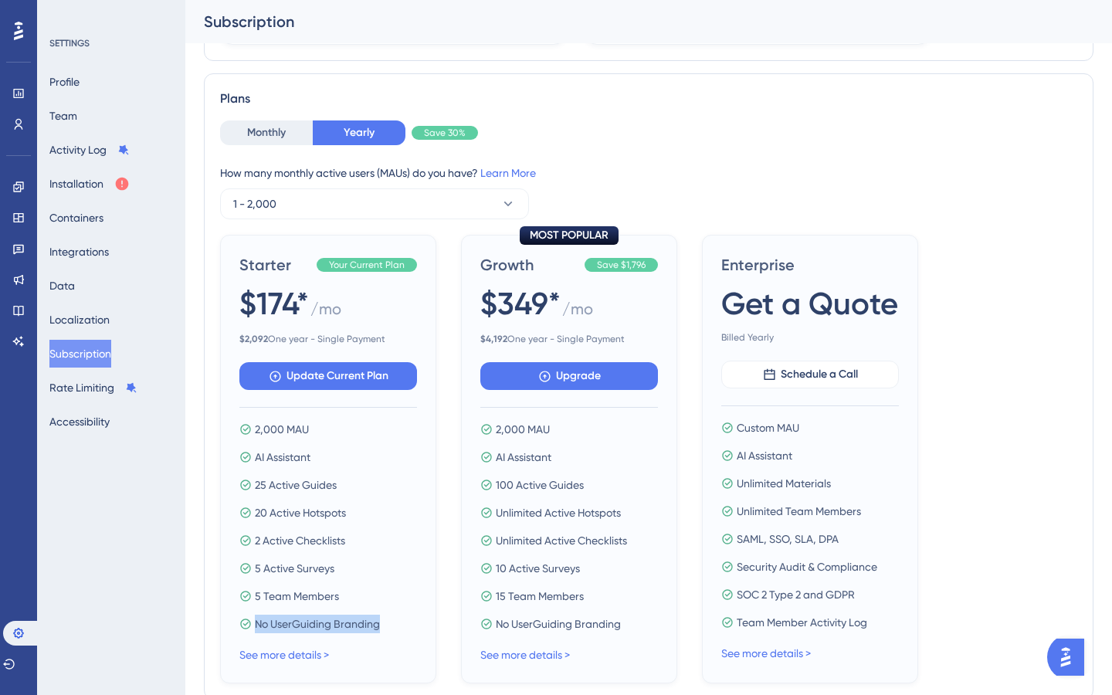
scroll to position [0, 0]
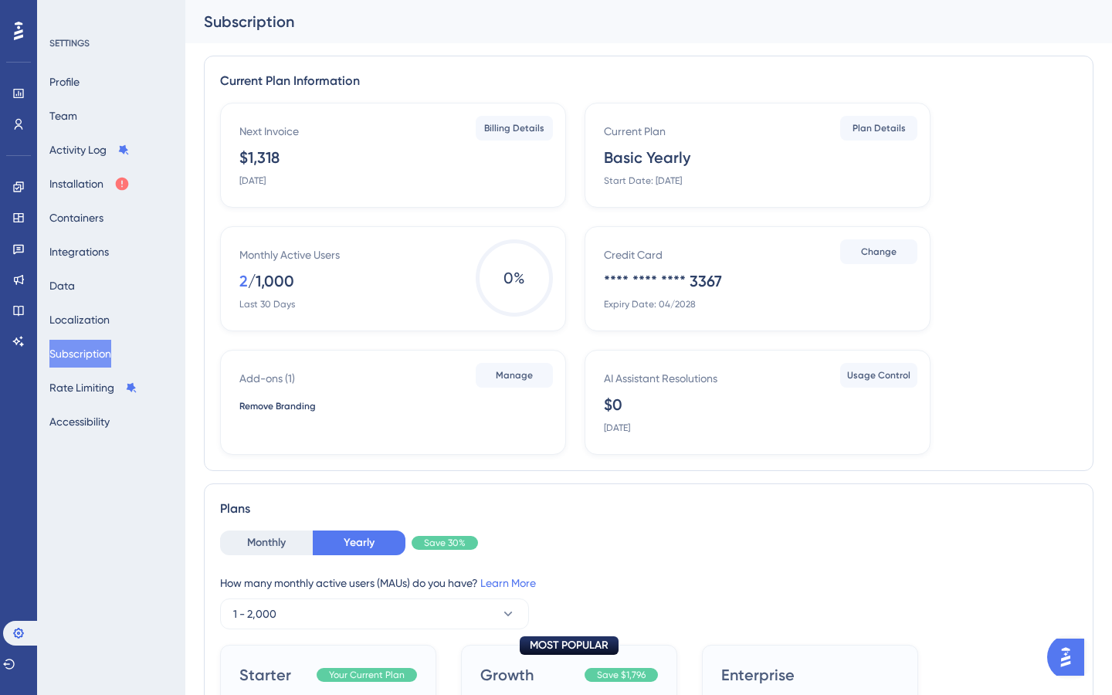
click at [436, 418] on div "Remove Branding" at bounding box center [395, 415] width 313 height 31
click at [527, 379] on span "Manage" at bounding box center [514, 375] width 37 height 12
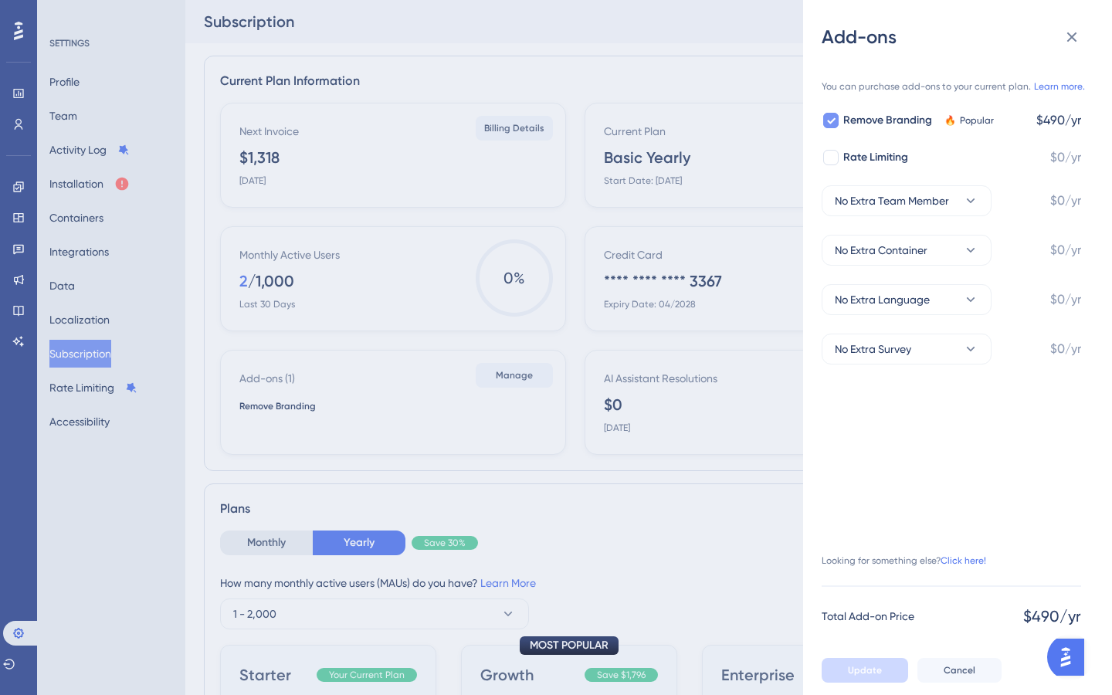
click at [868, 117] on span "Remove Branding" at bounding box center [887, 120] width 89 height 19
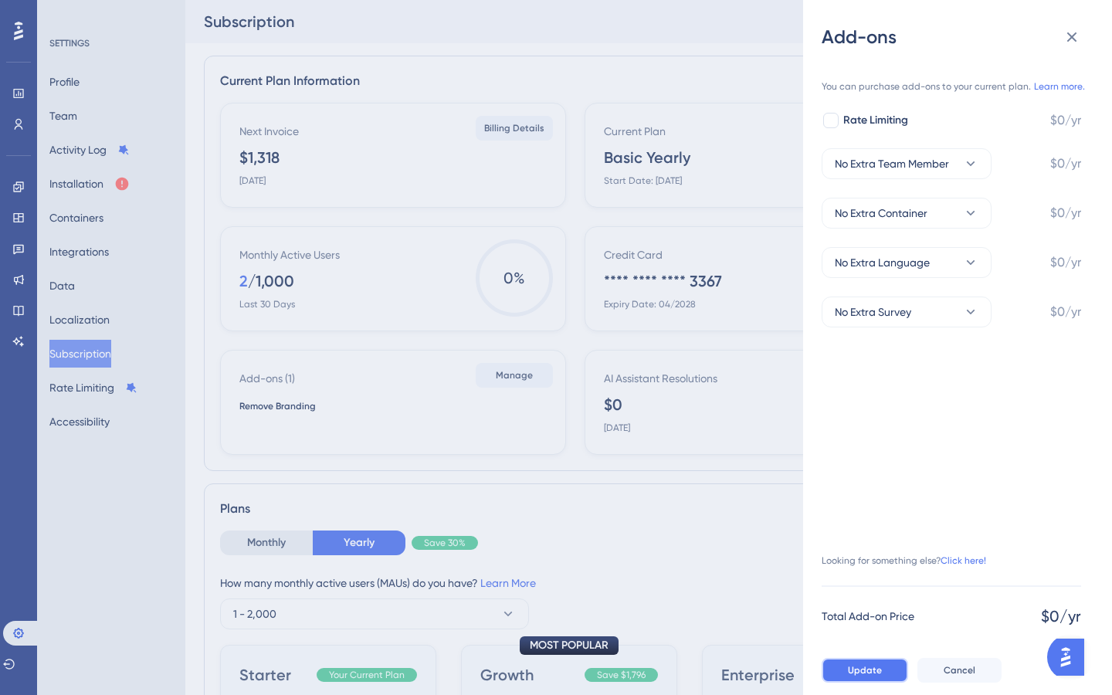
click at [872, 669] on span "Update" at bounding box center [865, 670] width 34 height 12
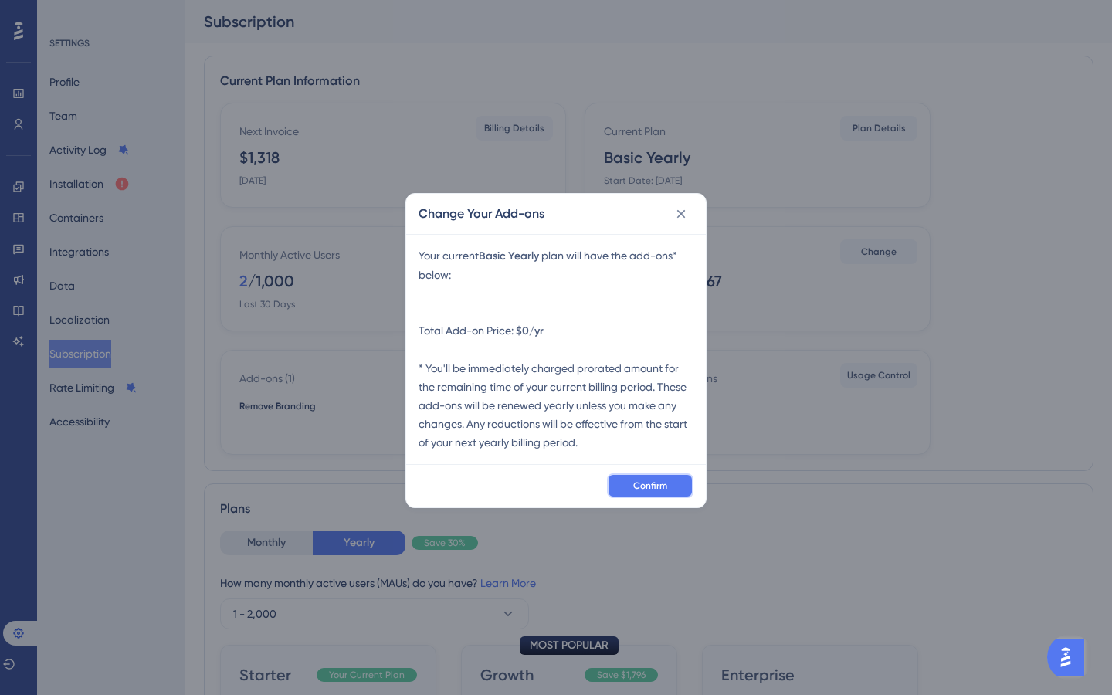
click at [662, 483] on span "Confirm" at bounding box center [650, 485] width 34 height 12
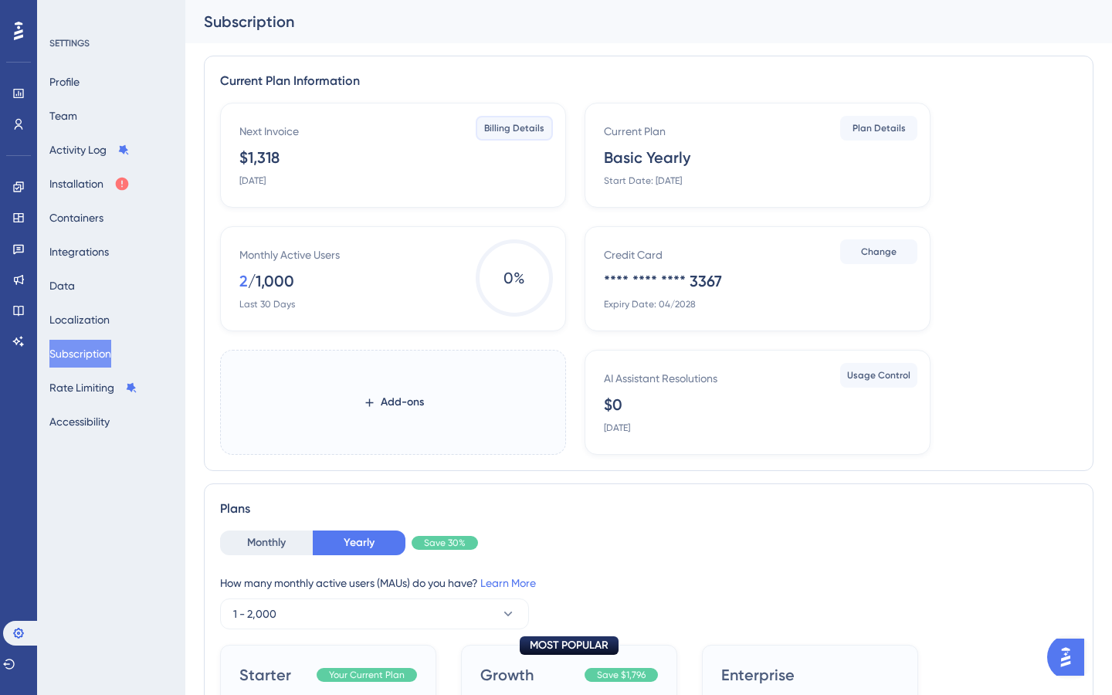
click at [527, 133] on span "Billing Details" at bounding box center [514, 128] width 60 height 12
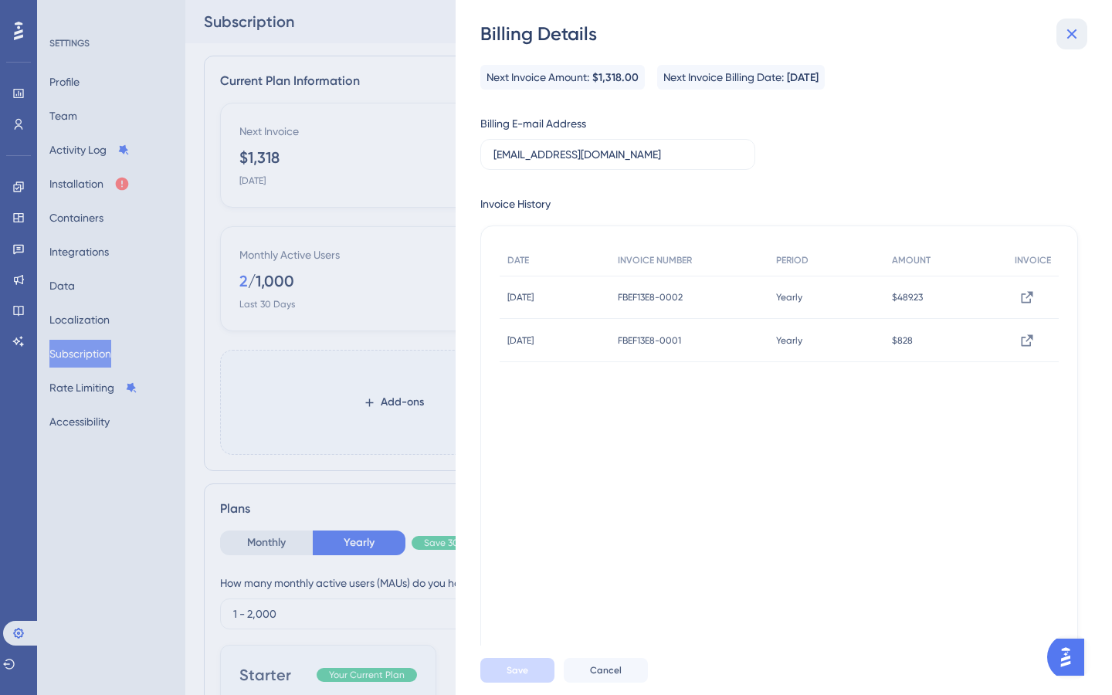
click at [1078, 37] on icon at bounding box center [1071, 34] width 19 height 19
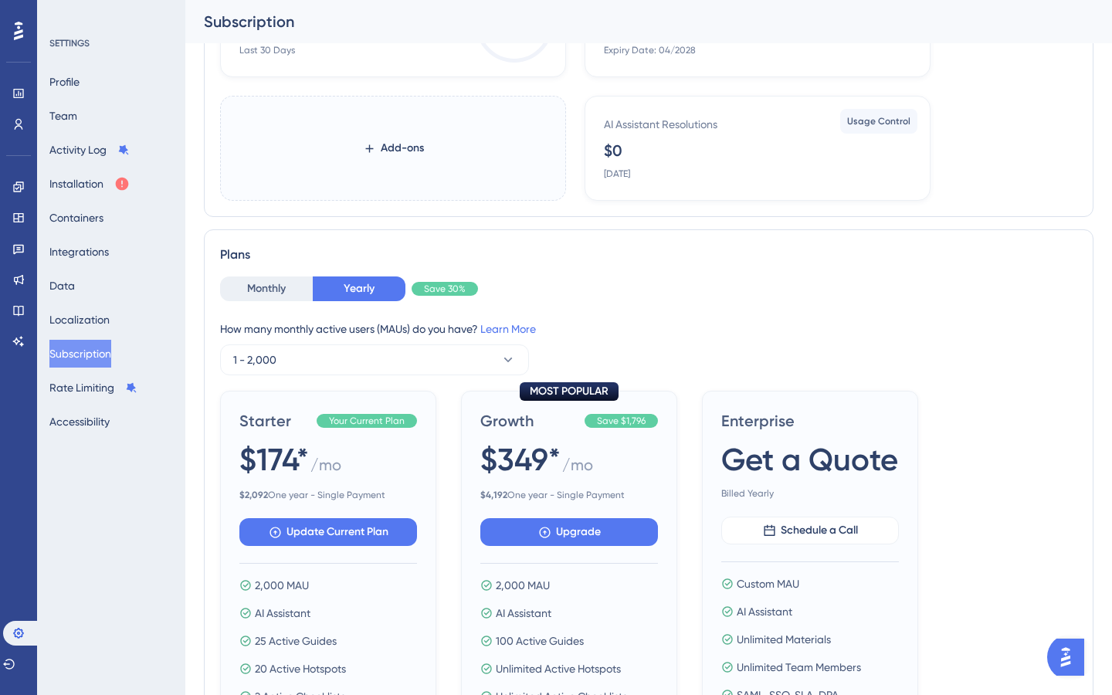
scroll to position [233, 0]
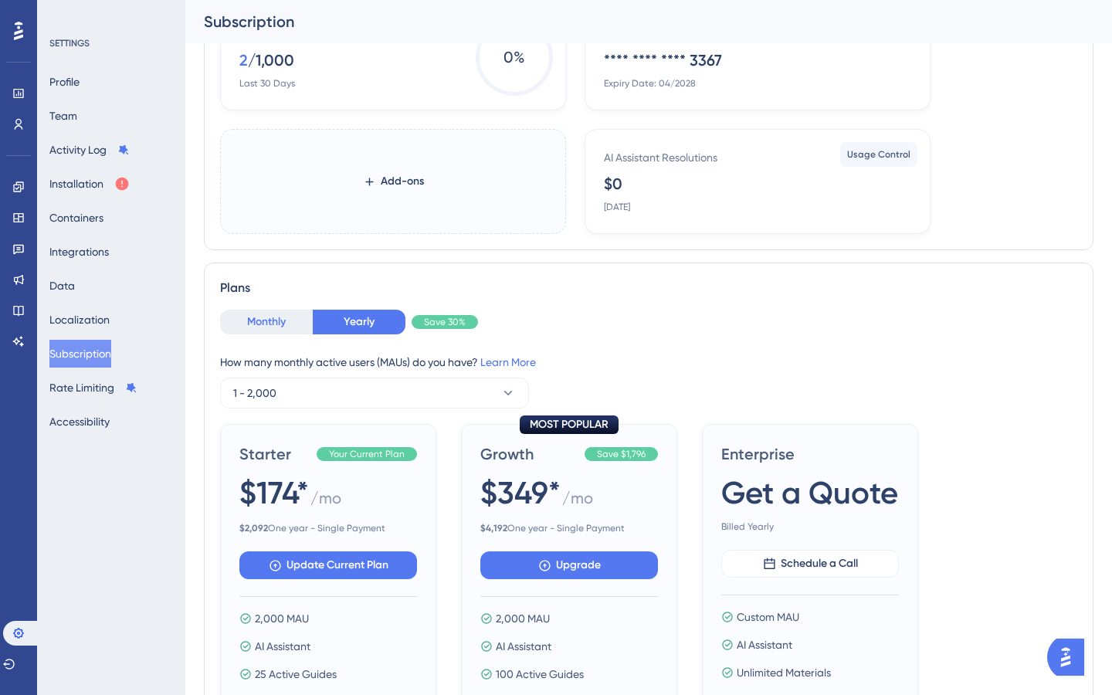
click at [231, 327] on button "Monthly" at bounding box center [266, 322] width 93 height 25
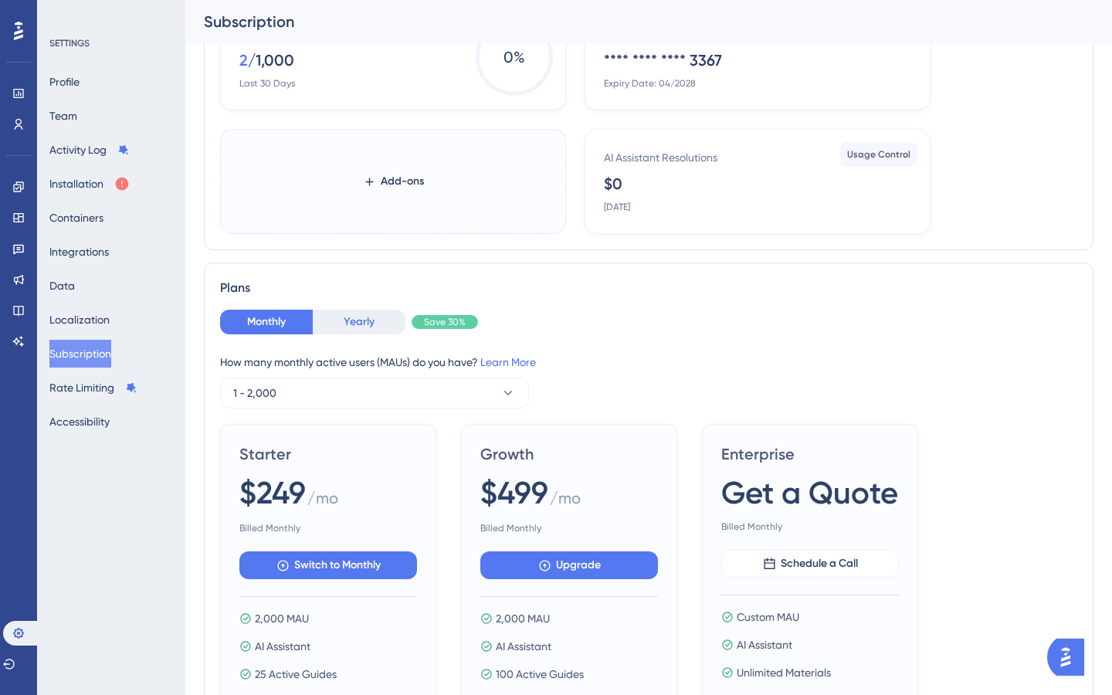
click at [371, 316] on button "Yearly" at bounding box center [359, 322] width 93 height 25
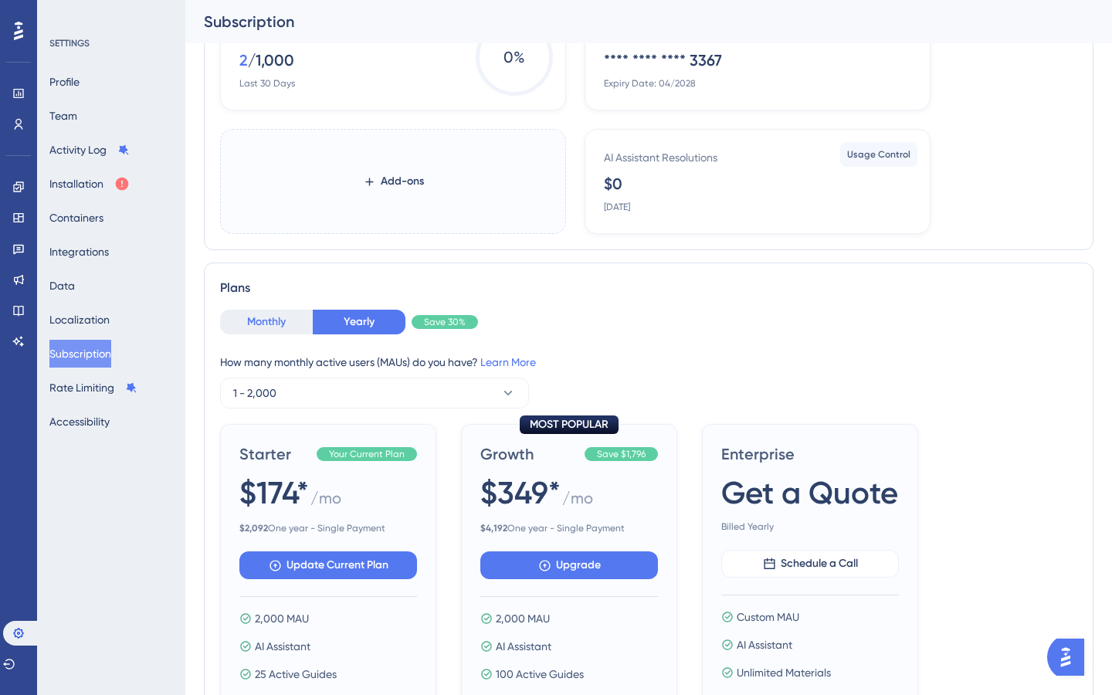
click at [274, 317] on button "Monthly" at bounding box center [266, 322] width 93 height 25
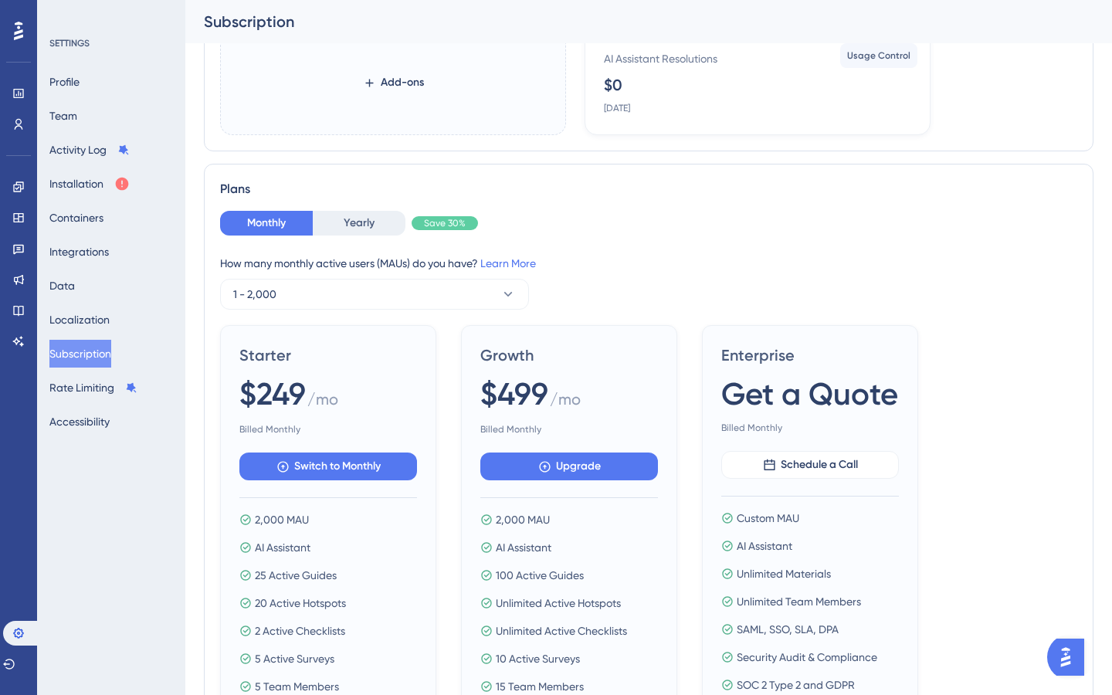
scroll to position [356, 0]
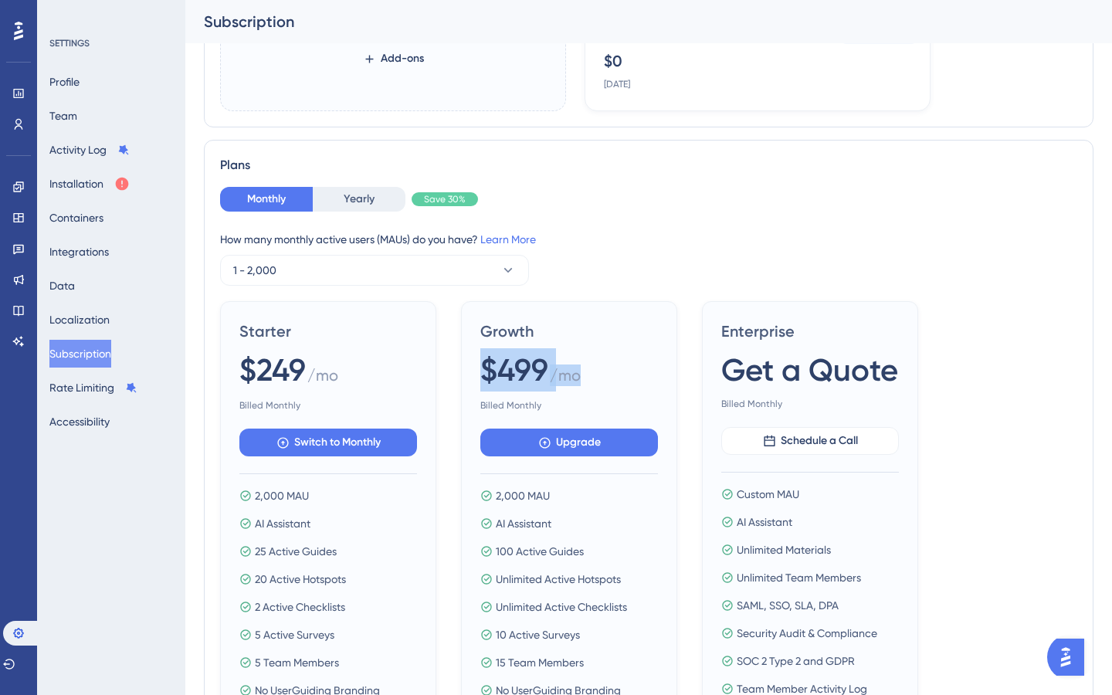
drag, startPoint x: 483, startPoint y: 371, endPoint x: 590, endPoint y: 370, distance: 106.6
click at [591, 370] on div "$499 / mo" at bounding box center [569, 370] width 178 height 45
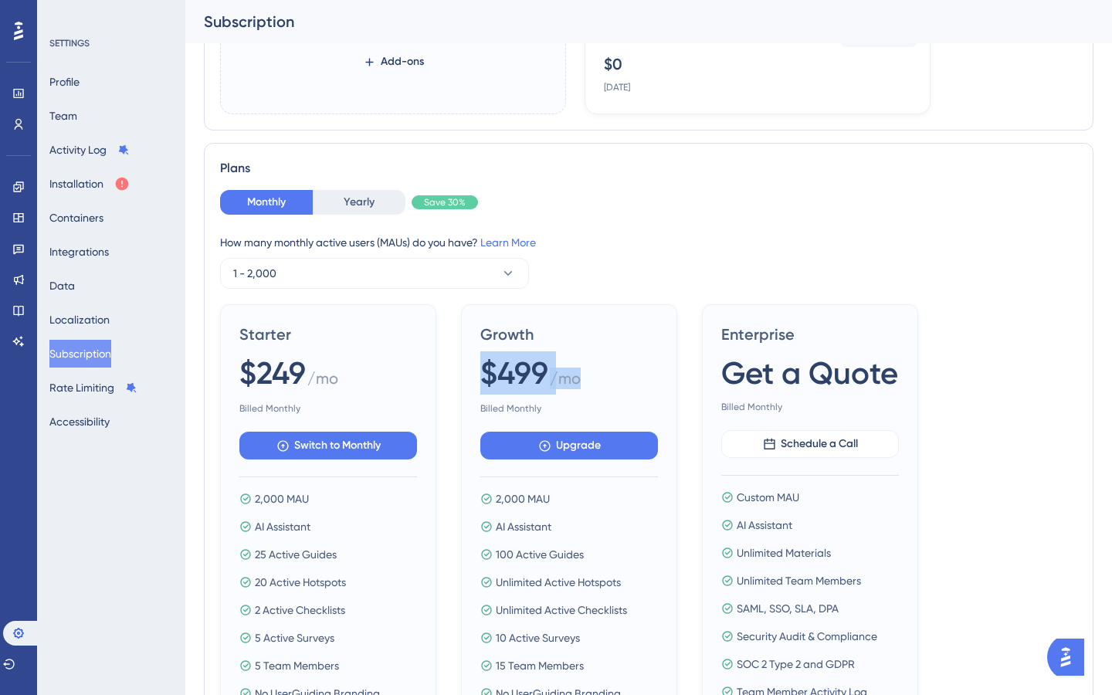
scroll to position [176, 0]
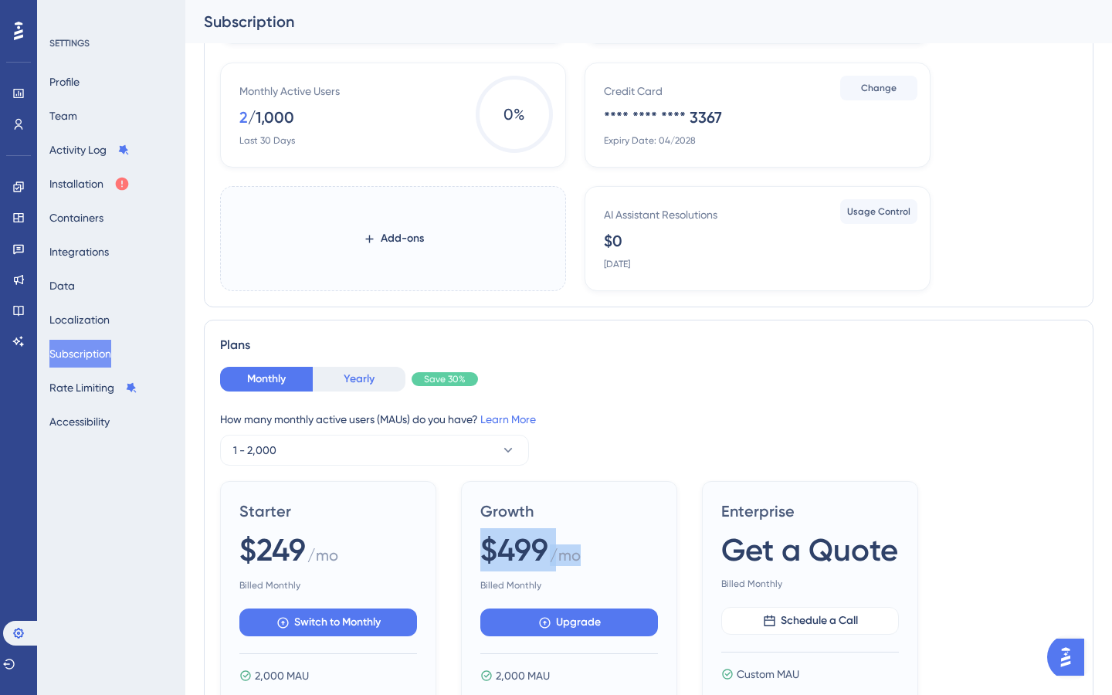
click at [357, 390] on button "Yearly" at bounding box center [359, 379] width 93 height 25
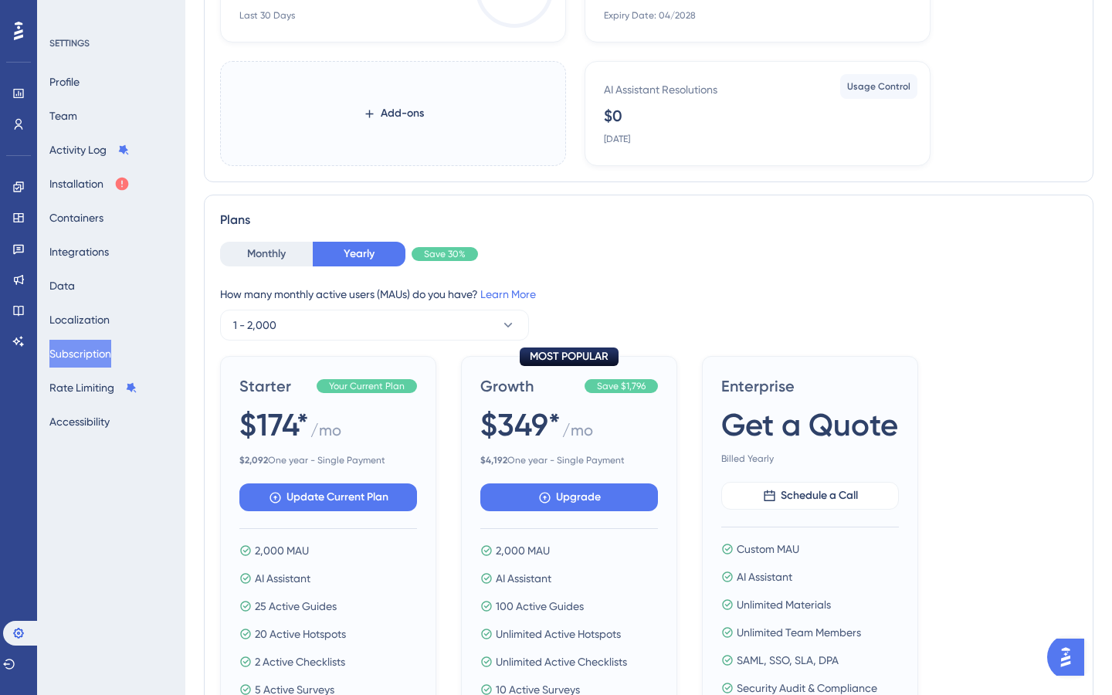
scroll to position [0, 0]
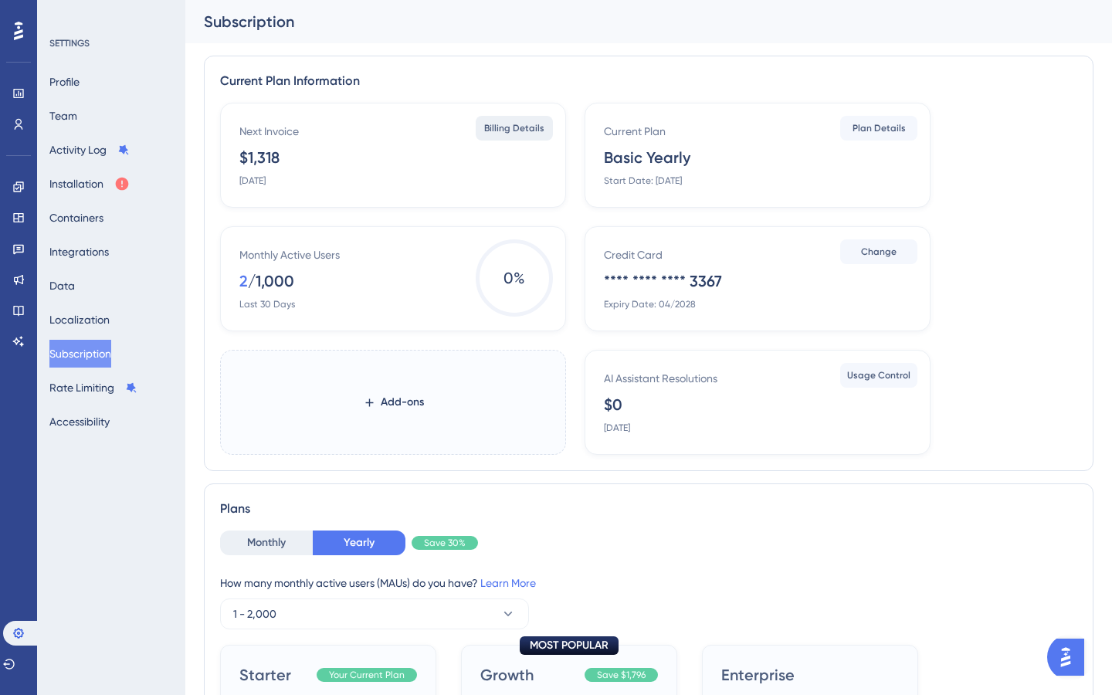
click at [502, 132] on span "Billing Details" at bounding box center [514, 128] width 60 height 12
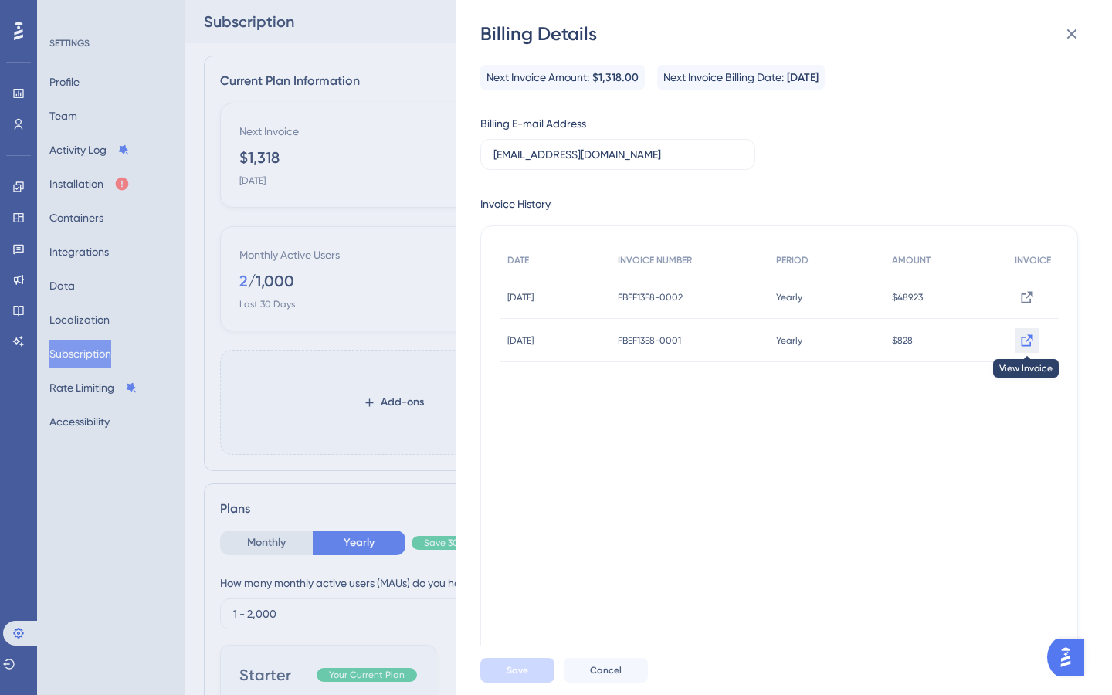
click at [1017, 348] on button at bounding box center [1027, 340] width 25 height 25
click at [368, 266] on div "Billing Details Next Invoice Amount: $1,318.00 Next Invoice Billing Date: Novem…" at bounding box center [556, 347] width 1112 height 695
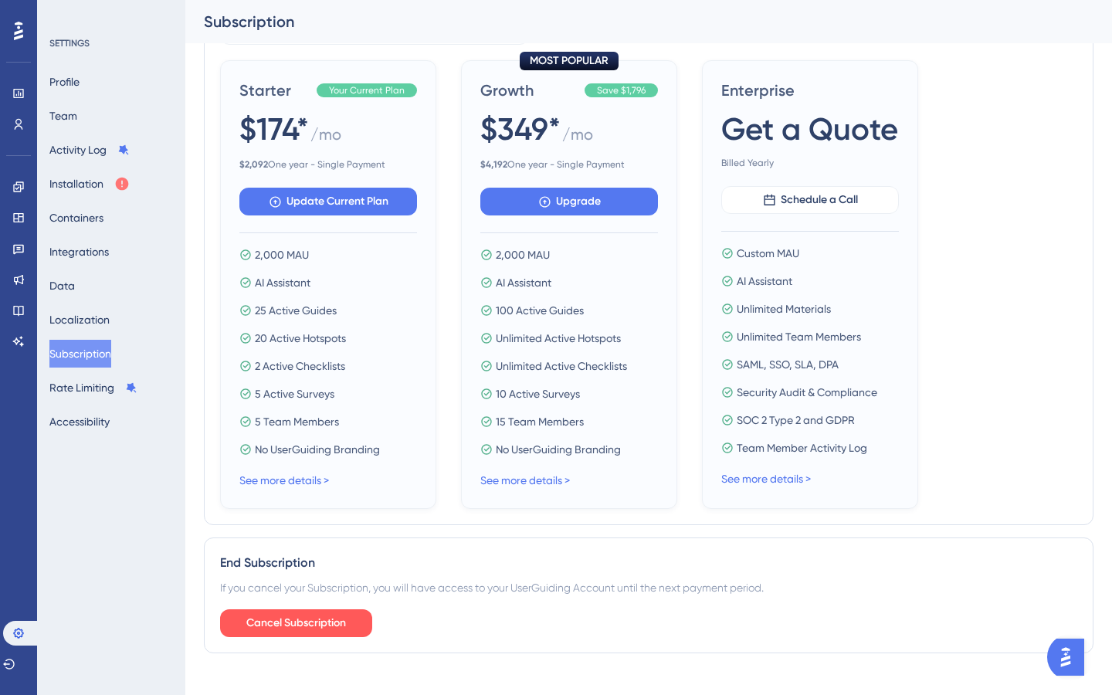
scroll to position [596, 0]
drag, startPoint x: 252, startPoint y: 450, endPoint x: 420, endPoint y: 449, distance: 168.3
click at [420, 449] on div "Starter Your Current Plan $174* / mo $ 2,092 One year - Single Payment Update C…" at bounding box center [328, 285] width 216 height 449
click at [310, 480] on link "See more details >" at bounding box center [284, 481] width 90 height 12
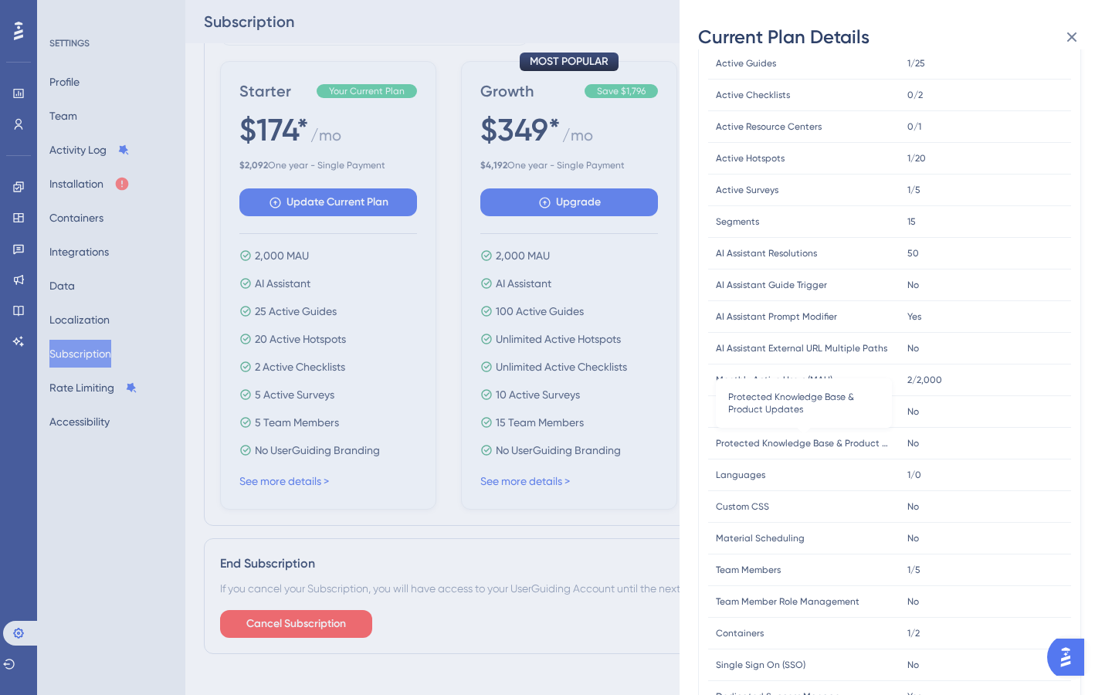
scroll to position [0, 0]
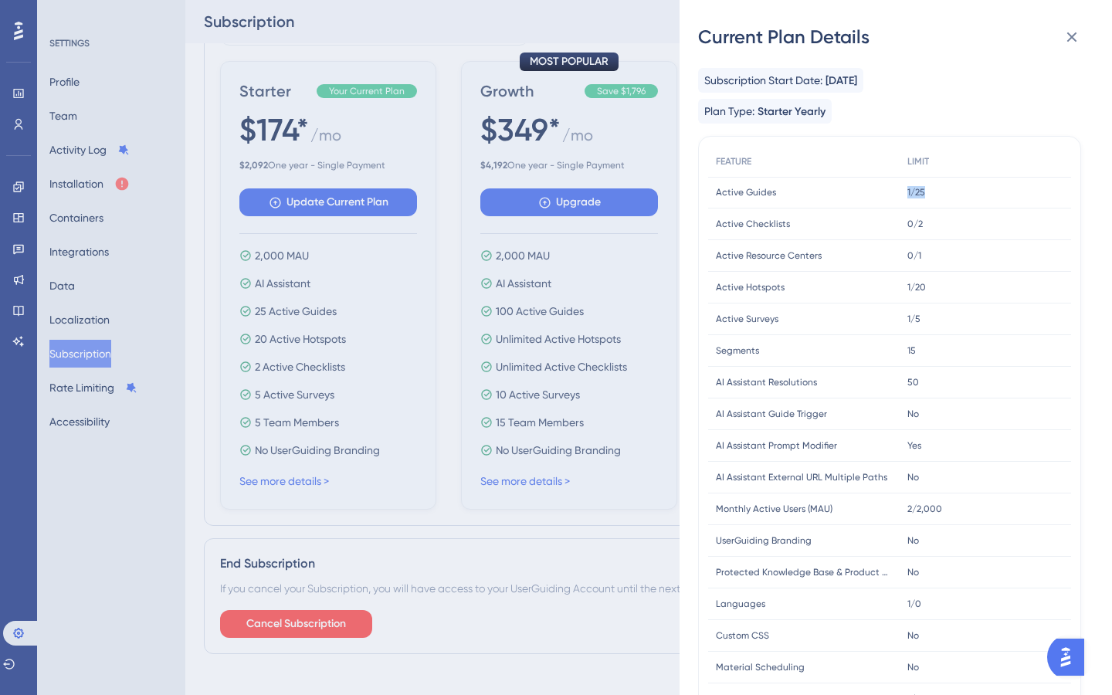
drag, startPoint x: 896, startPoint y: 190, endPoint x: 953, endPoint y: 188, distance: 57.2
click at [0, 0] on div "Active Guides Active Guides 1/25 1/25" at bounding box center [0, 0] width 0 height 0
click at [953, 188] on div "1/25 1/25" at bounding box center [984, 193] width 171 height 32
drag, startPoint x: 935, startPoint y: 192, endPoint x: 908, endPoint y: 191, distance: 27.0
click at [907, 192] on div "1/25 1/25" at bounding box center [984, 193] width 171 height 32
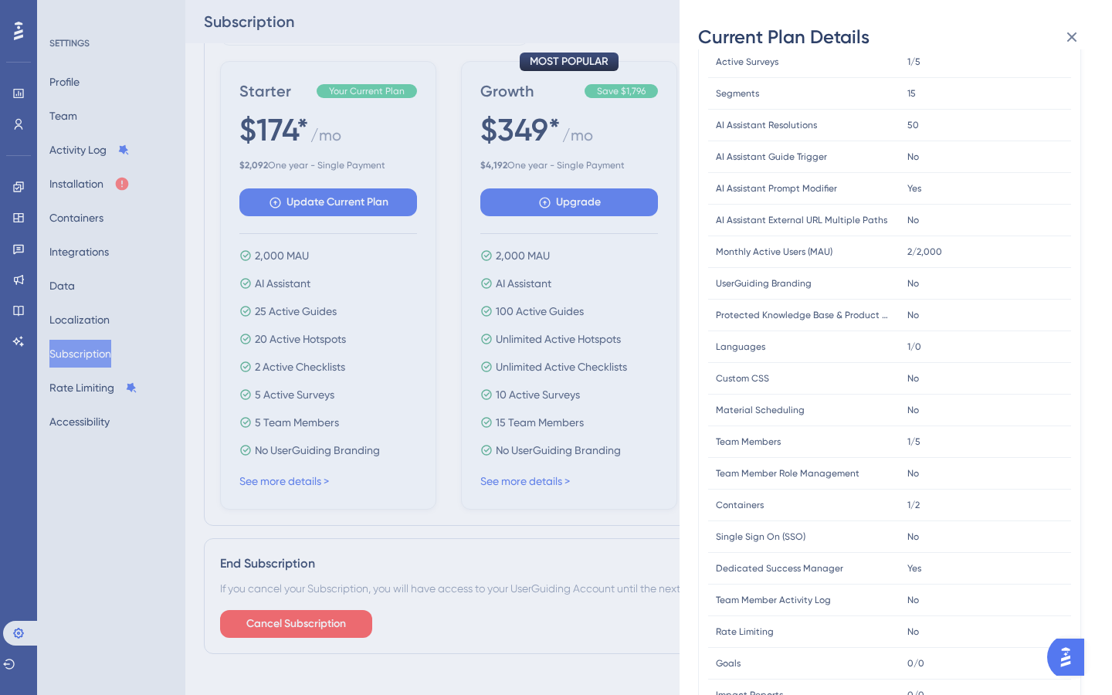
scroll to position [269, 0]
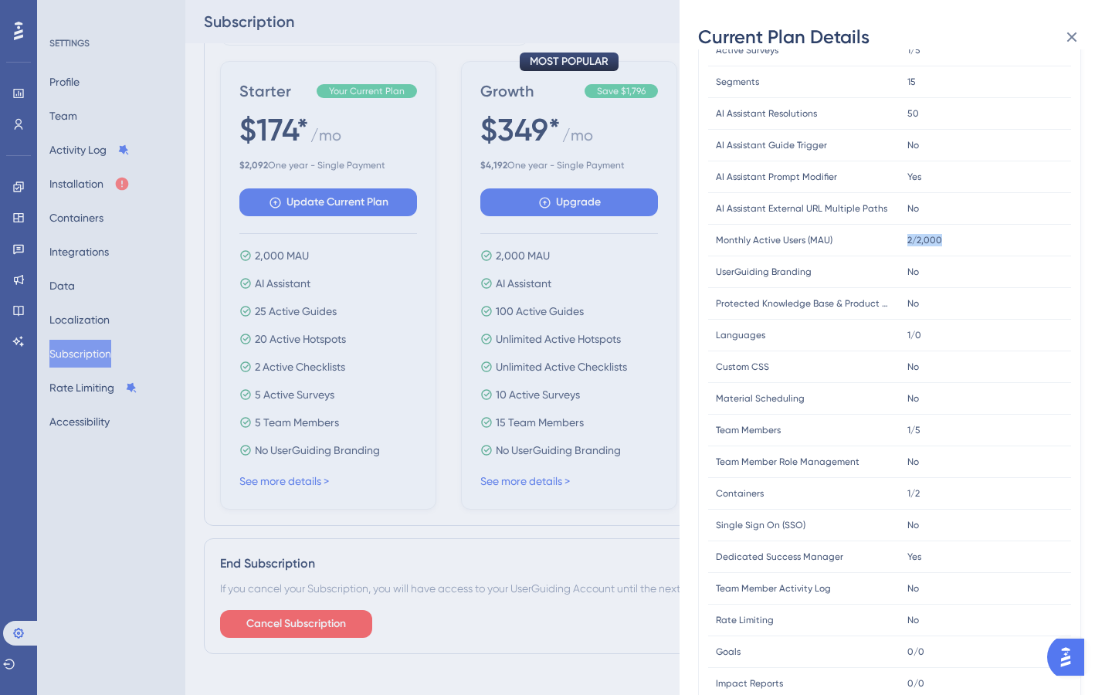
drag, startPoint x: 906, startPoint y: 239, endPoint x: 1014, endPoint y: 246, distance: 108.3
click at [1014, 247] on div "2/2,000 2/2,000" at bounding box center [984, 241] width 171 height 32
click at [1014, 246] on div "2/2,000 2/2,000" at bounding box center [984, 241] width 171 height 32
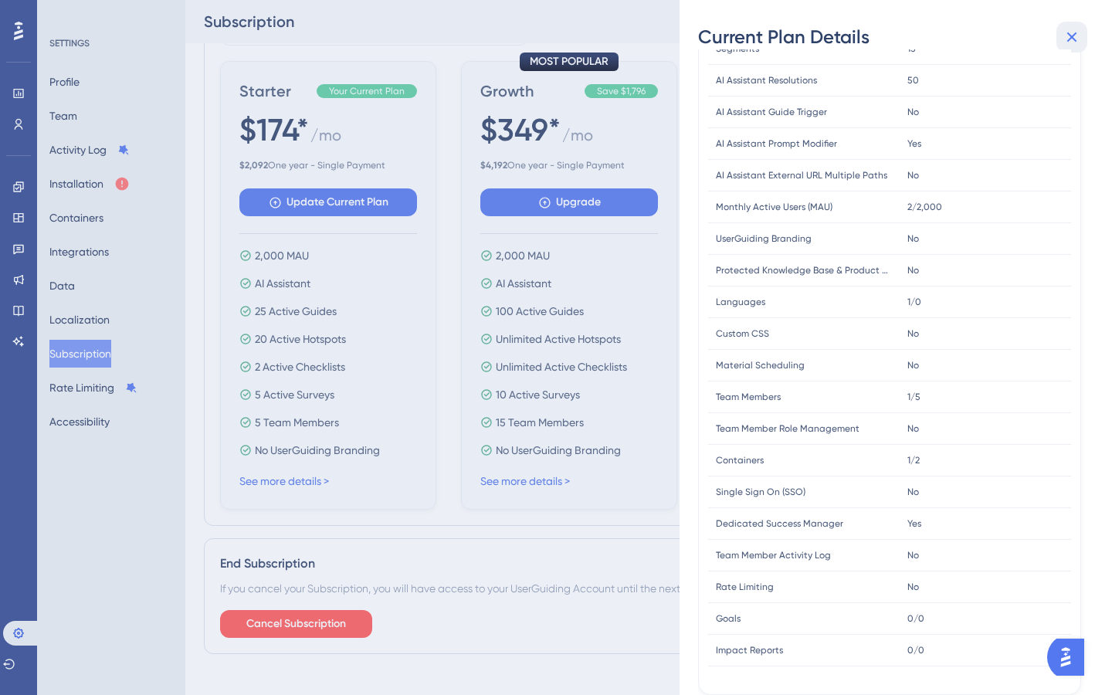
click at [1077, 39] on icon at bounding box center [1071, 37] width 19 height 19
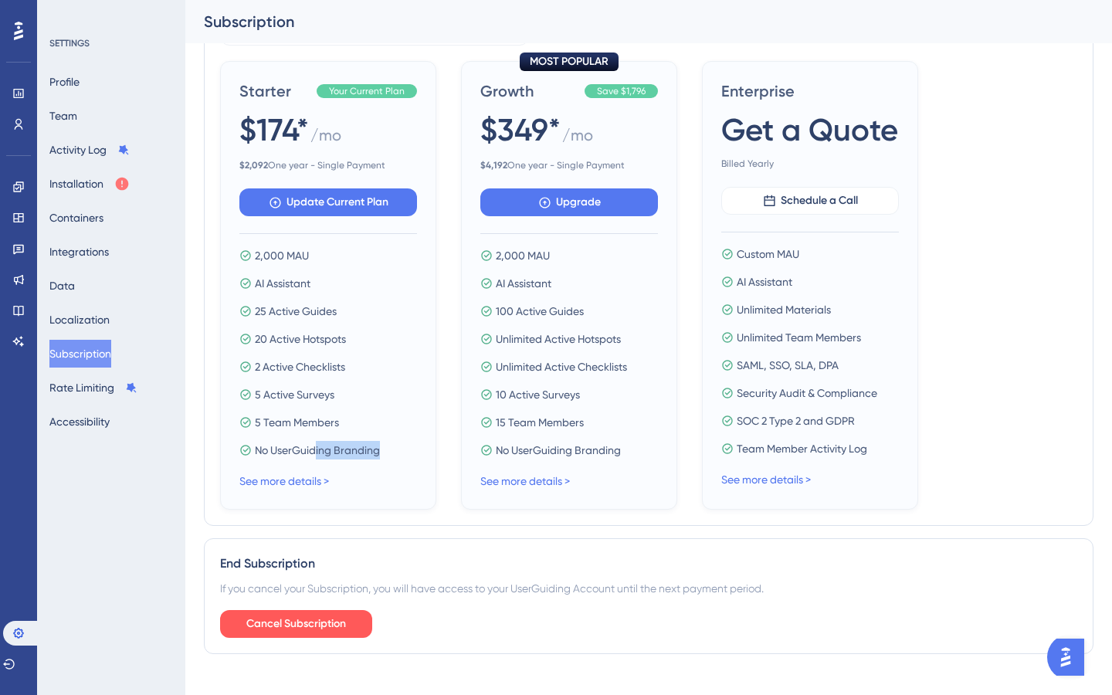
drag, startPoint x: 317, startPoint y: 456, endPoint x: 433, endPoint y: 456, distance: 116.6
click at [433, 456] on div "Starter Your Current Plan $174* / mo $ 2,092 One year - Single Payment Update C…" at bounding box center [328, 285] width 216 height 449
click at [432, 457] on div "Starter Your Current Plan $174* / mo $ 2,092 One year - Single Payment Update C…" at bounding box center [328, 285] width 216 height 449
click at [91, 222] on button "Containers" at bounding box center [76, 218] width 54 height 28
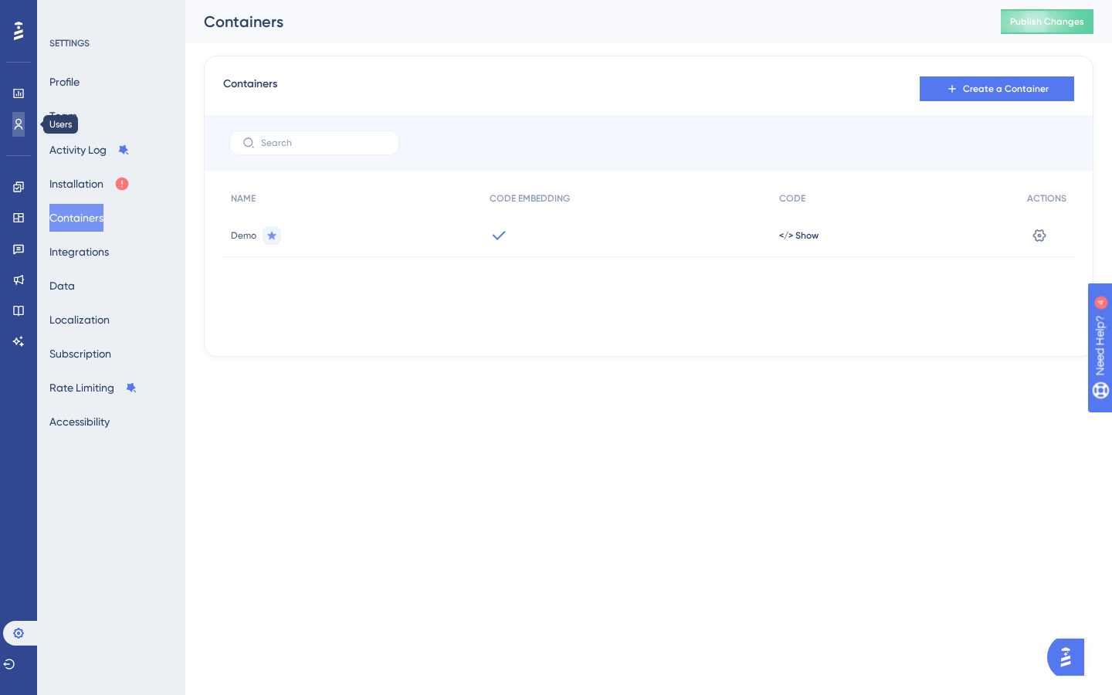
click at [15, 126] on icon at bounding box center [18, 124] width 12 height 12
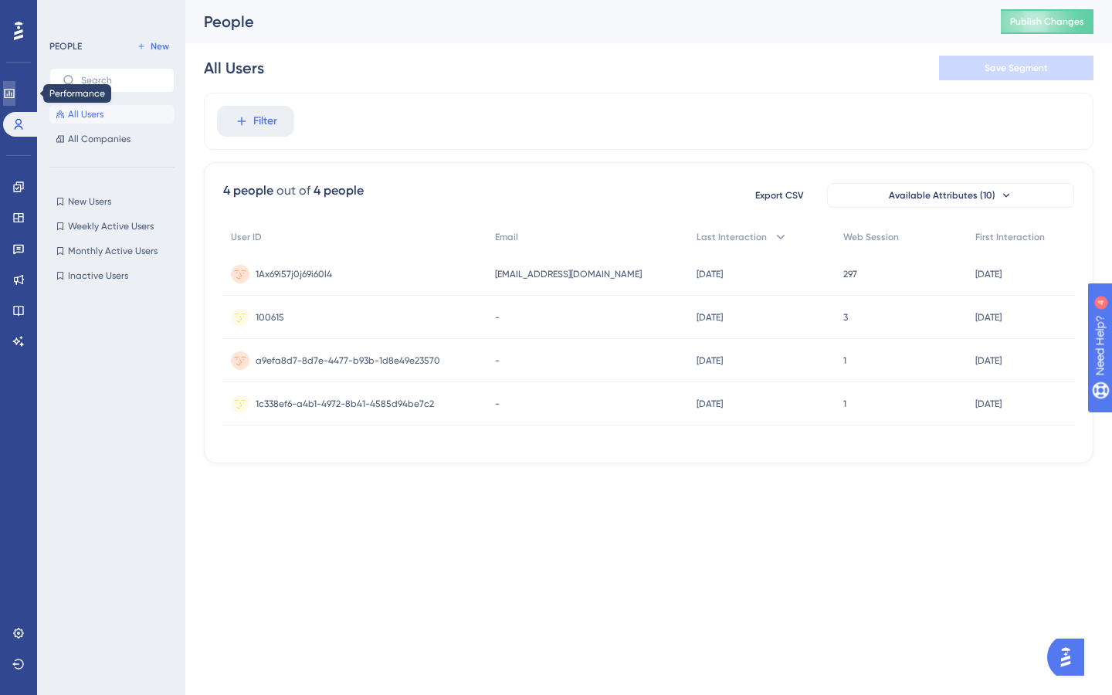
click at [14, 97] on icon at bounding box center [9, 93] width 10 height 9
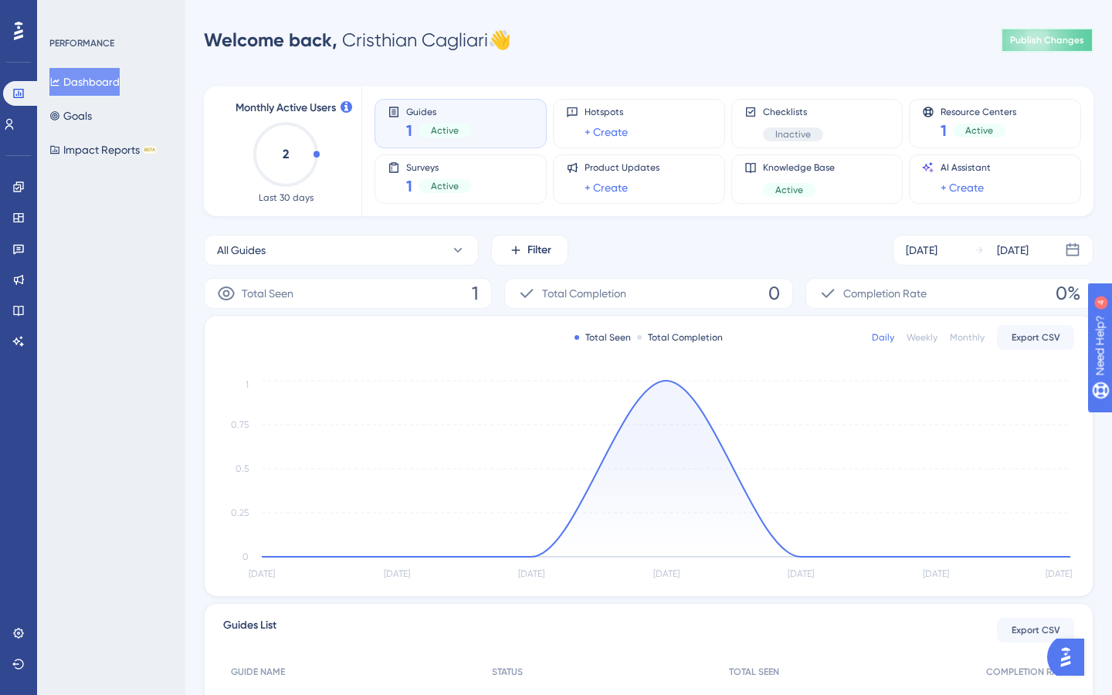
click at [1047, 35] on span "Publish Changes" at bounding box center [1047, 40] width 74 height 12
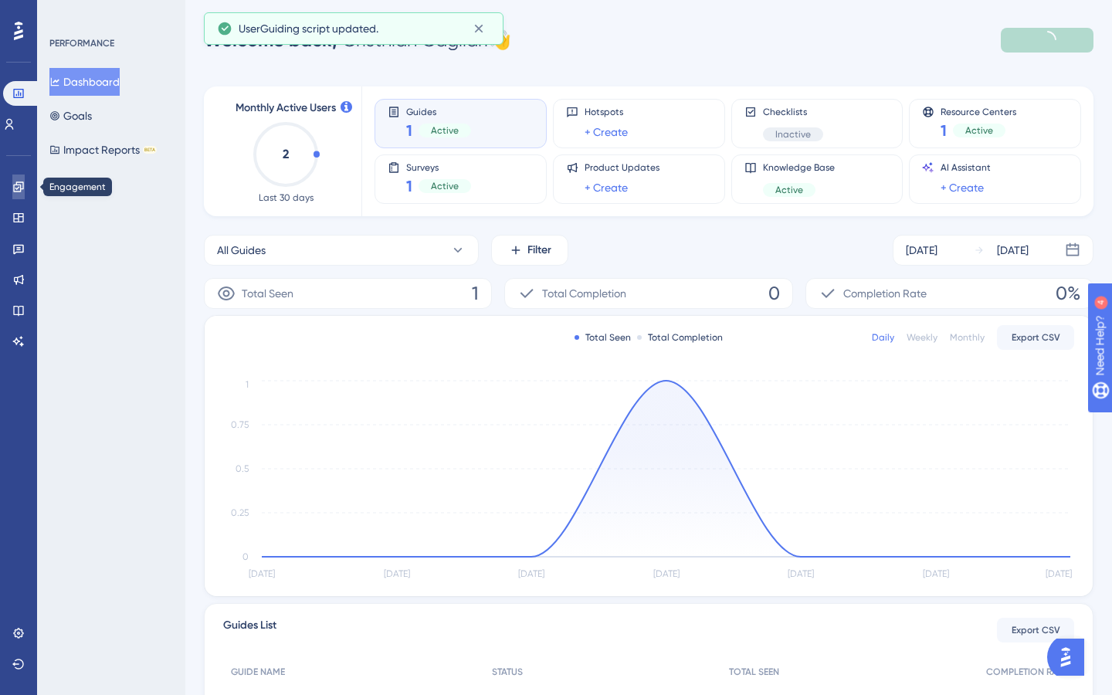
click at [15, 181] on icon at bounding box center [18, 187] width 12 height 12
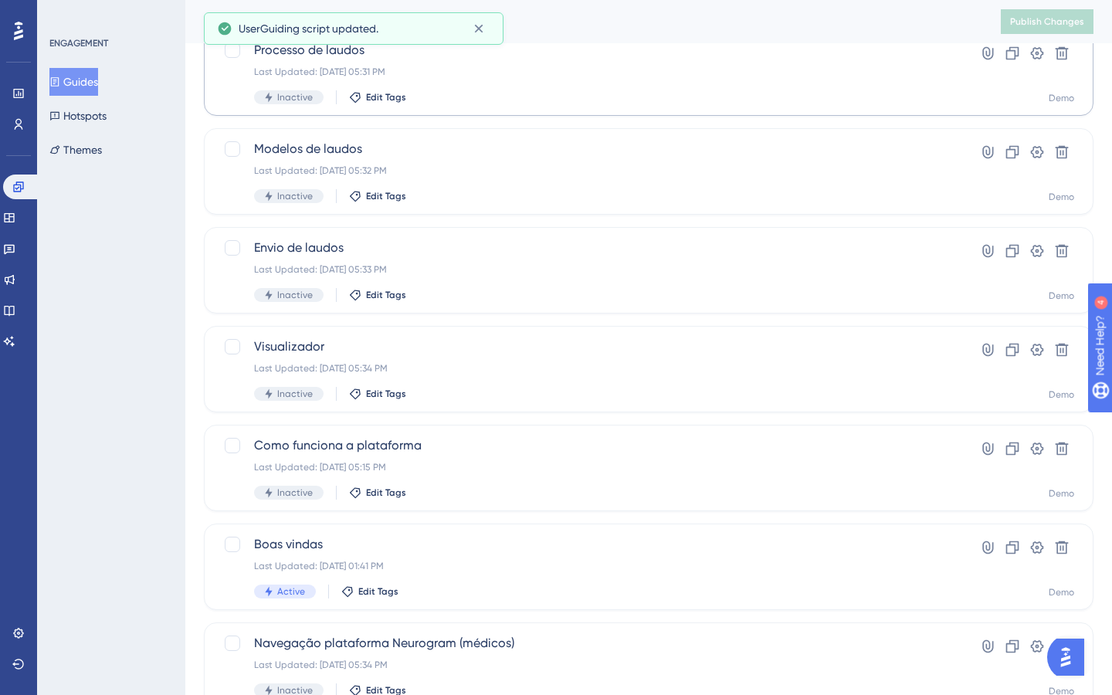
scroll to position [473, 0]
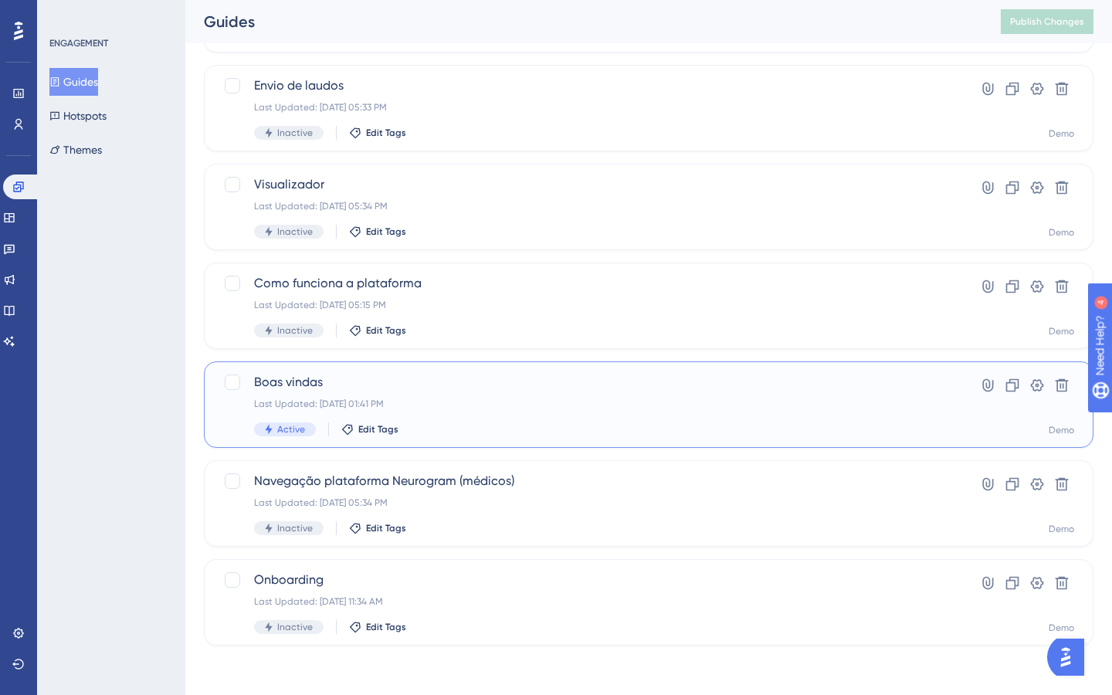
click at [533, 422] on div "Active Edit Tags" at bounding box center [587, 429] width 666 height 14
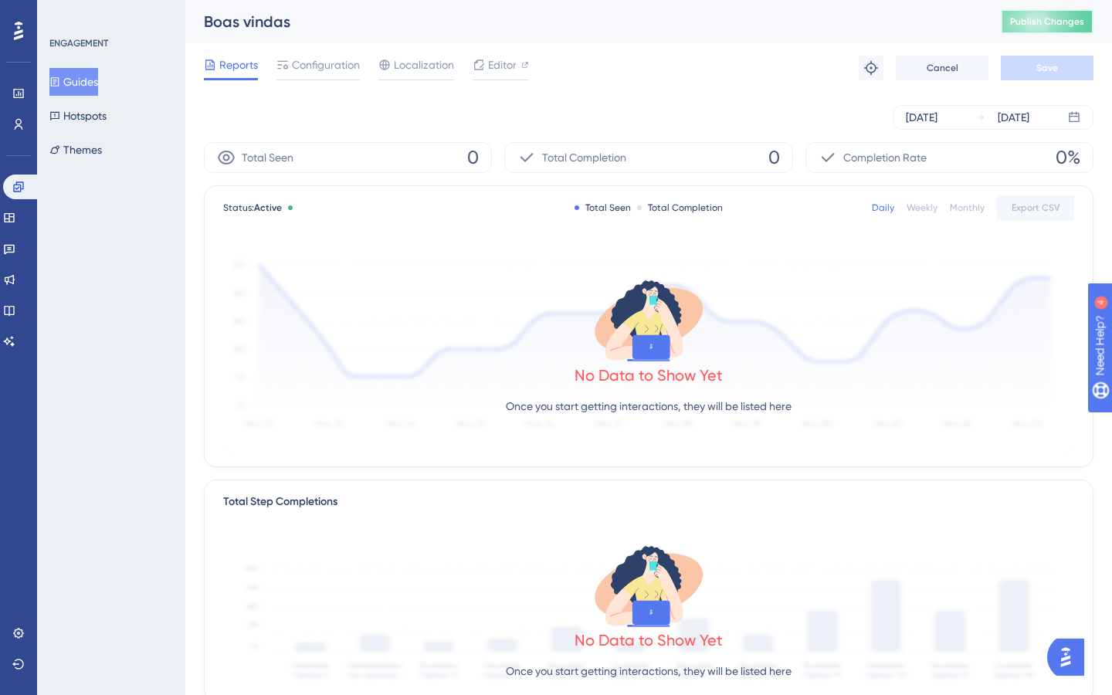
click at [1040, 25] on span "Publish Changes" at bounding box center [1047, 21] width 74 height 12
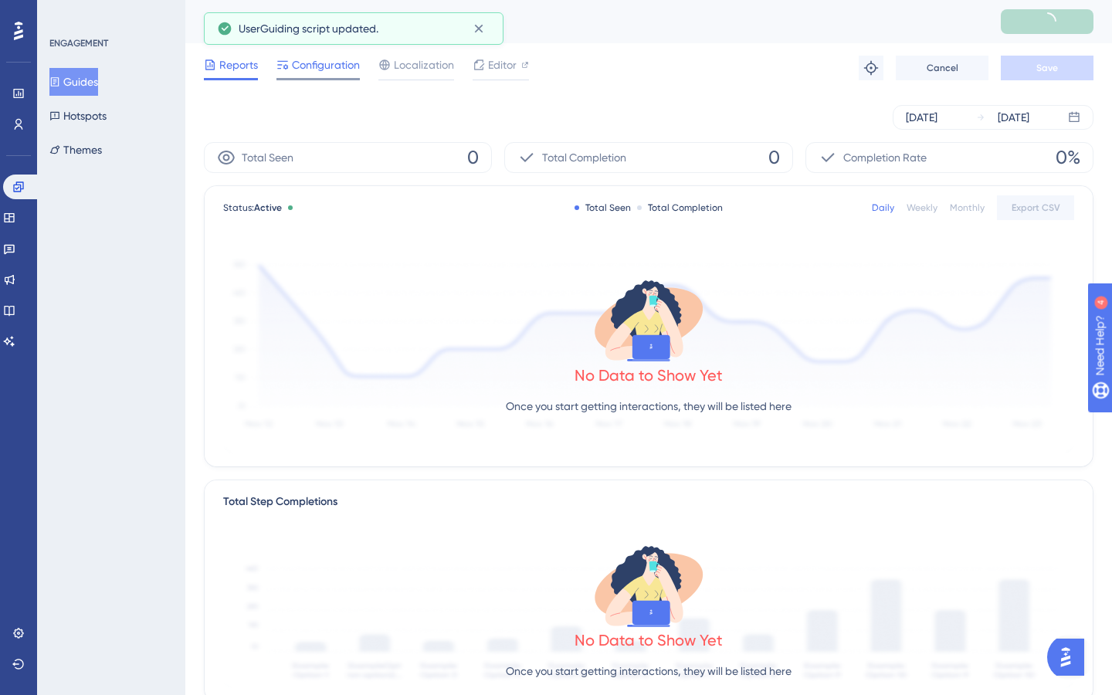
click at [324, 73] on span "Configuration" at bounding box center [326, 65] width 68 height 19
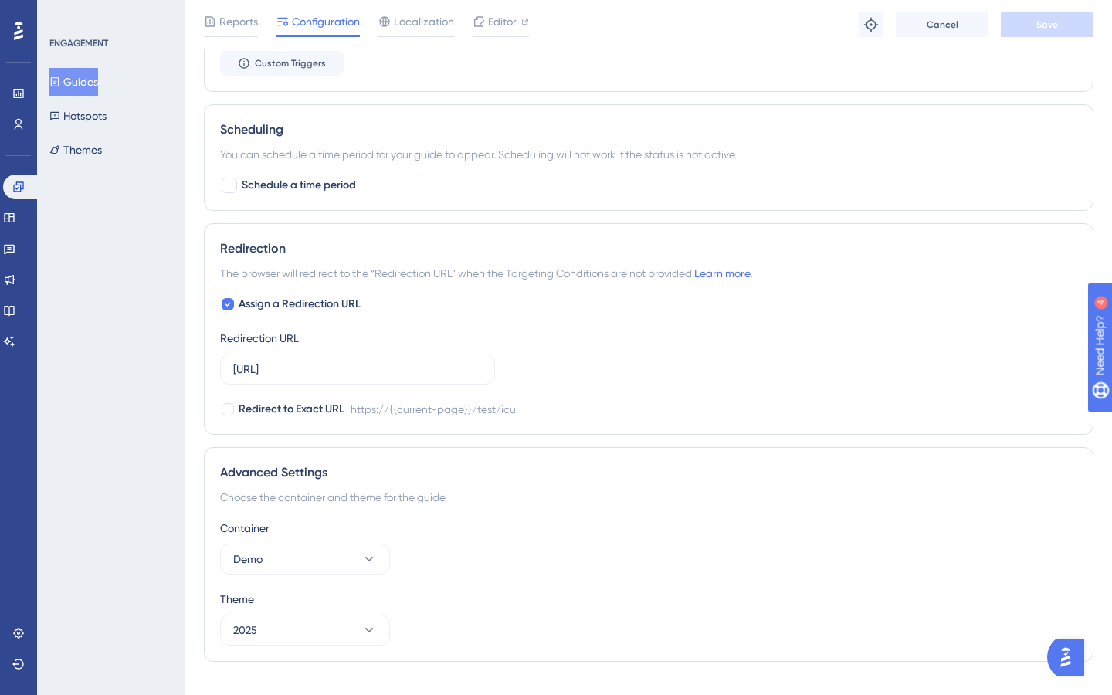
scroll to position [1110, 0]
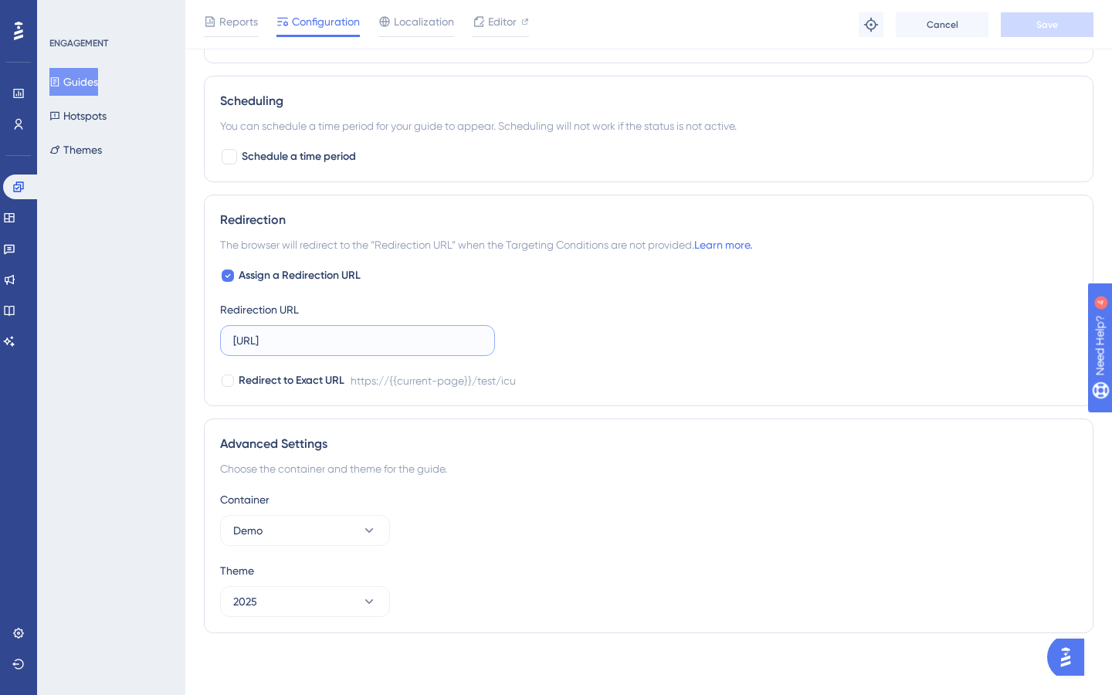
click at [478, 345] on input "[URL]" at bounding box center [357, 340] width 249 height 17
click at [451, 342] on input "[URL]" at bounding box center [357, 340] width 249 height 17
click at [119, 398] on div "ENGAGEMENT Guides Hotspots Themes" at bounding box center [111, 347] width 148 height 695
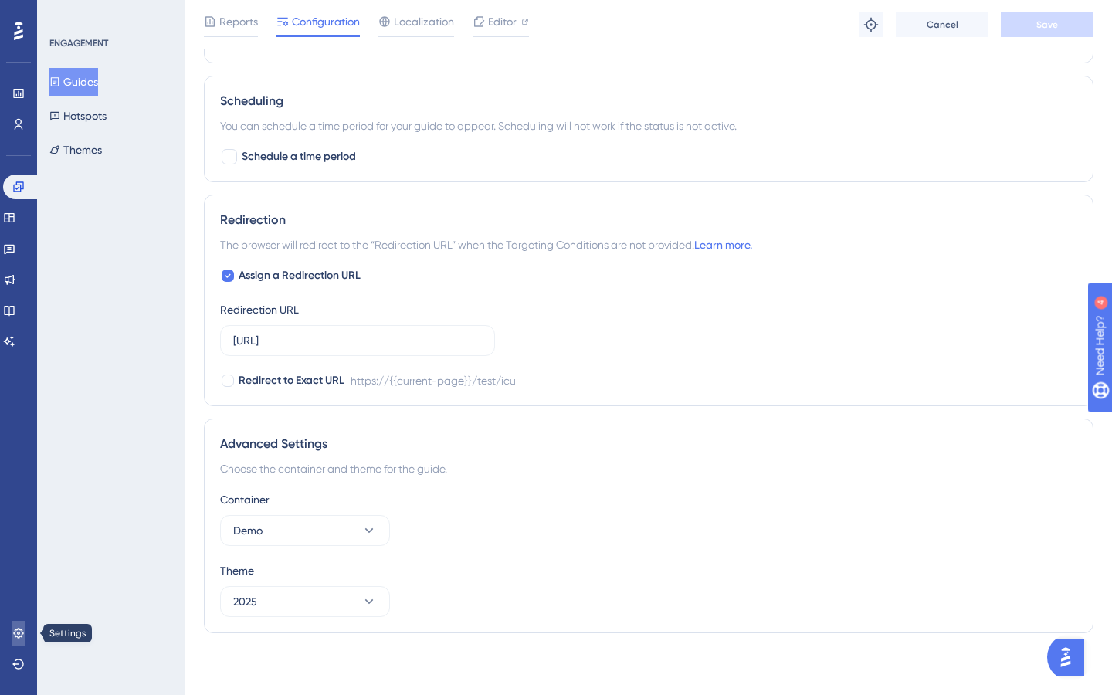
click at [25, 625] on link at bounding box center [18, 633] width 12 height 25
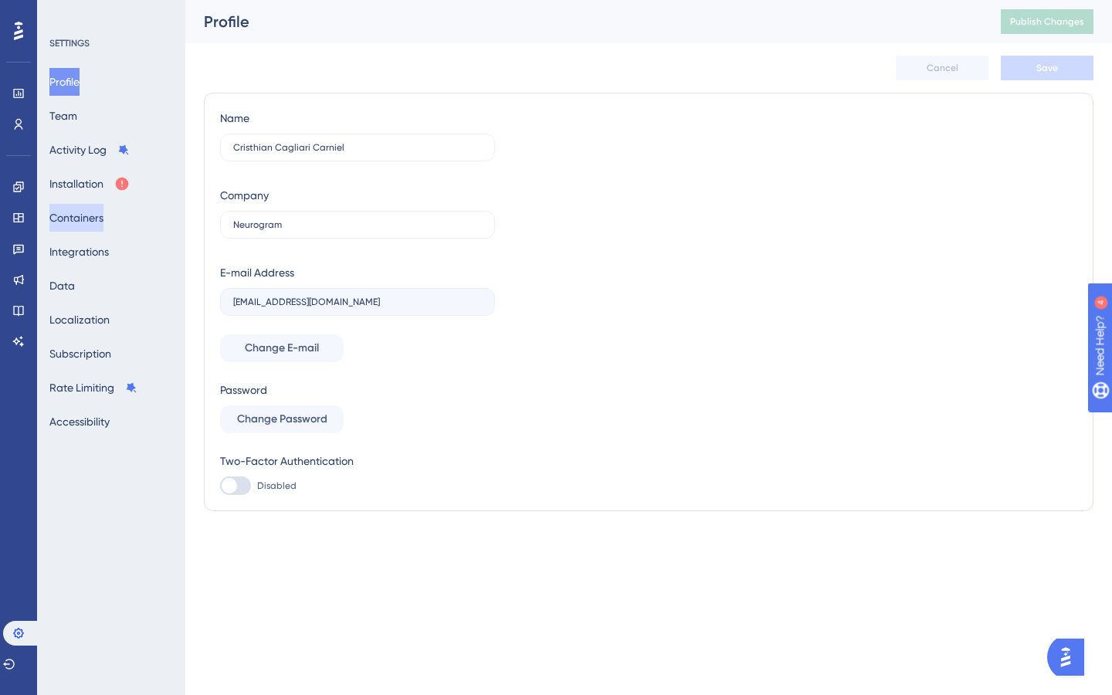
click at [103, 212] on button "Containers" at bounding box center [76, 218] width 54 height 28
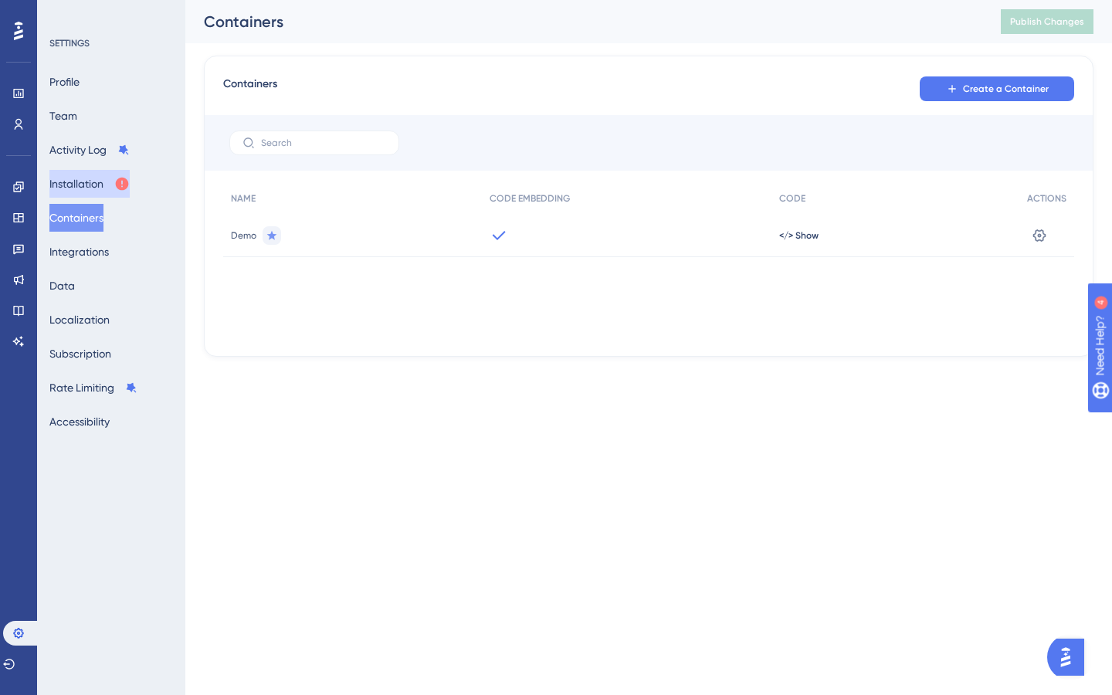
click at [73, 185] on button "Installation" at bounding box center [89, 184] width 80 height 28
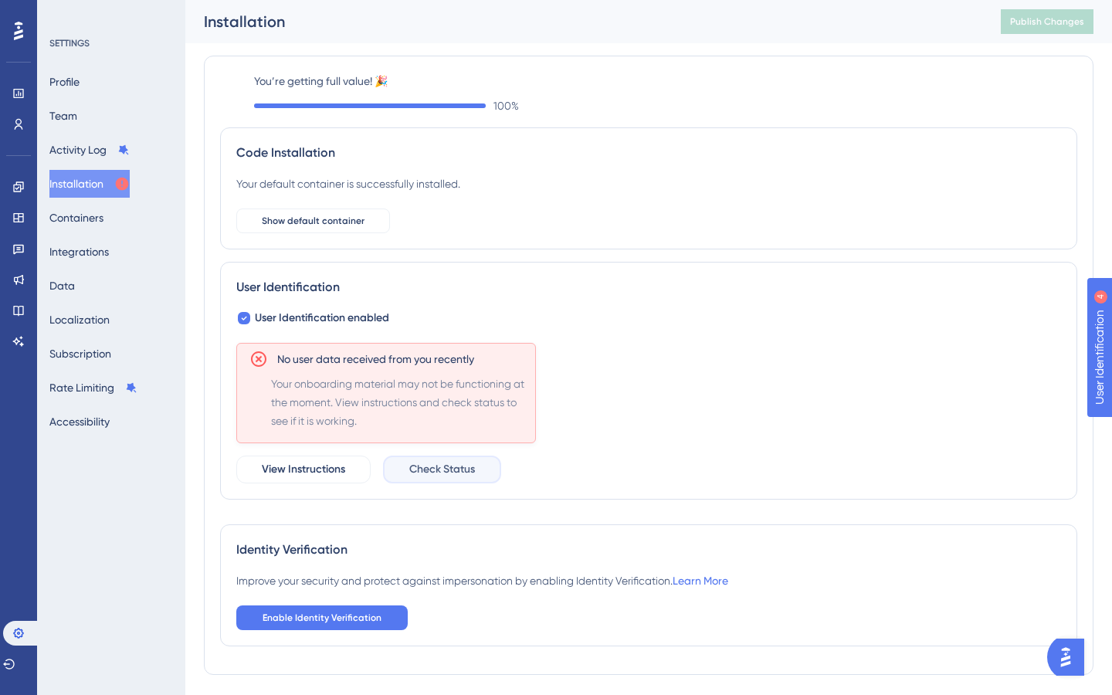
click at [418, 461] on span "Check Status" at bounding box center [442, 469] width 66 height 19
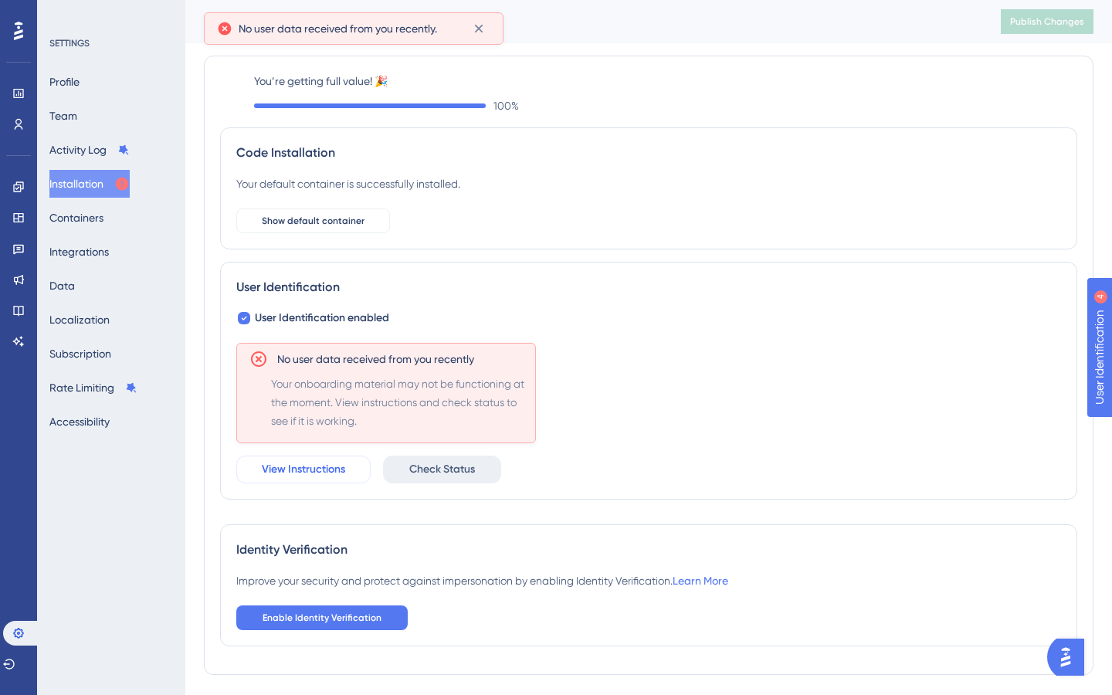
click at [304, 483] on button "View Instructions" at bounding box center [303, 470] width 134 height 28
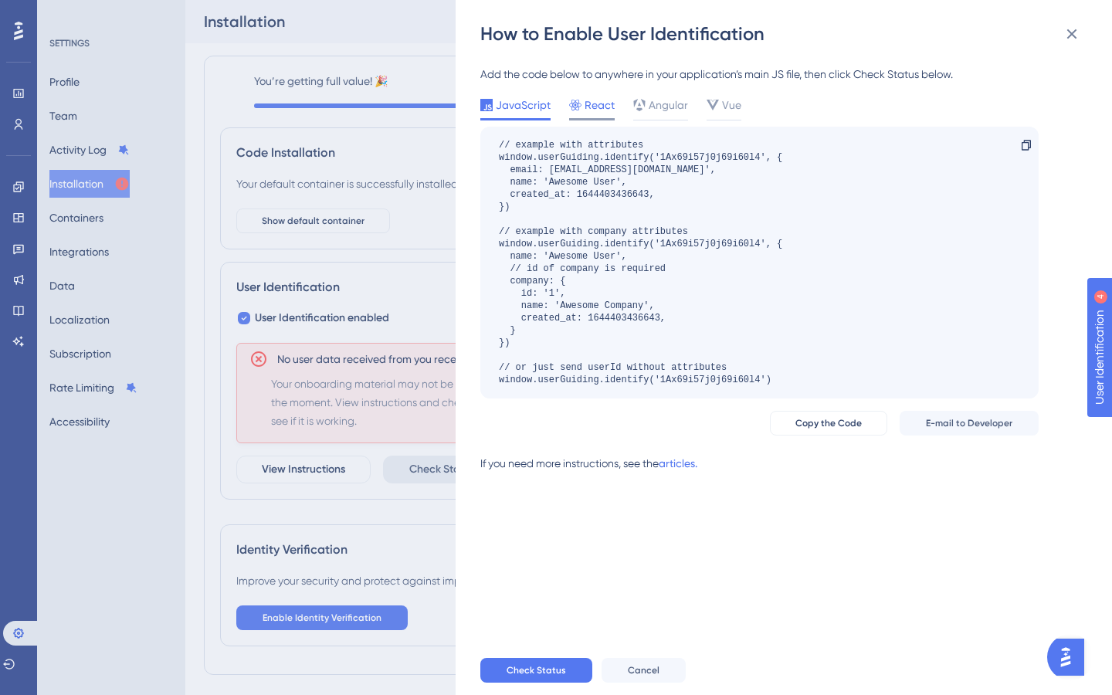
click at [581, 109] on div "React" at bounding box center [592, 105] width 46 height 19
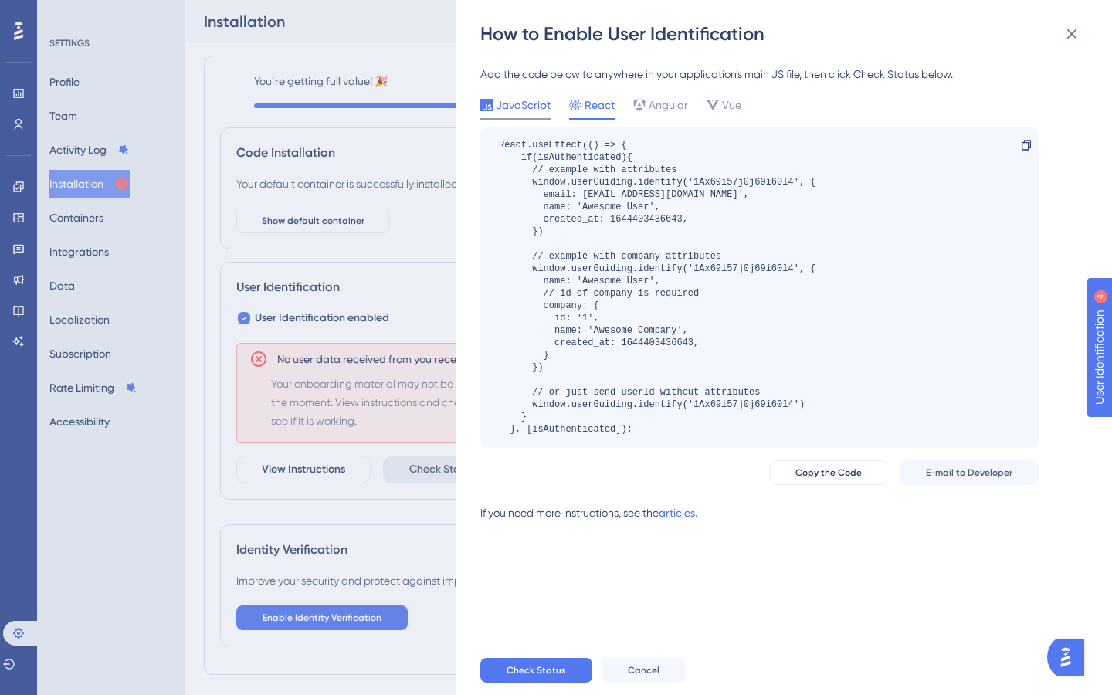
click at [526, 107] on span "JavaScript" at bounding box center [523, 105] width 55 height 19
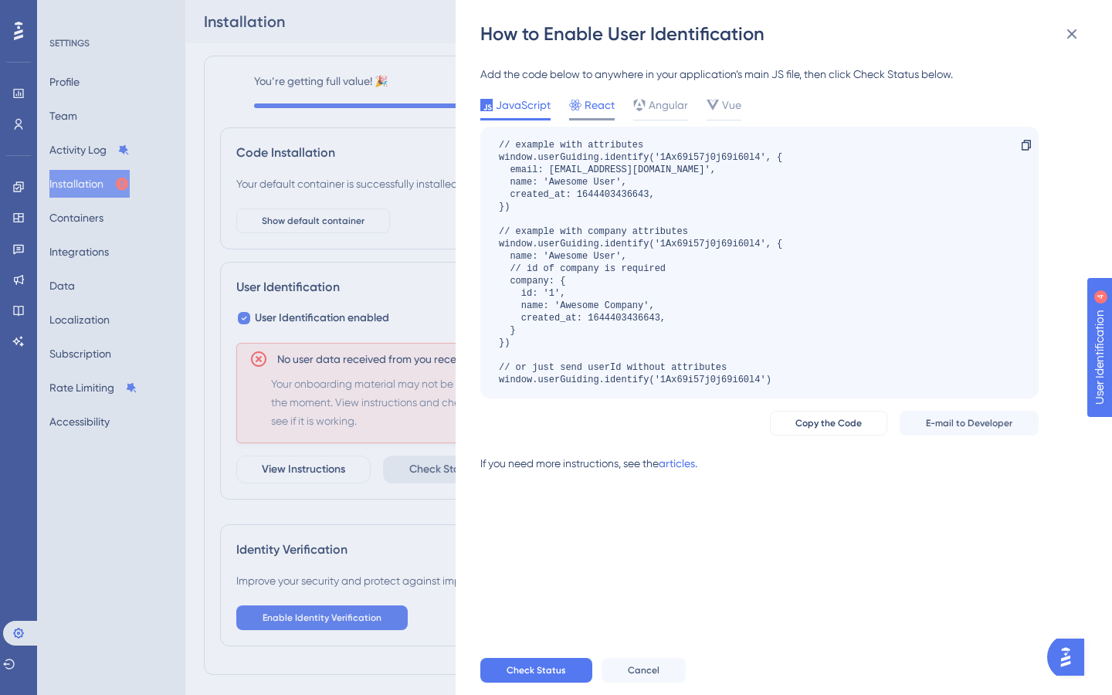
click at [611, 103] on span "React" at bounding box center [599, 105] width 30 height 19
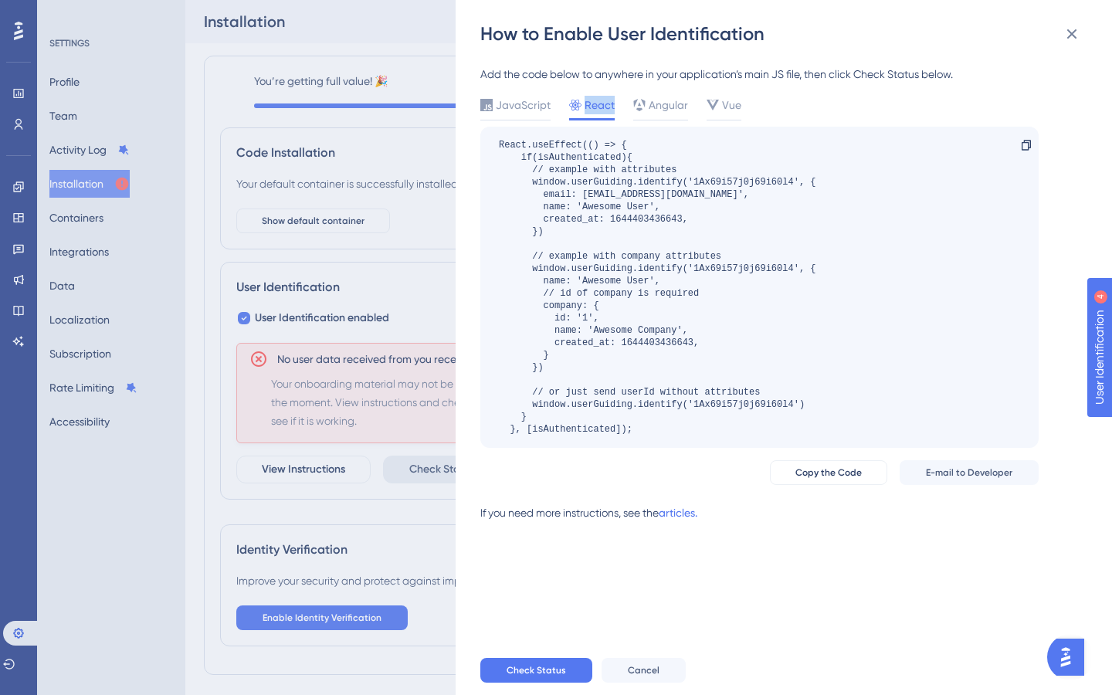
click at [611, 103] on span "React" at bounding box center [599, 105] width 30 height 19
click at [674, 105] on span "Angular" at bounding box center [668, 105] width 39 height 19
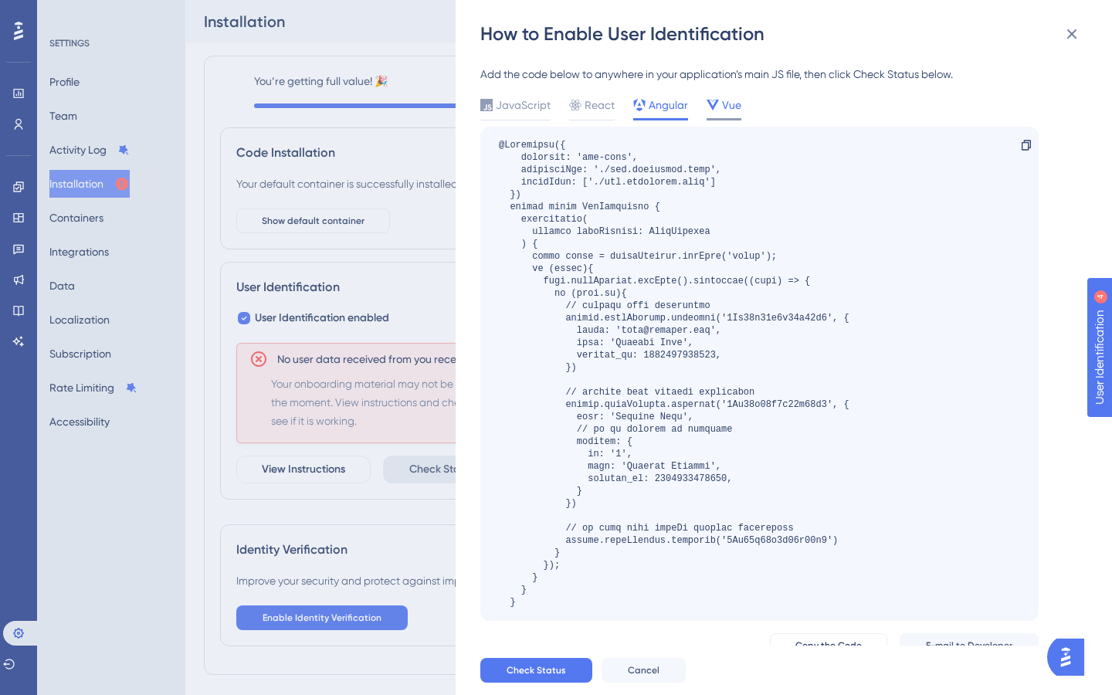
click at [733, 103] on span "Vue" at bounding box center [731, 105] width 19 height 19
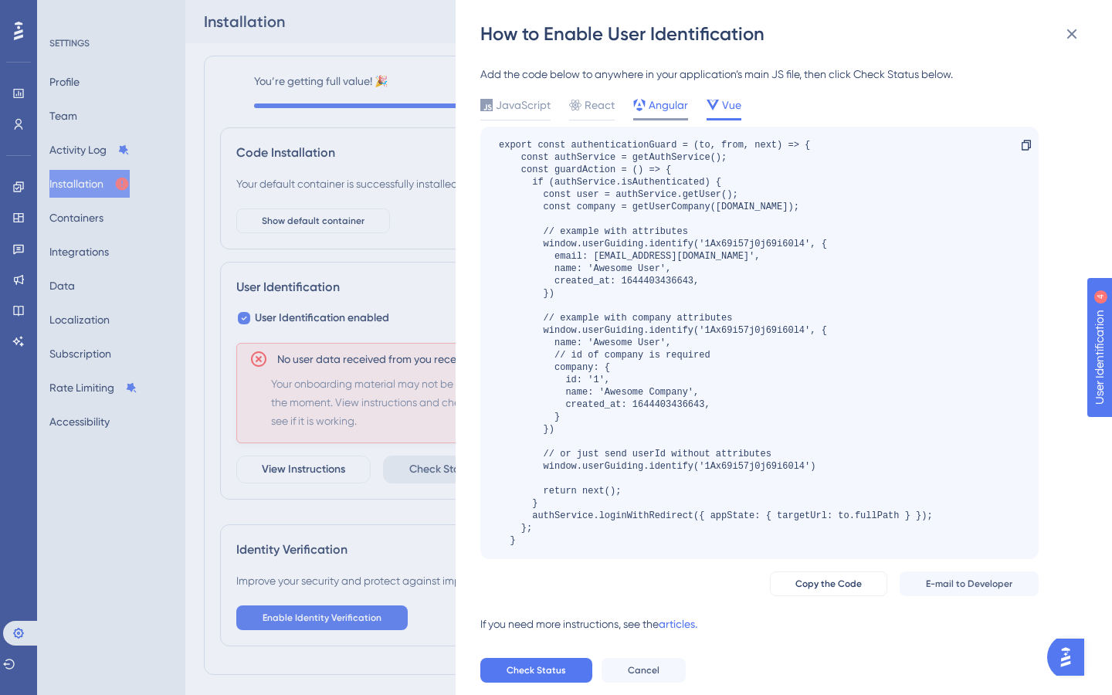
click at [649, 107] on span "Angular" at bounding box center [668, 105] width 39 height 19
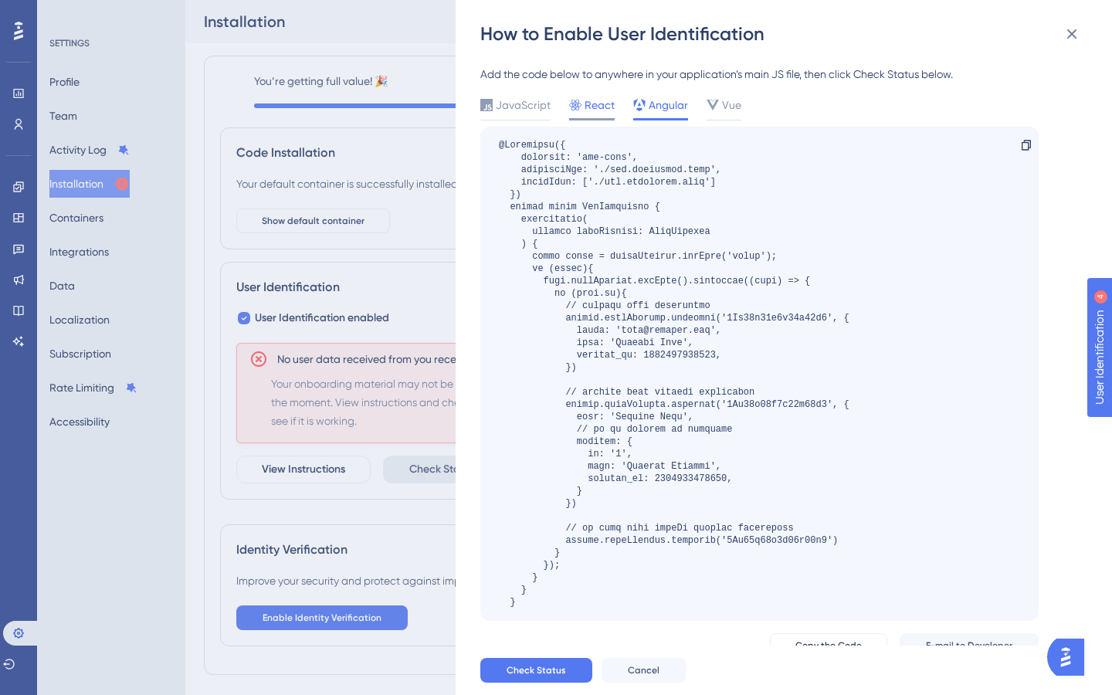
click at [587, 107] on span "React" at bounding box center [599, 105] width 30 height 19
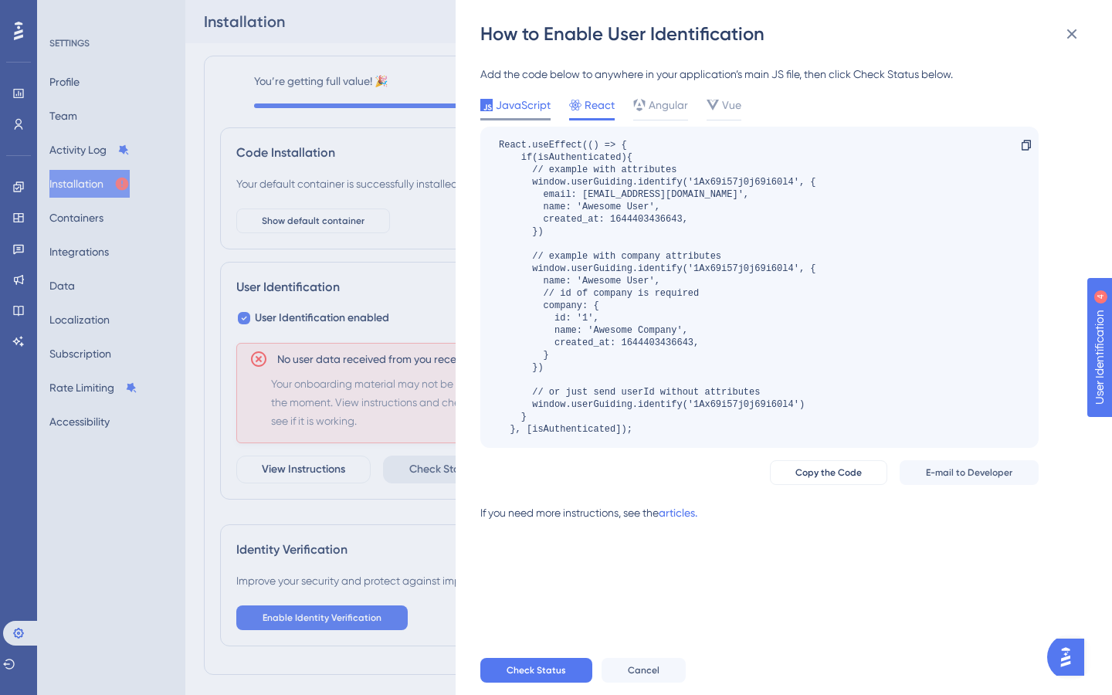
click at [515, 111] on span "JavaScript" at bounding box center [523, 105] width 55 height 19
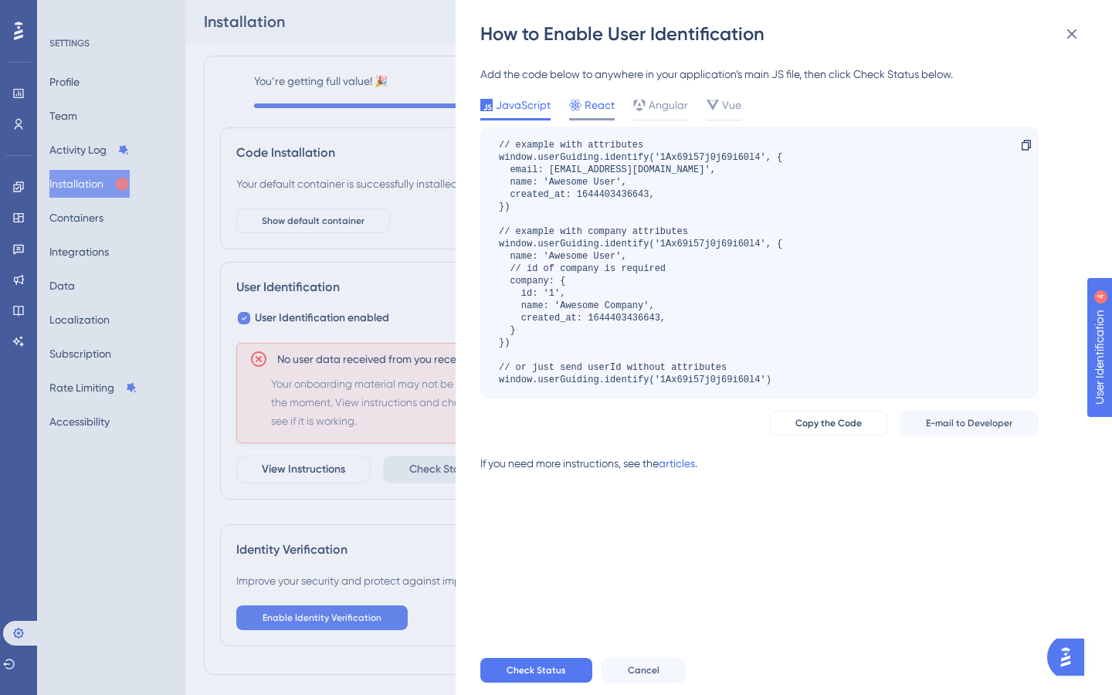
click at [582, 102] on div "React" at bounding box center [592, 105] width 46 height 19
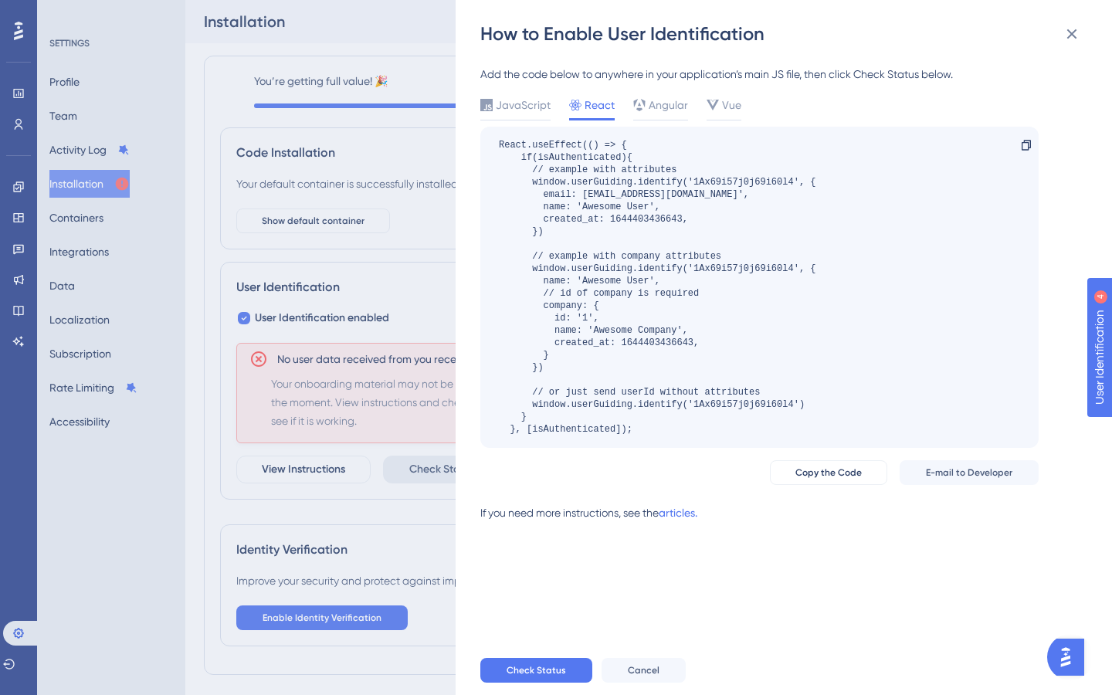
click at [448, 286] on div "How to Enable User Identification Add the code below to anywhere in your applic…" at bounding box center [556, 347] width 1112 height 695
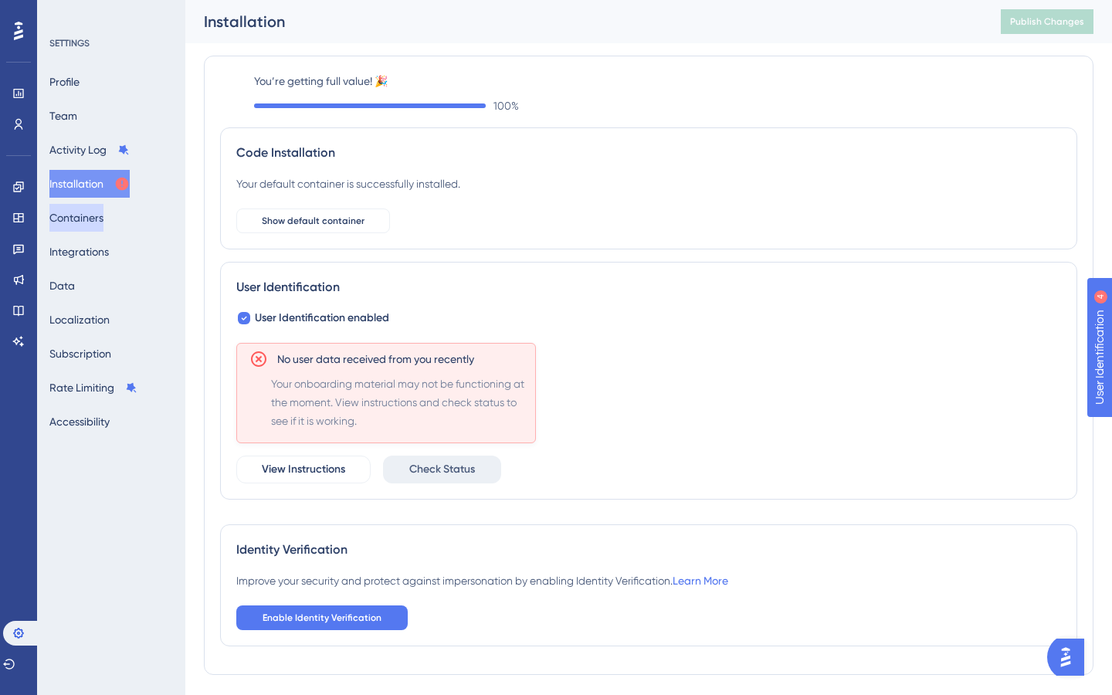
click at [103, 210] on button "Containers" at bounding box center [76, 218] width 54 height 28
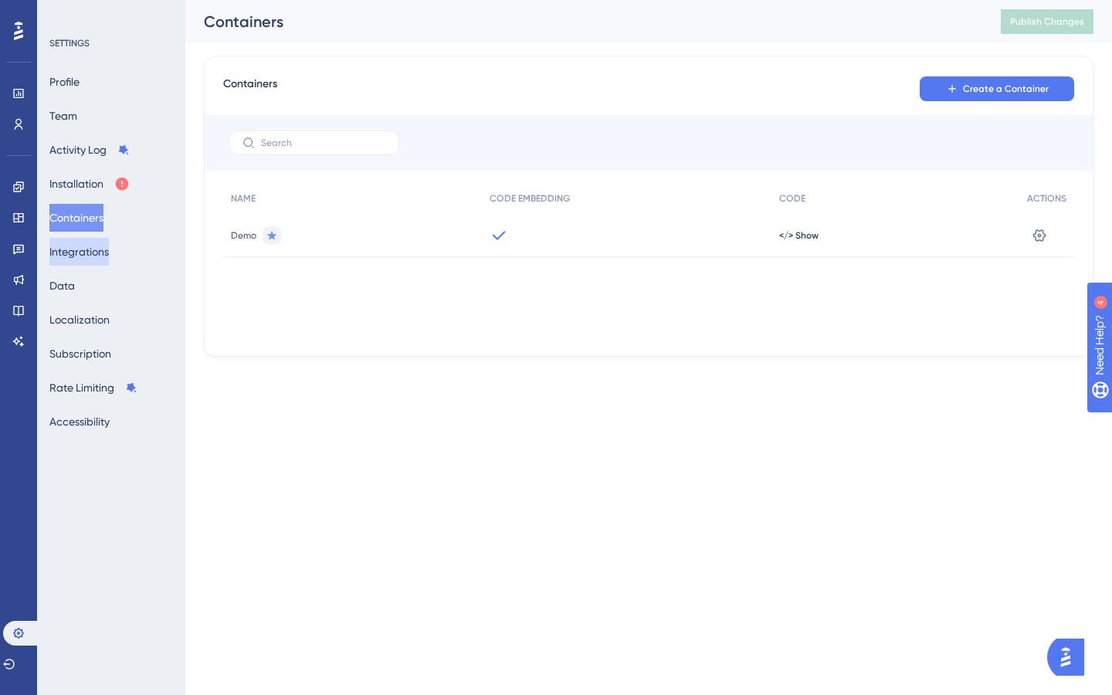
click at [101, 256] on button "Integrations" at bounding box center [78, 252] width 59 height 28
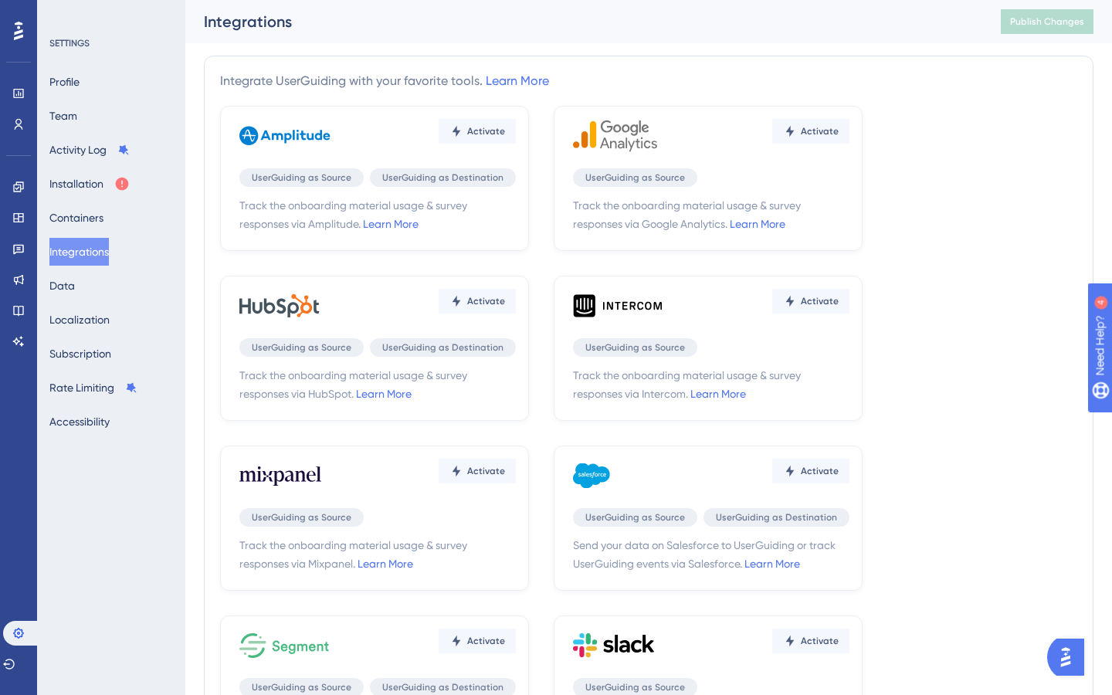
click at [92, 300] on div "Profile Team Activity Log Installation Containers Integrations Data Localizatio…" at bounding box center [111, 252] width 125 height 368
click at [67, 290] on button "Data" at bounding box center [61, 286] width 25 height 28
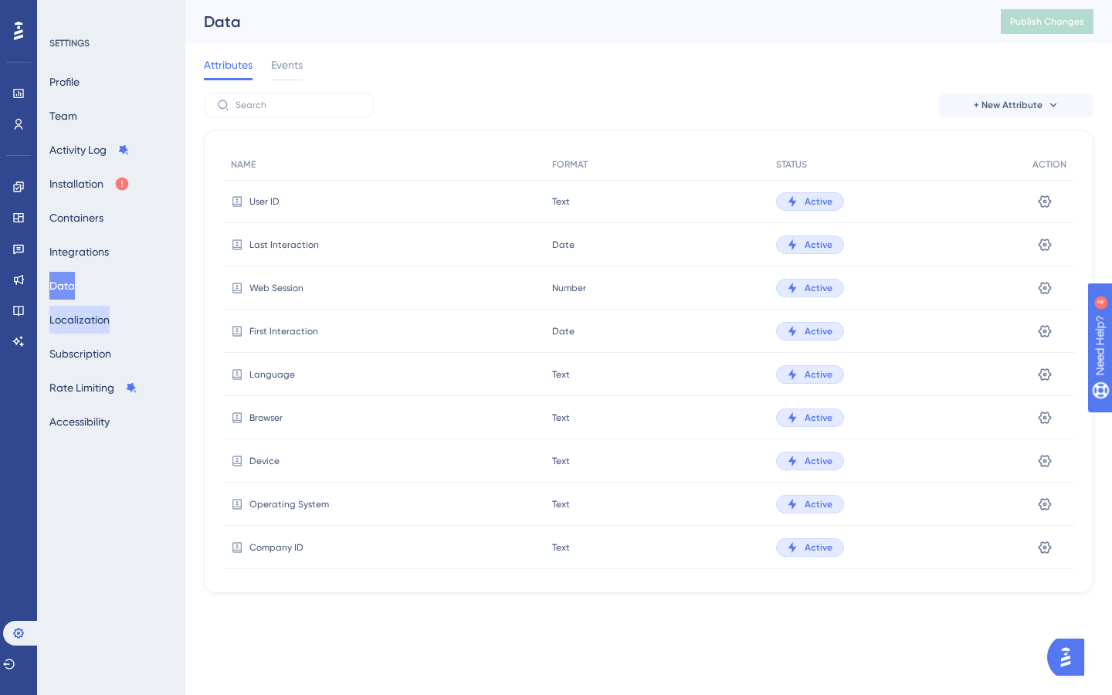
click at [89, 324] on button "Localization" at bounding box center [79, 320] width 60 height 28
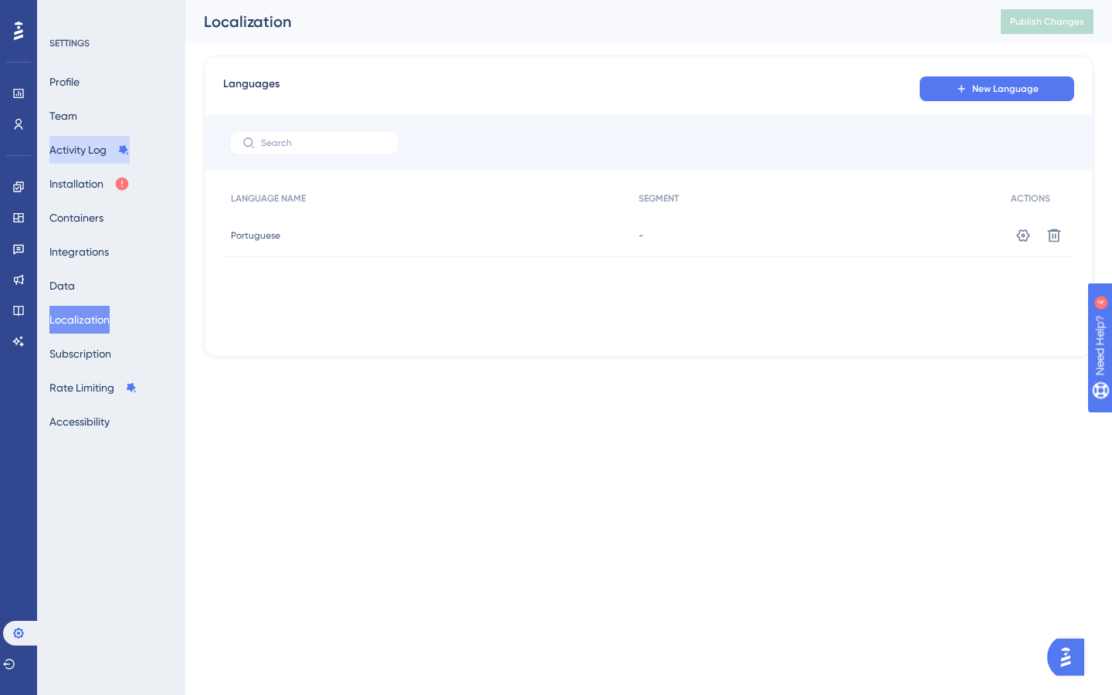
click at [76, 149] on button "Activity Log" at bounding box center [89, 150] width 80 height 28
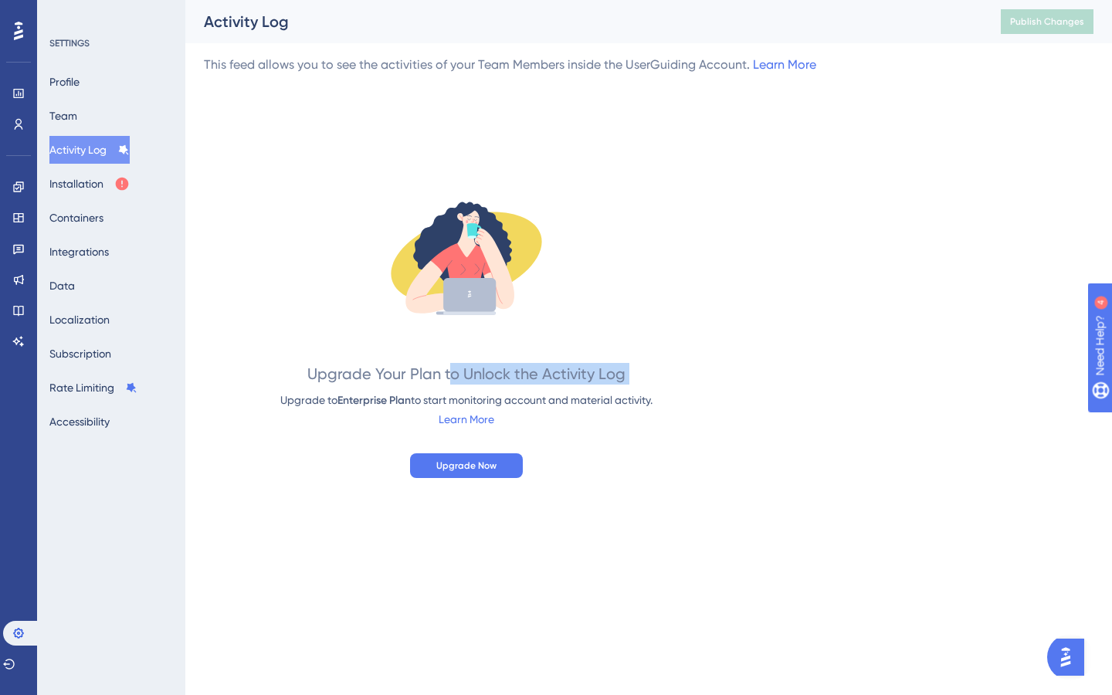
drag, startPoint x: 451, startPoint y: 371, endPoint x: 629, endPoint y: 388, distance: 179.1
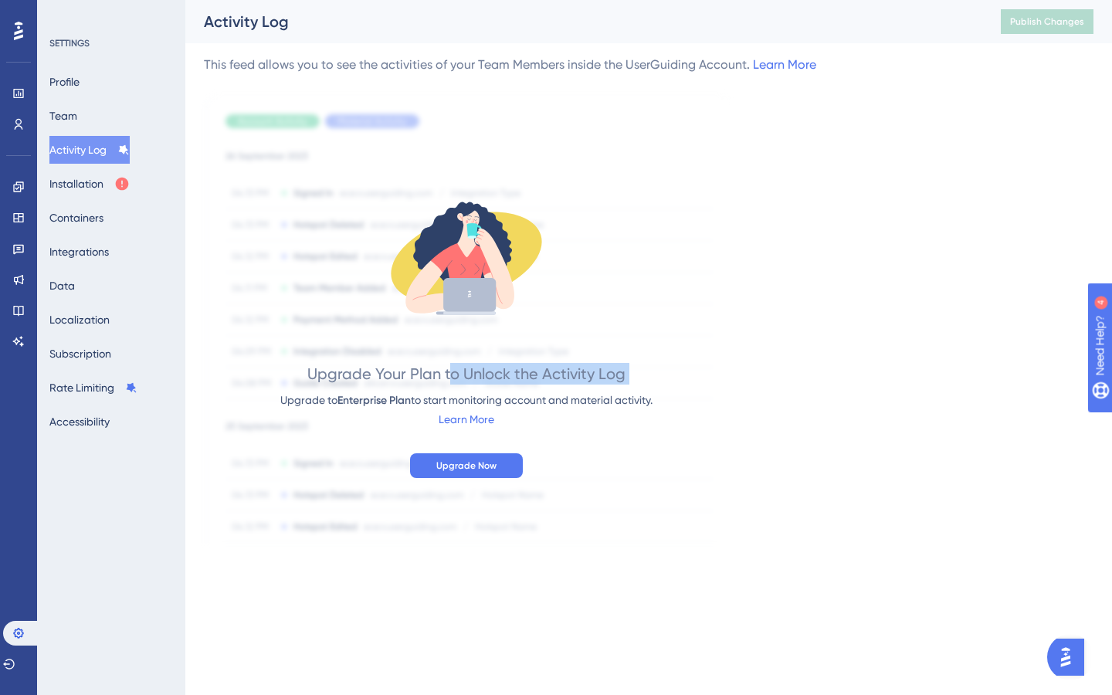
click at [629, 388] on div "Upgrade Your Plan to Unlock the Activity Log Upgrade to Enterprise Plan to star…" at bounding box center [466, 324] width 372 height 307
click at [71, 113] on button "Team" at bounding box center [63, 116] width 28 height 28
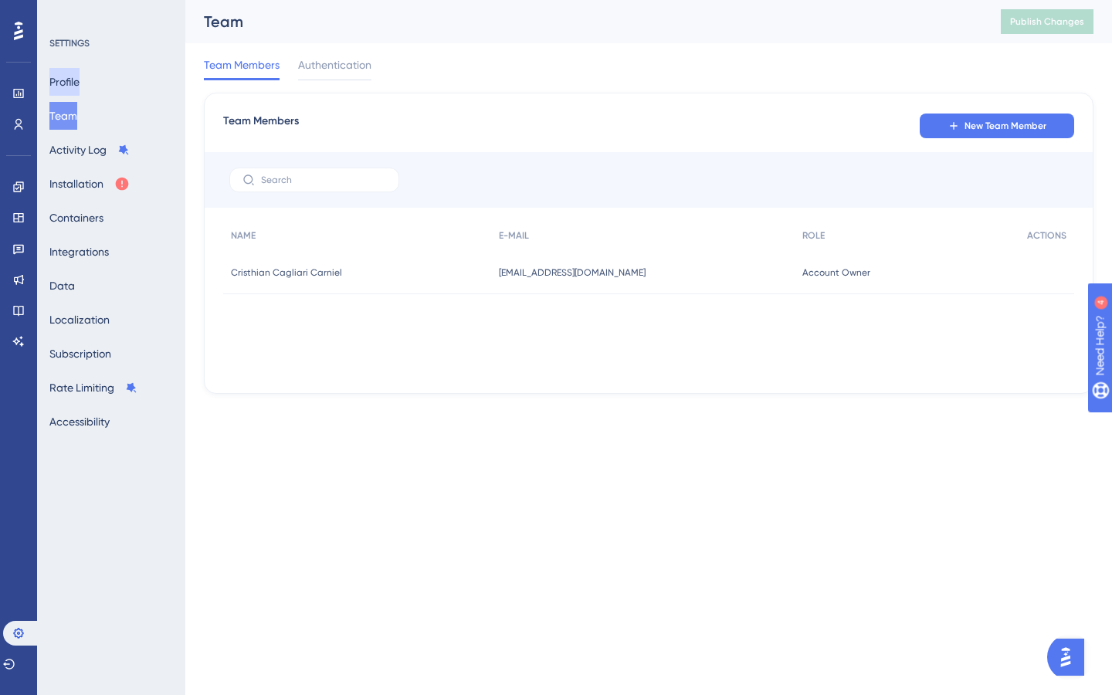
click at [69, 85] on button "Profile" at bounding box center [64, 82] width 30 height 28
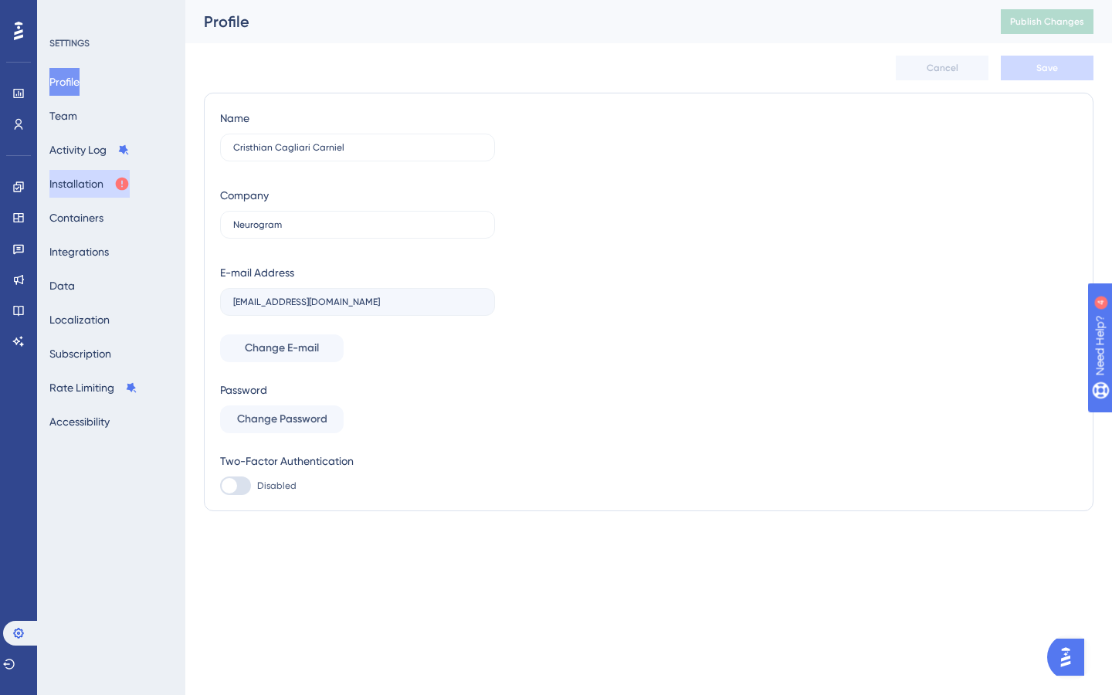
click at [76, 185] on button "Installation" at bounding box center [89, 184] width 80 height 28
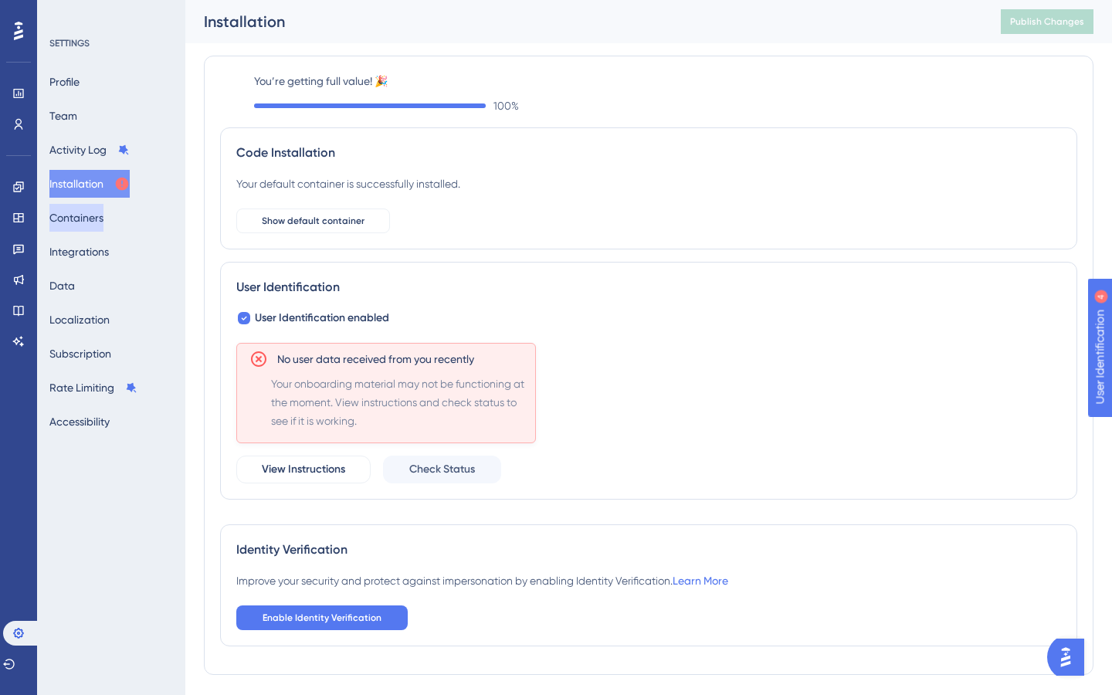
click at [76, 229] on button "Containers" at bounding box center [76, 218] width 54 height 28
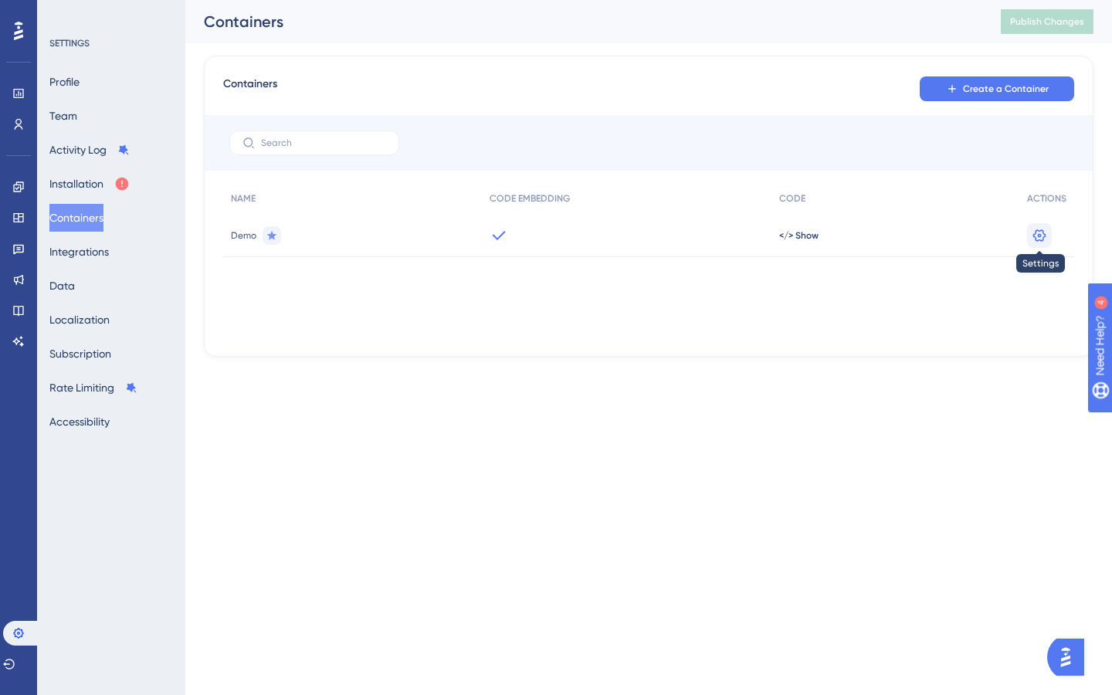
click at [1036, 233] on icon at bounding box center [1039, 235] width 15 height 15
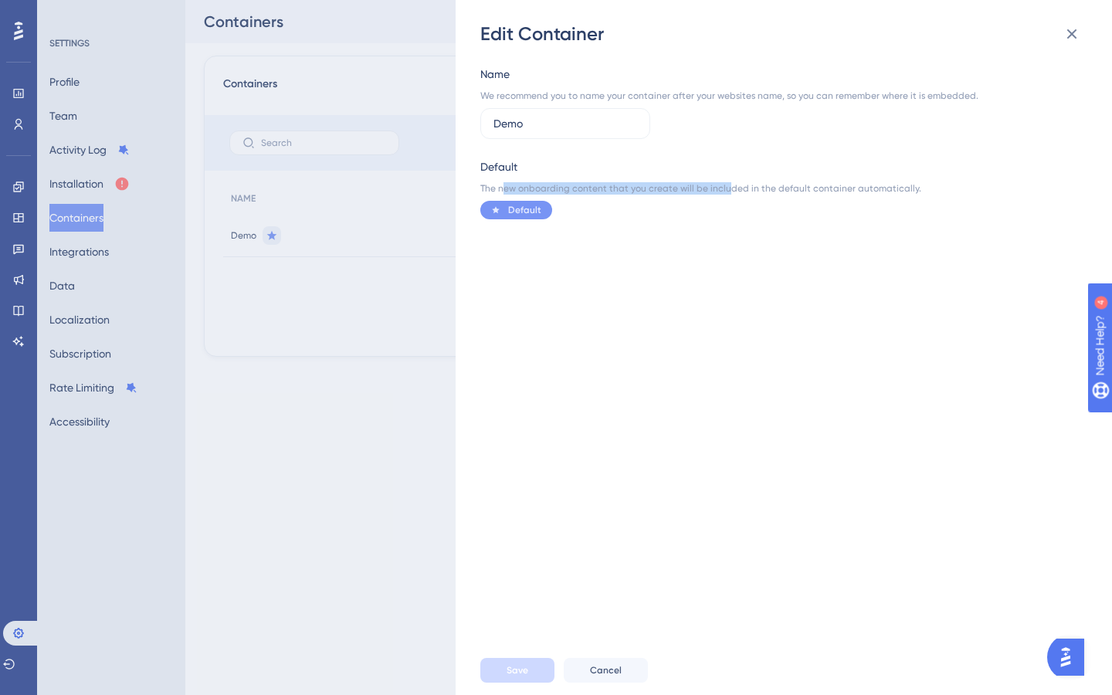
drag, startPoint x: 504, startPoint y: 191, endPoint x: 724, endPoint y: 193, distance: 220.1
click at [724, 193] on div "The new onboarding content that you create will be included in the default cont…" at bounding box center [779, 188] width 598 height 12
click at [336, 236] on div "Edit Container Name We recommend you to name your container after your websites…" at bounding box center [556, 347] width 1112 height 695
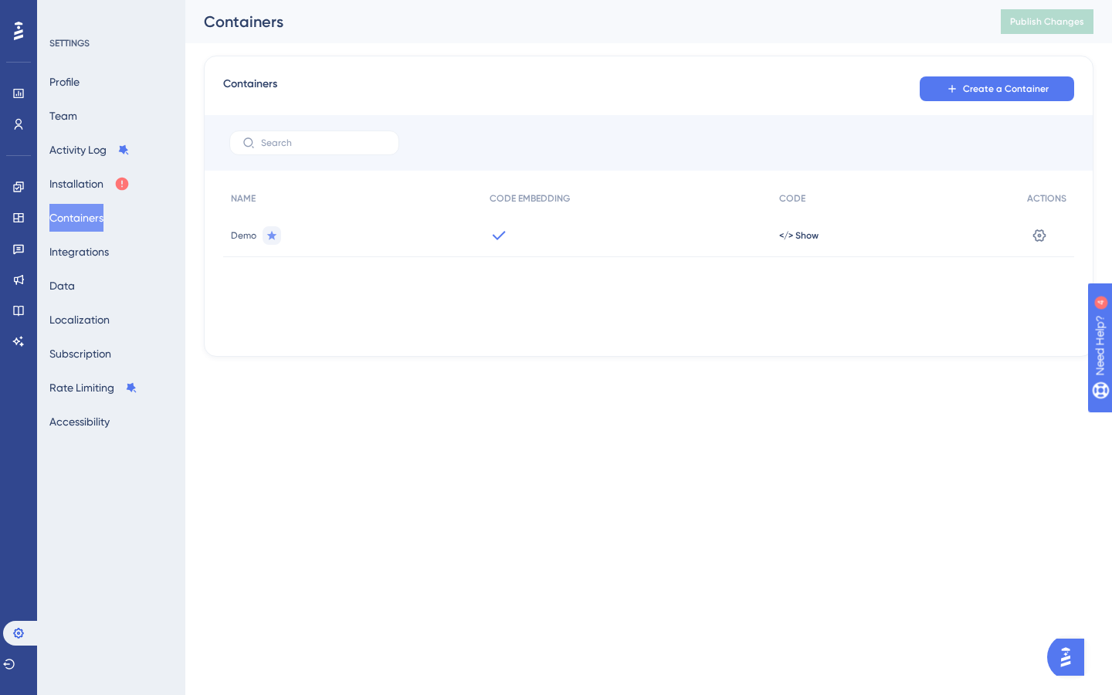
click at [499, 229] on icon at bounding box center [499, 235] width 19 height 19
click at [499, 246] on div at bounding box center [626, 235] width 289 height 43
click at [802, 245] on div "</> Show" at bounding box center [895, 235] width 248 height 43
click at [799, 239] on span "</> Show" at bounding box center [798, 235] width 39 height 12
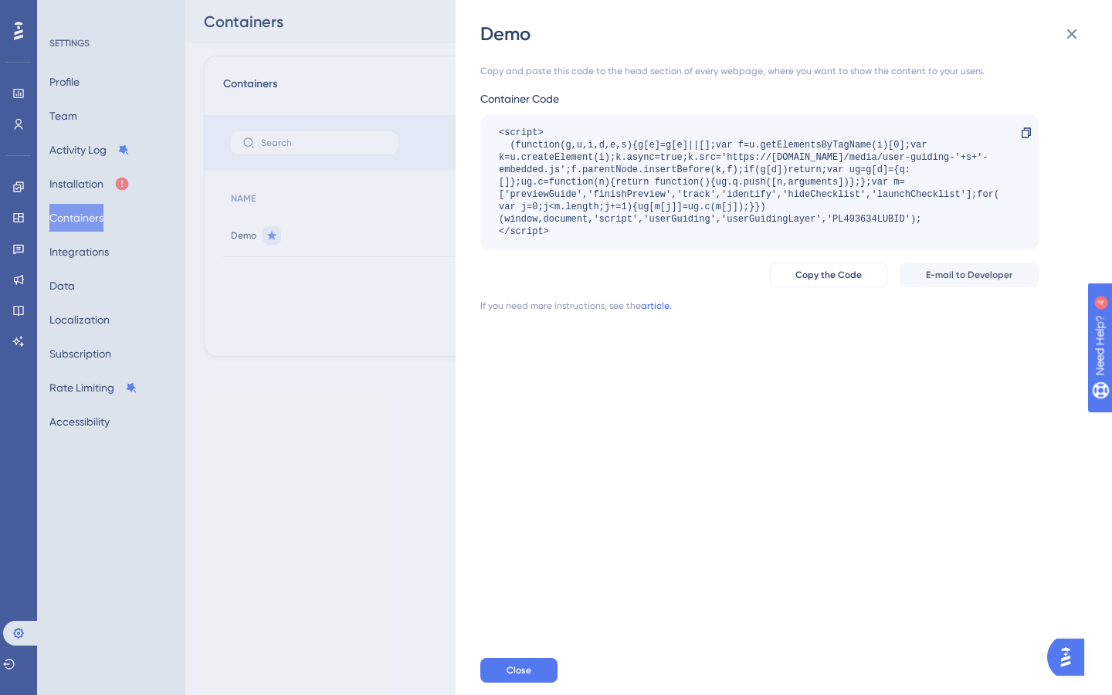
click at [657, 310] on link "article." at bounding box center [656, 306] width 31 height 12
click at [90, 193] on div "Demo Copy and paste this code to the head section of every webpage, where you w…" at bounding box center [556, 347] width 1112 height 695
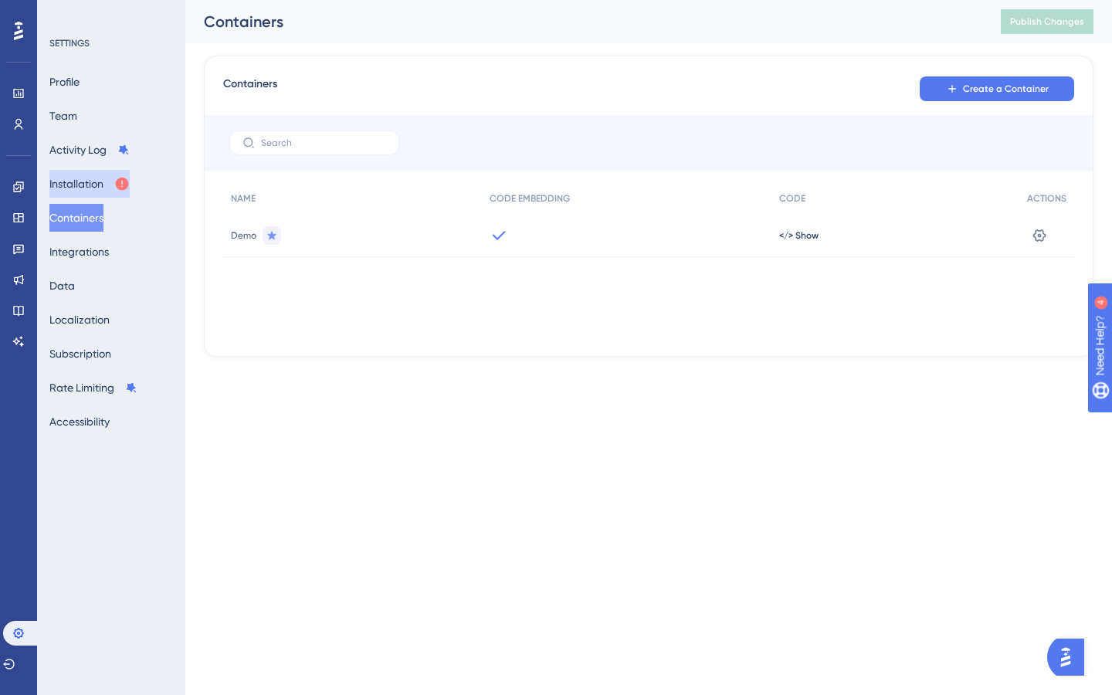
click at [80, 183] on button "Installation" at bounding box center [89, 184] width 80 height 28
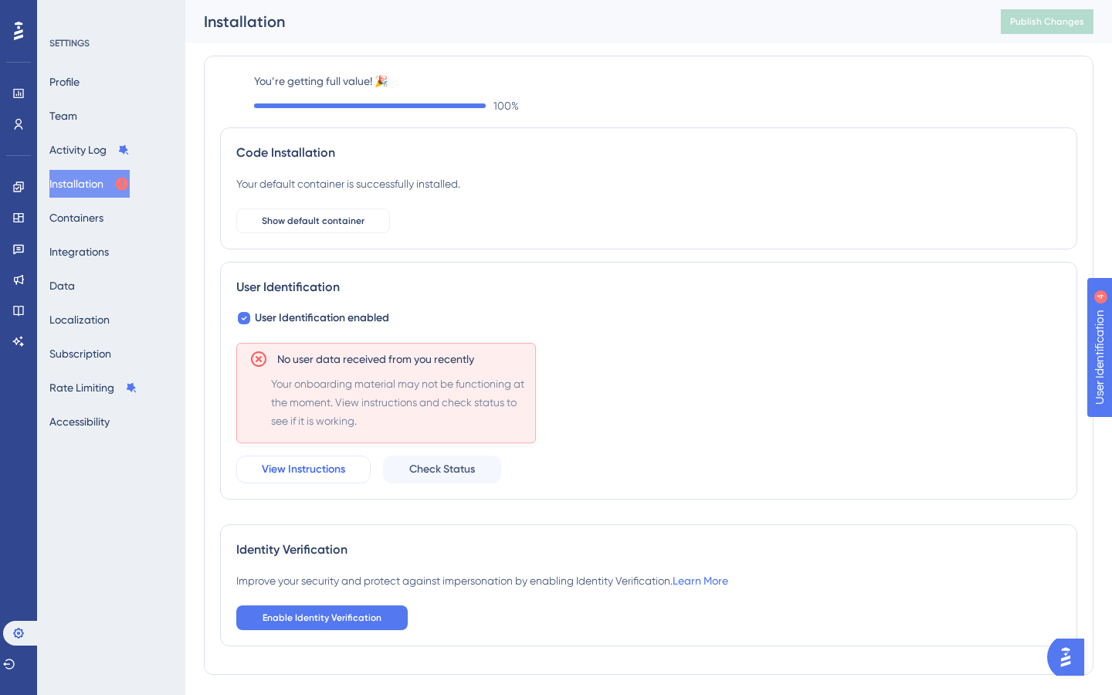
click at [298, 466] on span "View Instructions" at bounding box center [303, 469] width 83 height 19
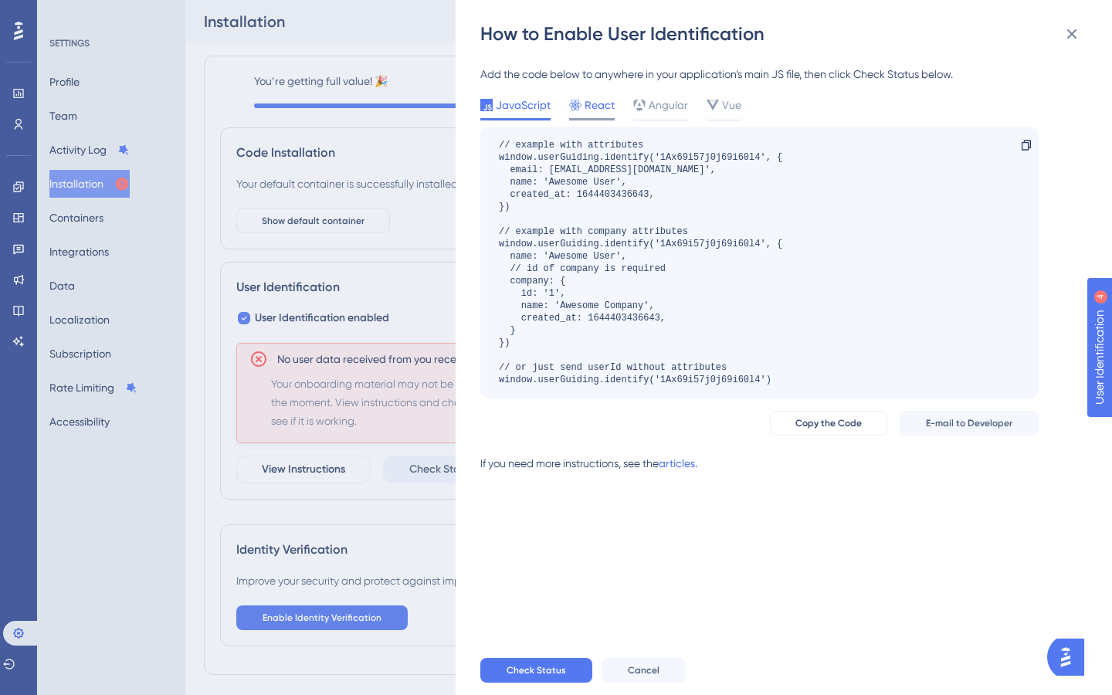
click at [605, 103] on span "React" at bounding box center [599, 105] width 30 height 19
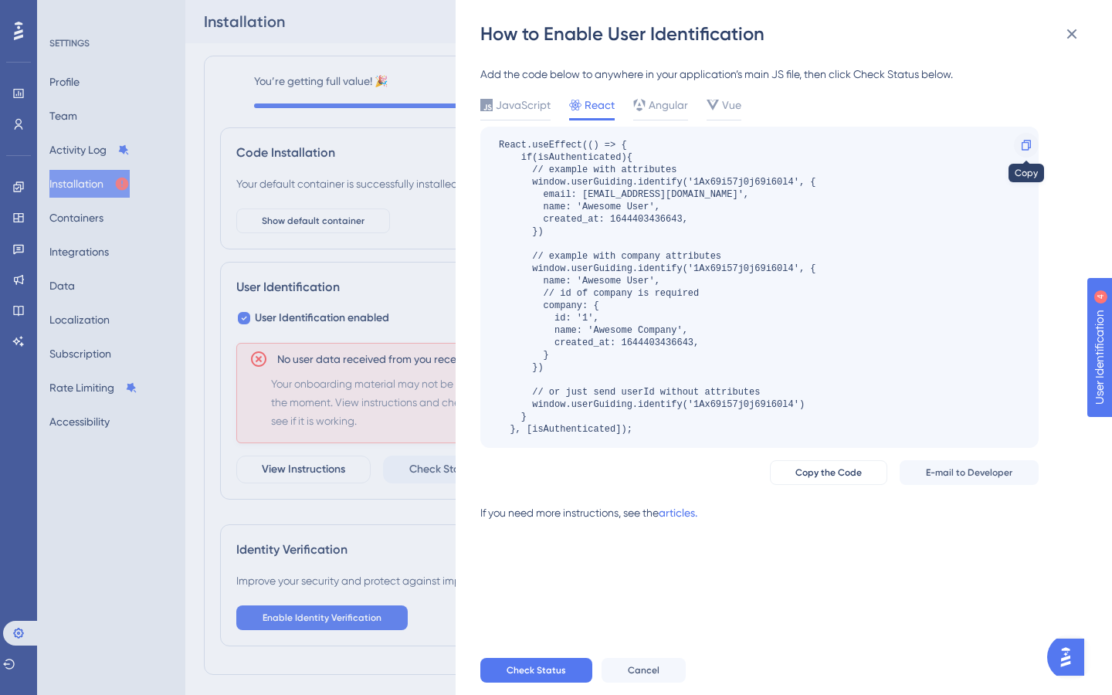
click at [1028, 143] on icon at bounding box center [1025, 145] width 9 height 10
click at [1072, 36] on icon at bounding box center [1072, 34] width 10 height 10
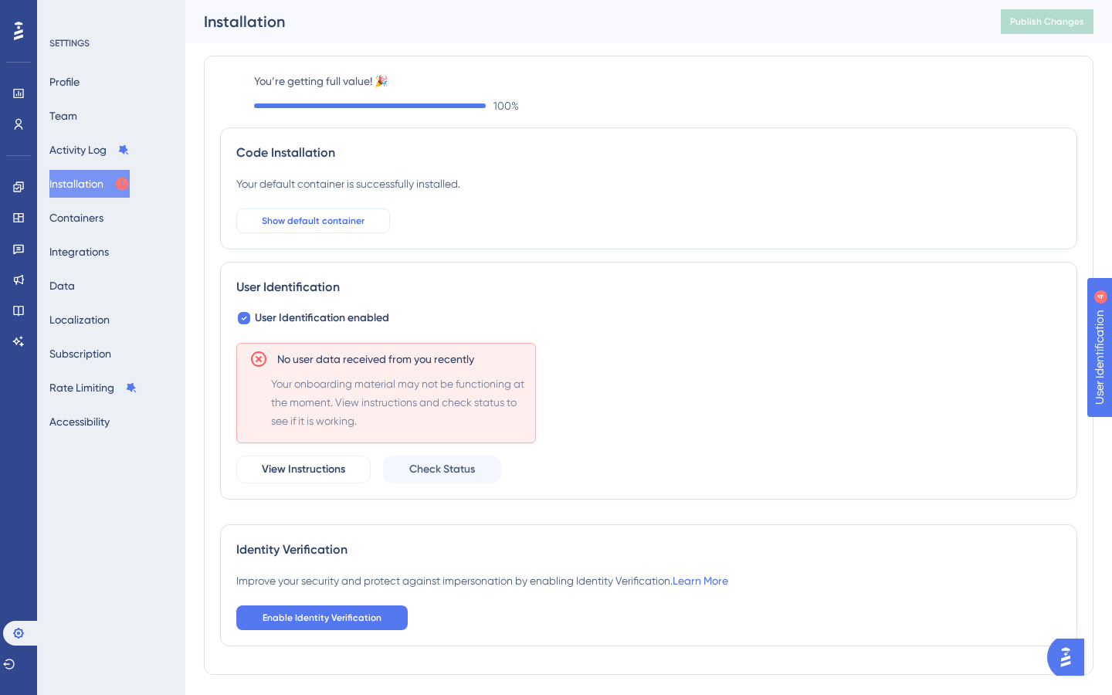
click at [306, 215] on span "Show default container" at bounding box center [313, 221] width 103 height 12
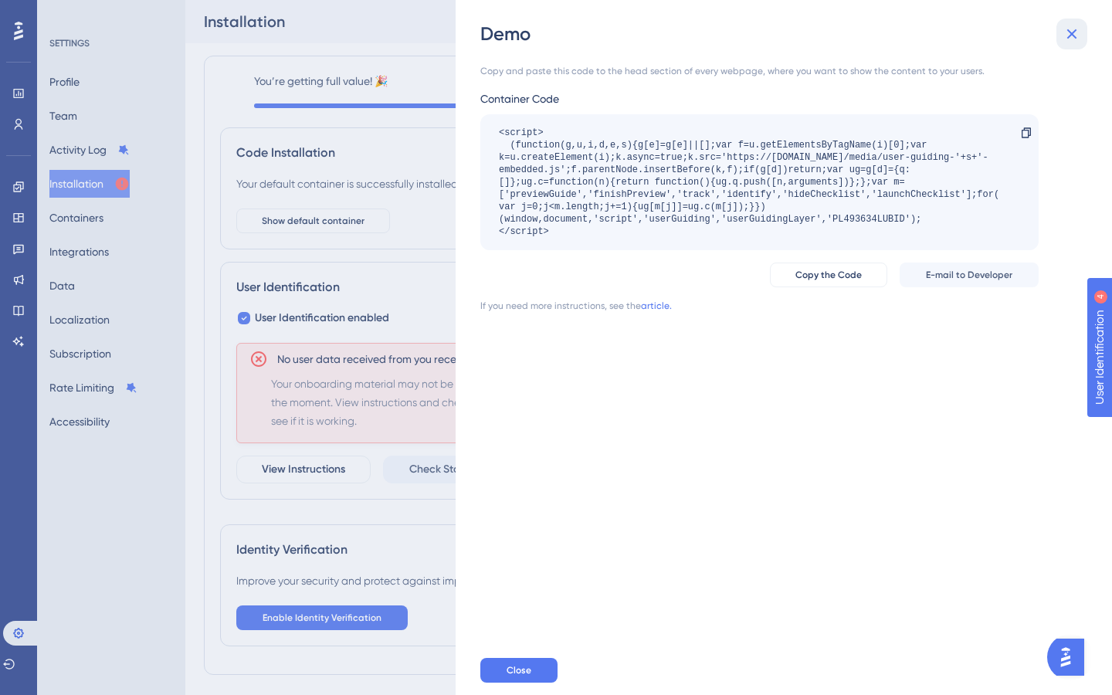
click at [1069, 36] on icon at bounding box center [1072, 34] width 10 height 10
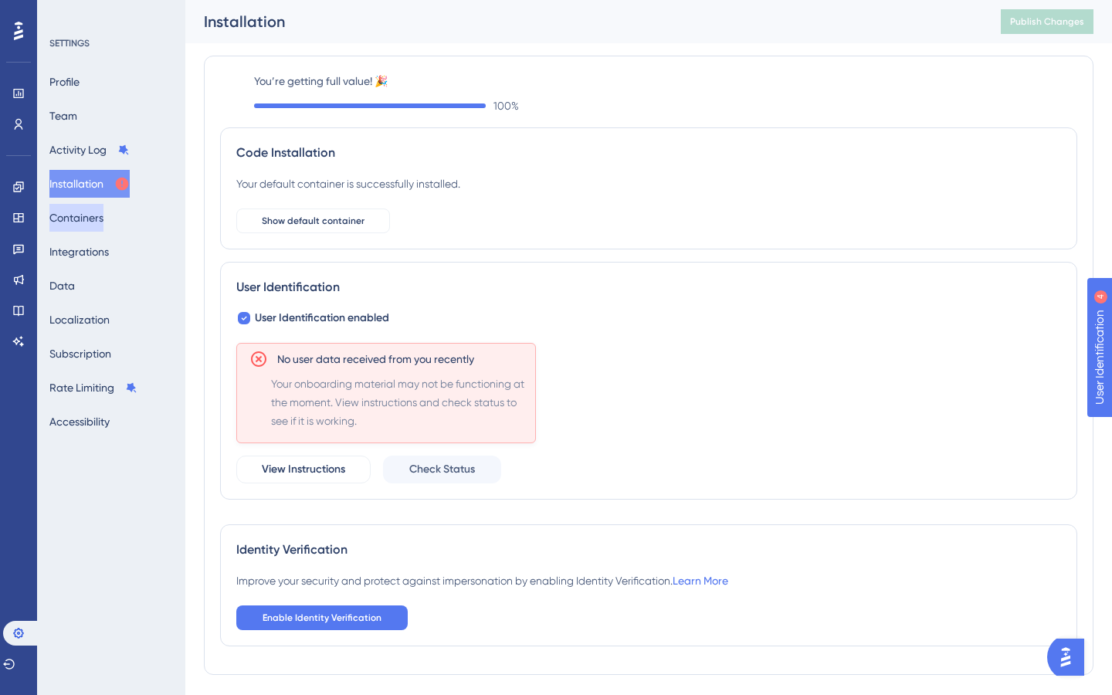
click at [93, 212] on button "Containers" at bounding box center [76, 218] width 54 height 28
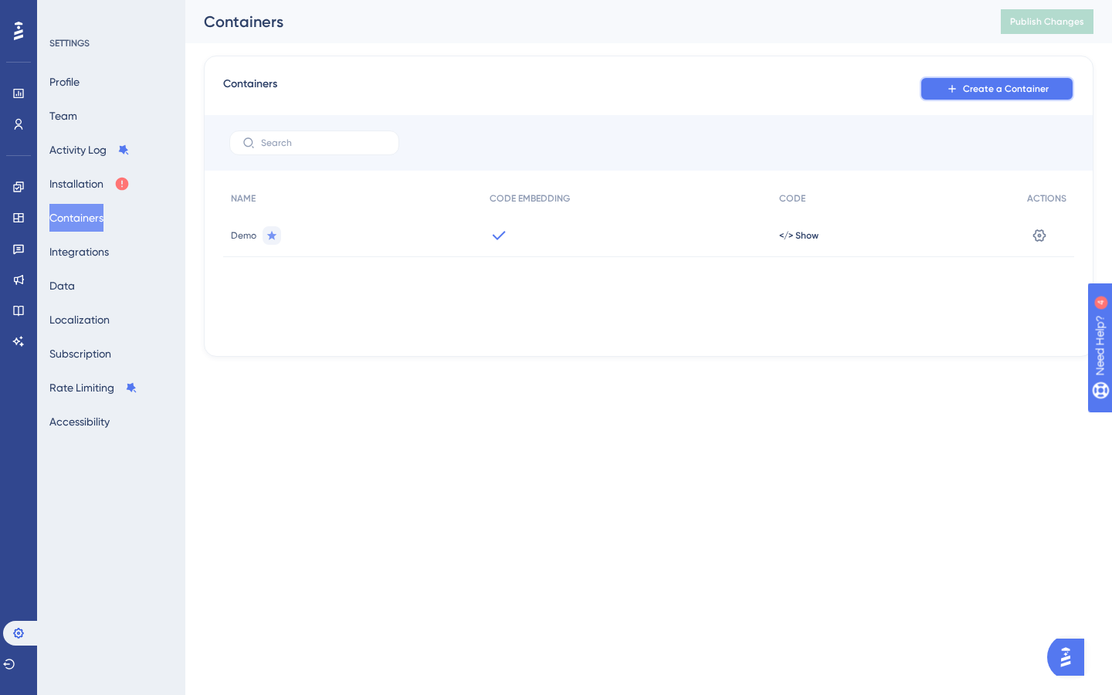
click at [1024, 89] on span "Create a Container" at bounding box center [1006, 89] width 86 height 12
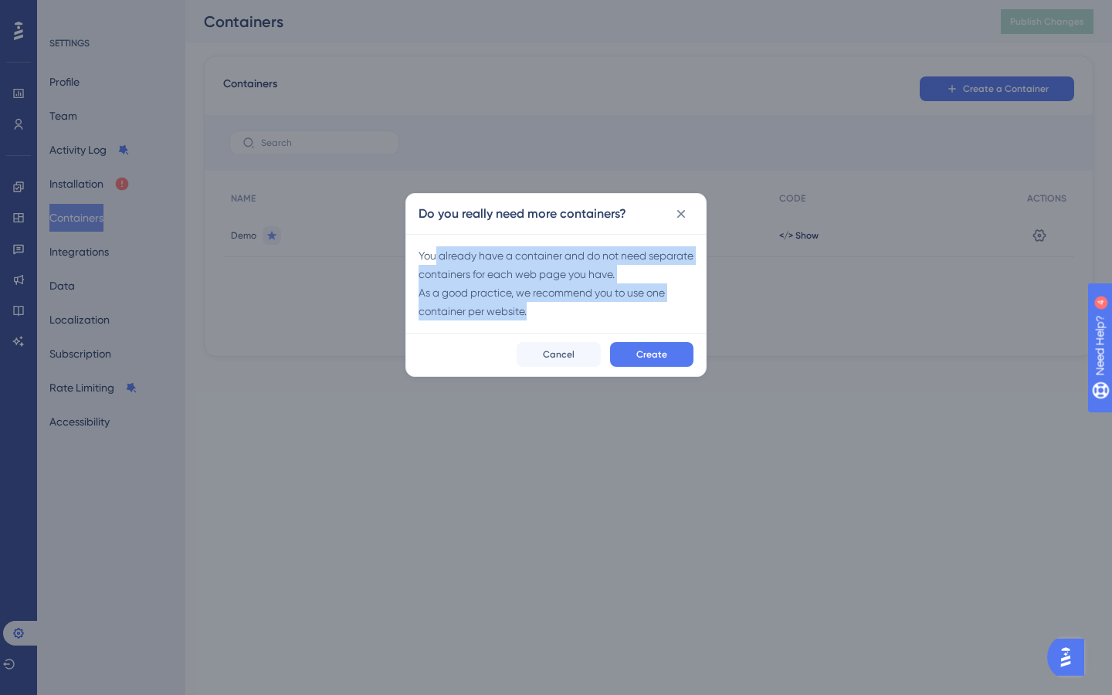
drag, startPoint x: 434, startPoint y: 262, endPoint x: 622, endPoint y: 308, distance: 194.0
click at [622, 309] on div "You already have a container and do not need separate containers for each web p…" at bounding box center [555, 283] width 275 height 74
click at [672, 357] on button "Create" at bounding box center [651, 354] width 83 height 25
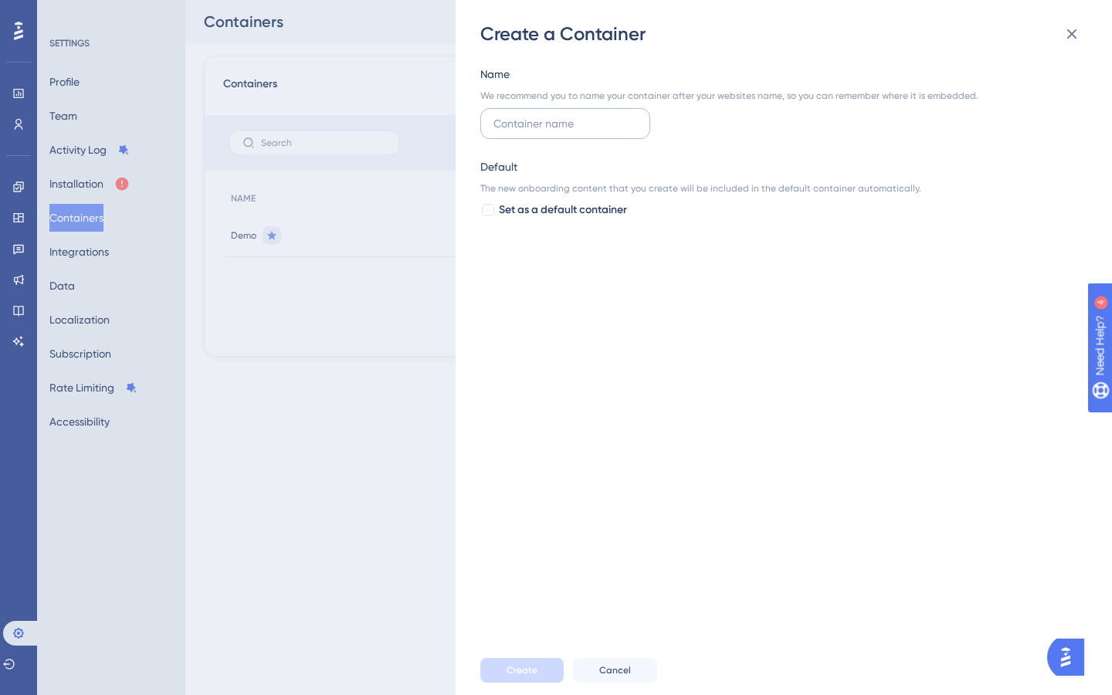
click at [564, 123] on input "text" at bounding box center [565, 123] width 144 height 17
type input "o"
type input "Onboarding"
click at [550, 211] on span "Set as a default container" at bounding box center [563, 210] width 128 height 19
checkbox input "true"
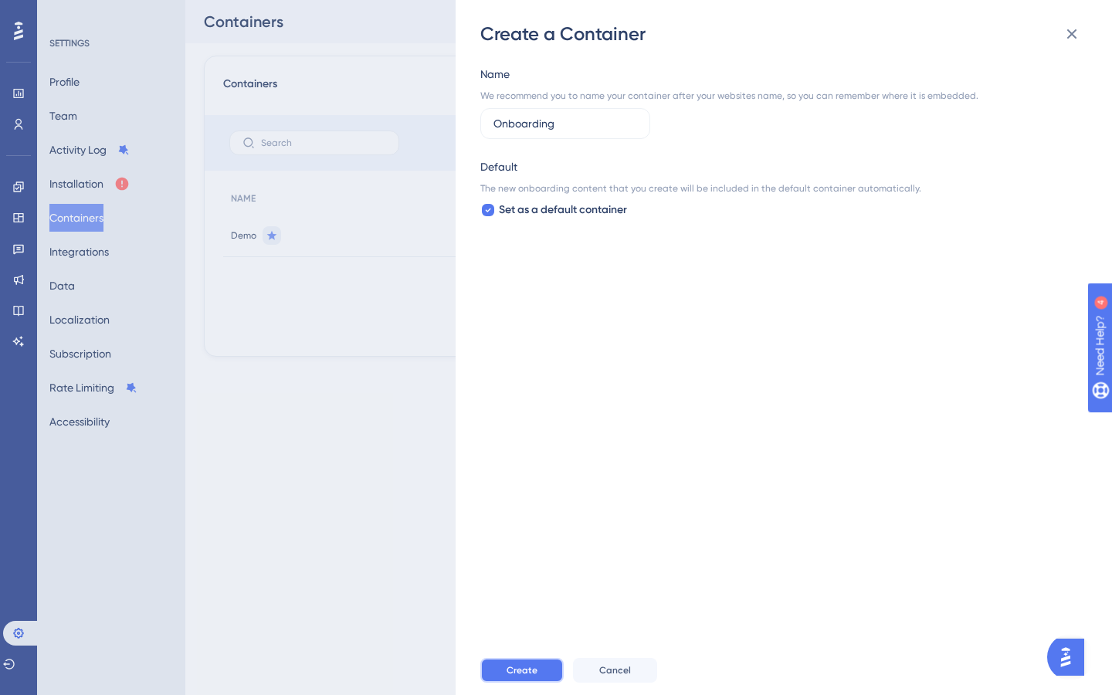
click at [530, 665] on span "Create" at bounding box center [521, 670] width 31 height 12
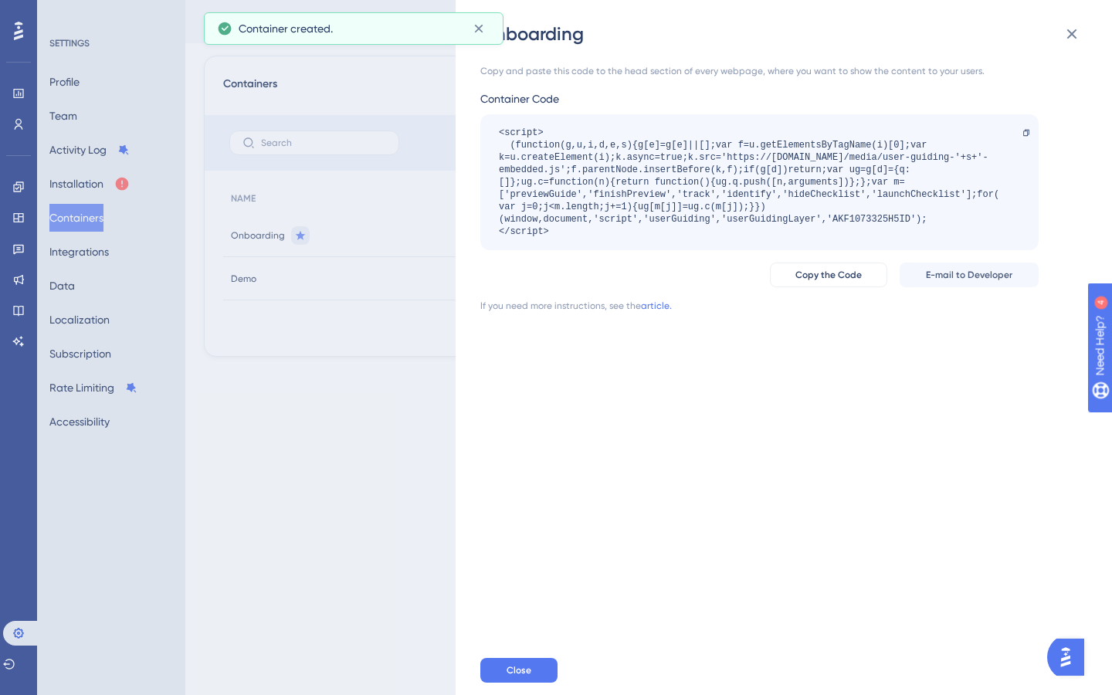
click at [341, 313] on div "Onboarding Copy and paste this code to the head section of every webpage, where…" at bounding box center [556, 347] width 1112 height 695
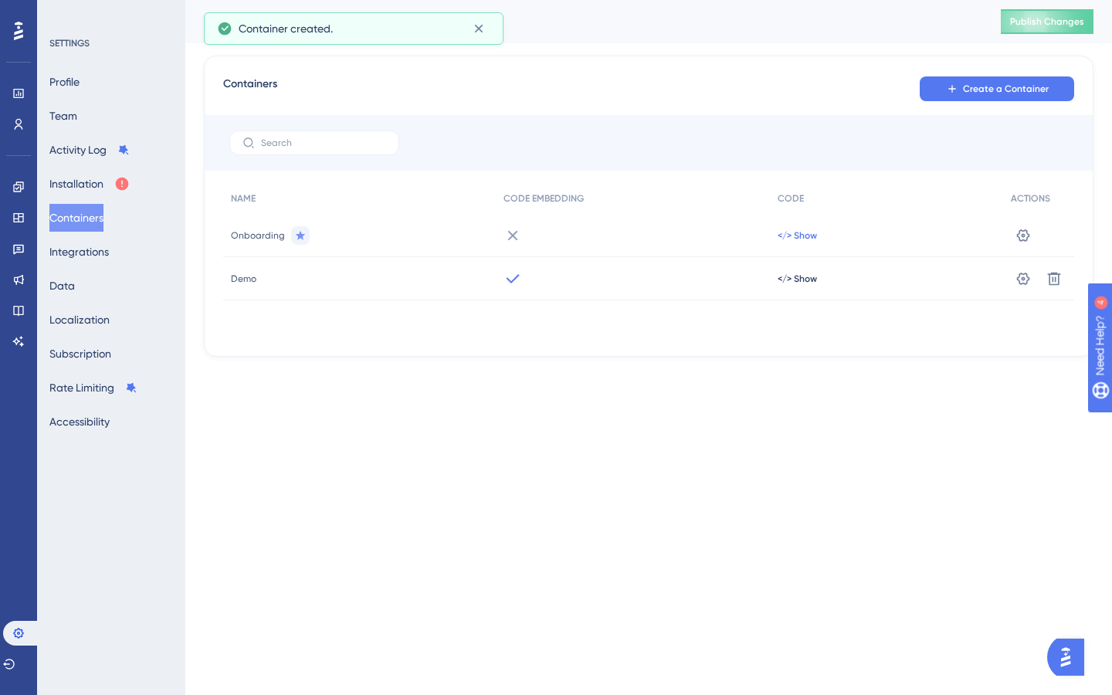
click at [792, 234] on span "</> Show" at bounding box center [797, 235] width 39 height 12
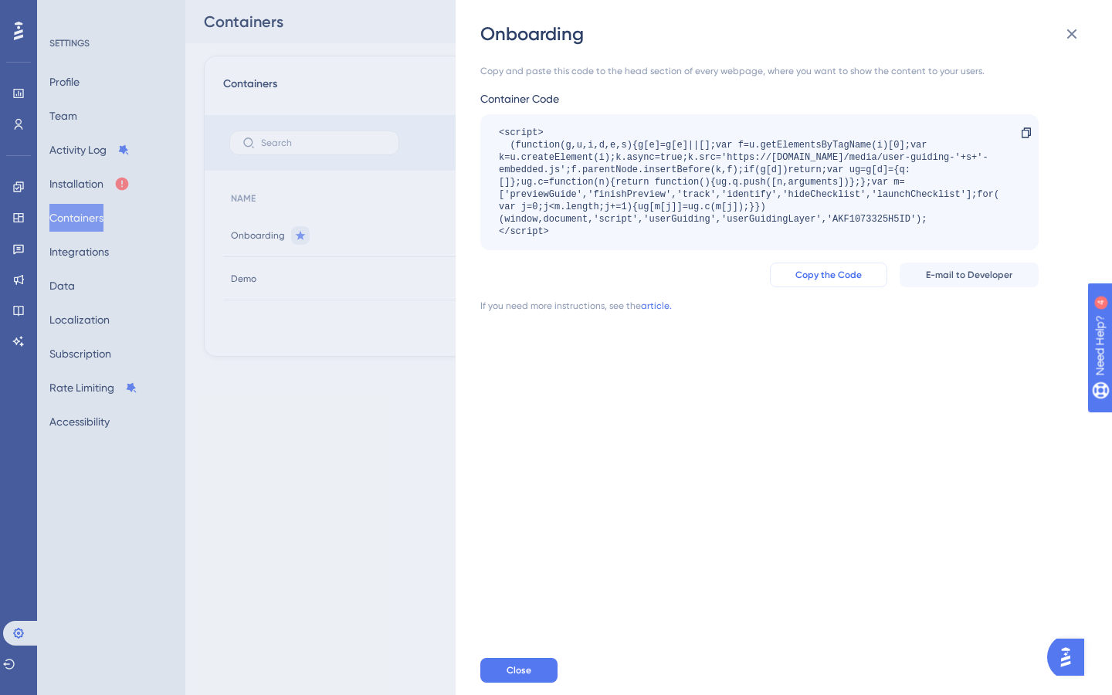
click at [852, 278] on span "Copy the Code" at bounding box center [828, 275] width 66 height 12
click at [832, 281] on button "Copy the Code" at bounding box center [828, 275] width 117 height 25
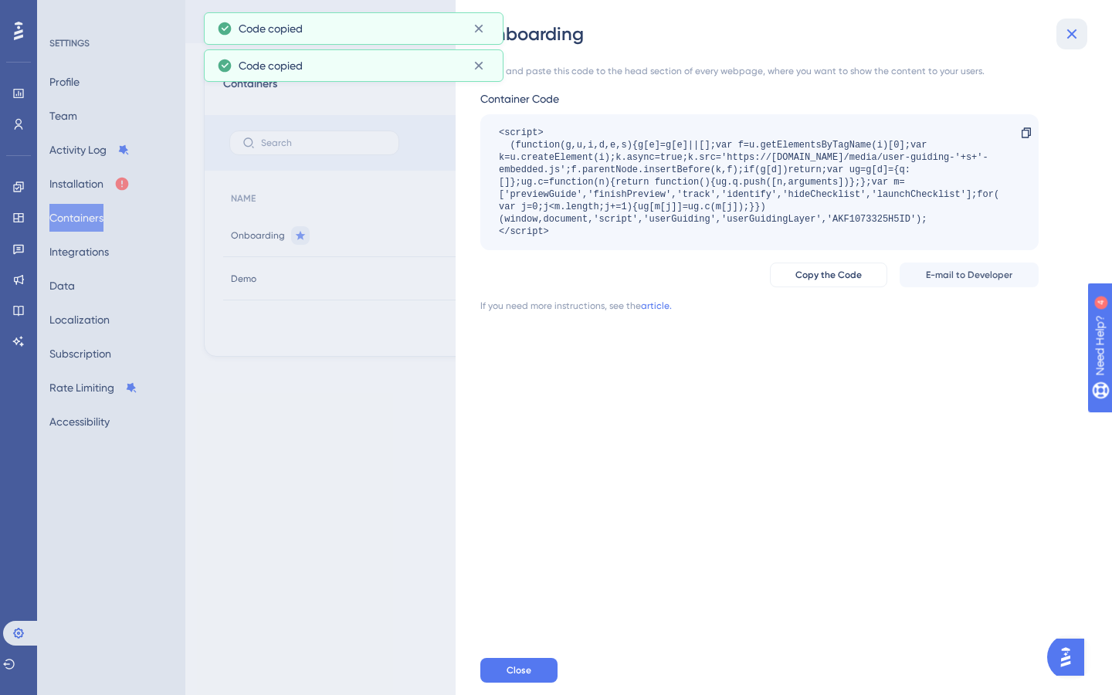
click at [1076, 39] on icon at bounding box center [1071, 34] width 19 height 19
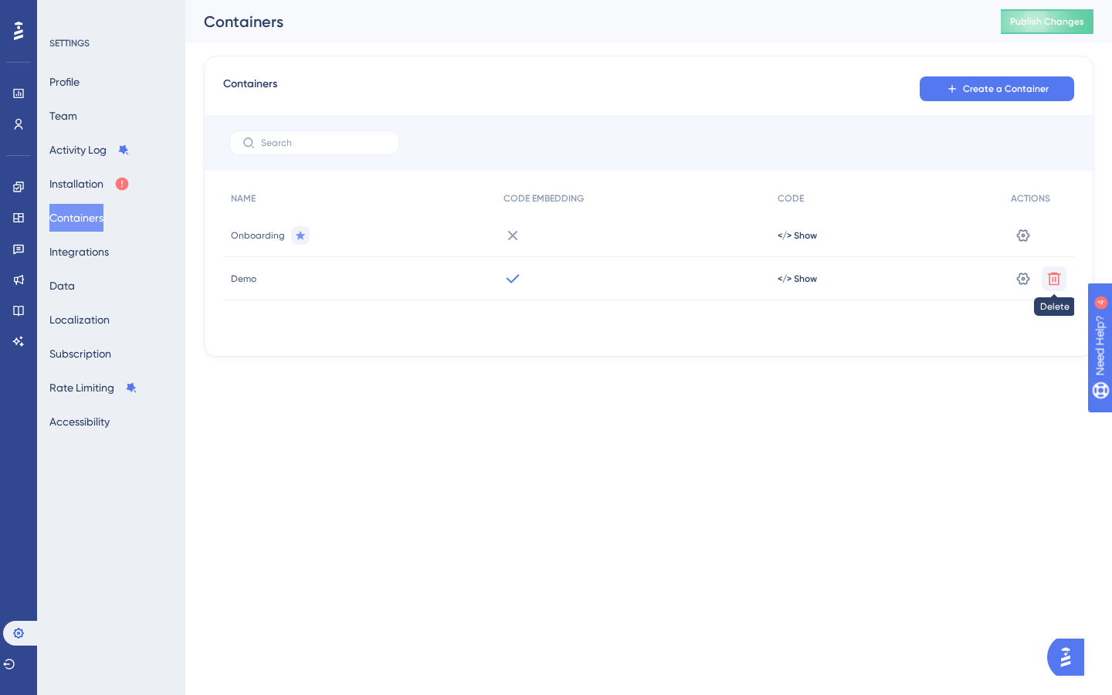
click at [1060, 283] on icon at bounding box center [1053, 278] width 15 height 15
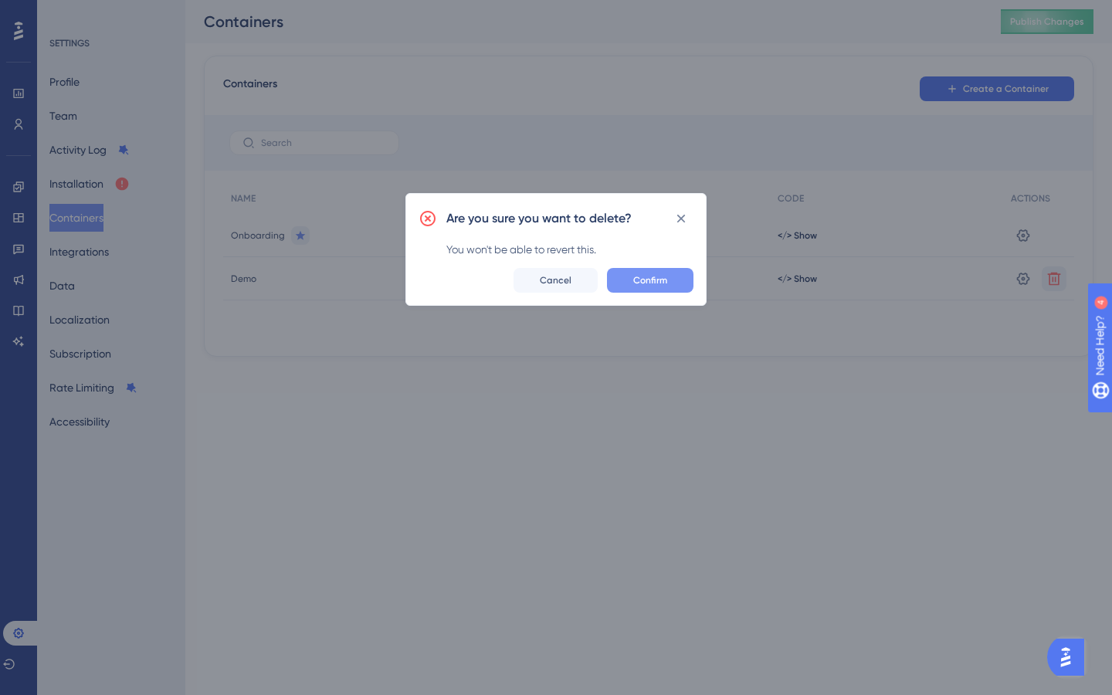
click at [635, 269] on button "Confirm" at bounding box center [650, 280] width 86 height 25
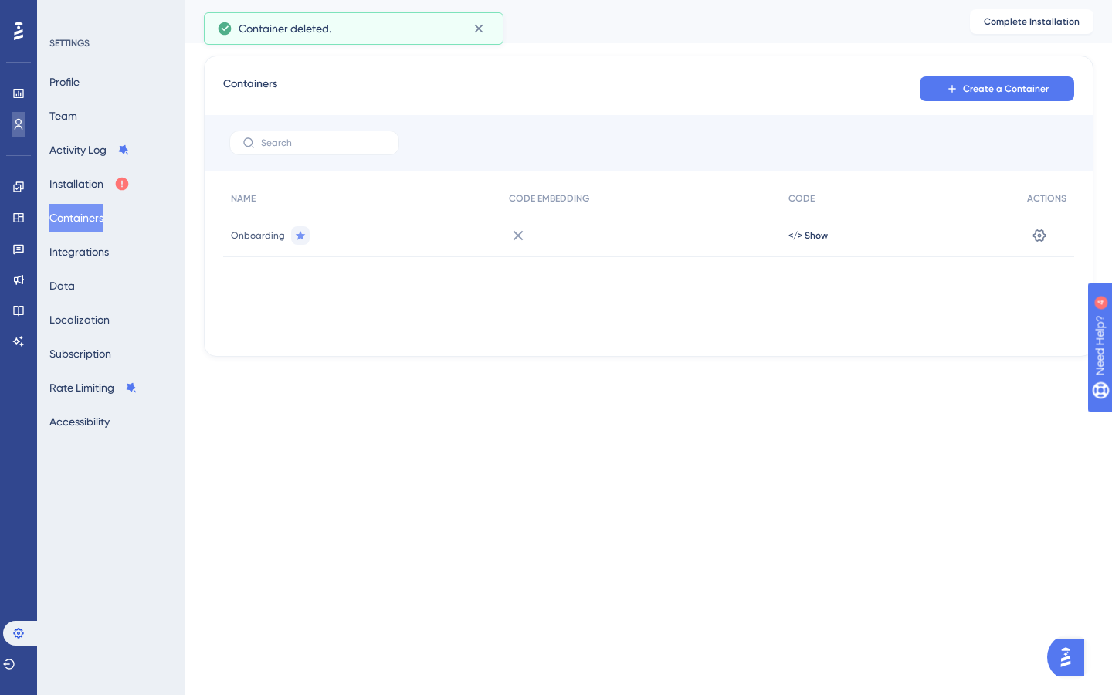
click at [17, 127] on icon at bounding box center [18, 124] width 12 height 12
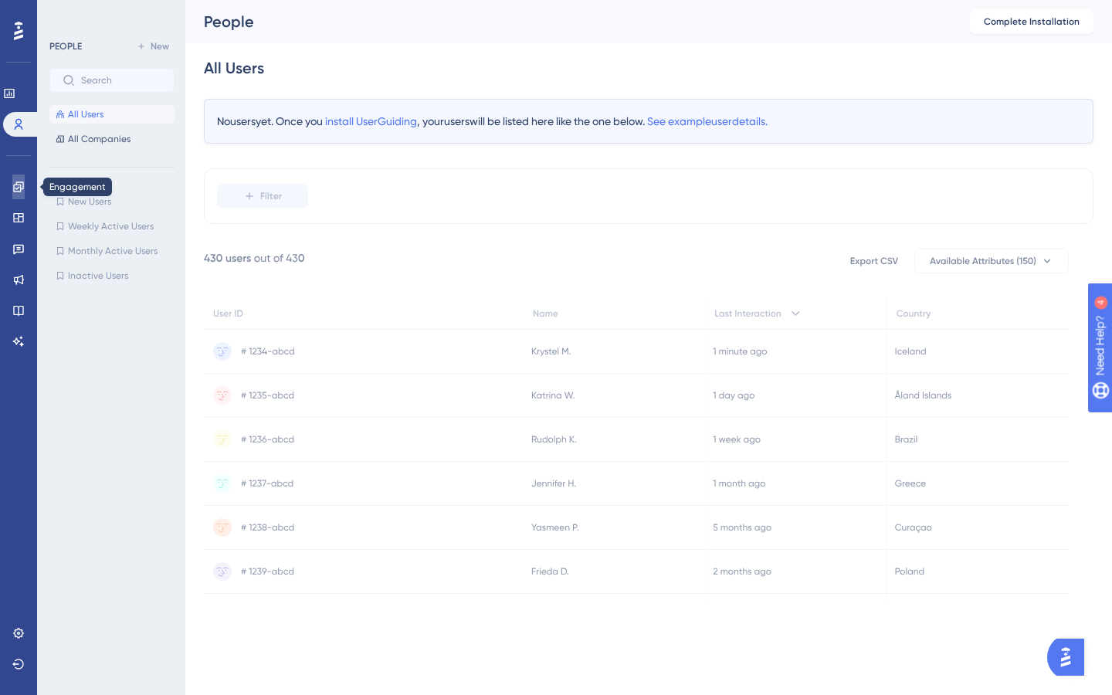
click at [19, 193] on link at bounding box center [18, 186] width 12 height 25
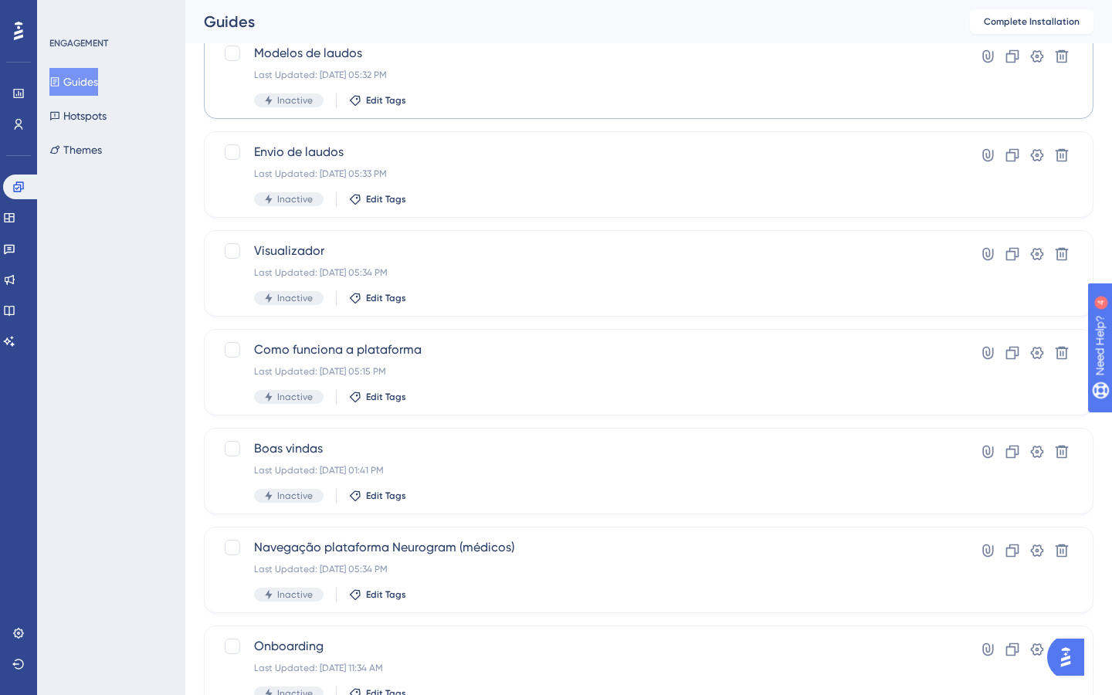
scroll to position [473, 0]
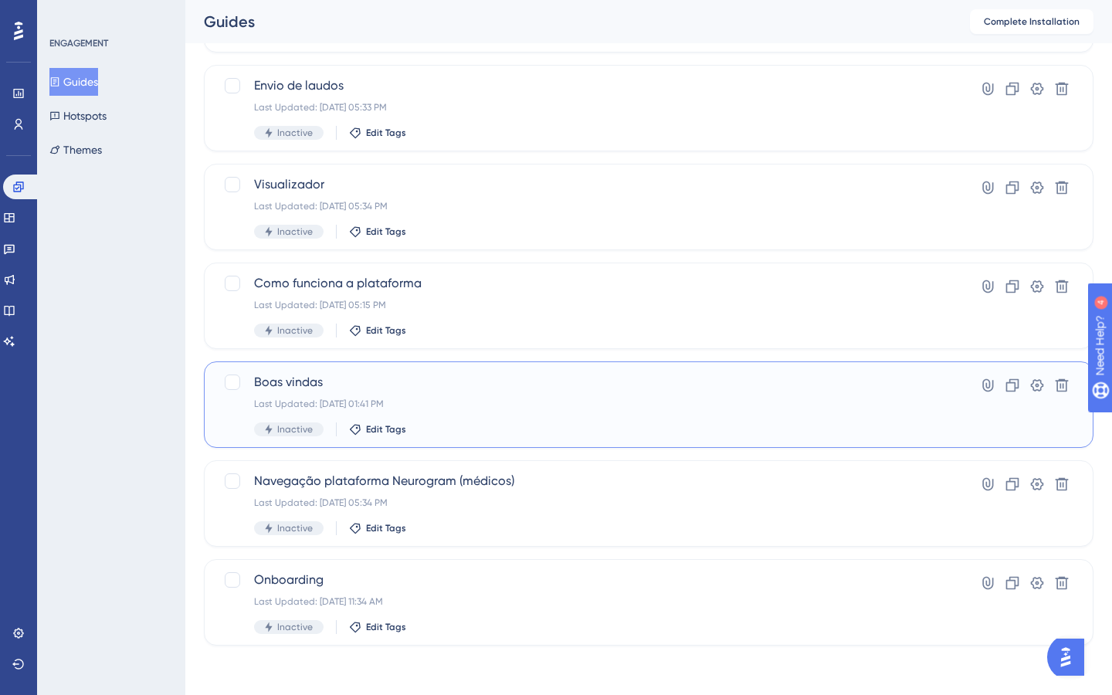
click at [557, 401] on div "Last Updated: [DATE] 01:41 PM" at bounding box center [587, 404] width 666 height 12
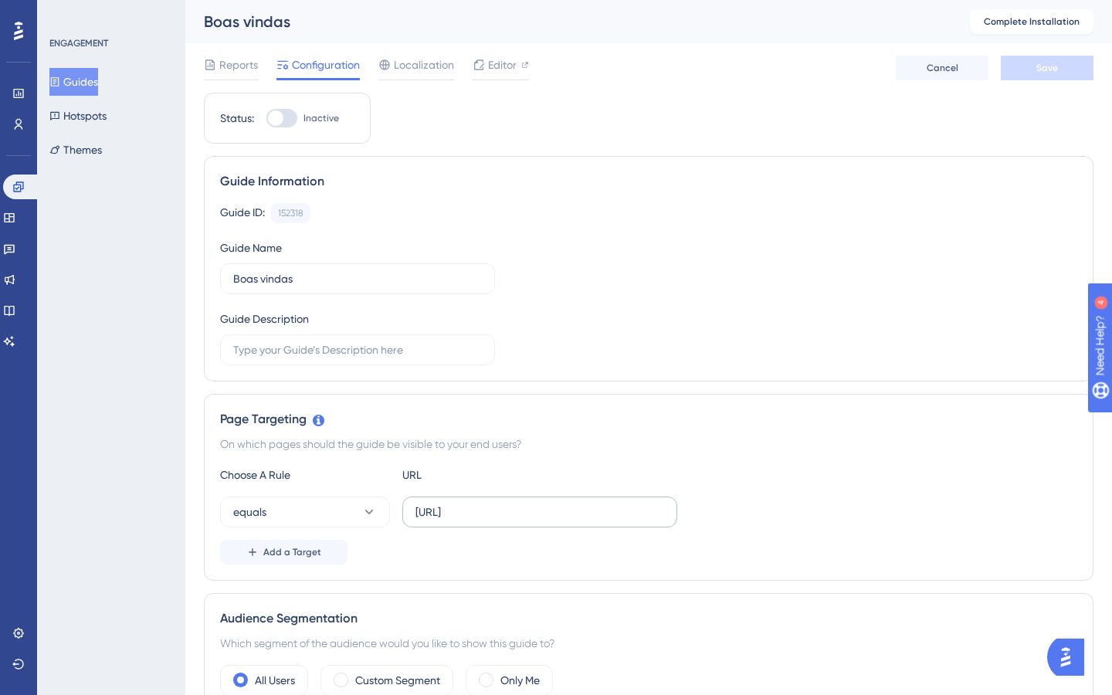
scroll to position [1110, 0]
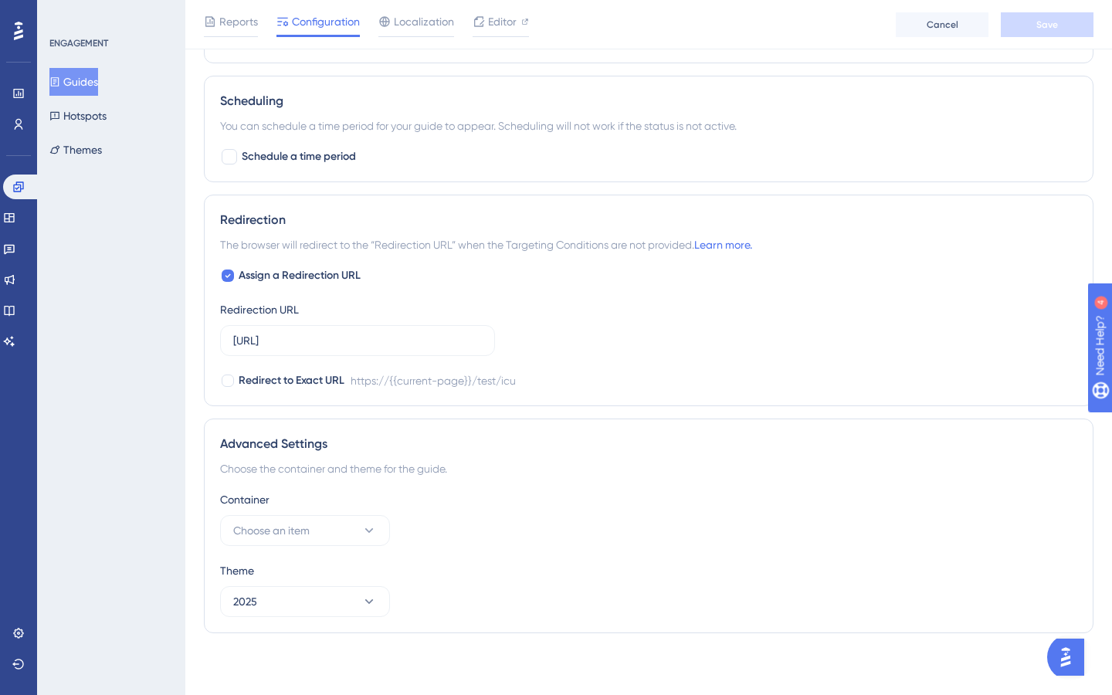
click at [329, 506] on div "Container" at bounding box center [648, 499] width 857 height 19
click at [313, 530] on button "Choose an item" at bounding box center [305, 530] width 170 height 31
click at [284, 579] on span "Onboarding" at bounding box center [272, 577] width 61 height 19
click at [1059, 22] on button "Save" at bounding box center [1047, 24] width 93 height 25
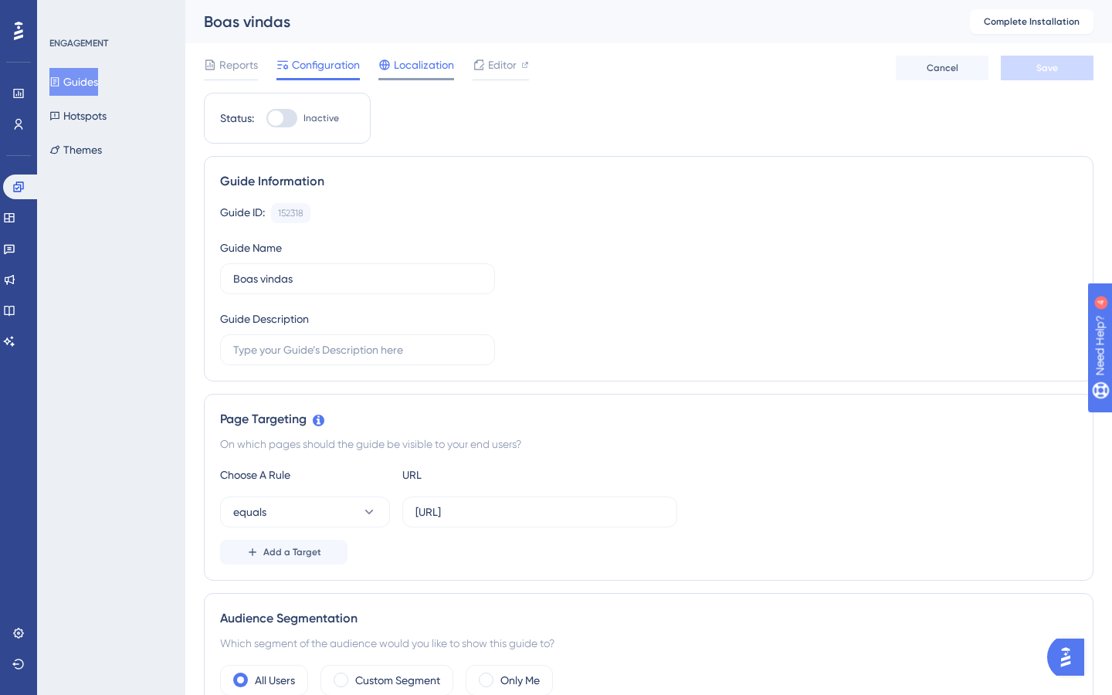
click at [425, 74] on div "Localization" at bounding box center [416, 68] width 76 height 25
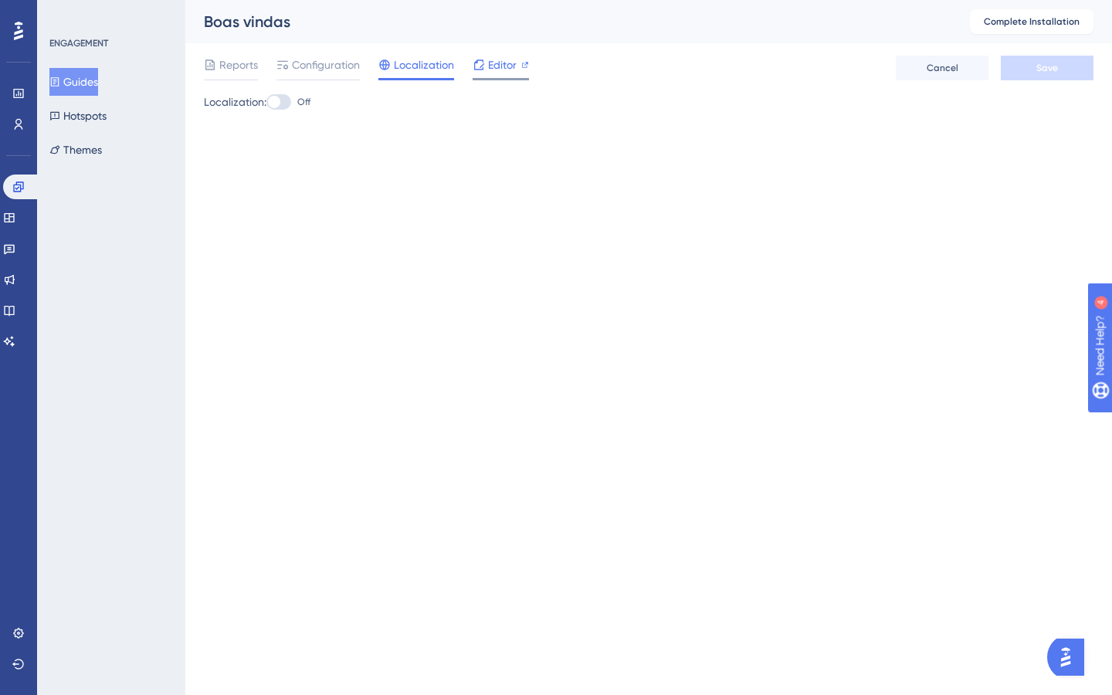
click at [498, 76] on div "Editor" at bounding box center [501, 68] width 56 height 25
